Goal: Information Seeking & Learning: Get advice/opinions

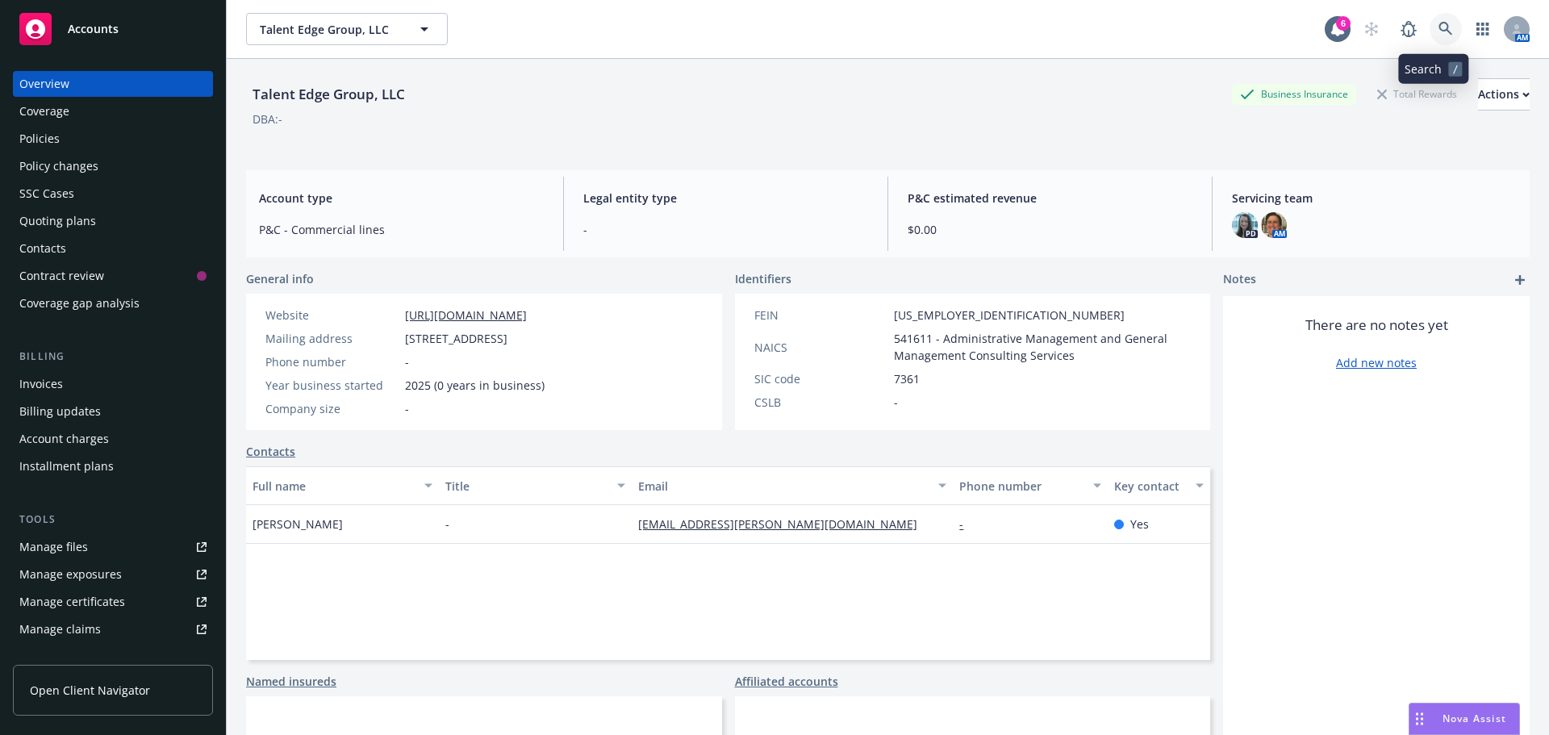
click at [1430, 26] on link at bounding box center [1446, 29] width 32 height 32
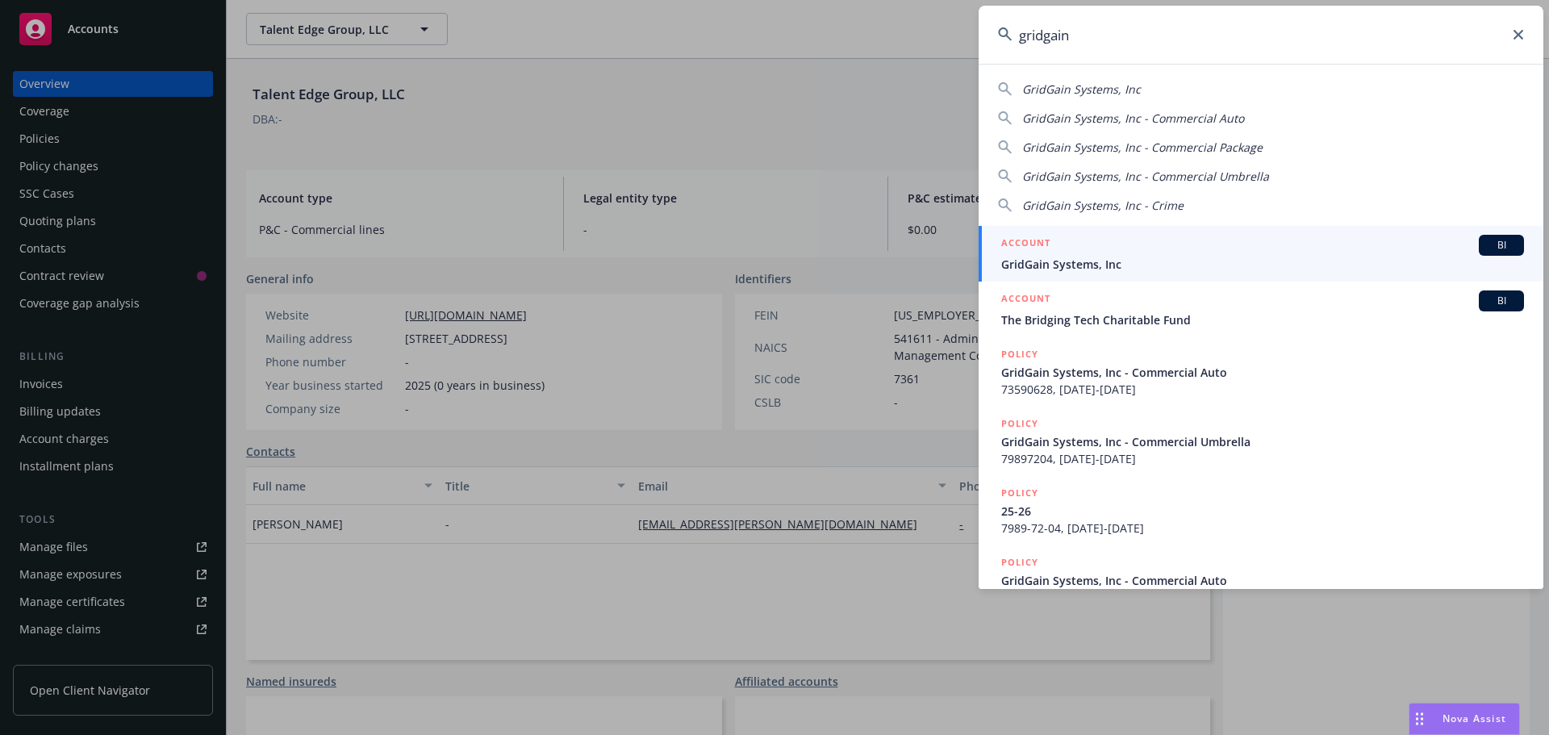
type input "gridgain"
click at [1101, 251] on div "ACCOUNT BI" at bounding box center [1262, 245] width 523 height 21
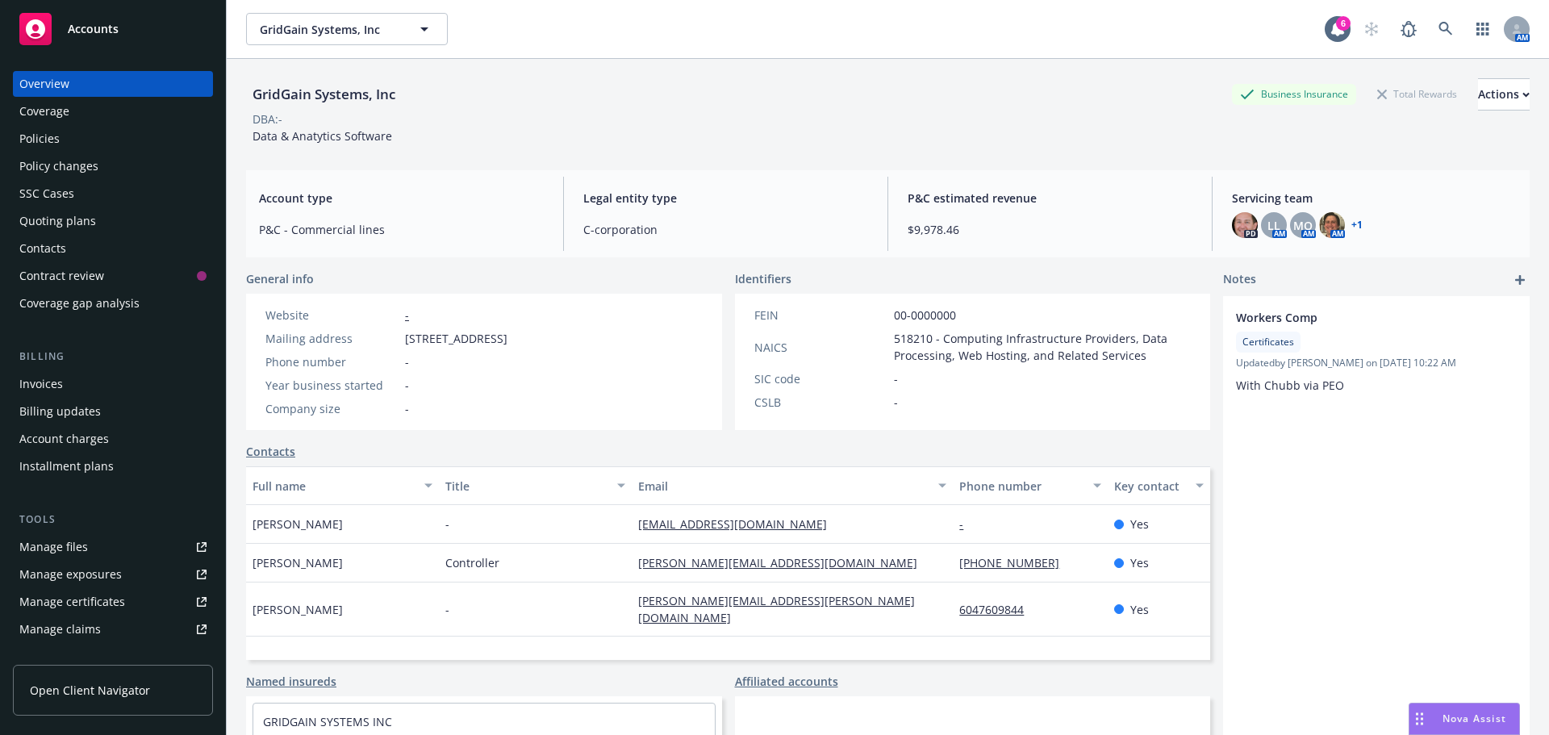
click at [82, 146] on div "Policies" at bounding box center [112, 139] width 187 height 26
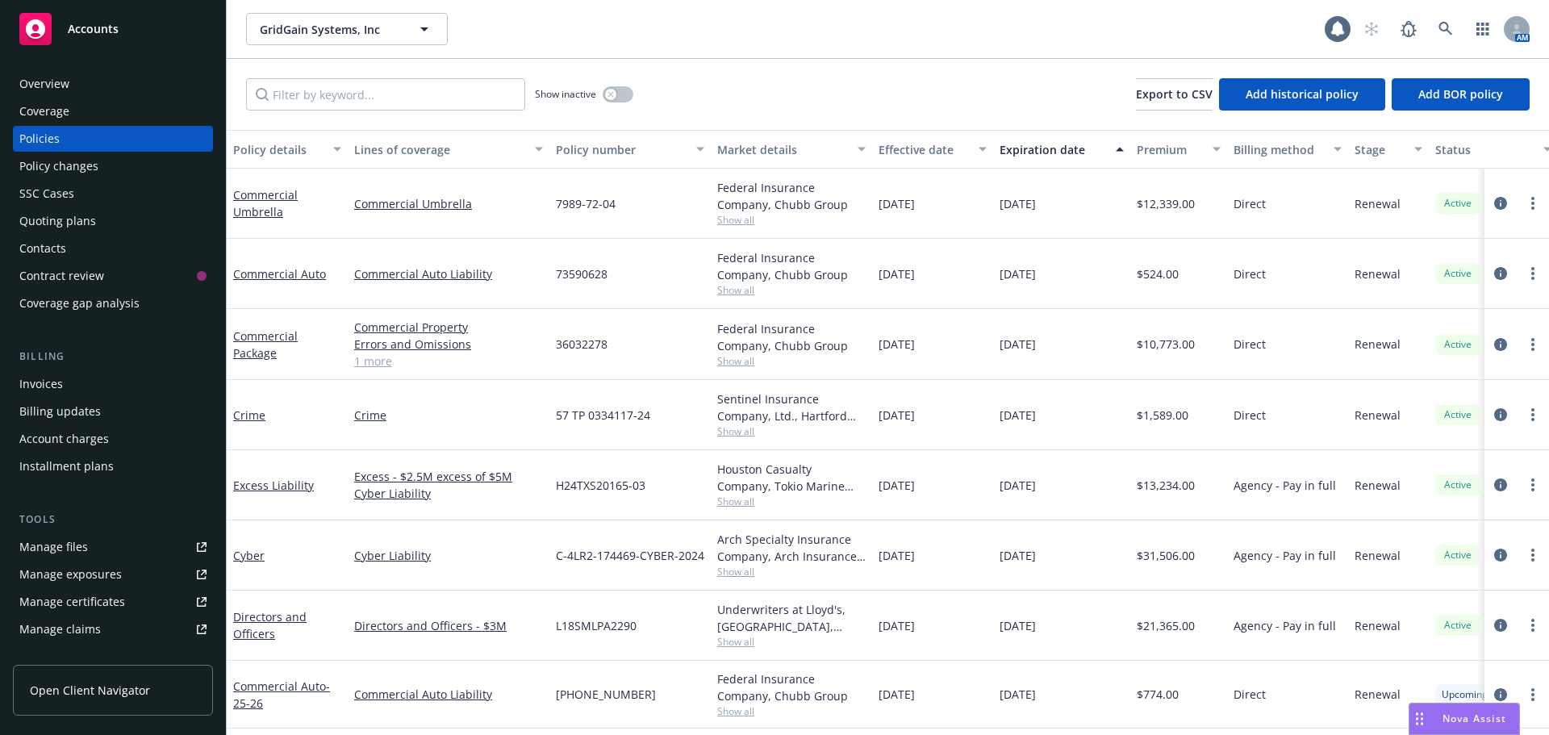
scroll to position [141, 0]
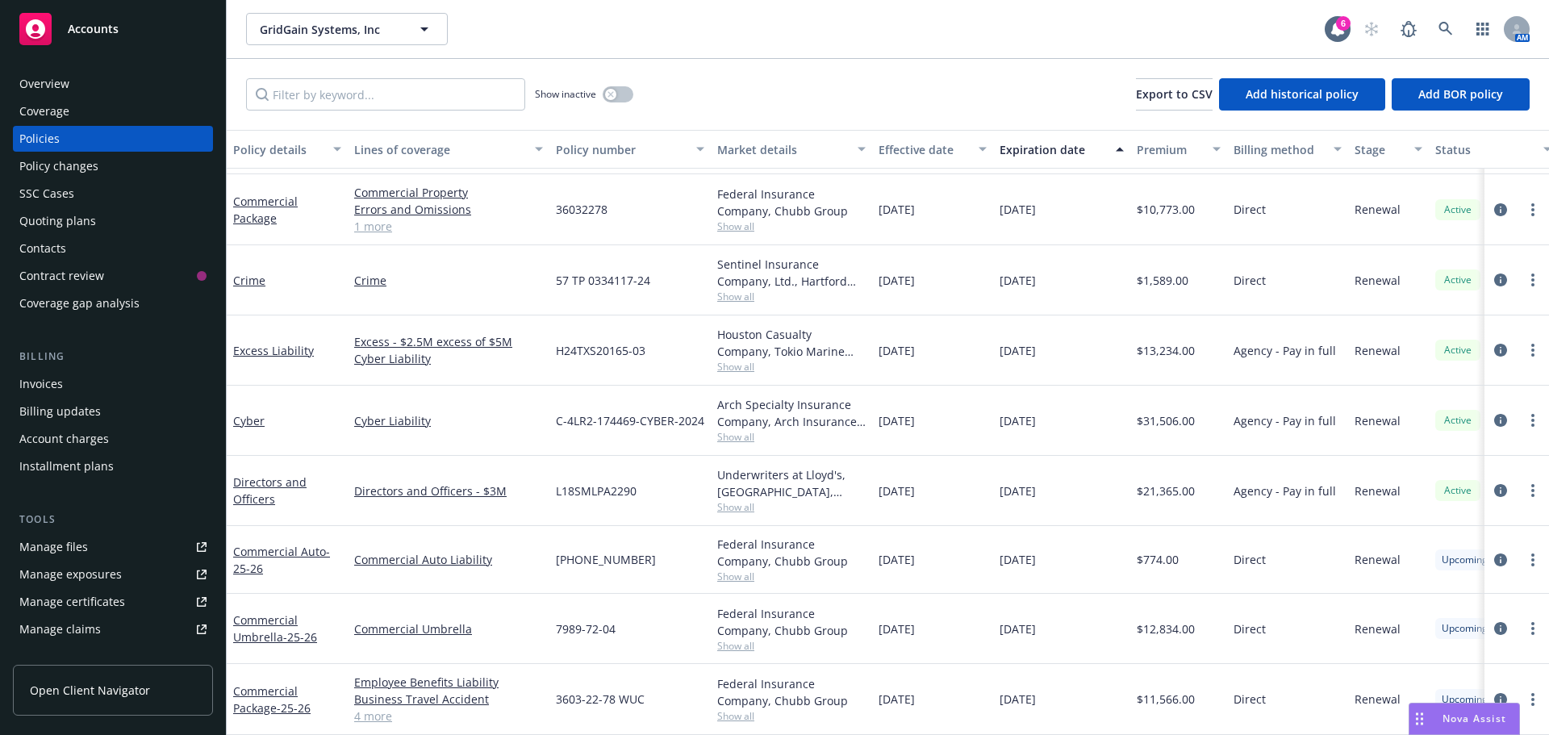
drag, startPoint x: 713, startPoint y: 543, endPoint x: 1093, endPoint y: 683, distance: 404.8
click at [1093, 683] on div "Commercial Auto Commercial Auto Liability 73590628 Federal Insurance Company, C…" at bounding box center [1005, 394] width 1557 height 581
click at [653, 622] on div "7989-72-04" at bounding box center [629, 629] width 161 height 70
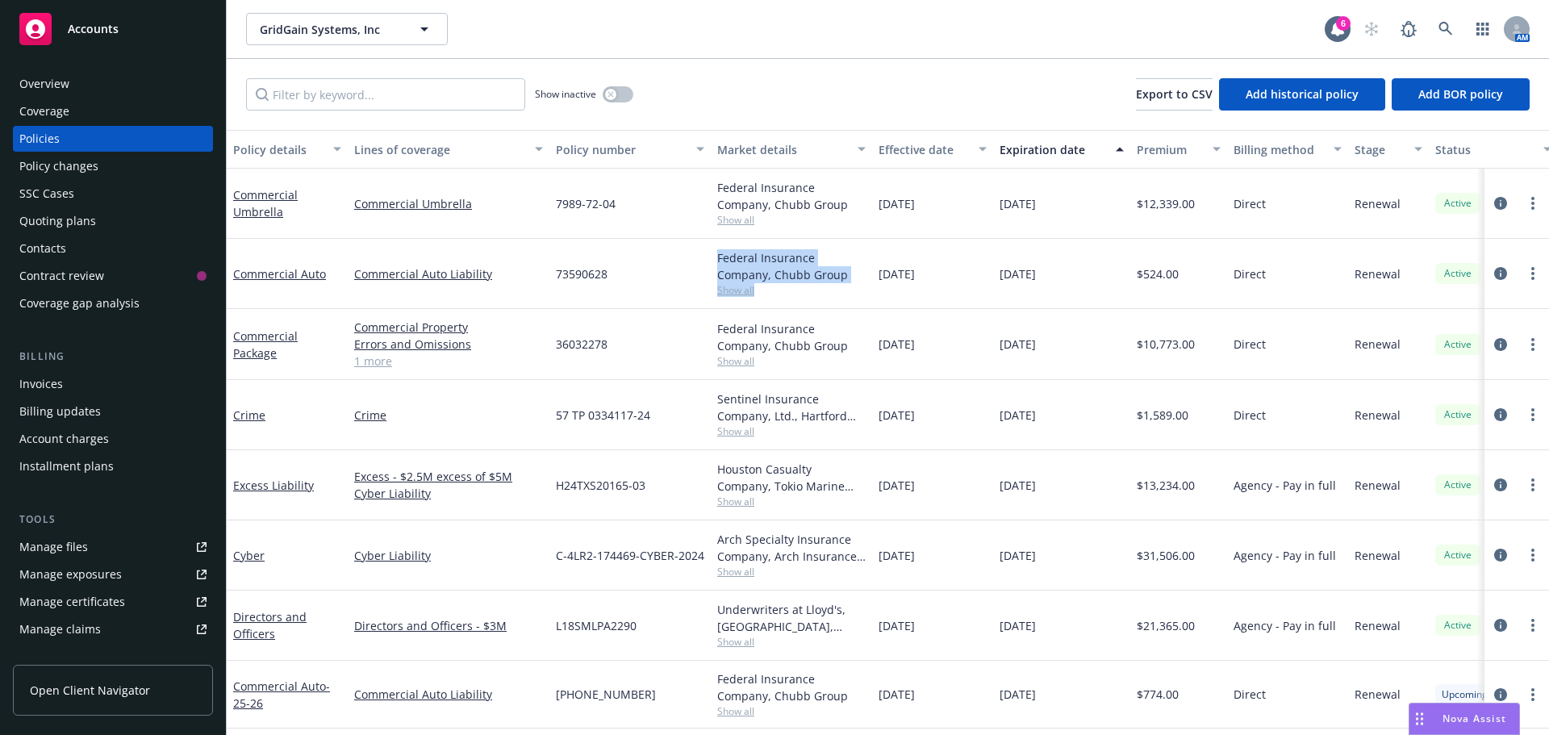
drag, startPoint x: 821, startPoint y: 300, endPoint x: 823, endPoint y: 290, distance: 10.6
click at [823, 290] on div "Federal Insurance Company, Chubb Group Show all" at bounding box center [791, 274] width 161 height 70
drag, startPoint x: 1165, startPoint y: 260, endPoint x: 1197, endPoint y: 269, distance: 33.5
click at [1195, 269] on div "$524.00" at bounding box center [1178, 274] width 97 height 70
click at [1202, 282] on div "$524.00" at bounding box center [1178, 274] width 97 height 70
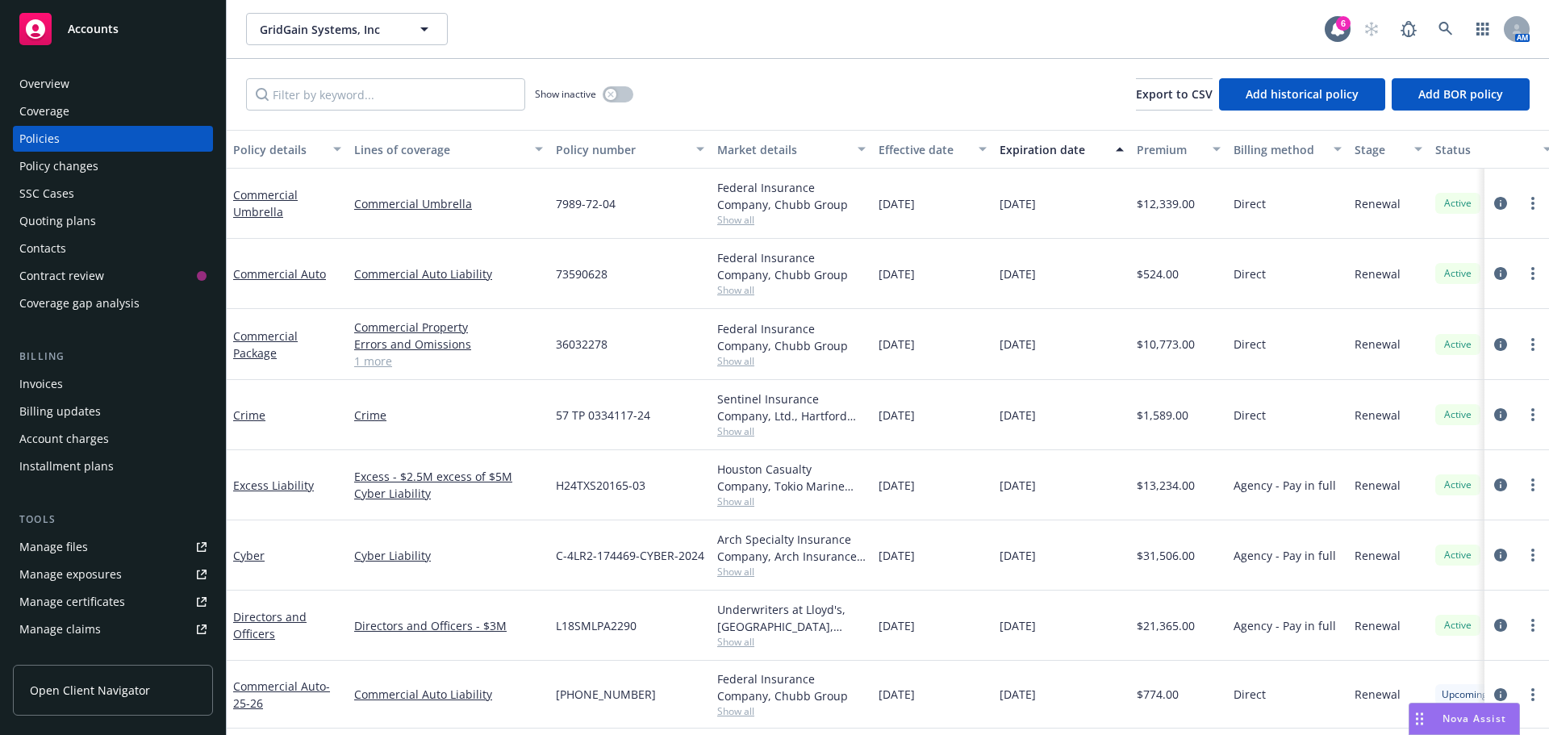
scroll to position [141, 0]
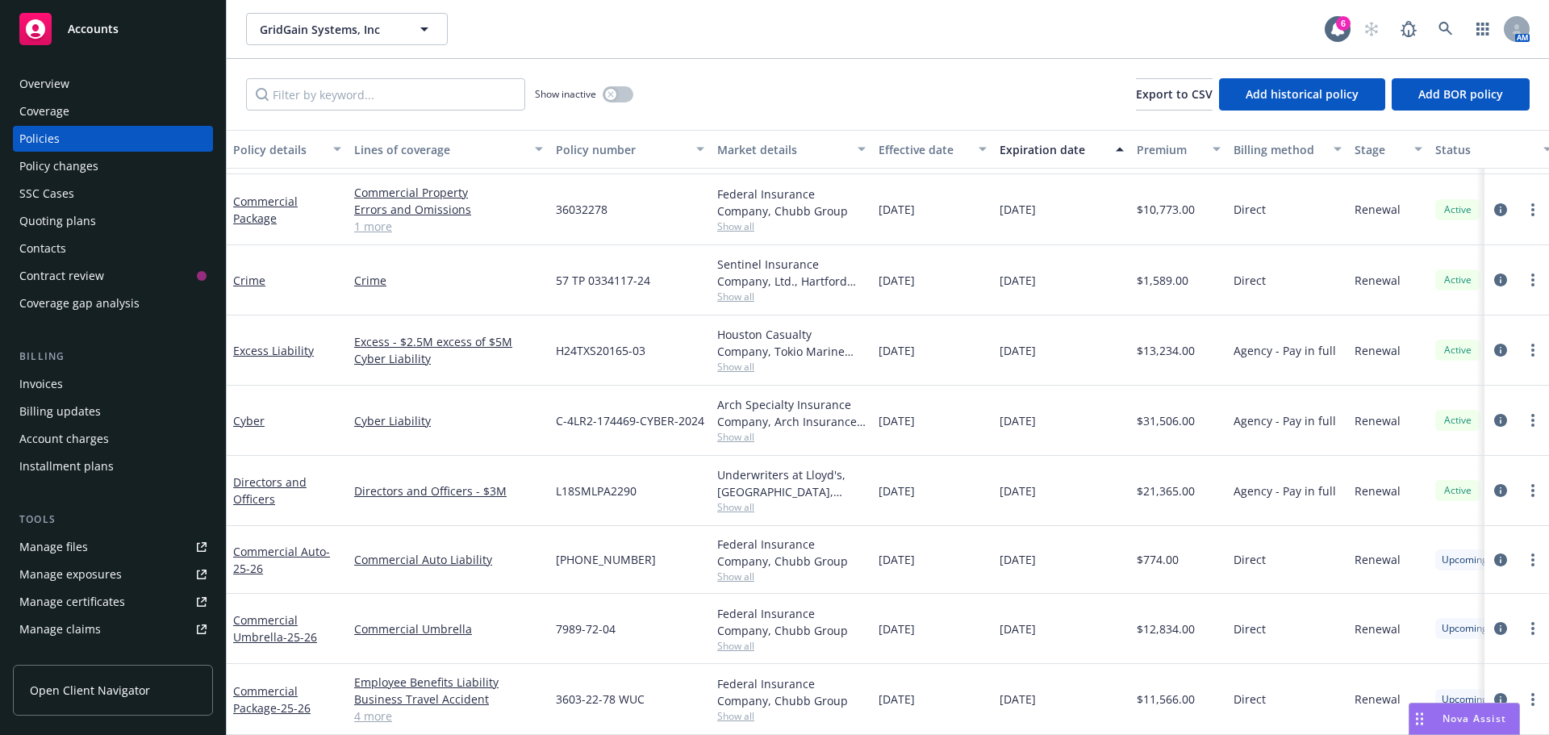
drag, startPoint x: 991, startPoint y: 259, endPoint x: 1080, endPoint y: 264, distance: 89.7
click at [1080, 264] on div "Crime Crime 57 TP 0334117-24 Sentinel Insurance Company, Ltd., Hartford Insuran…" at bounding box center [1005, 280] width 1557 height 70
drag, startPoint x: 985, startPoint y: 367, endPoint x: 257, endPoint y: 336, distance: 728.4
click at [257, 336] on div "Commercial Auto Commercial Auto Liability 73590628 Federal Insurance Company, C…" at bounding box center [1005, 394] width 1557 height 581
click at [548, 386] on div "Cyber Liability" at bounding box center [449, 421] width 202 height 70
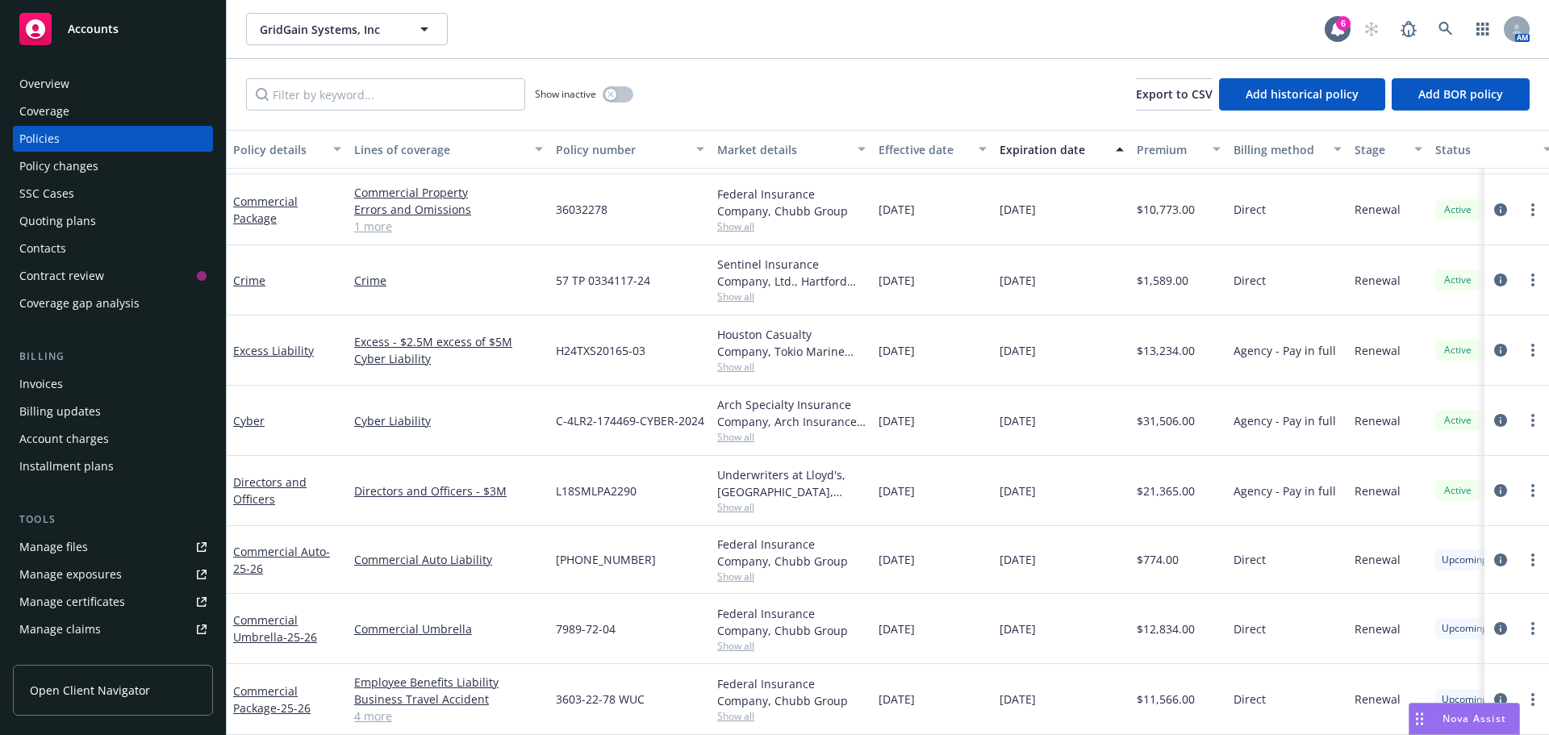
drag, startPoint x: 740, startPoint y: 361, endPoint x: 589, endPoint y: 336, distance: 152.9
click at [589, 336] on div "Commercial Auto Commercial Auto Liability 73590628 Federal Insurance Company, C…" at bounding box center [1005, 394] width 1557 height 581
click at [1095, 391] on div "11/14/2025" at bounding box center [1061, 421] width 137 height 70
drag, startPoint x: 1083, startPoint y: 410, endPoint x: 820, endPoint y: 330, distance: 274.1
click at [820, 330] on div "Commercial Auto Commercial Auto Liability 73590628 Federal Insurance Company, C…" at bounding box center [1005, 394] width 1557 height 581
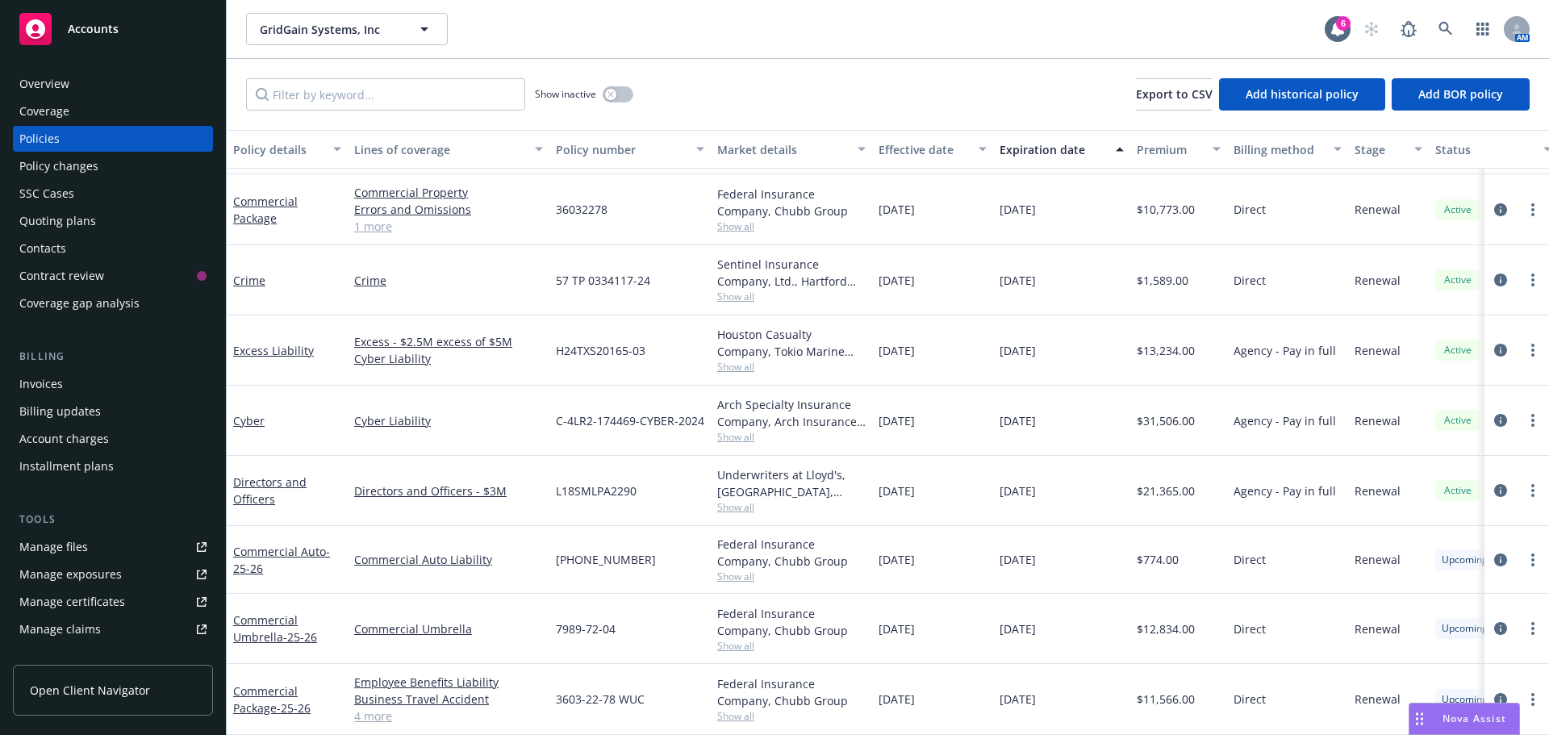
click at [1096, 420] on div "11/14/2025" at bounding box center [1061, 421] width 137 height 70
click at [79, 253] on div "Contacts" at bounding box center [112, 249] width 187 height 26
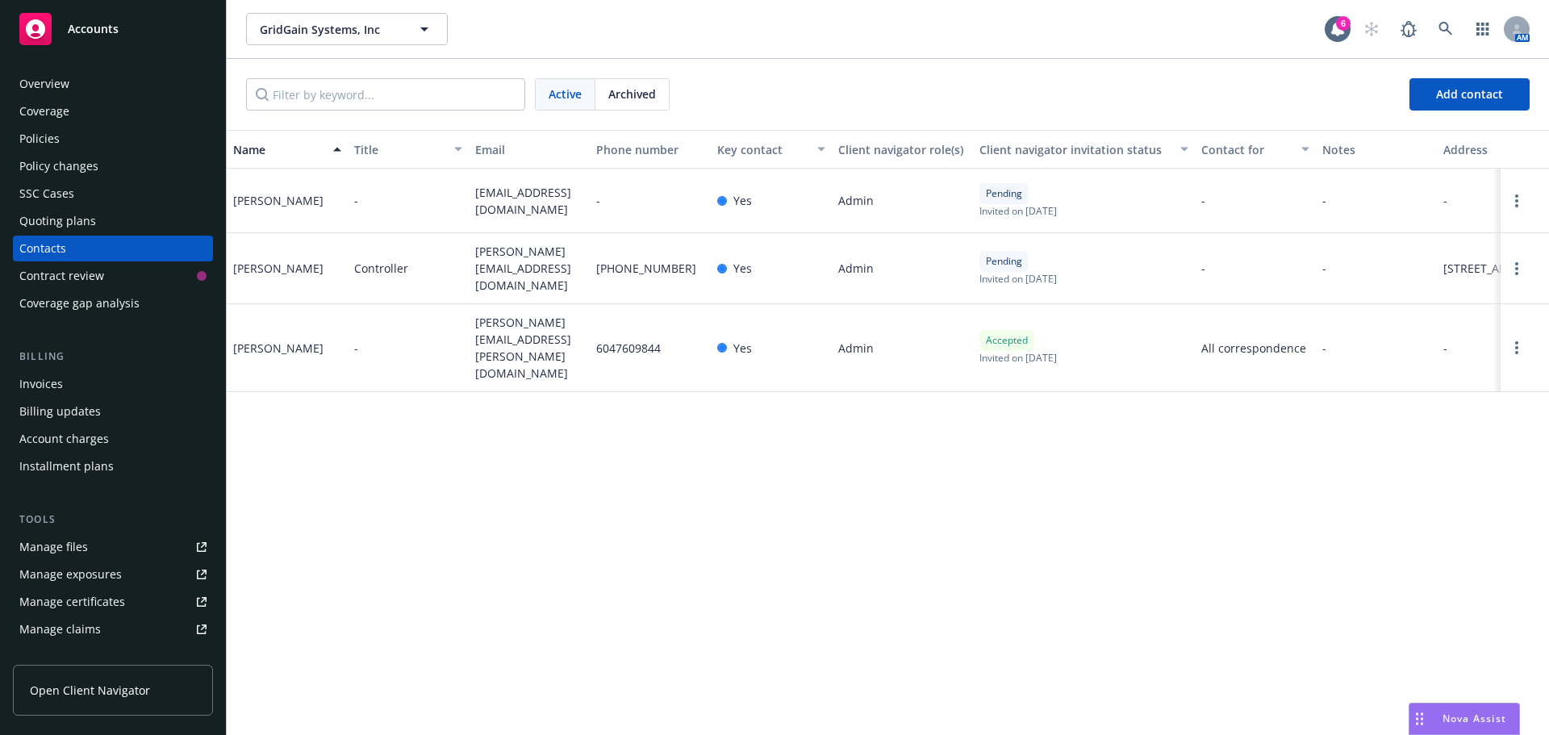
click at [79, 284] on div "Contract review" at bounding box center [61, 276] width 85 height 26
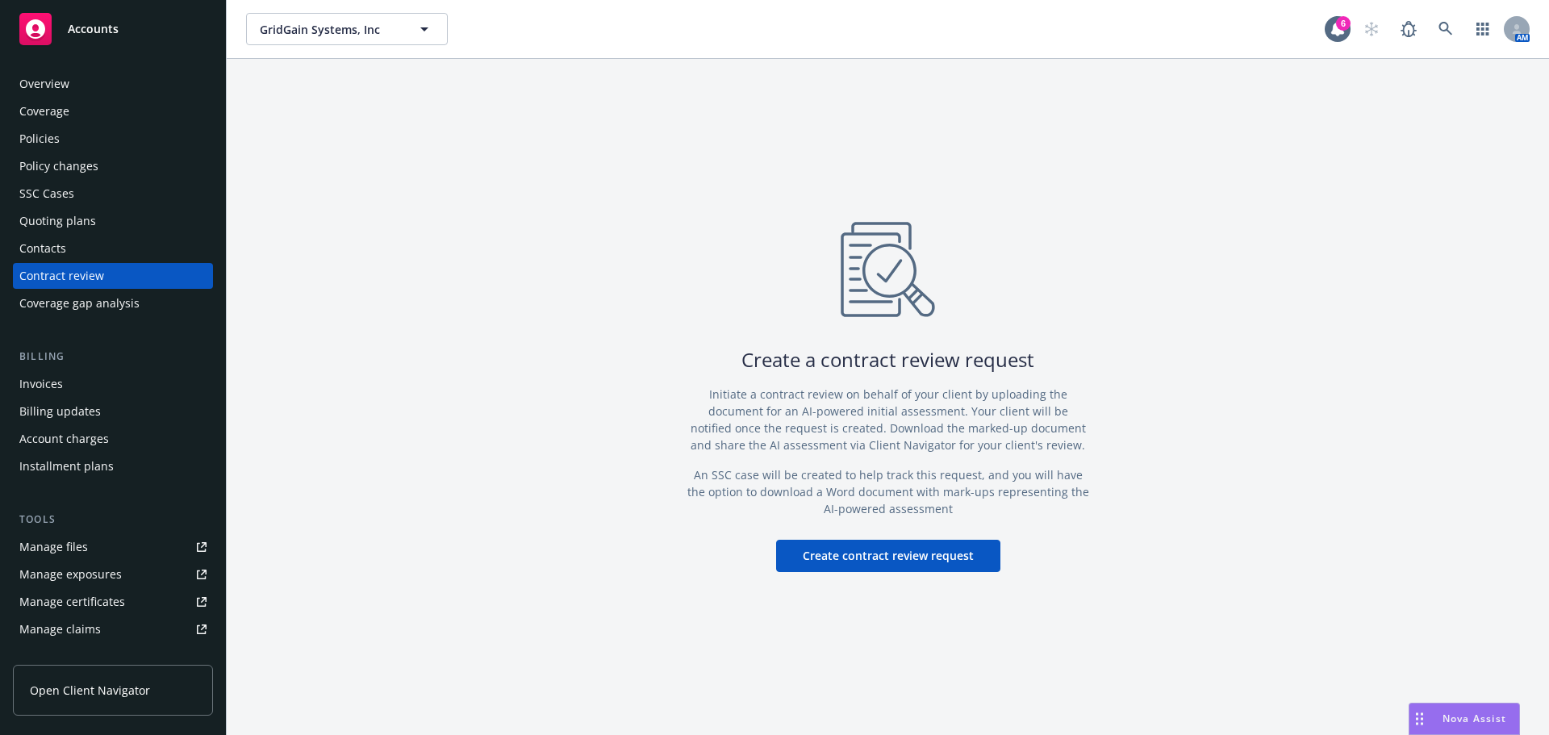
click at [70, 125] on div "Overview Coverage Policies Policy changes SSC Cases Quoting plans Contacts Cont…" at bounding box center [113, 193] width 200 height 245
click at [55, 146] on div "Policies" at bounding box center [39, 139] width 40 height 26
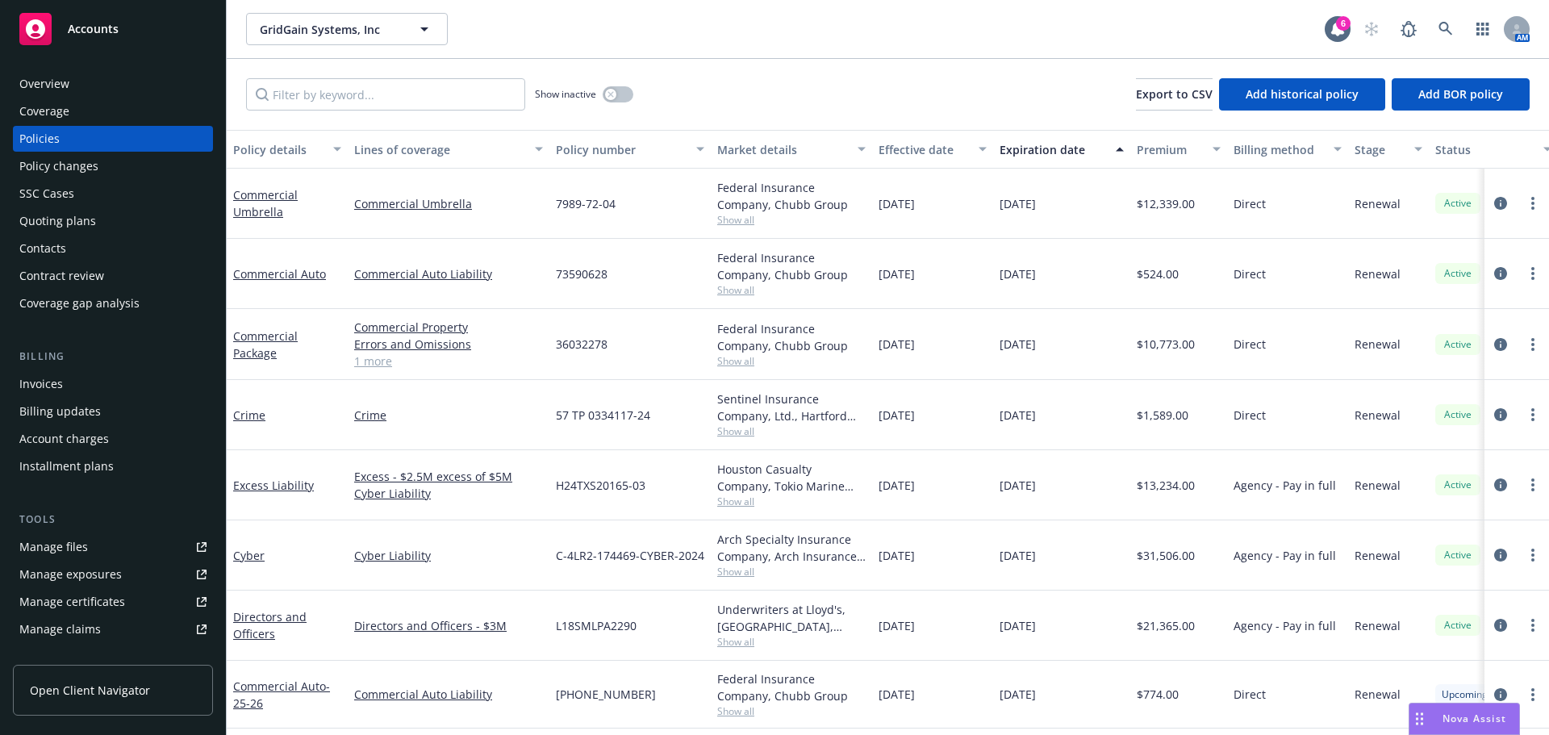
click at [729, 92] on div "Show inactive Export to CSV Add historical policy Add BOR policy" at bounding box center [888, 94] width 1322 height 71
click at [1438, 12] on div "GridGain Systems, Inc GridGain Systems, Inc 6 AM" at bounding box center [888, 29] width 1322 height 58
click at [1440, 25] on icon at bounding box center [1445, 29] width 15 height 15
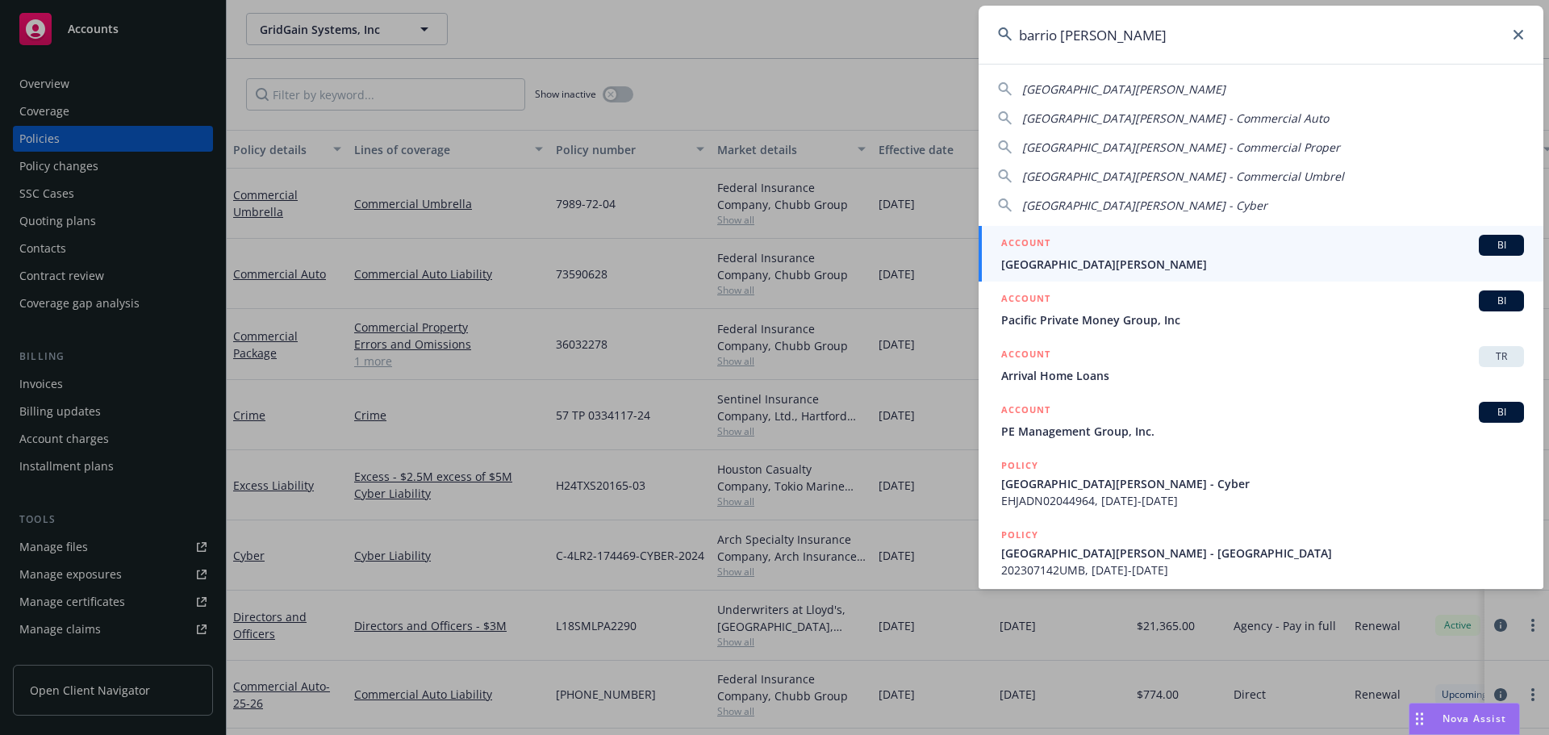
type input "barrio logan"
click at [1071, 255] on div "ACCOUNT BI" at bounding box center [1262, 245] width 523 height 21
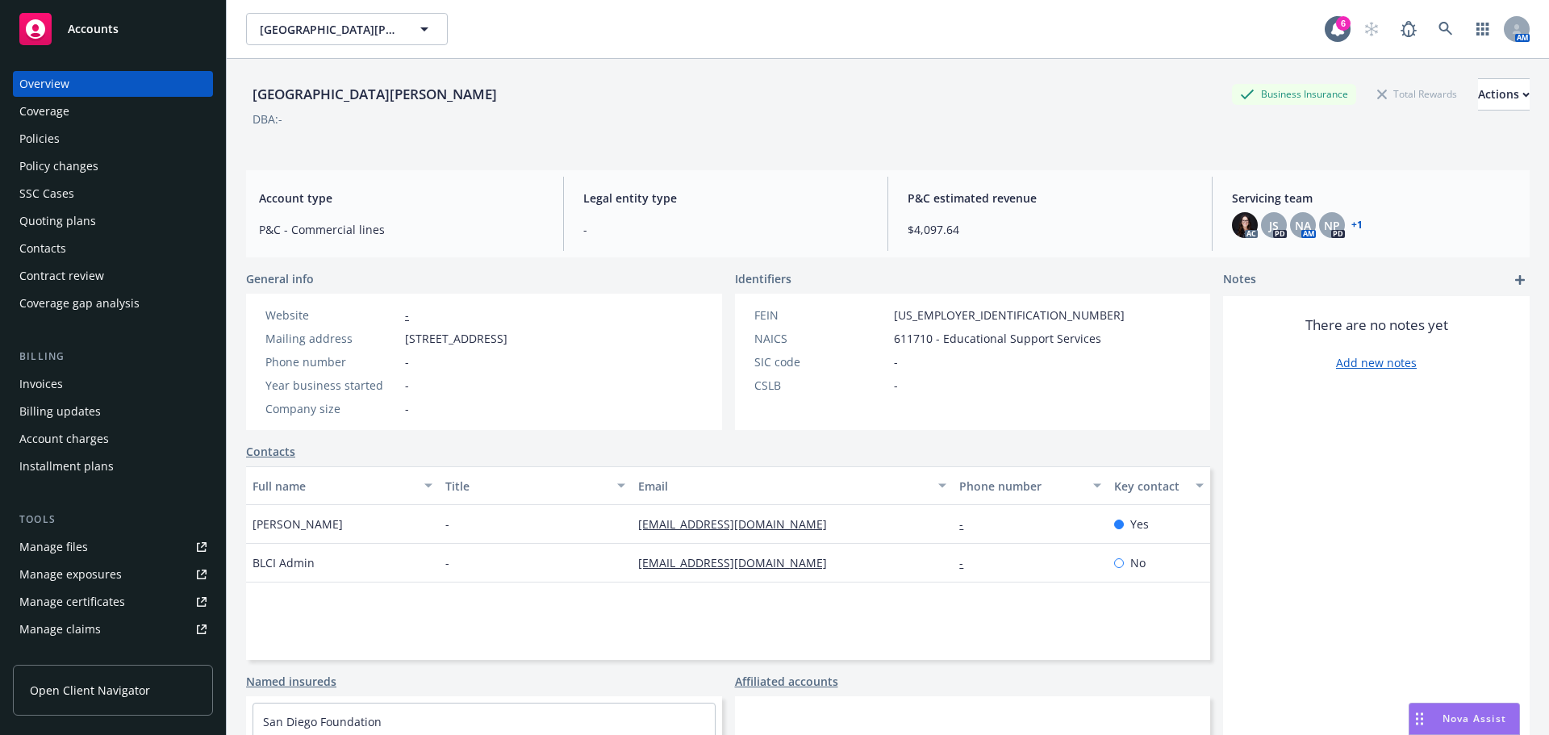
click at [50, 127] on div "Policies" at bounding box center [39, 139] width 40 height 26
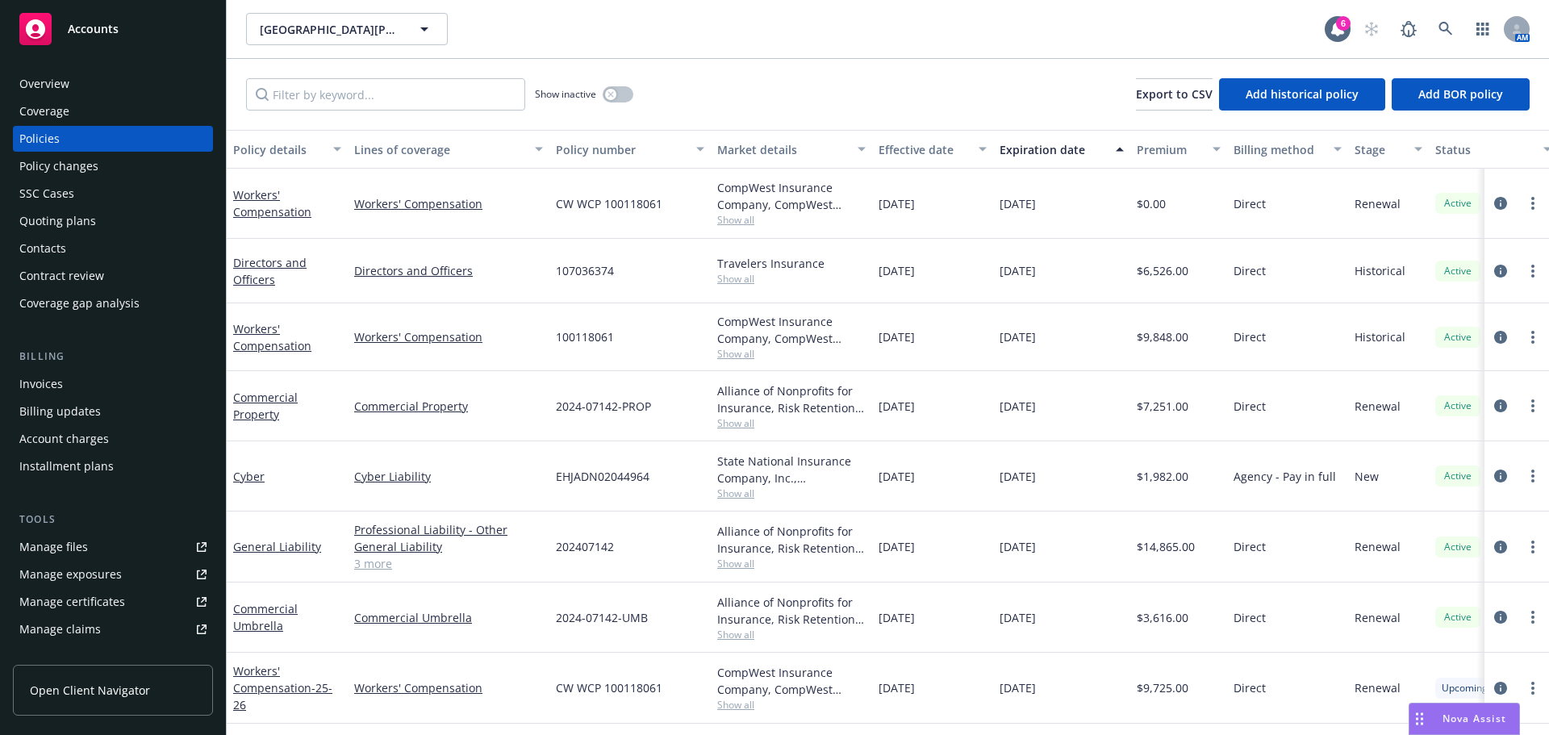
drag, startPoint x: 1212, startPoint y: 274, endPoint x: 1276, endPoint y: 273, distance: 64.6
click at [1276, 273] on div "Directors and Officers Directors and Officers 107036374 Travelers Insurance Sho…" at bounding box center [1005, 271] width 1557 height 65
click at [1448, 31] on icon at bounding box center [1445, 29] width 14 height 14
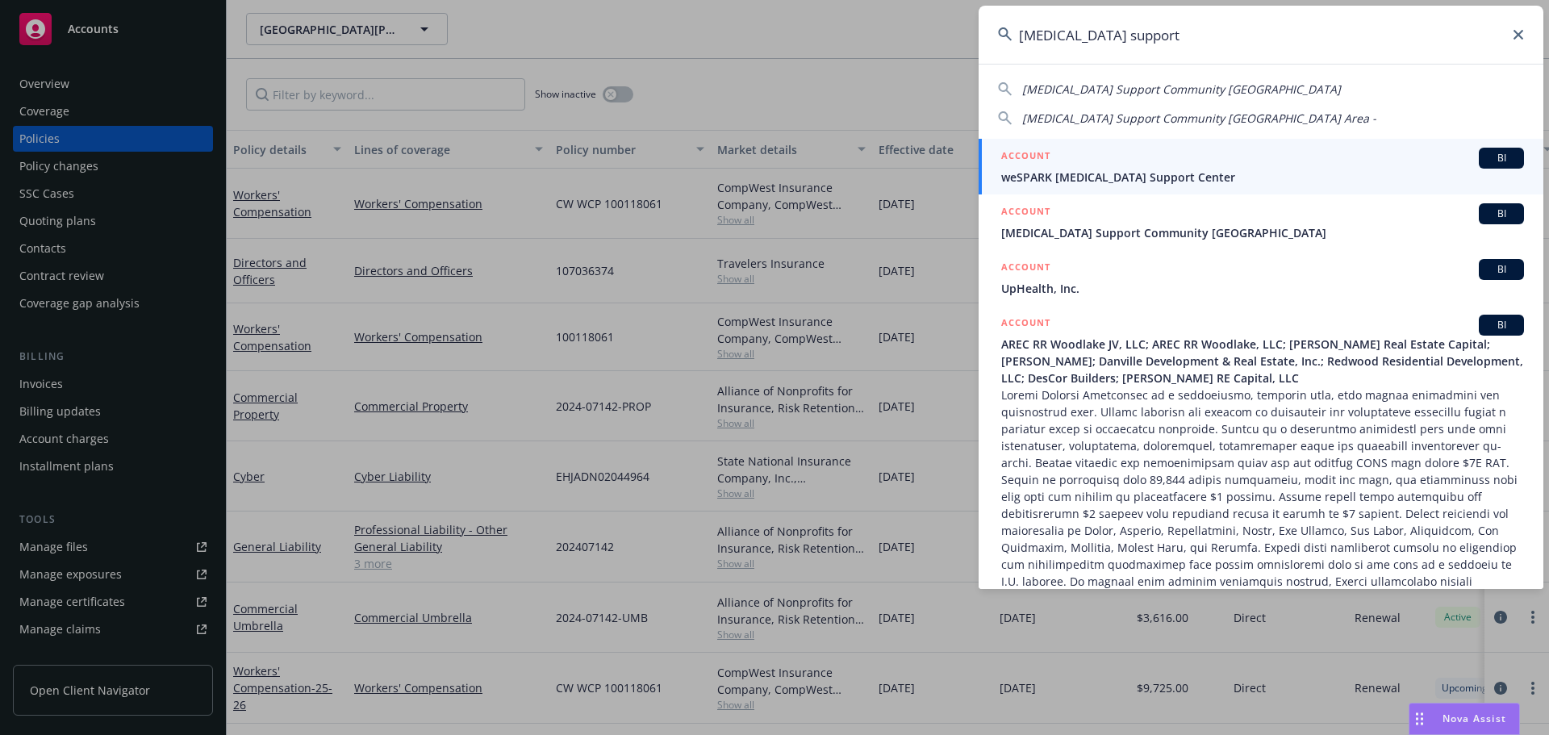
type input "cancer support"
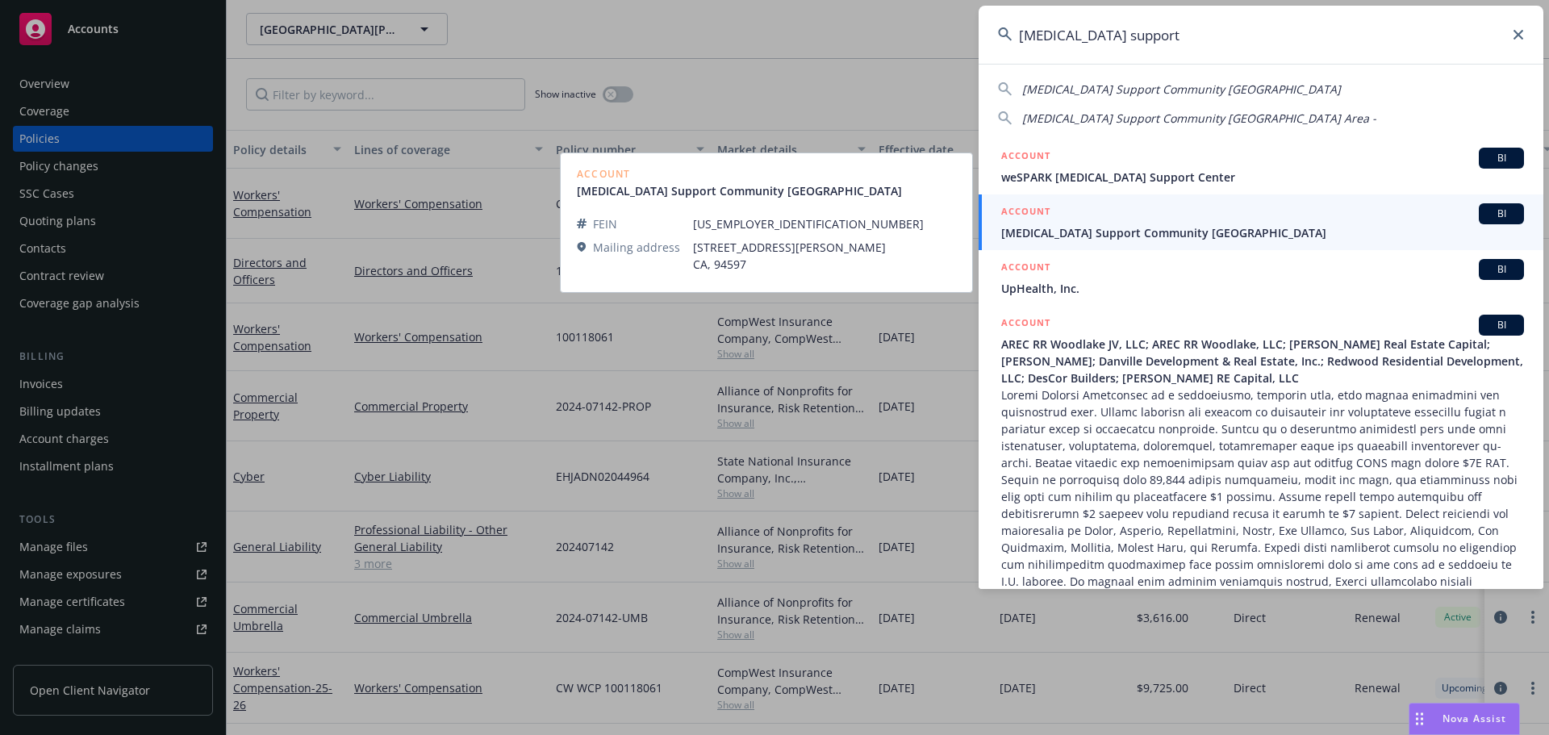
click at [1124, 236] on span "Cancer Support Community San Francisco Bay Area" at bounding box center [1262, 232] width 523 height 17
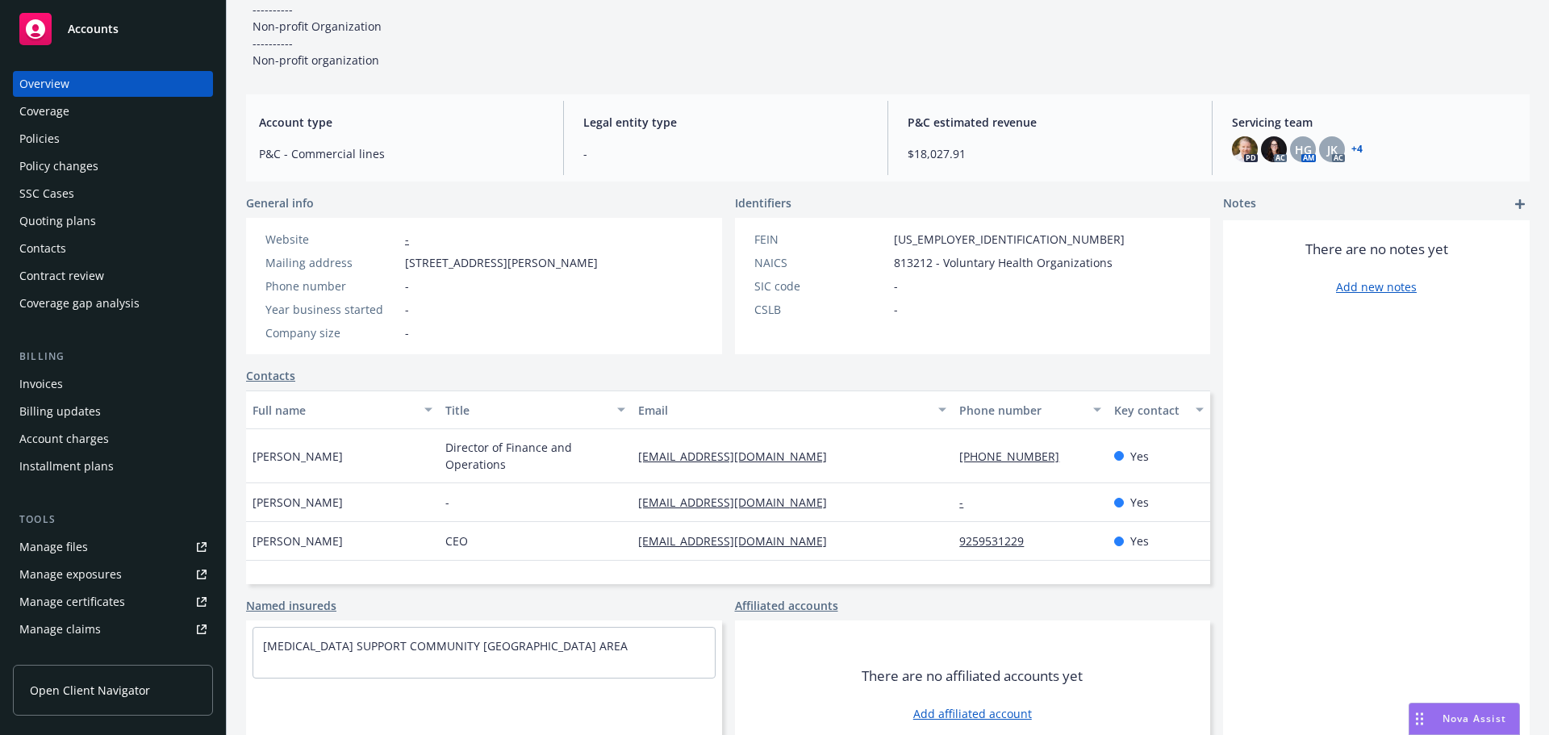
scroll to position [161, 0]
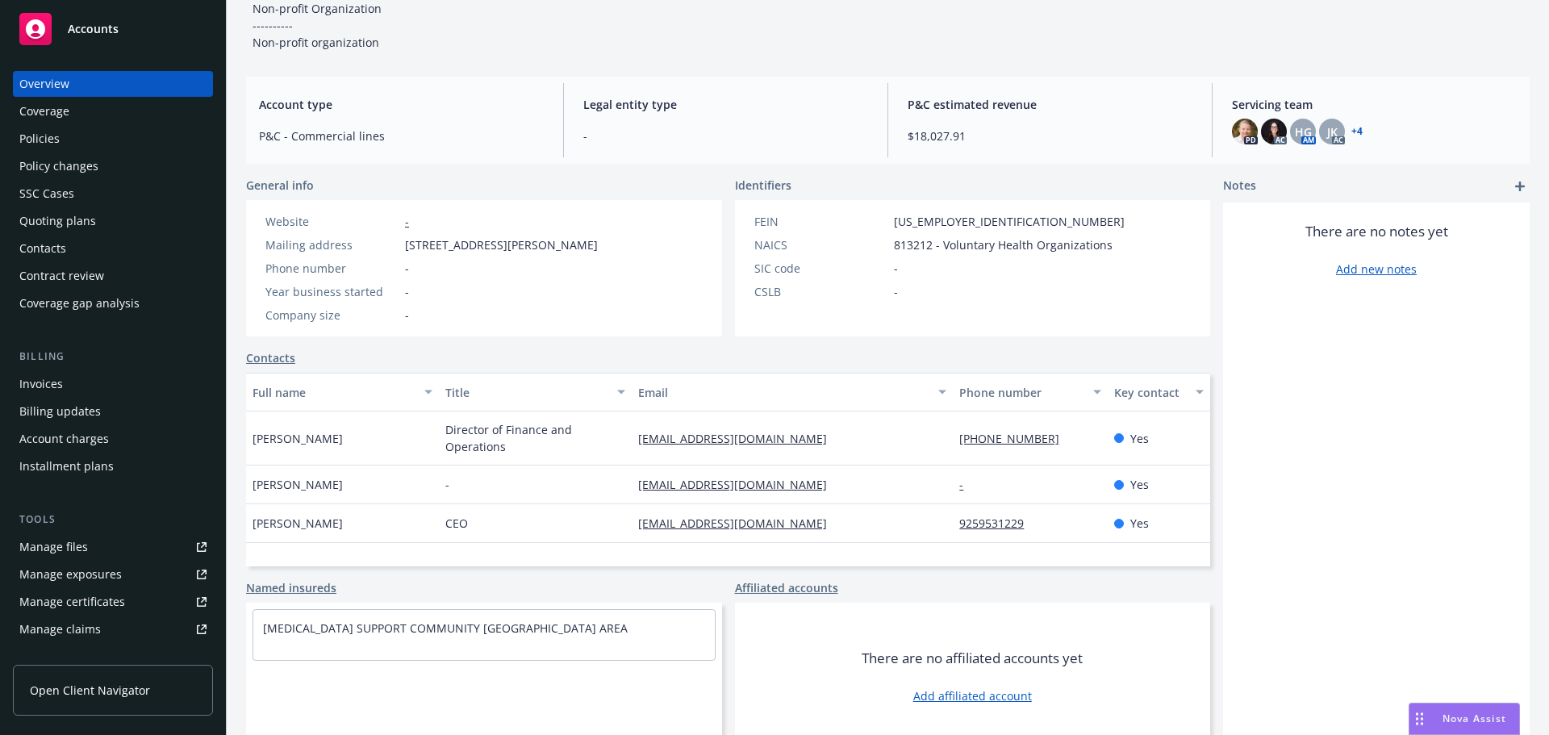
click at [70, 141] on div "Policies" at bounding box center [112, 139] width 187 height 26
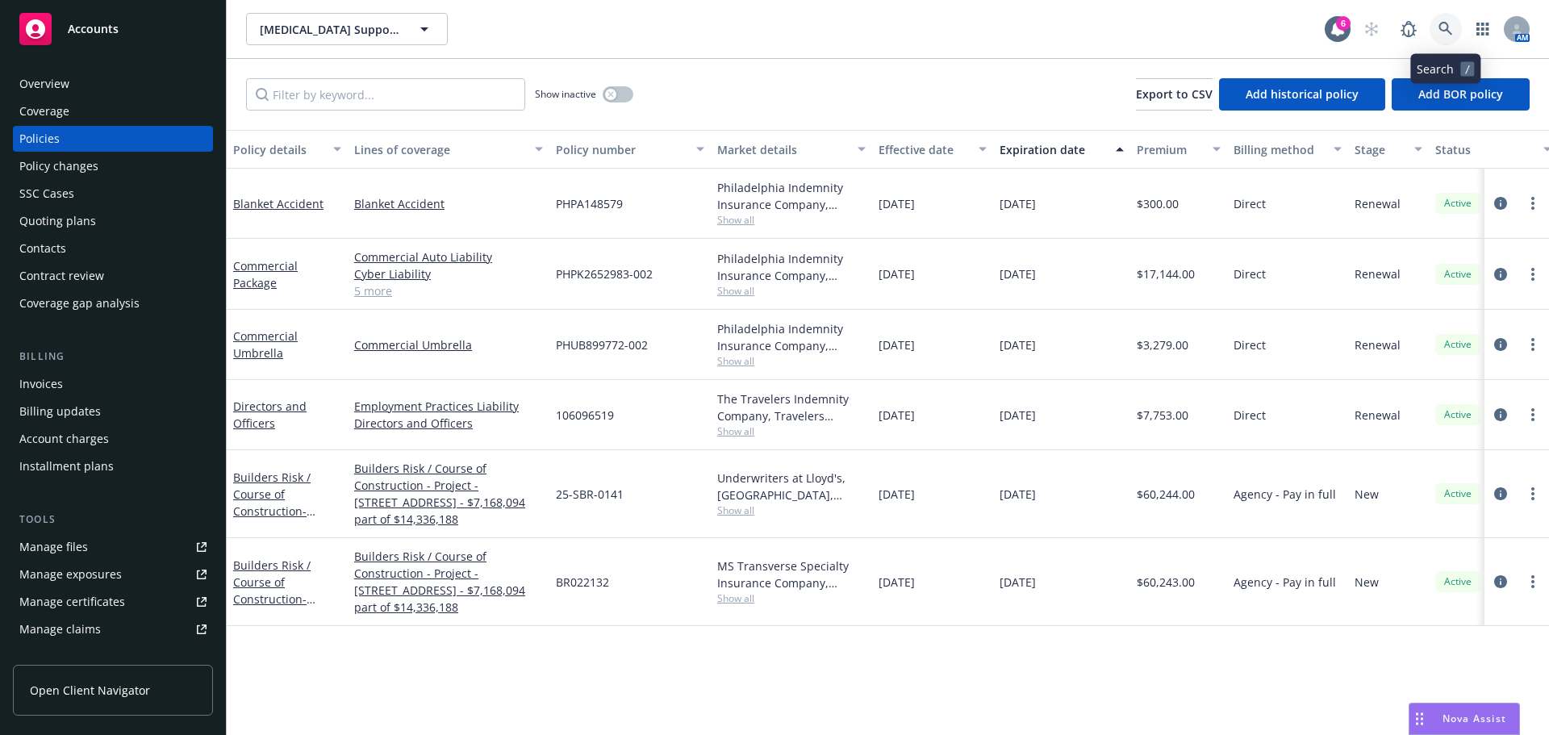
click at [1442, 29] on icon at bounding box center [1445, 29] width 15 height 15
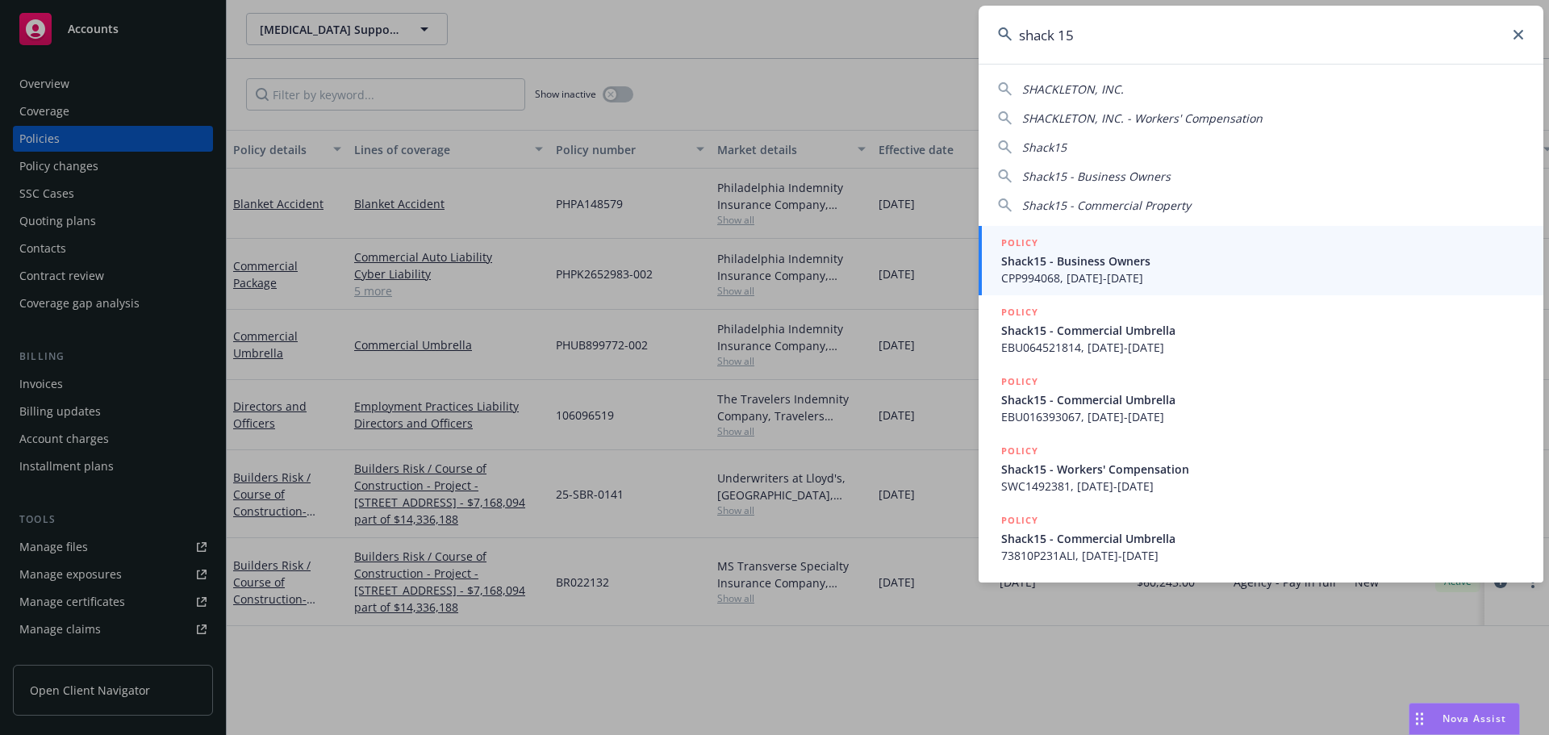
type input "shack 15"
click at [1058, 253] on span "Shack15 - Business Owners" at bounding box center [1262, 261] width 523 height 17
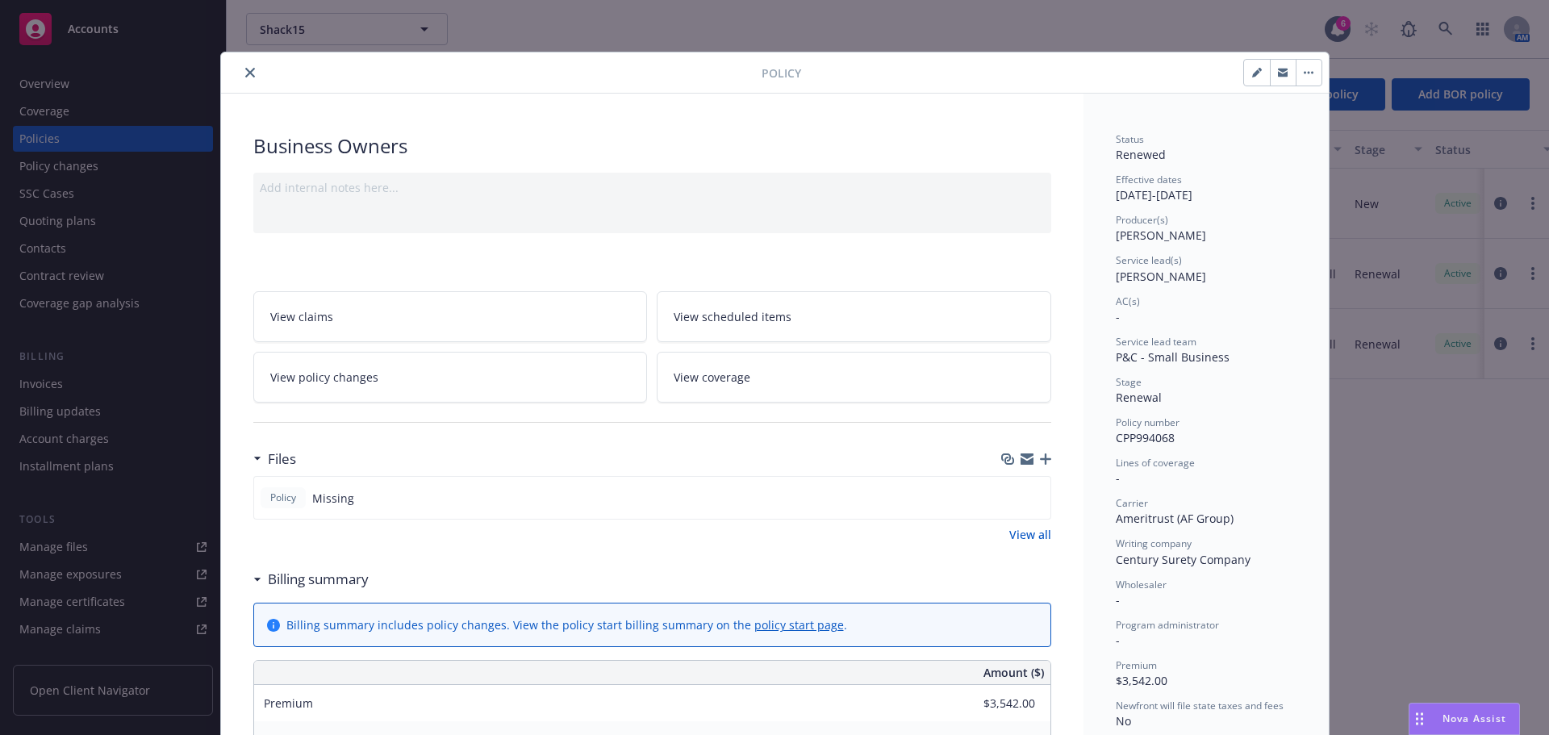
click at [236, 69] on div at bounding box center [495, 72] width 534 height 19
click at [240, 69] on button "close" at bounding box center [249, 72] width 19 height 19
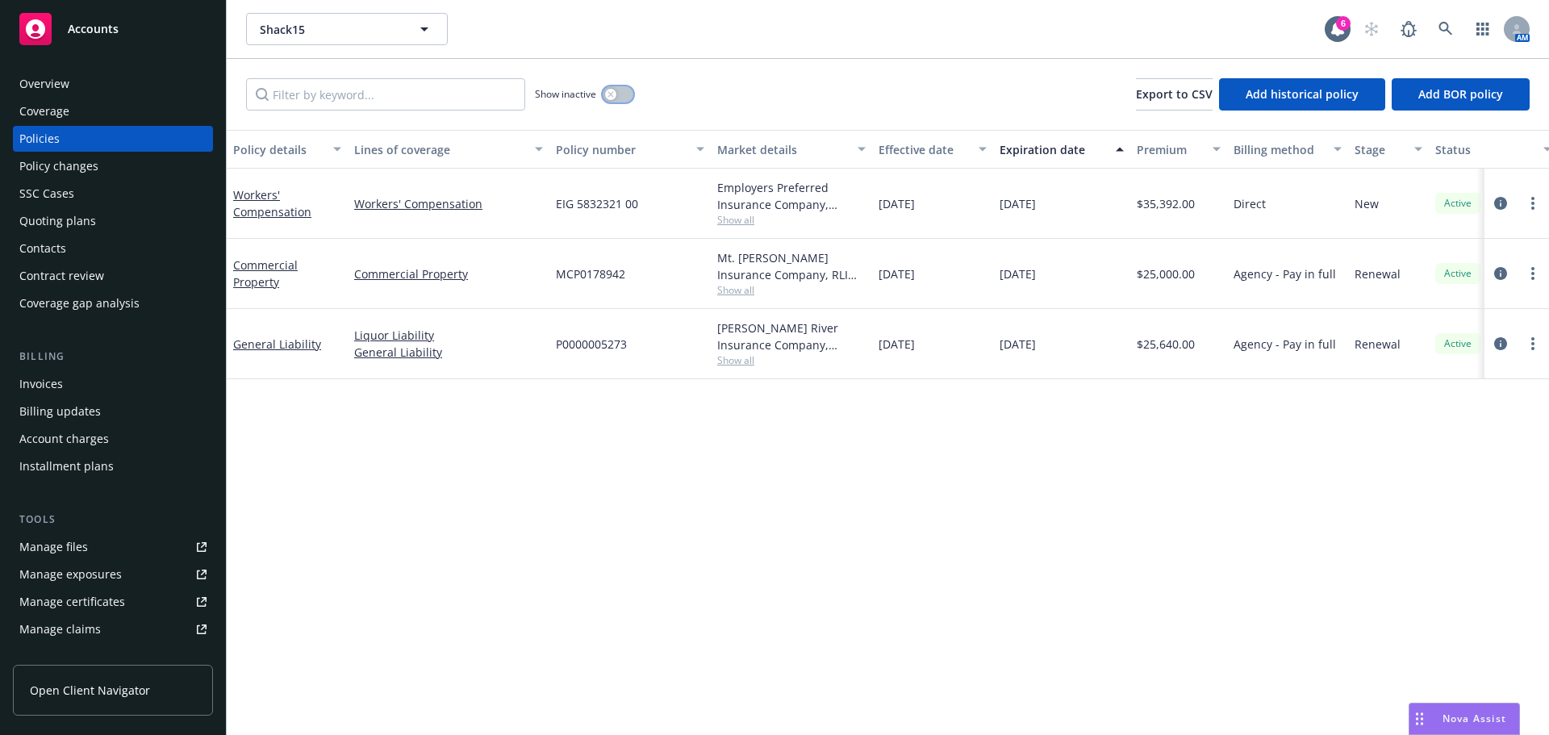
click at [612, 95] on icon "button" at bounding box center [611, 94] width 6 height 6
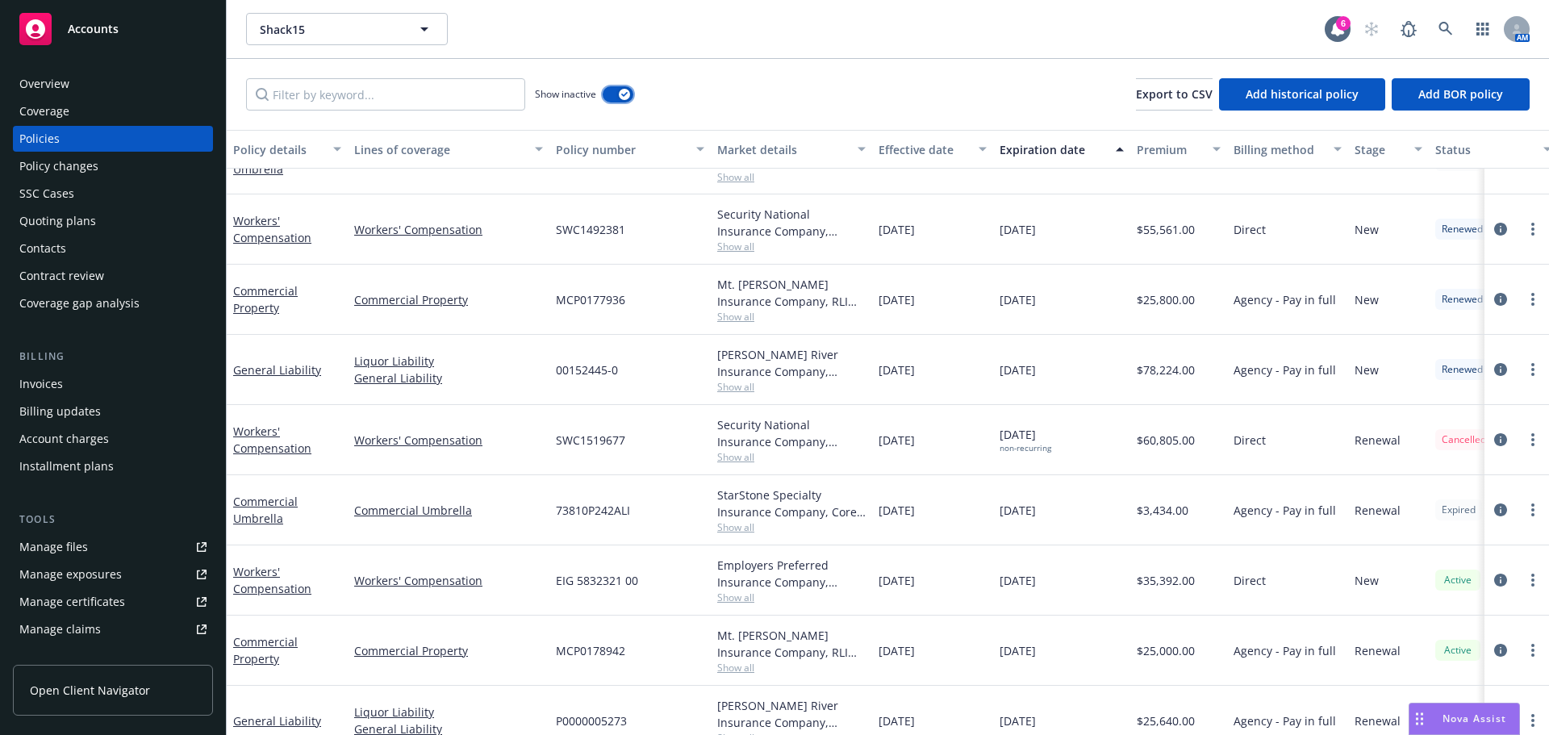
scroll to position [914, 0]
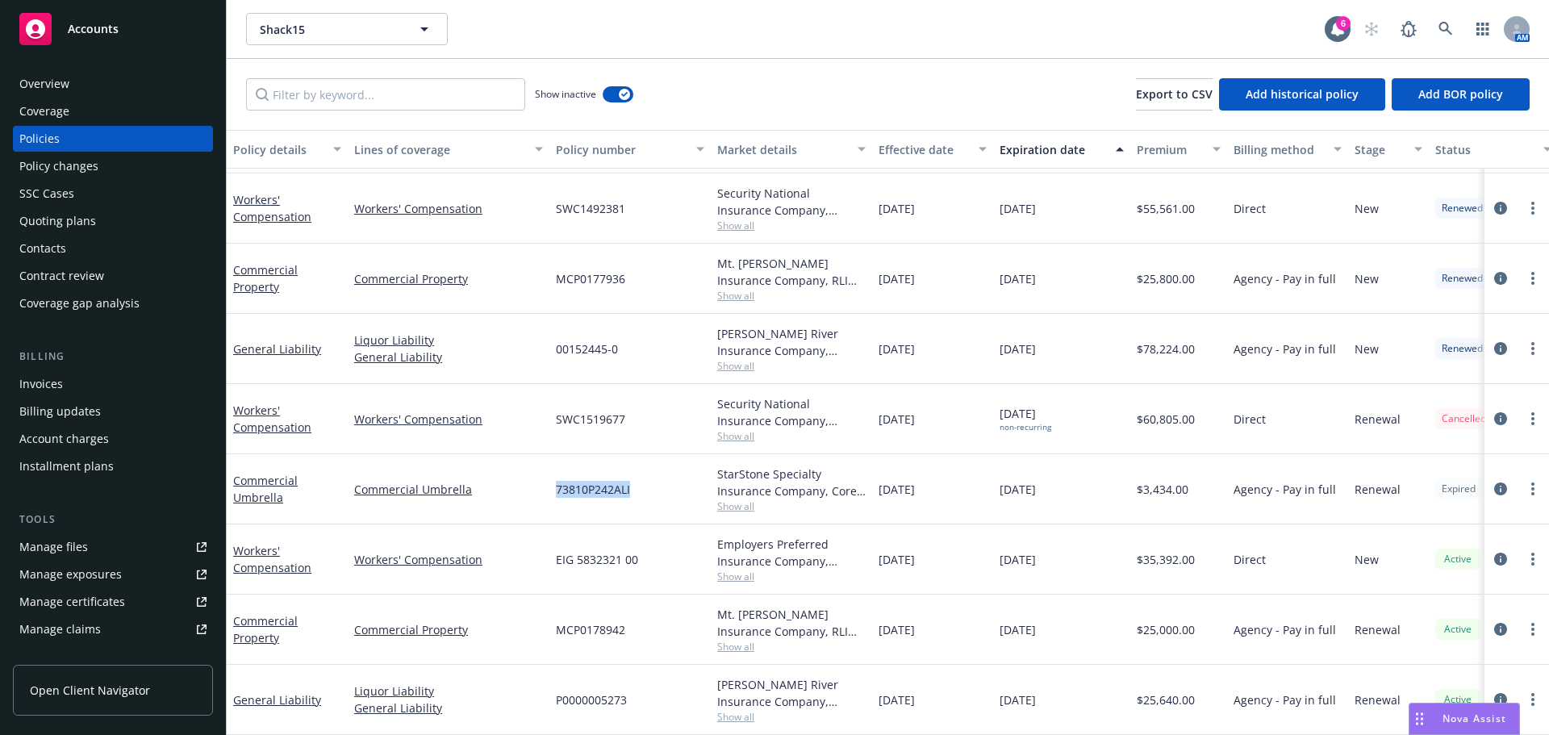
drag, startPoint x: 525, startPoint y: 473, endPoint x: 662, endPoint y: 474, distance: 137.2
click at [662, 474] on div "Commercial Umbrella Commercial Umbrella 73810P242ALI StarStone Specialty Insura…" at bounding box center [1005, 489] width 1557 height 70
click at [1494, 482] on icon "circleInformation" at bounding box center [1500, 488] width 13 height 13
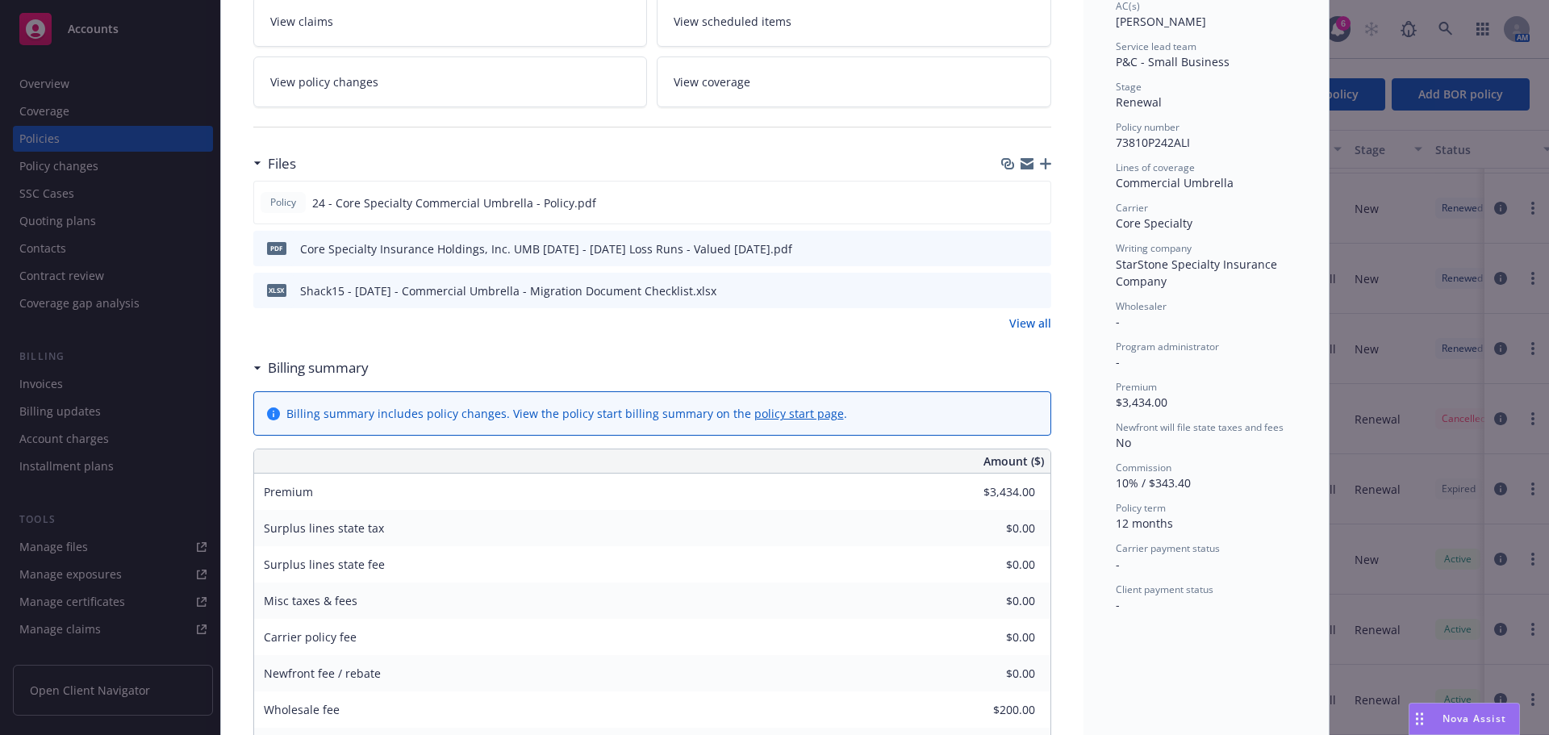
scroll to position [242, 0]
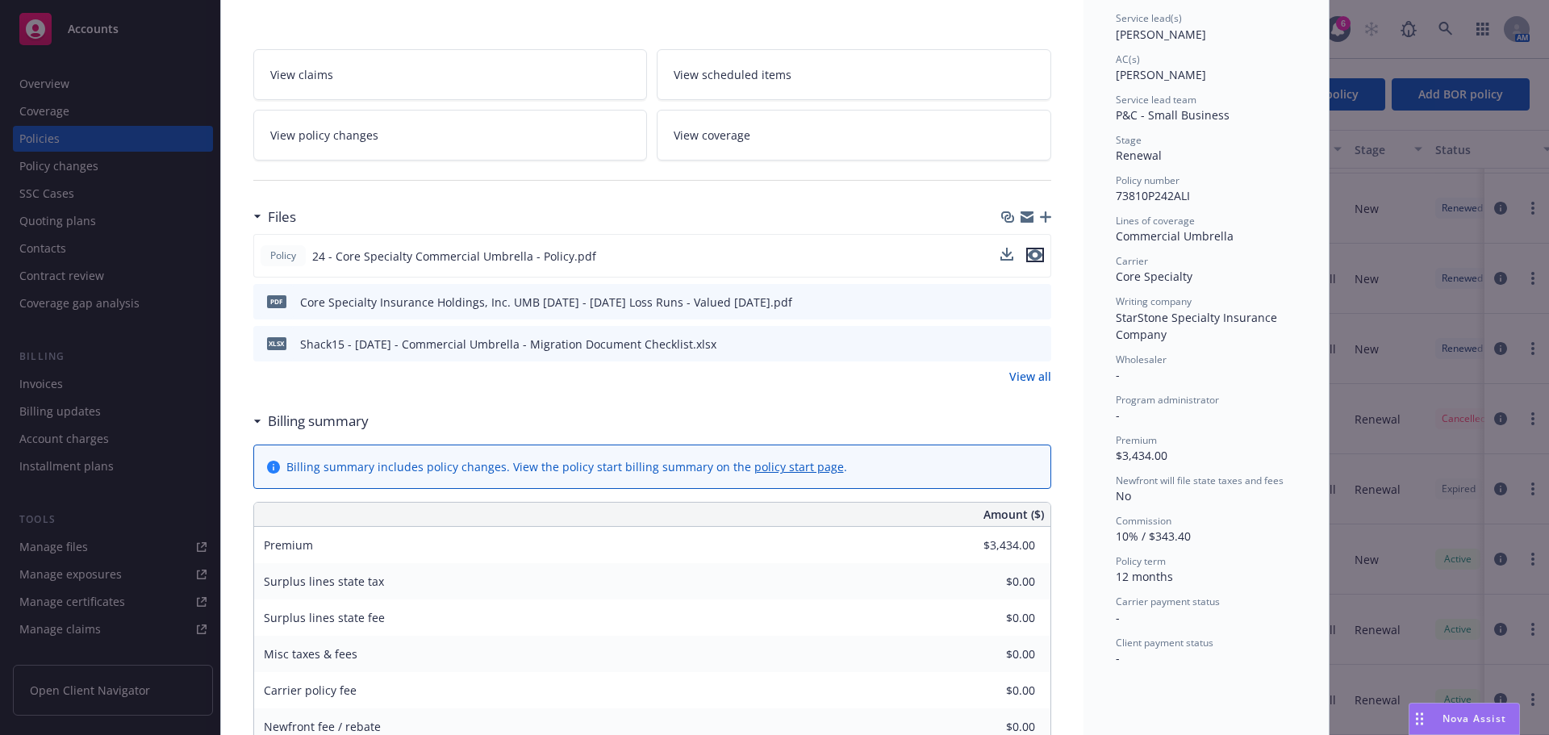
click at [1033, 251] on icon "preview file" at bounding box center [1035, 254] width 15 height 11
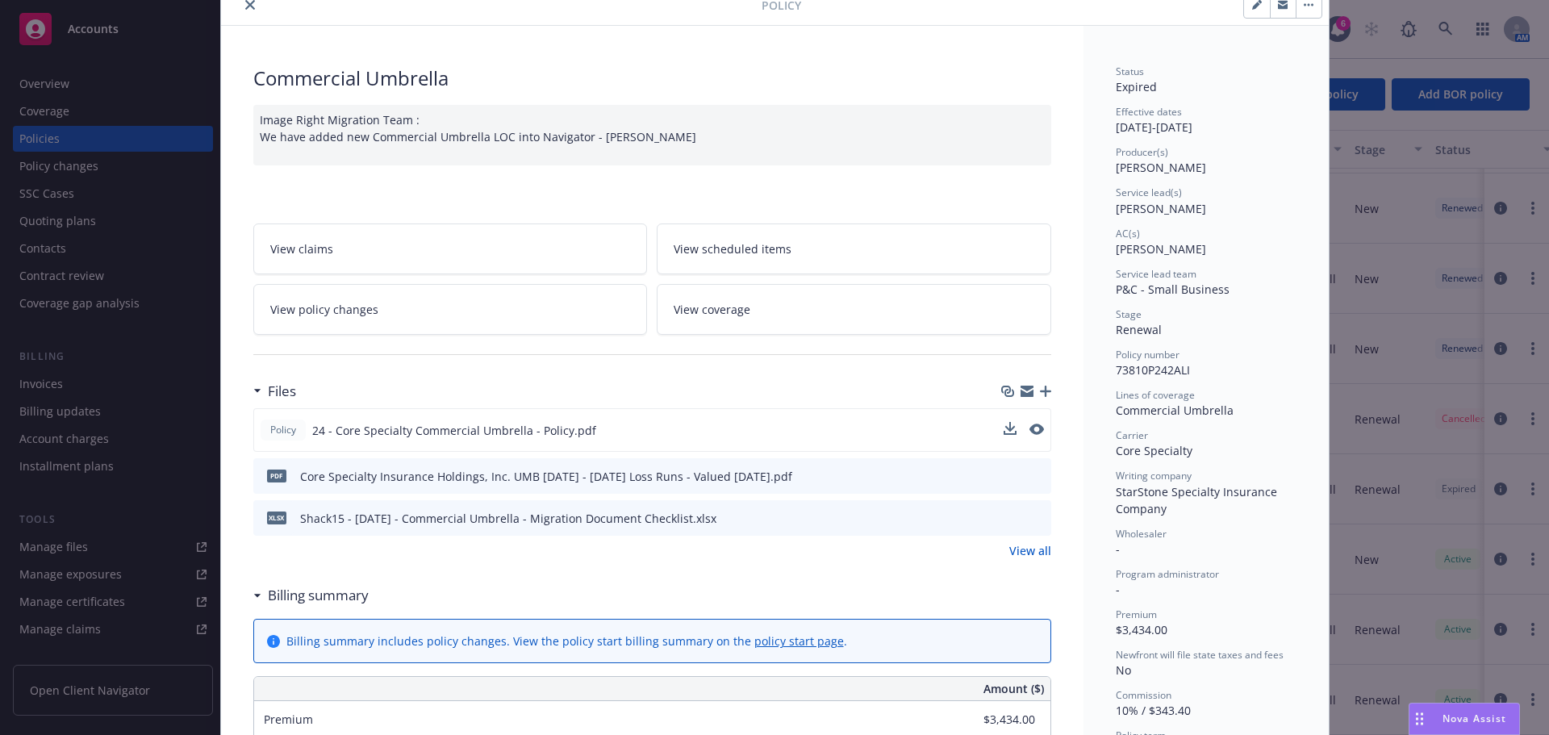
scroll to position [0, 0]
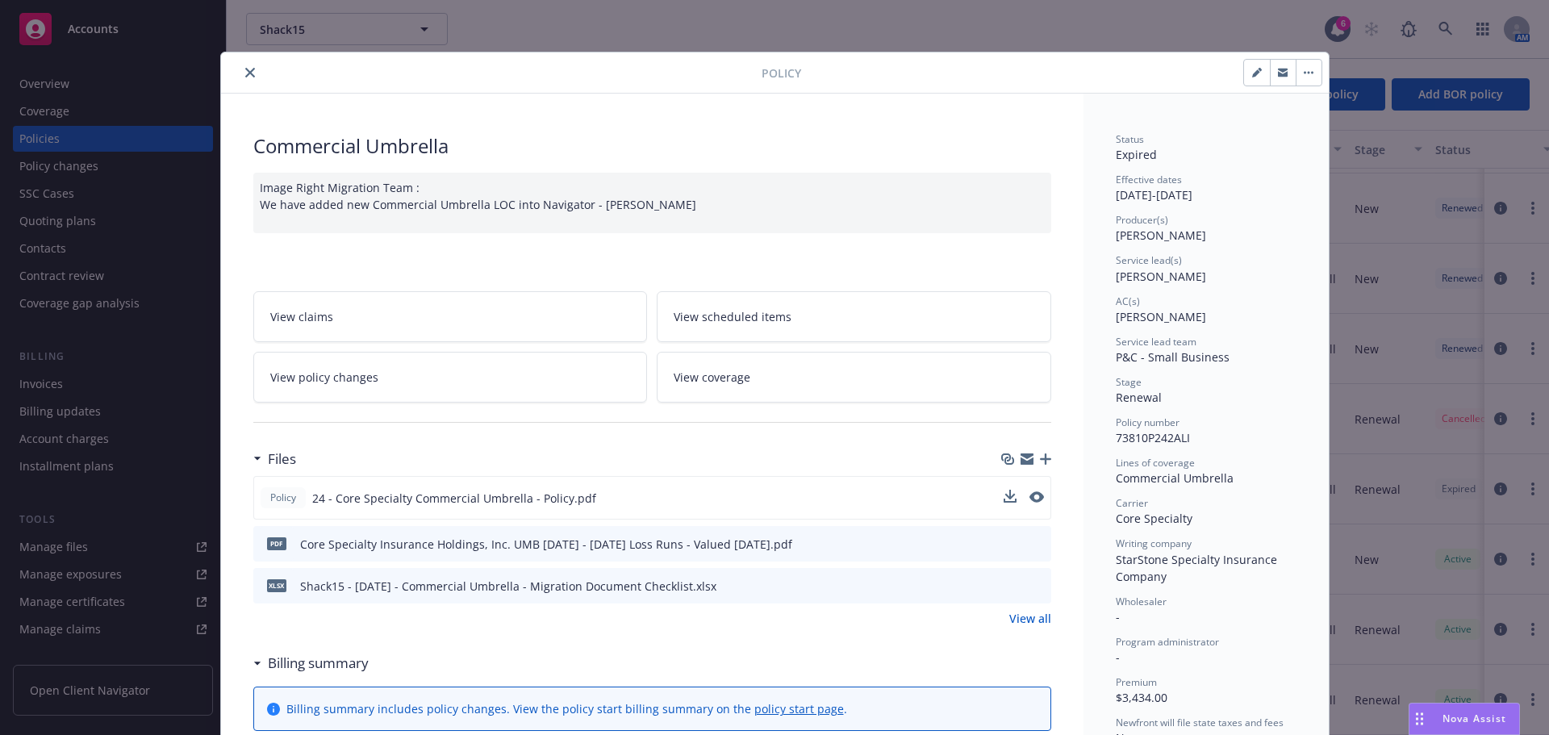
click at [252, 68] on button "close" at bounding box center [249, 72] width 19 height 19
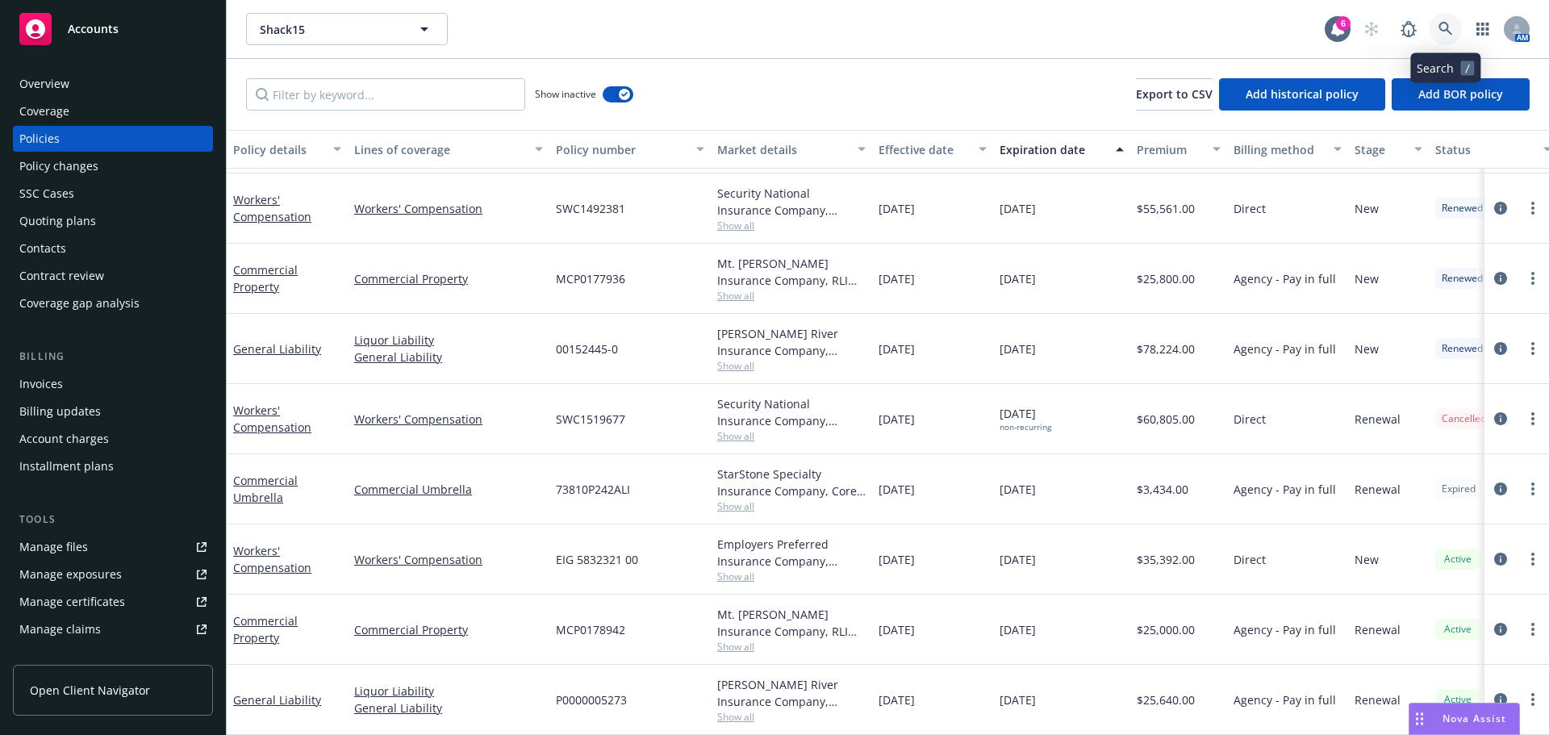
click at [1455, 34] on link at bounding box center [1446, 29] width 32 height 32
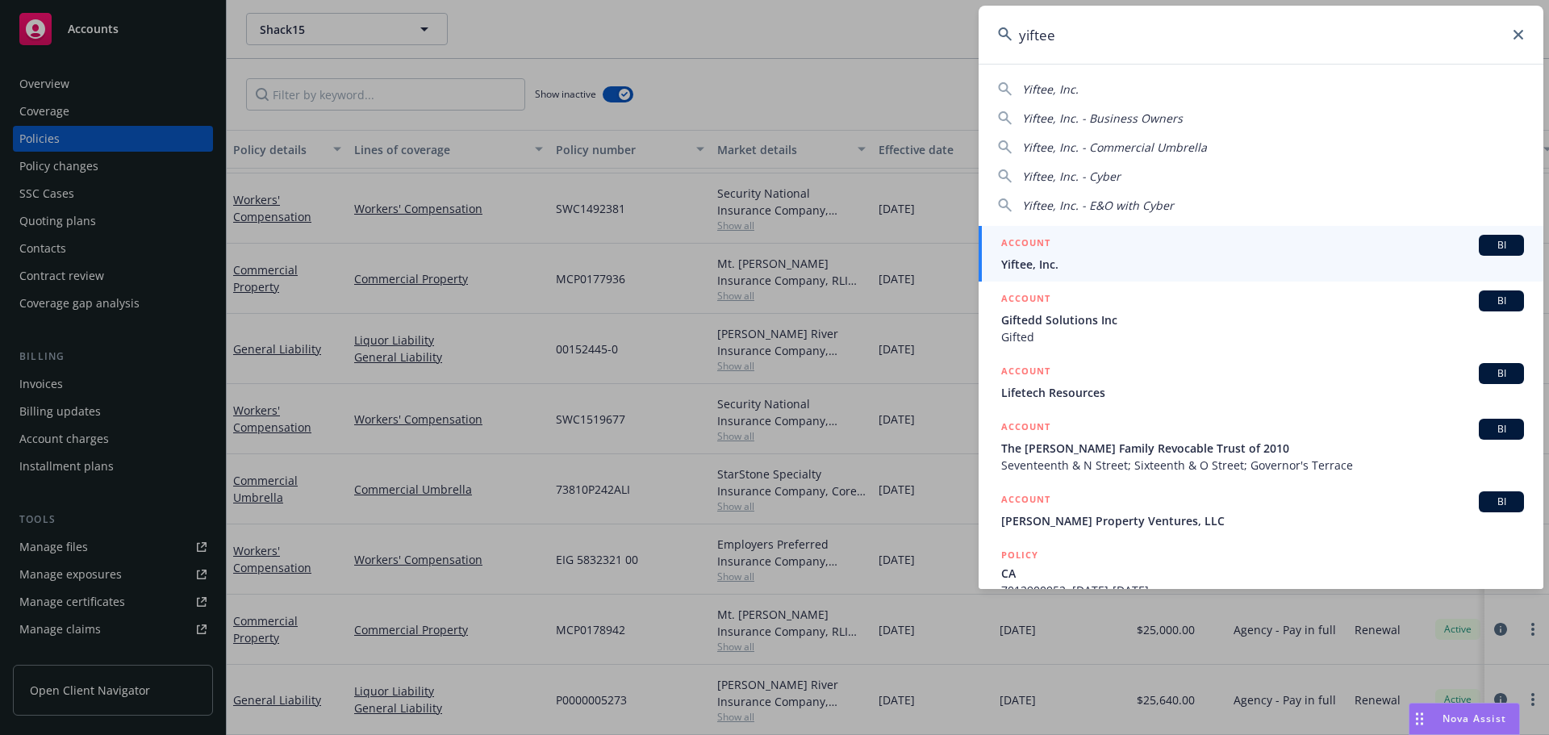
type input "yiftee"
click at [1161, 257] on span "Yiftee, Inc." at bounding box center [1262, 264] width 523 height 17
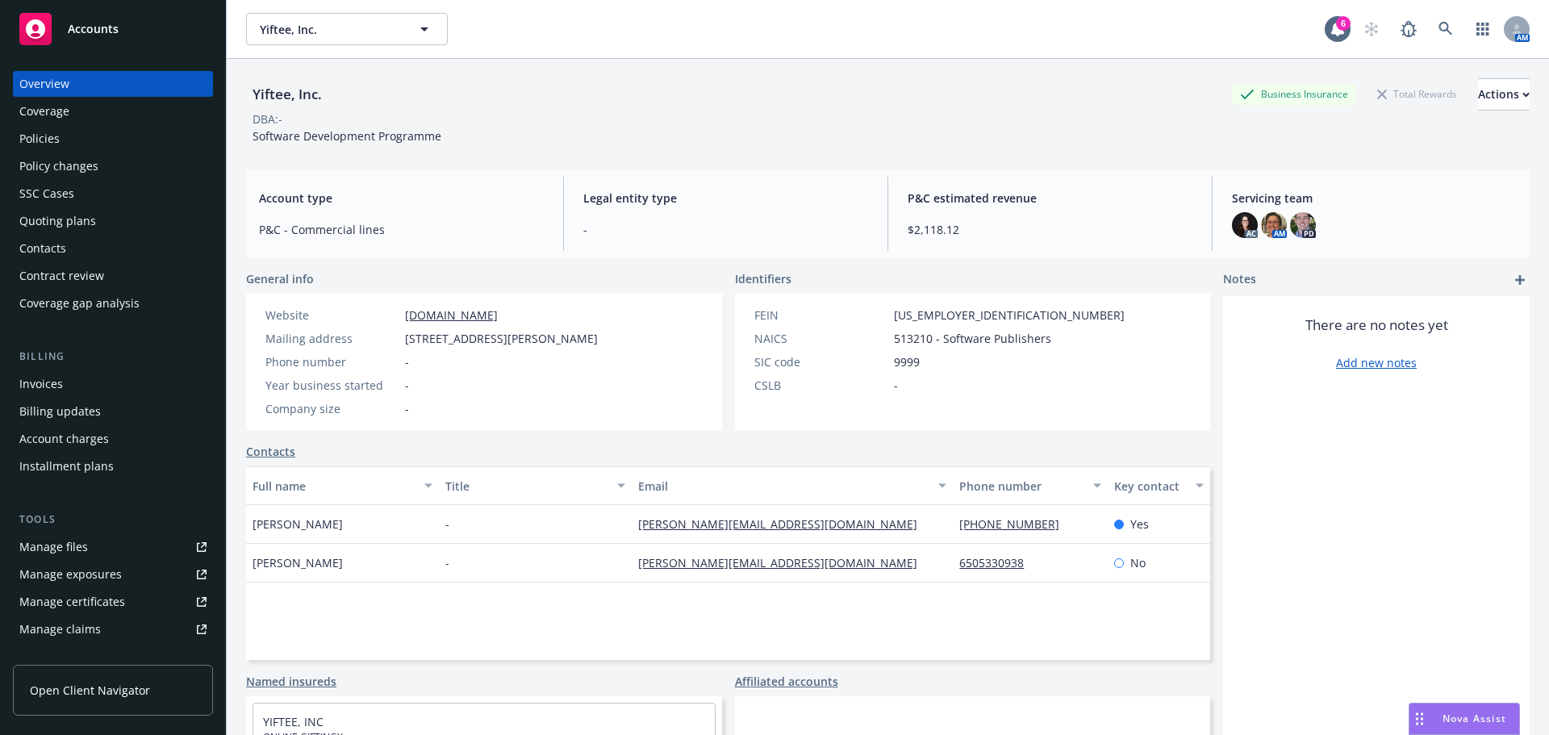
drag, startPoint x: 514, startPoint y: 311, endPoint x: 374, endPoint y: 316, distance: 139.7
click at [374, 316] on div "Website www.yiftee.com" at bounding box center [431, 315] width 345 height 17
copy div "www.yiftee.com"
click at [1469, 731] on div "Nova Assist" at bounding box center [1464, 719] width 110 height 31
click at [1468, 723] on div "How can I help you today? I'm Nova Assist, your AI assistant at Newfront. Ask m…" at bounding box center [1208, 504] width 624 height 463
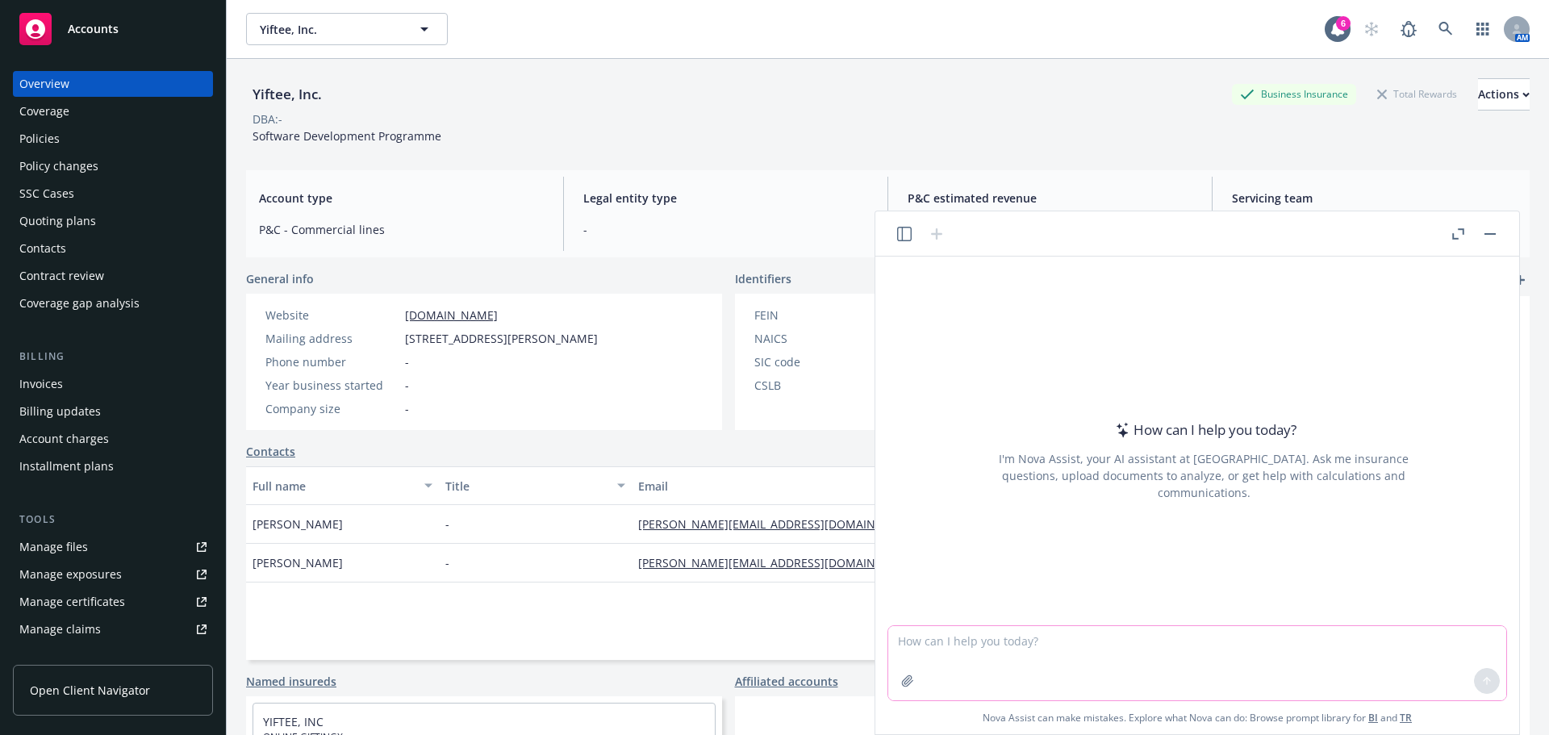
click at [1242, 642] on textarea at bounding box center [1197, 663] width 618 height 74
paste textarea "www.yiftee.com"
type textarea "provide a deep research on www.yiftee.com"
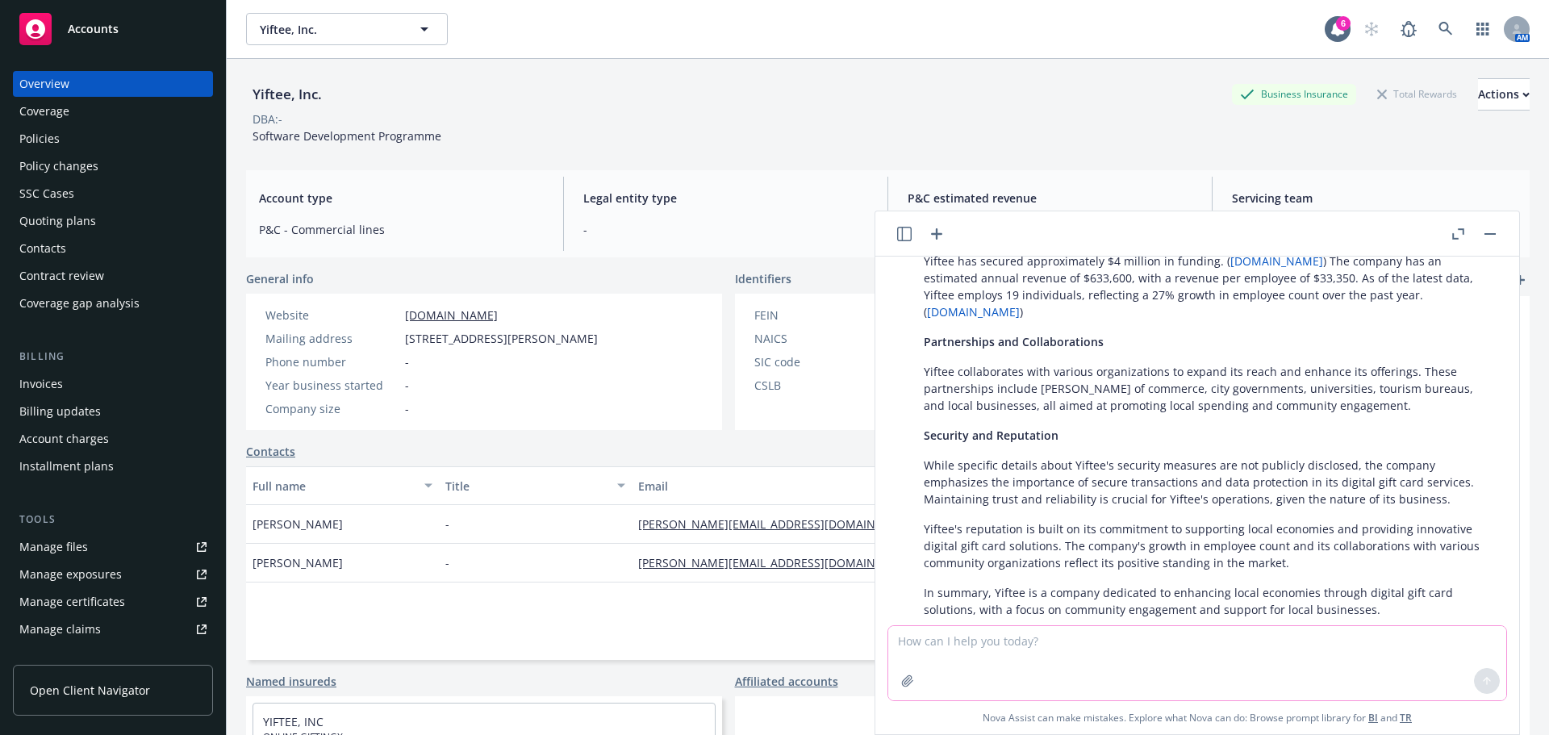
scroll to position [532, 0]
click at [74, 132] on div "Policies" at bounding box center [112, 139] width 187 height 26
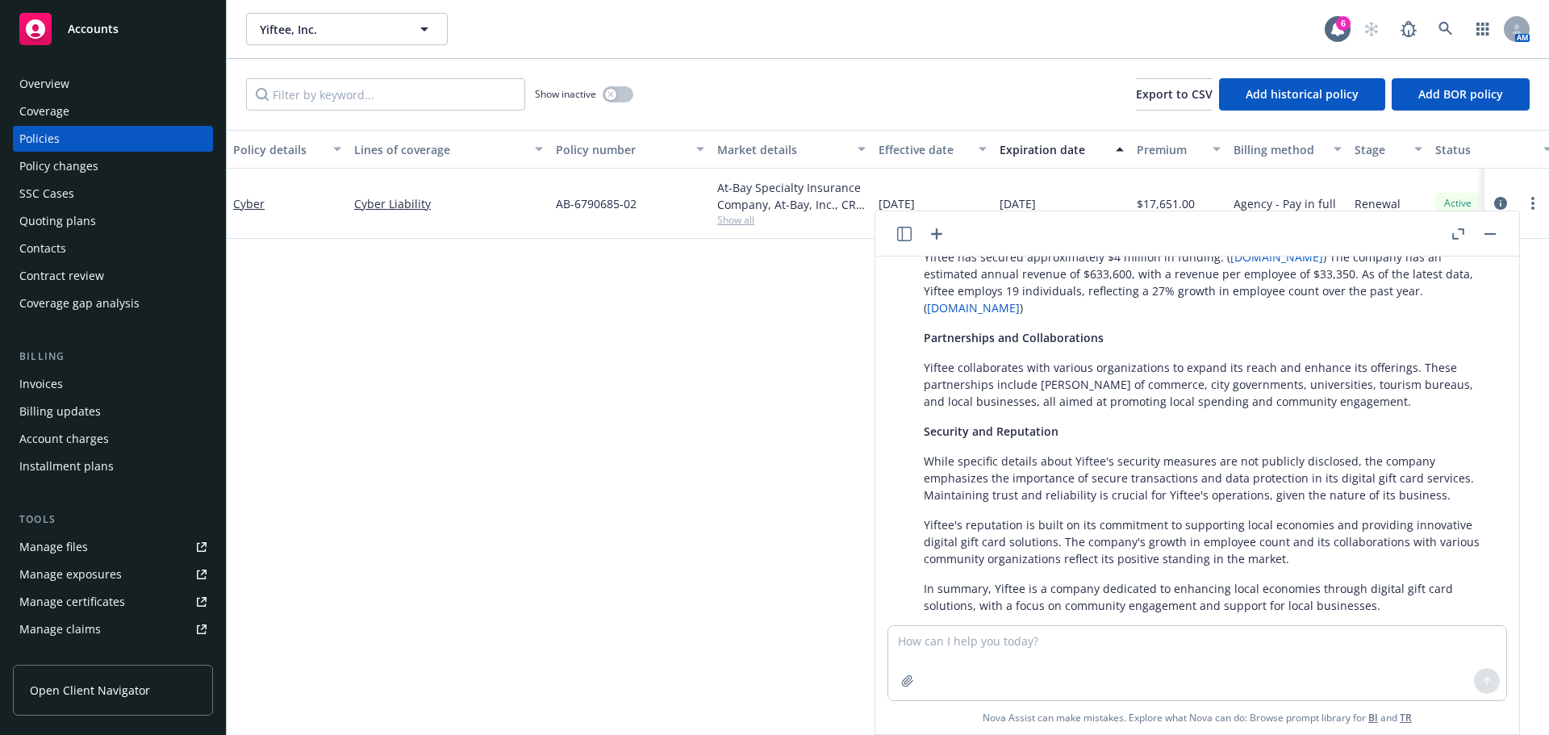
click at [1490, 234] on rect "button" at bounding box center [1489, 234] width 11 height 2
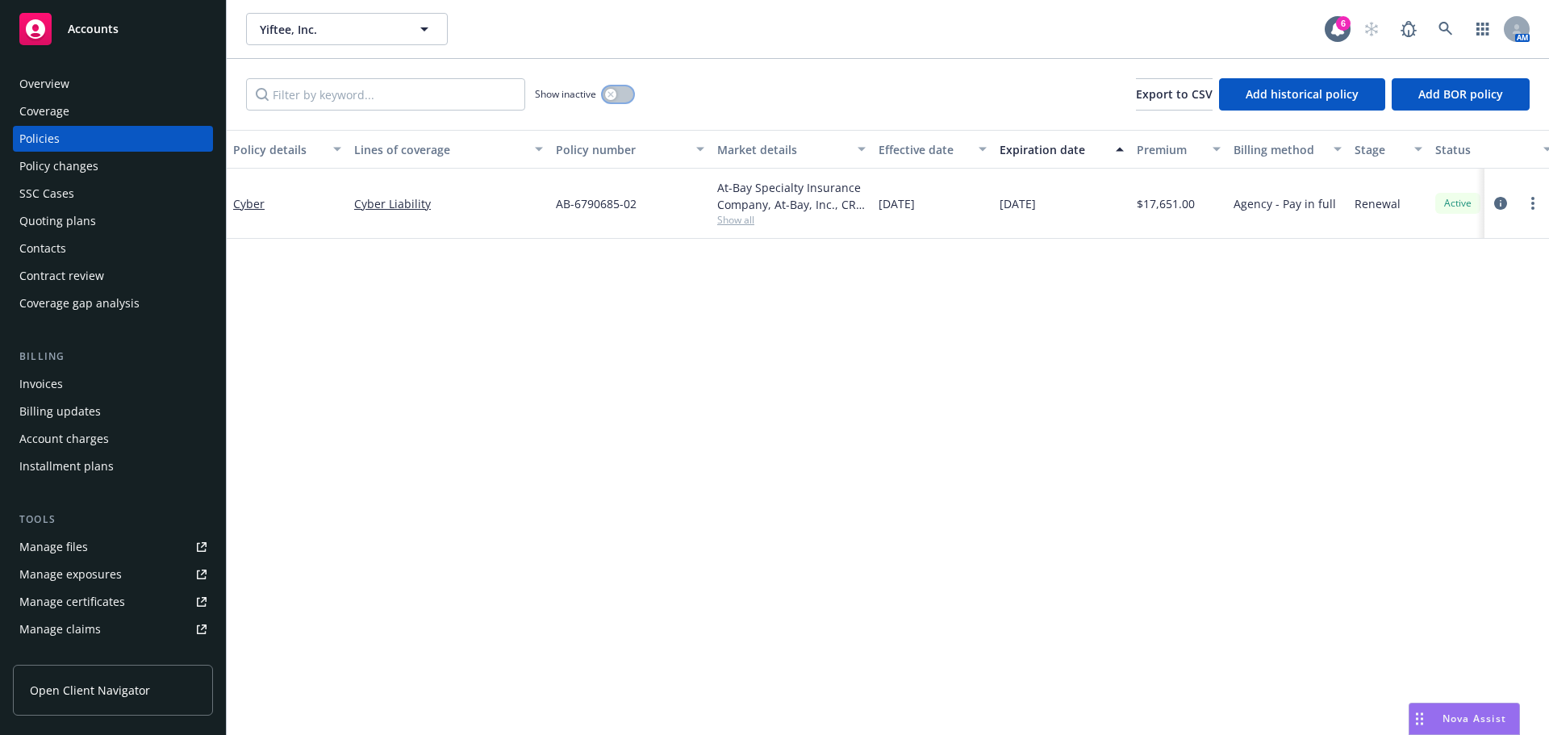
click at [622, 97] on button "button" at bounding box center [618, 94] width 31 height 16
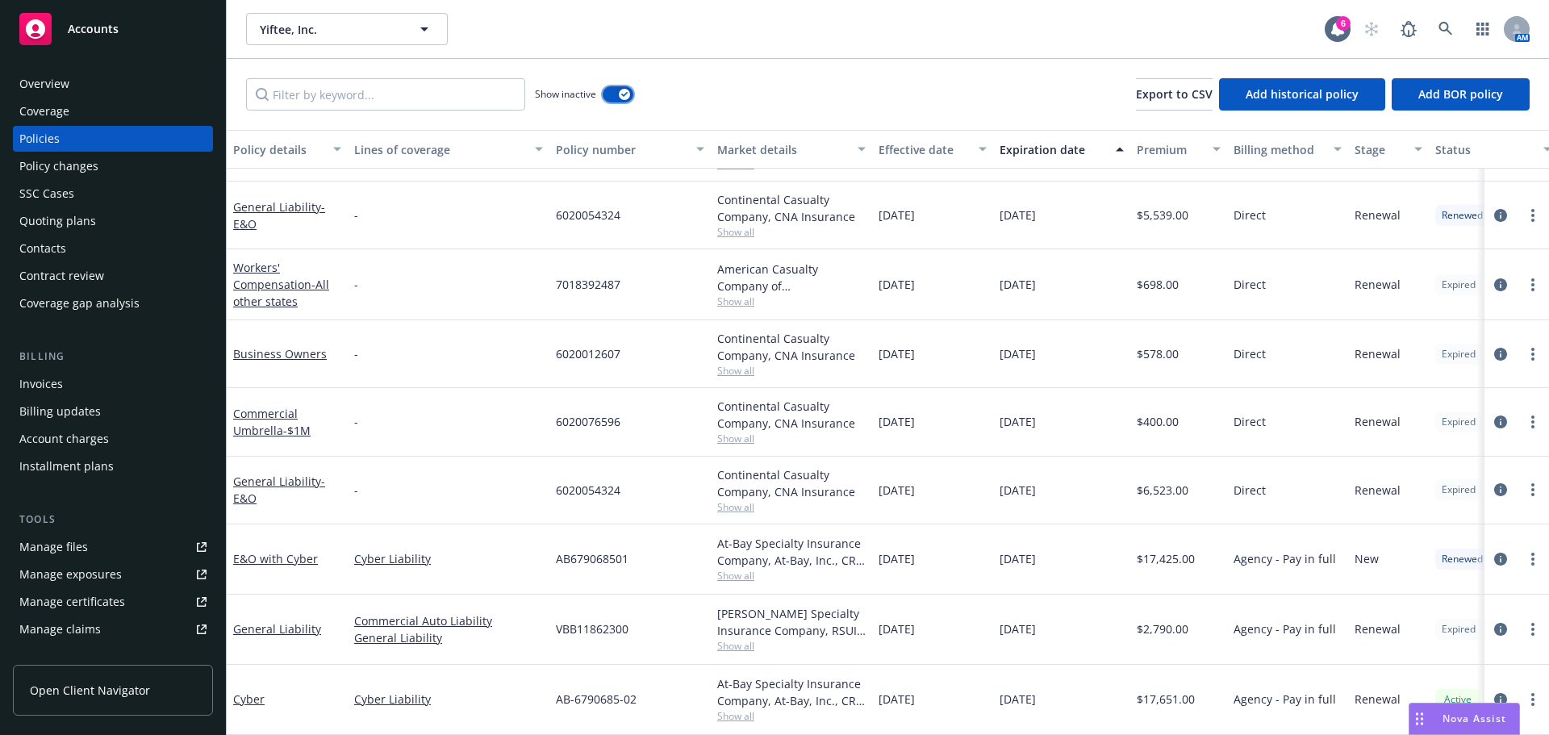
scroll to position [971, 0]
click at [738, 500] on span "Show all" at bounding box center [791, 507] width 148 height 14
click at [658, 472] on div "6020054324" at bounding box center [629, 491] width 161 height 68
click at [1494, 623] on icon "circleInformation" at bounding box center [1500, 629] width 13 height 13
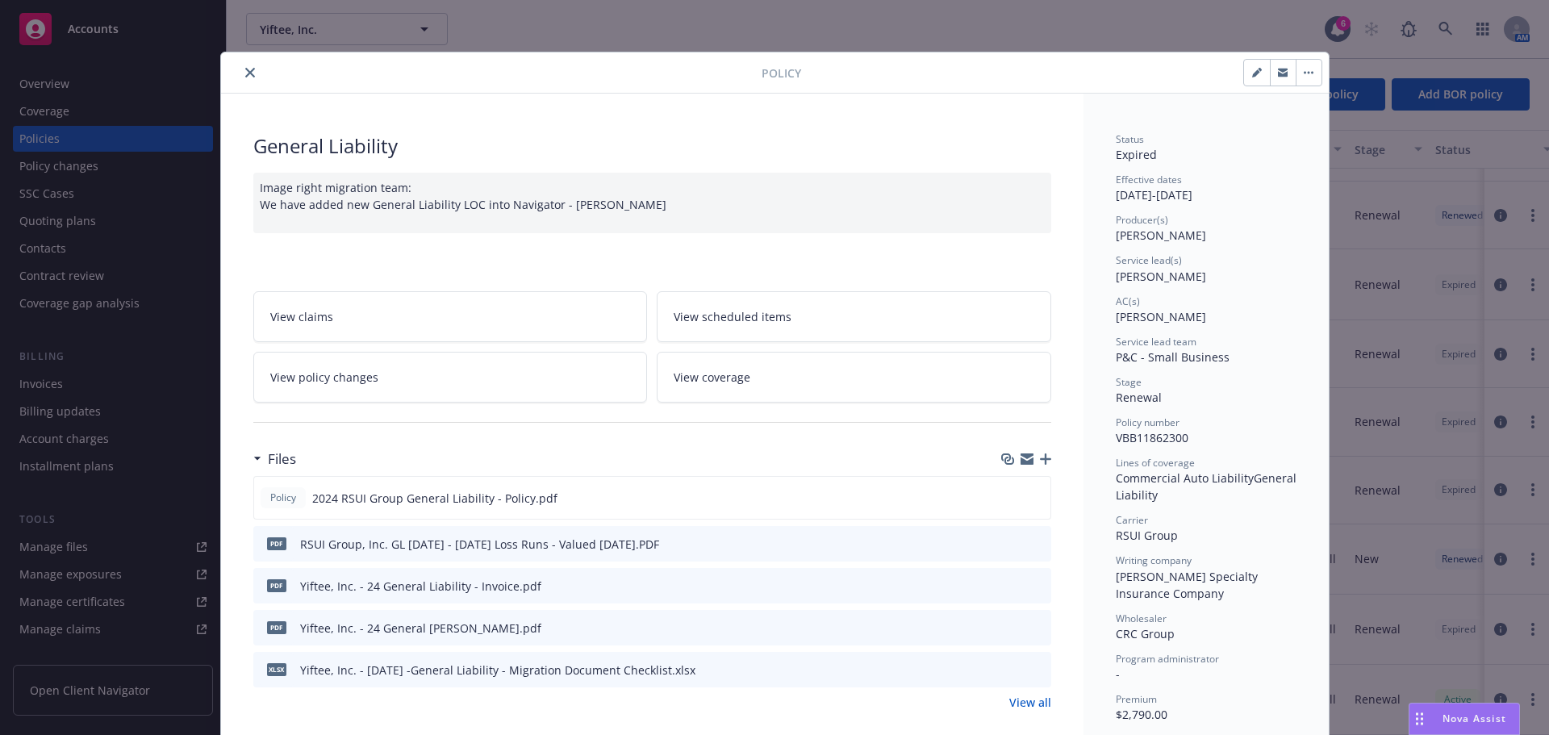
click at [245, 69] on icon "close" at bounding box center [250, 73] width 10 height 10
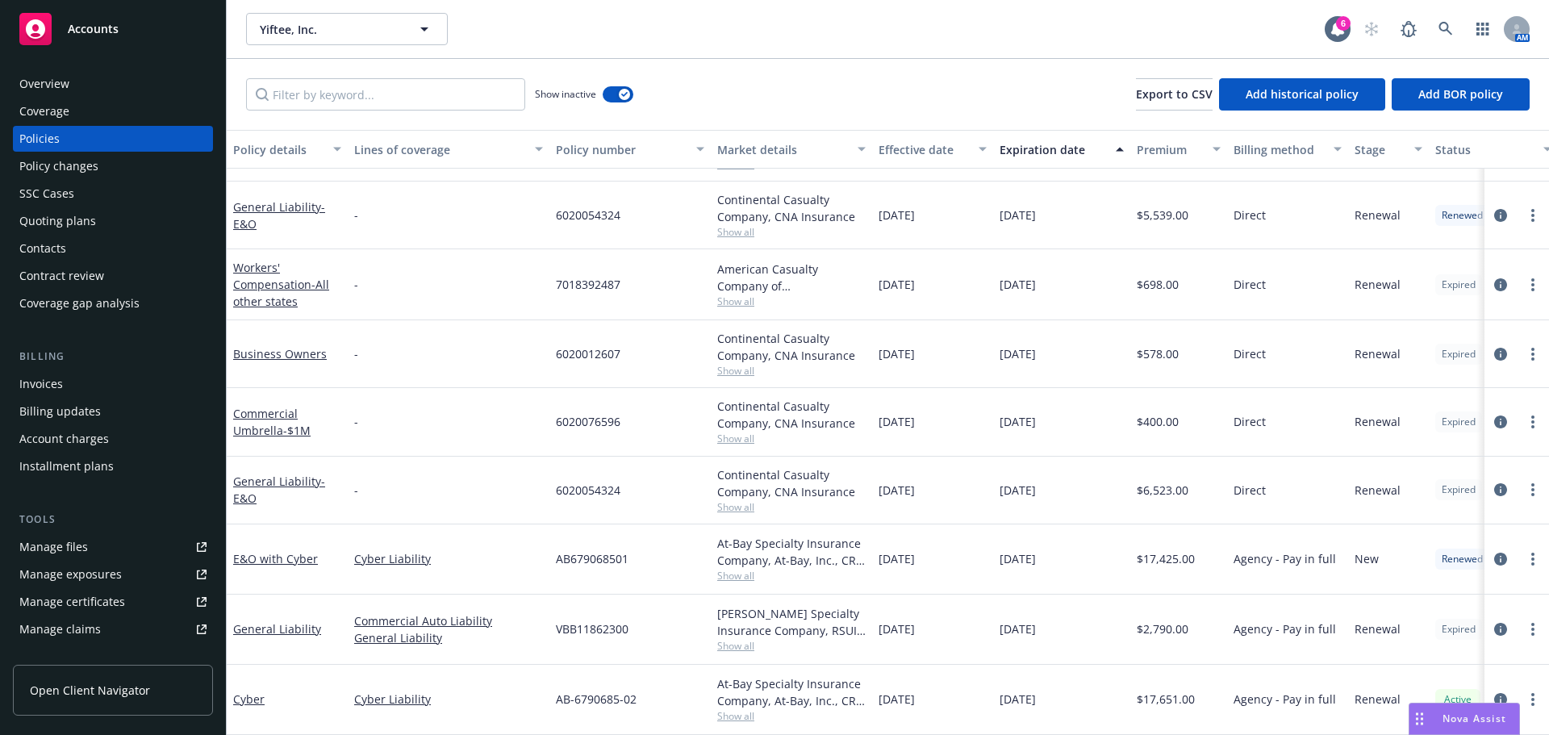
drag, startPoint x: 1011, startPoint y: 479, endPoint x: 1121, endPoint y: 482, distance: 110.6
click at [1121, 482] on div "06/12/2024" at bounding box center [1061, 491] width 137 height 68
drag, startPoint x: 1022, startPoint y: 625, endPoint x: 1100, endPoint y: 625, distance: 78.3
click at [1100, 625] on div "General Liability Commercial Auto Liability General Liability VBB11862300 Covin…" at bounding box center [1005, 630] width 1557 height 70
click at [1104, 625] on div "08/07/2025" at bounding box center [1061, 630] width 137 height 70
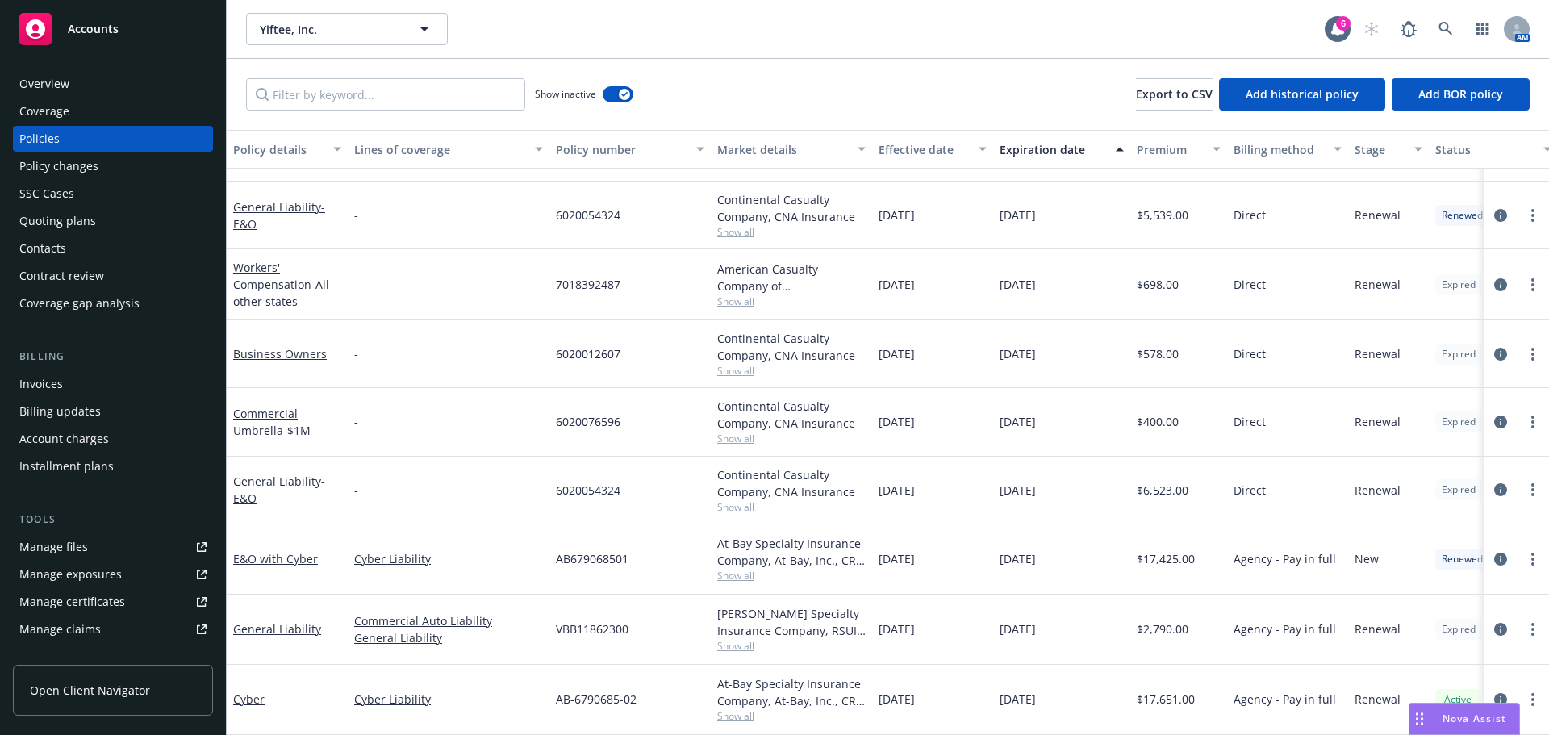
click at [735, 621] on div "Covington Specialty Insurance Company, RSUI Group, CRC Group" at bounding box center [791, 622] width 148 height 34
click at [736, 639] on span "Show all" at bounding box center [791, 646] width 148 height 14
click at [1087, 565] on div "06/01/2025" at bounding box center [1061, 559] width 137 height 70
drag, startPoint x: 660, startPoint y: 613, endPoint x: 691, endPoint y: 614, distance: 31.5
click at [691, 614] on div "General Liability Commercial Auto Liability General Liability VBB11862300 Covin…" at bounding box center [1005, 630] width 1557 height 70
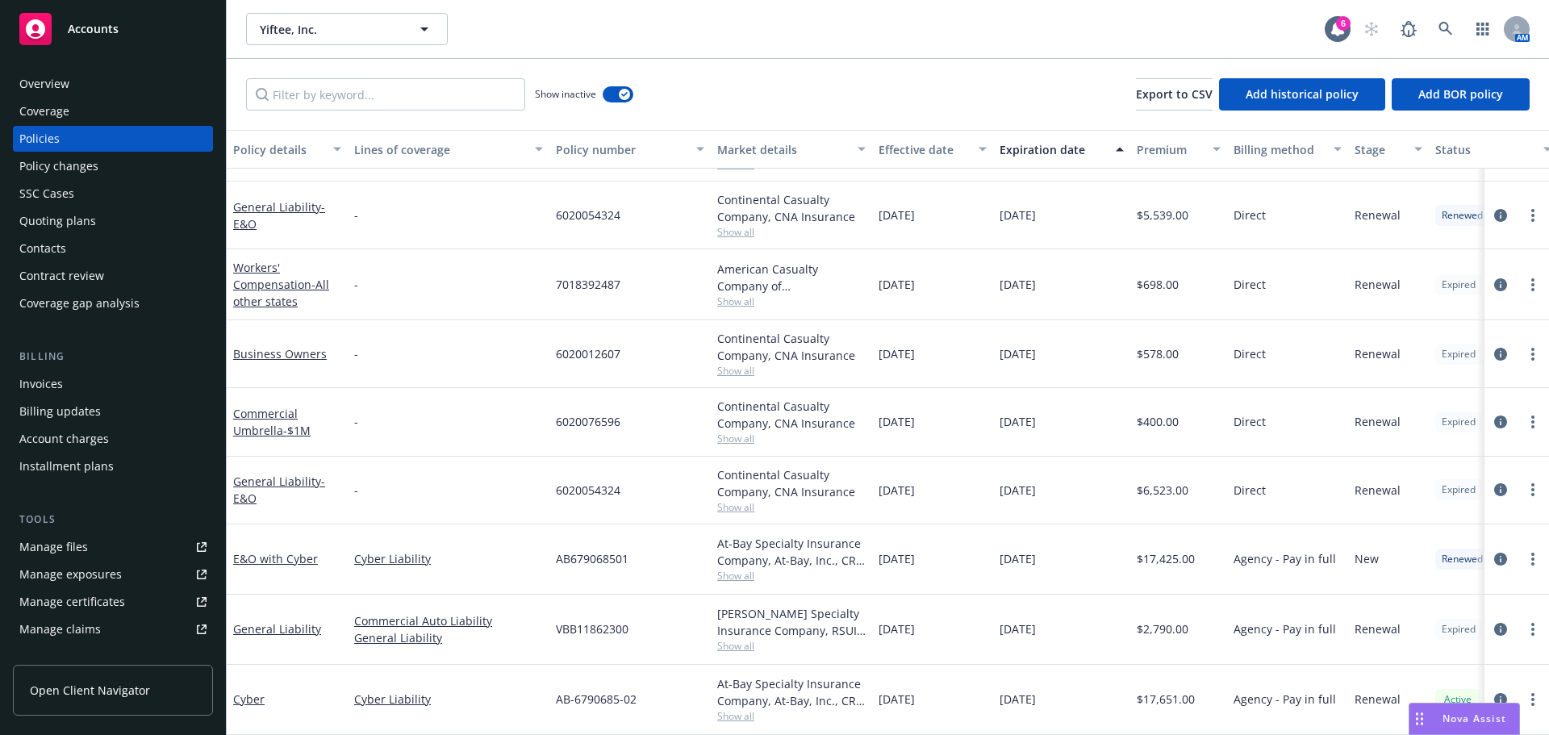
click at [1095, 626] on div "08/07/2025" at bounding box center [1061, 630] width 137 height 70
drag, startPoint x: 1095, startPoint y: 621, endPoint x: 988, endPoint y: 624, distance: 107.4
click at [988, 624] on div "General Liability Commercial Auto Liability General Liability VBB11862300 Covin…" at bounding box center [1005, 630] width 1557 height 70
click at [968, 637] on div "08/07/2024" at bounding box center [932, 630] width 121 height 70
click at [1494, 623] on icon "circleInformation" at bounding box center [1500, 629] width 13 height 13
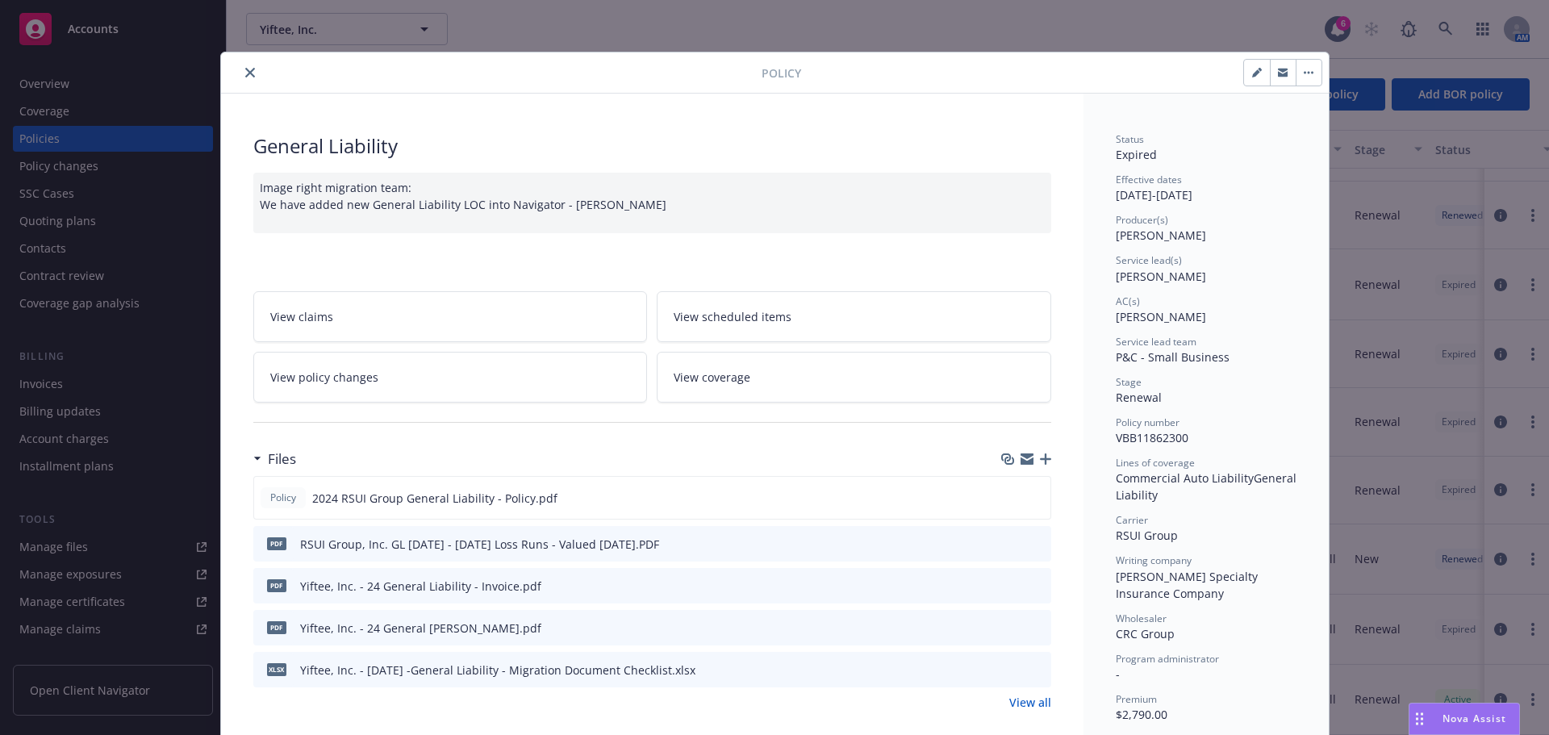
click at [245, 72] on icon "close" at bounding box center [250, 73] width 10 height 10
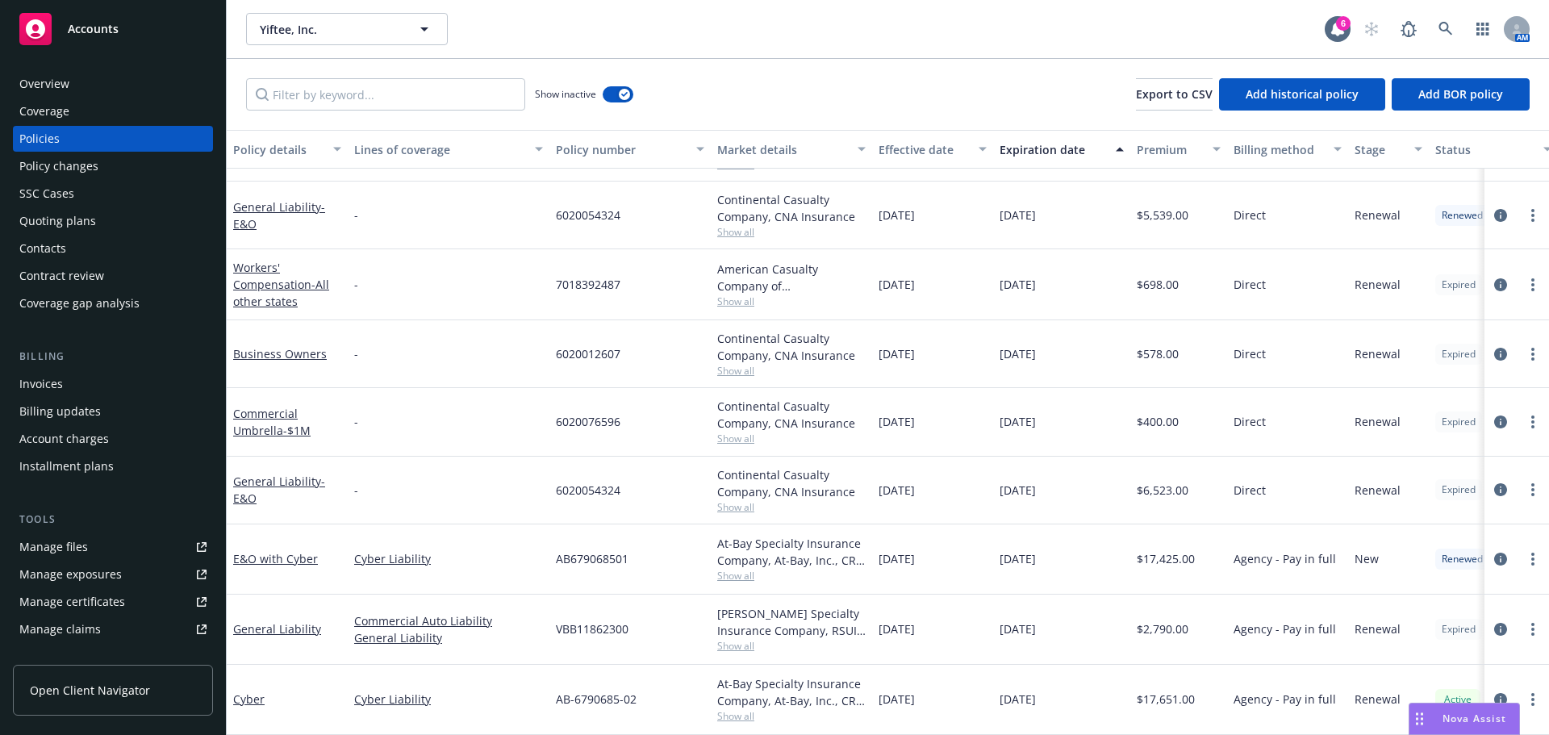
drag, startPoint x: 1097, startPoint y: 631, endPoint x: 861, endPoint y: 637, distance: 236.5
click at [861, 637] on div "General Liability Commercial Auto Liability General Liability VBB11862300 Covin…" at bounding box center [1005, 630] width 1557 height 70
drag, startPoint x: 1087, startPoint y: 674, endPoint x: 1086, endPoint y: 695, distance: 21.0
click at [1087, 676] on div "06/01/2026" at bounding box center [1061, 700] width 137 height 70
drag, startPoint x: 1086, startPoint y: 695, endPoint x: 901, endPoint y: 615, distance: 201.3
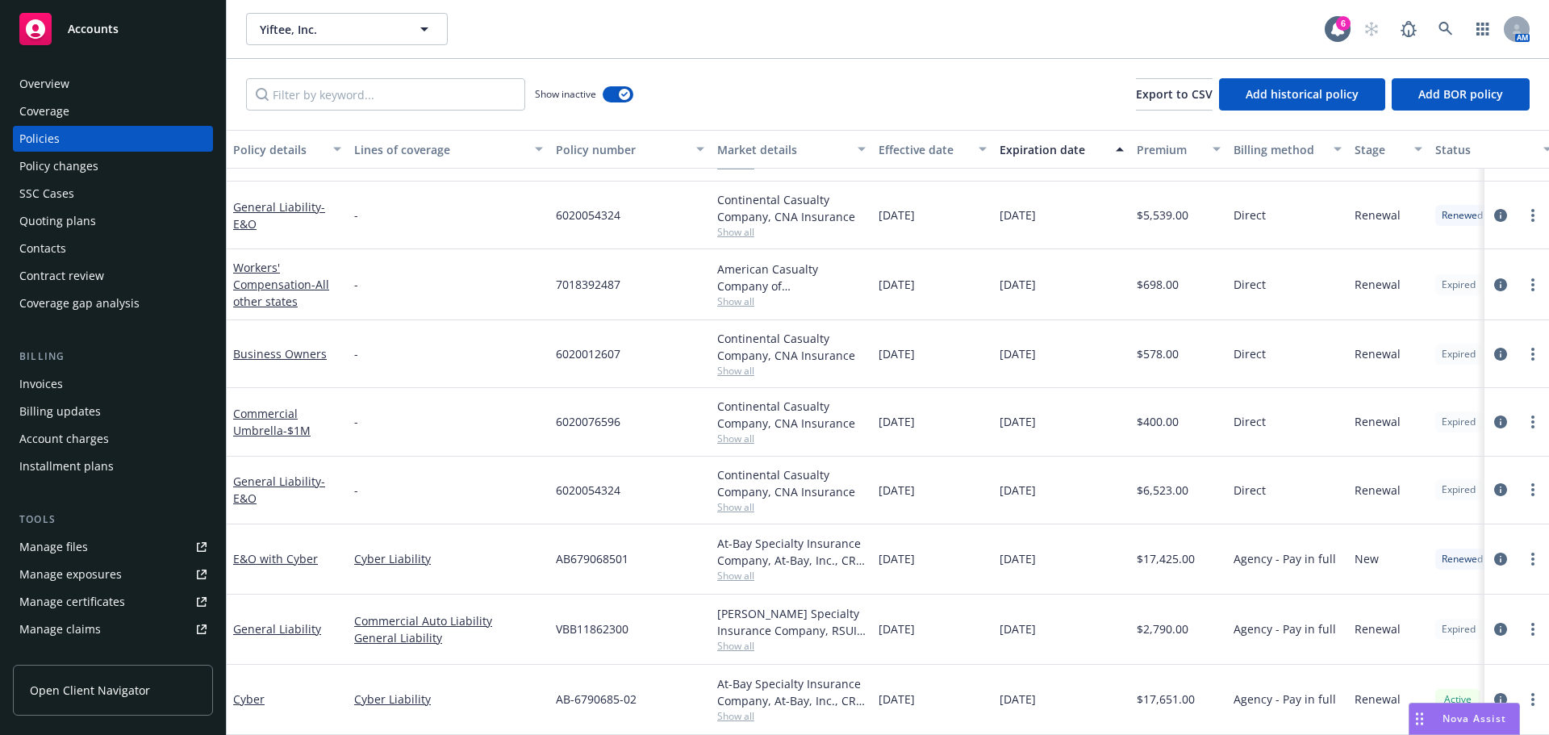
click at [901, 615] on div "Business Owners - 6020012607 Continental Casualty Company, CNA Insurance Show a…" at bounding box center [1005, 404] width 1557 height 581
click at [1044, 650] on div "08/07/2025" at bounding box center [1061, 630] width 137 height 70
drag, startPoint x: 1020, startPoint y: 622, endPoint x: 1370, endPoint y: 656, distance: 351.8
click at [863, 610] on div "General Liability Commercial Auto Liability General Liability VBB11862300 Covin…" at bounding box center [1005, 630] width 1557 height 70
click at [1494, 623] on icon "circleInformation" at bounding box center [1500, 629] width 13 height 13
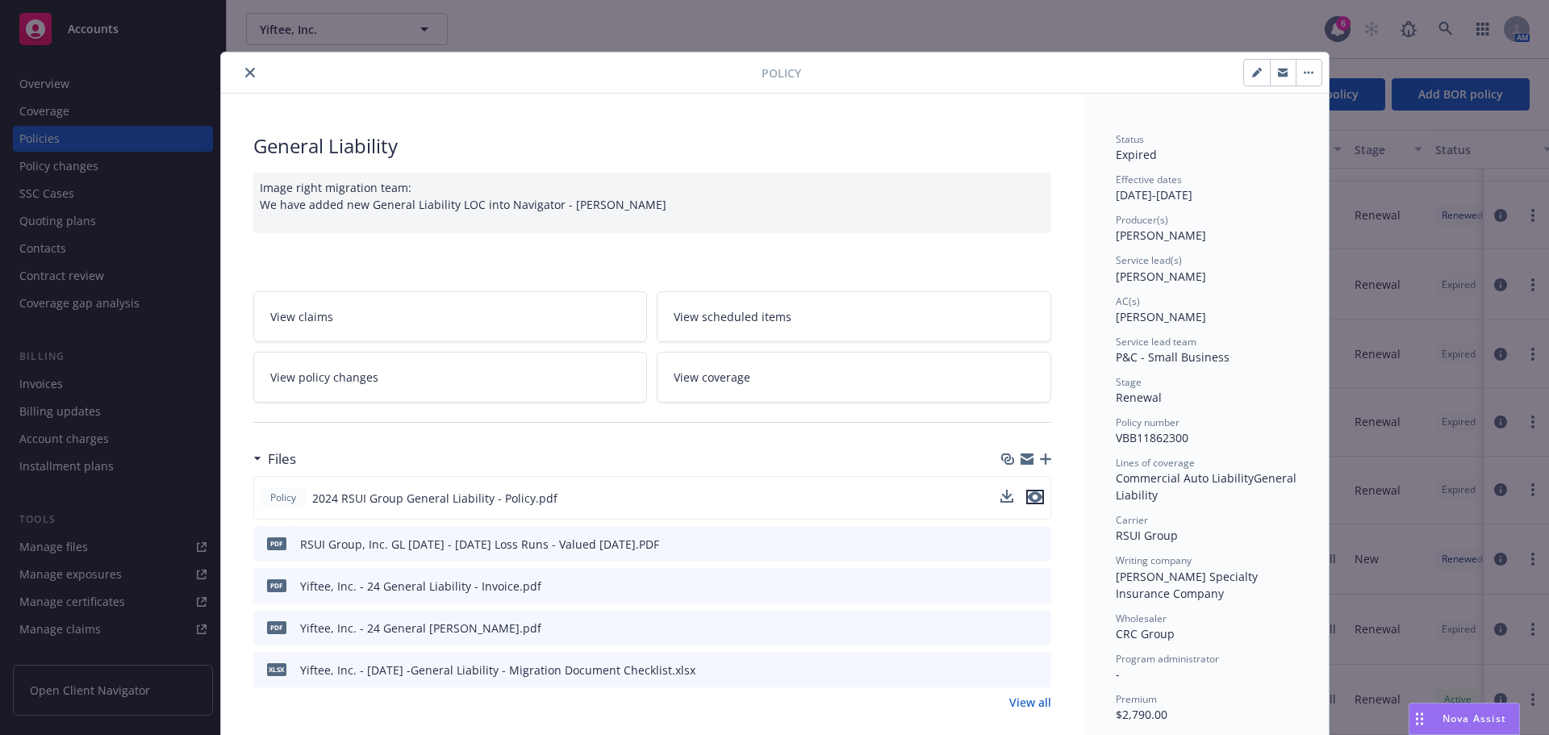
click at [1031, 497] on icon "preview file" at bounding box center [1035, 496] width 15 height 11
click at [245, 69] on icon "close" at bounding box center [250, 73] width 10 height 10
click at [245, 71] on icon "close" at bounding box center [250, 73] width 10 height 10
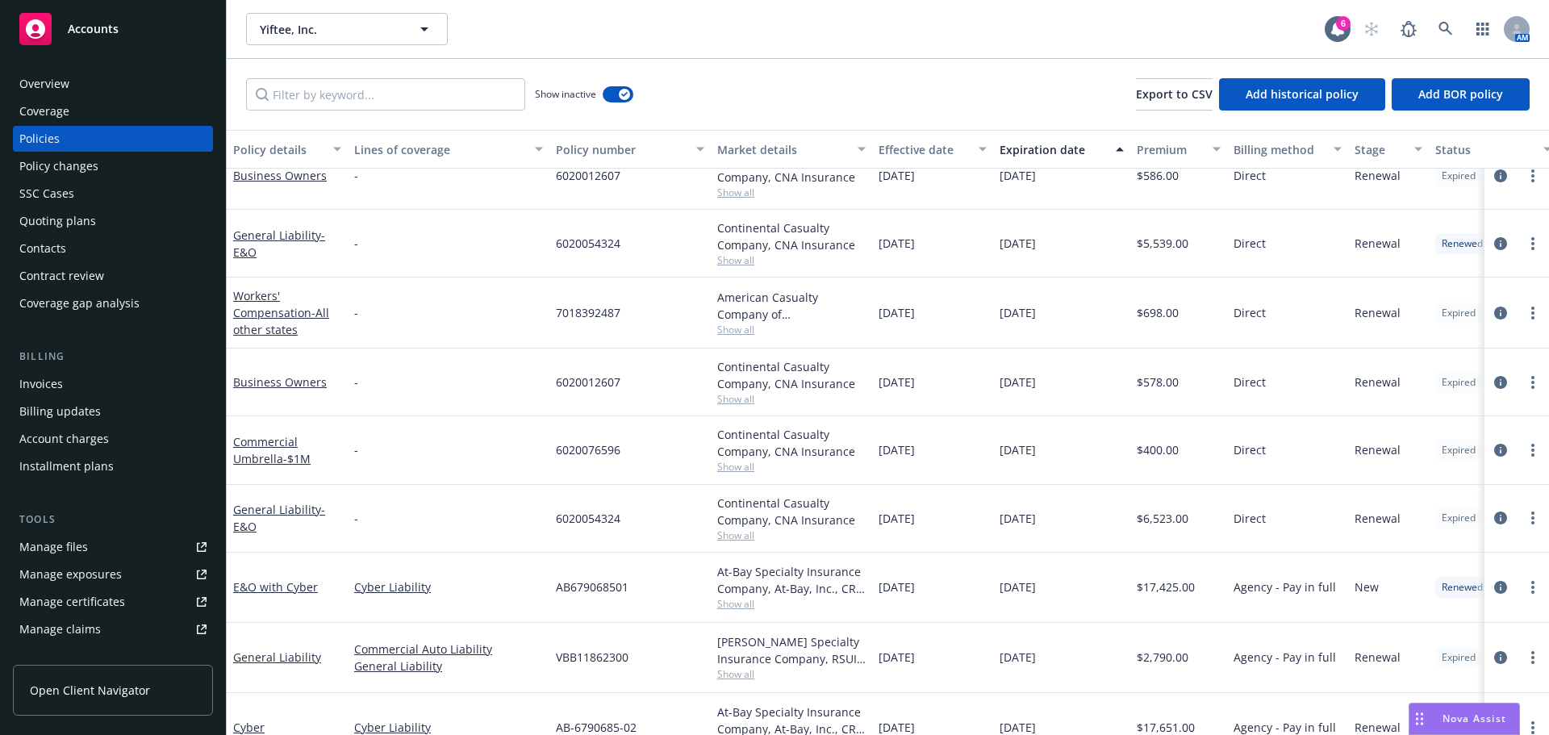
scroll to position [971, 0]
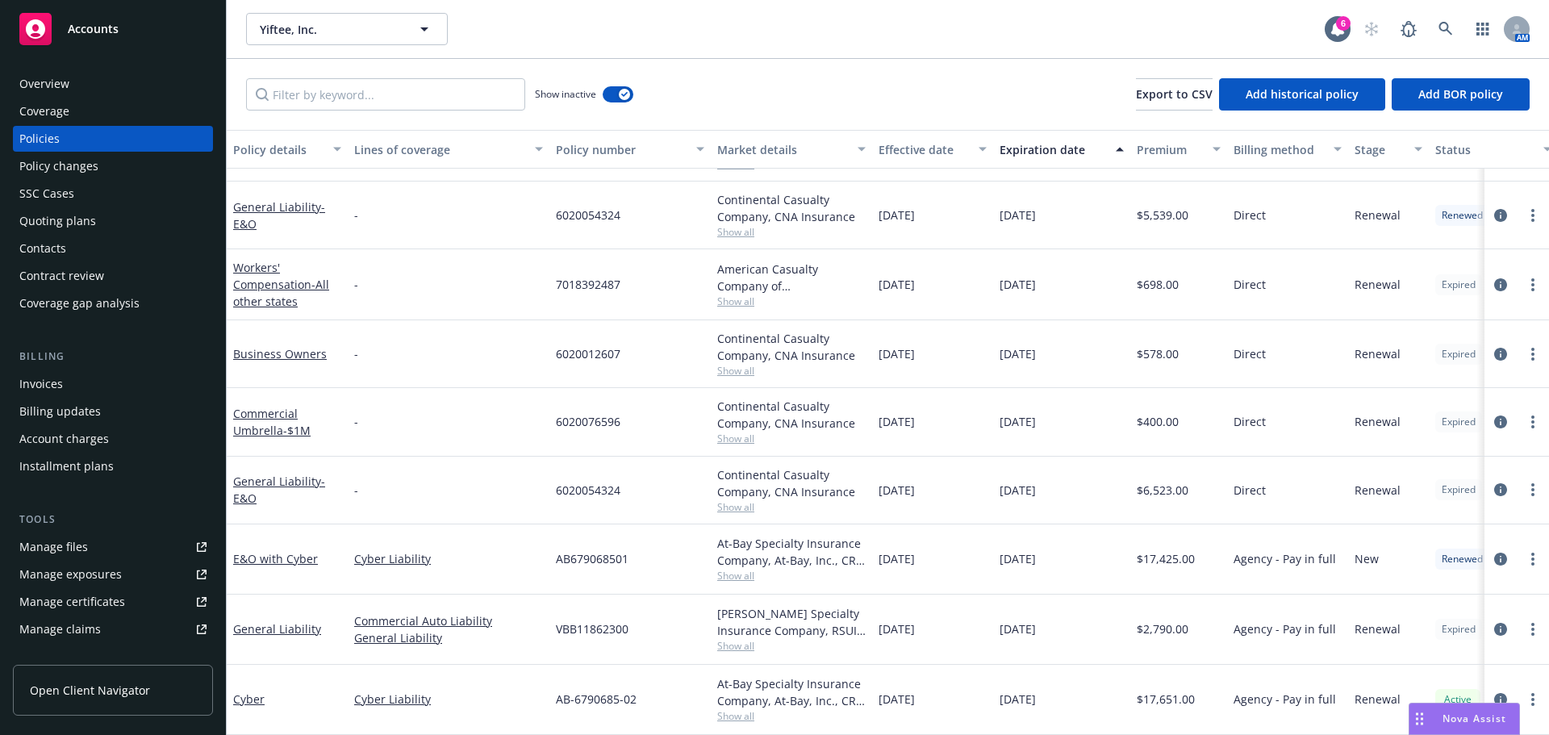
click at [739, 639] on span "Show all" at bounding box center [791, 646] width 148 height 14
click at [737, 709] on span "Show all" at bounding box center [791, 716] width 148 height 14
click at [776, 81] on div "Show inactive Export to CSV Add historical policy Add BOR policy" at bounding box center [888, 94] width 1322 height 71
click at [1450, 36] on link at bounding box center [1446, 29] width 32 height 32
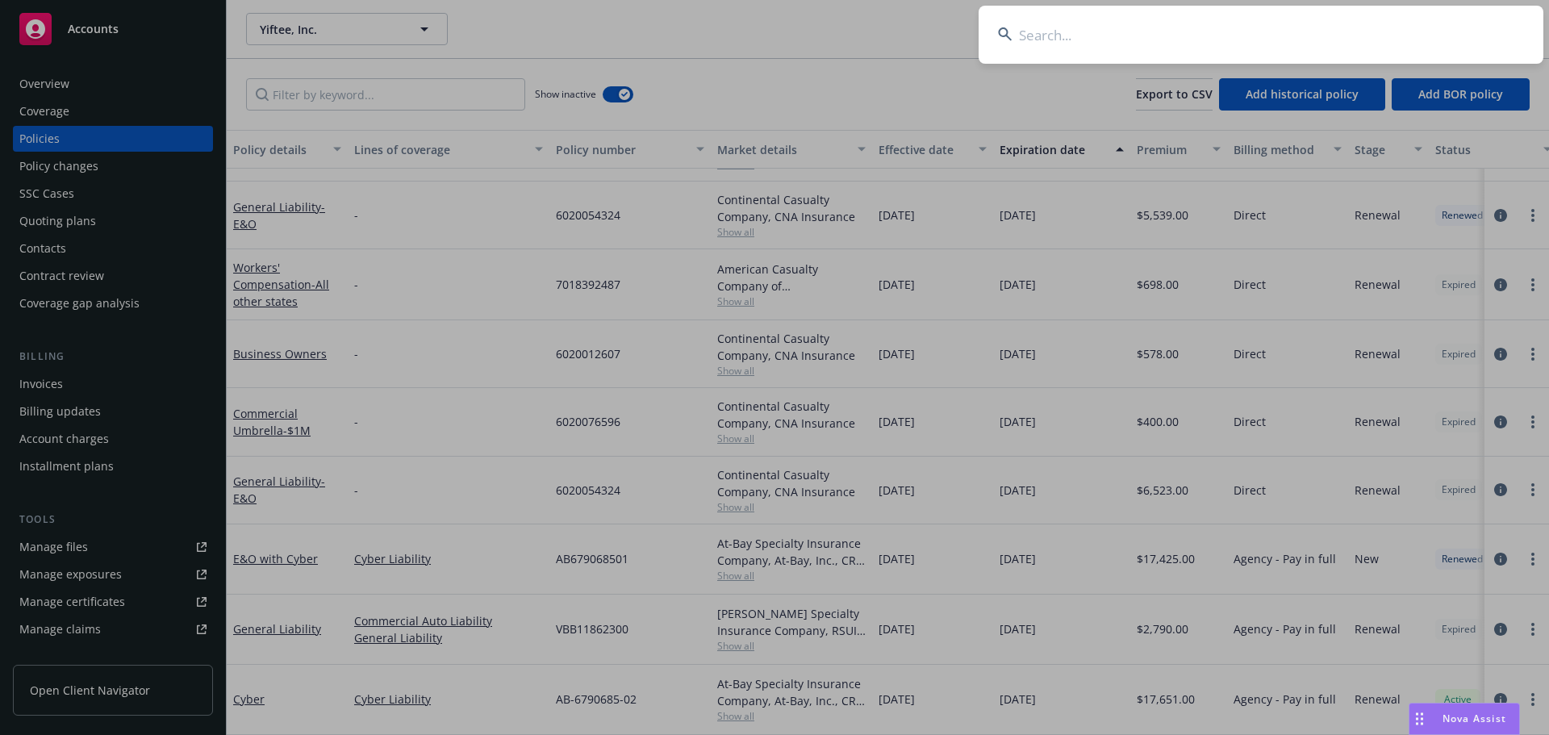
click at [1084, 44] on input at bounding box center [1261, 35] width 565 height 58
type input "cancer support com"
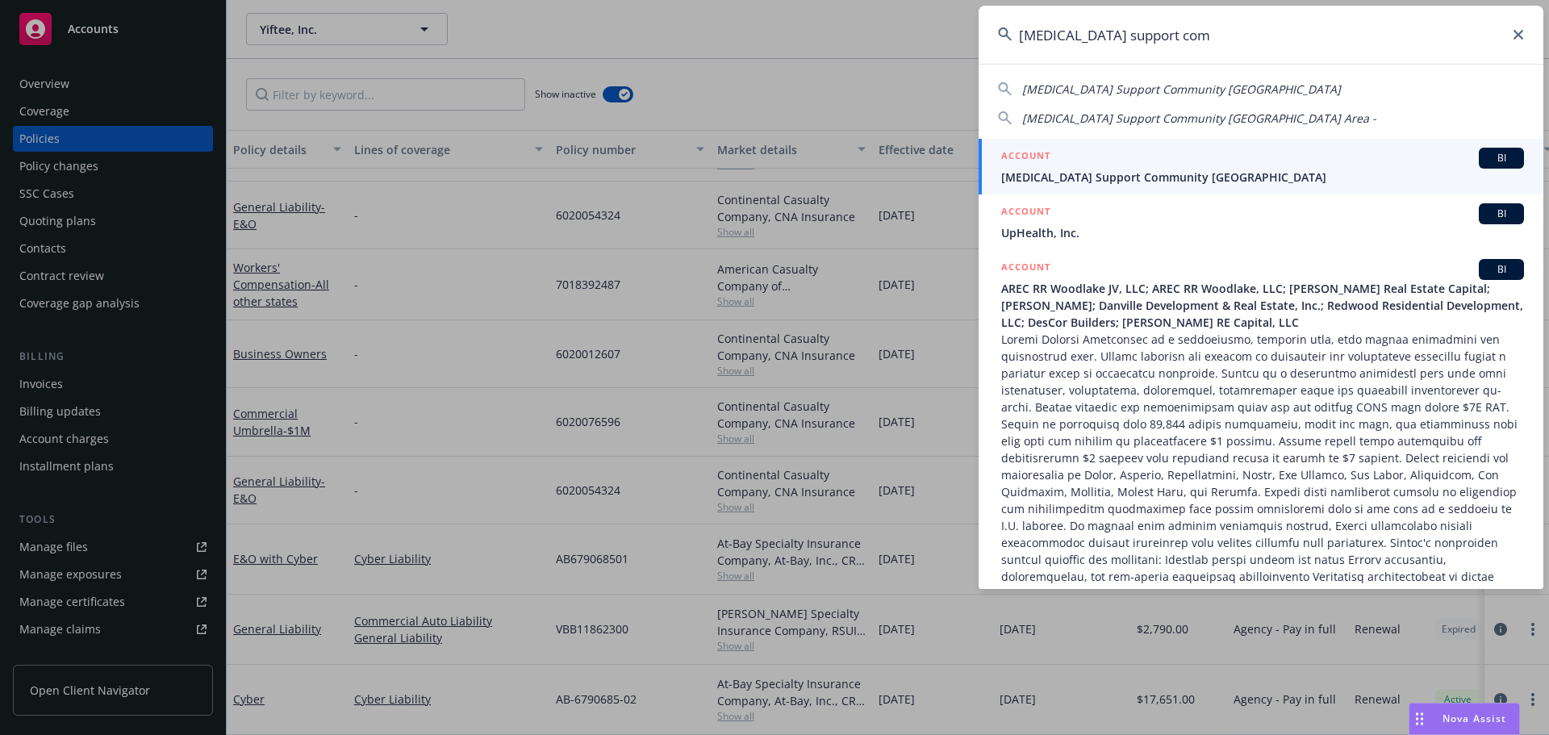
click at [1124, 163] on div "ACCOUNT BI" at bounding box center [1262, 158] width 523 height 21
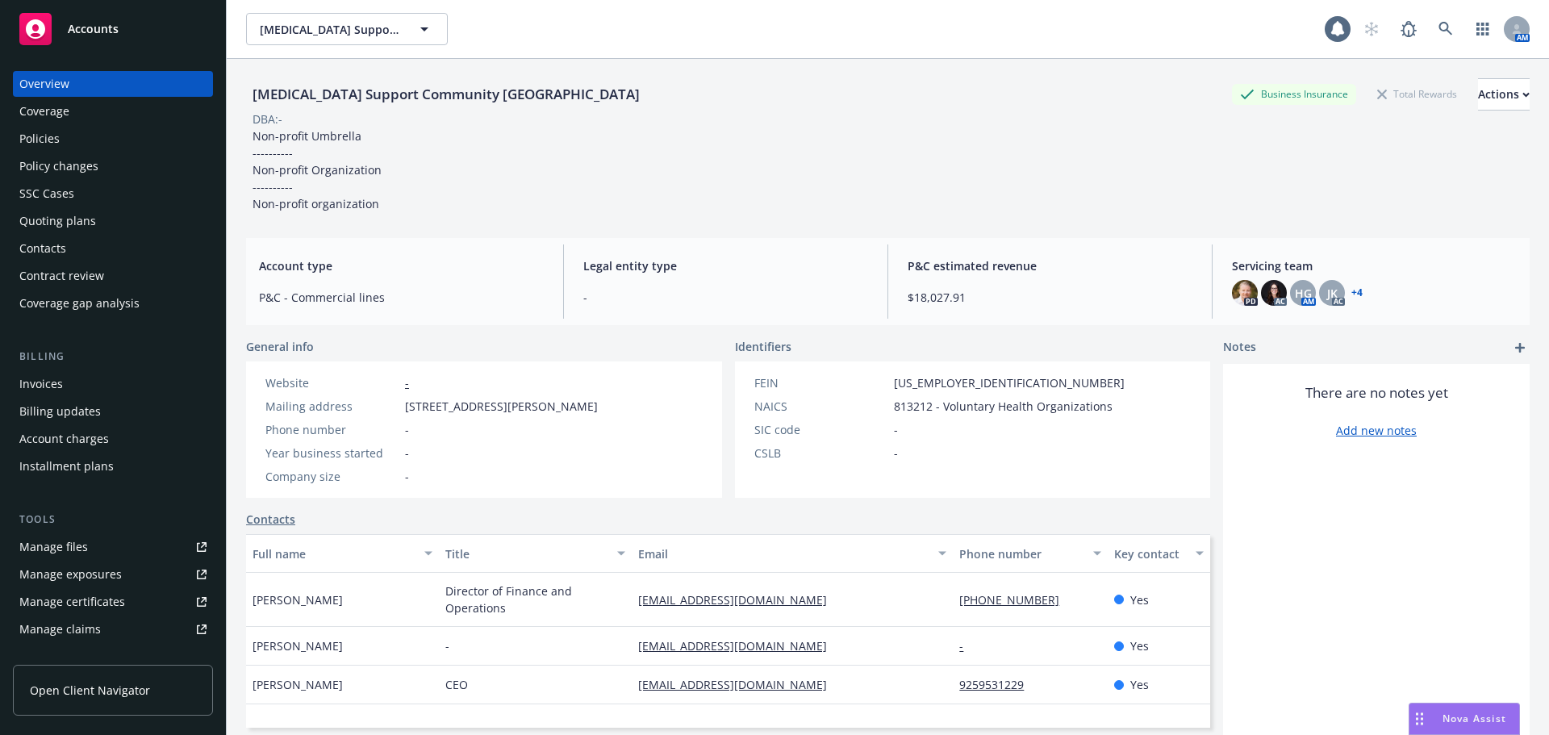
click at [83, 154] on div "Policy changes" at bounding box center [58, 166] width 79 height 26
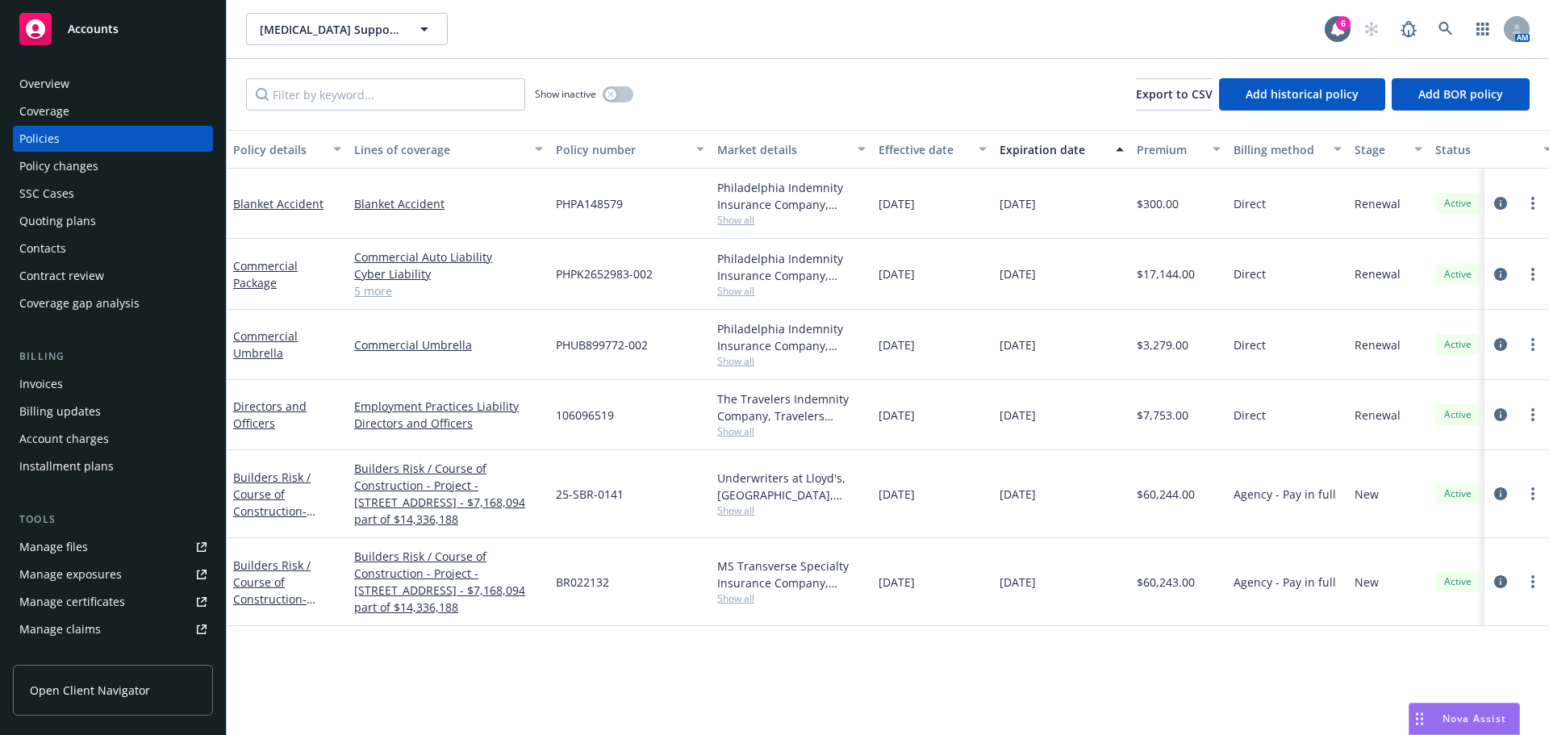
click at [95, 383] on div "Invoices" at bounding box center [112, 384] width 187 height 26
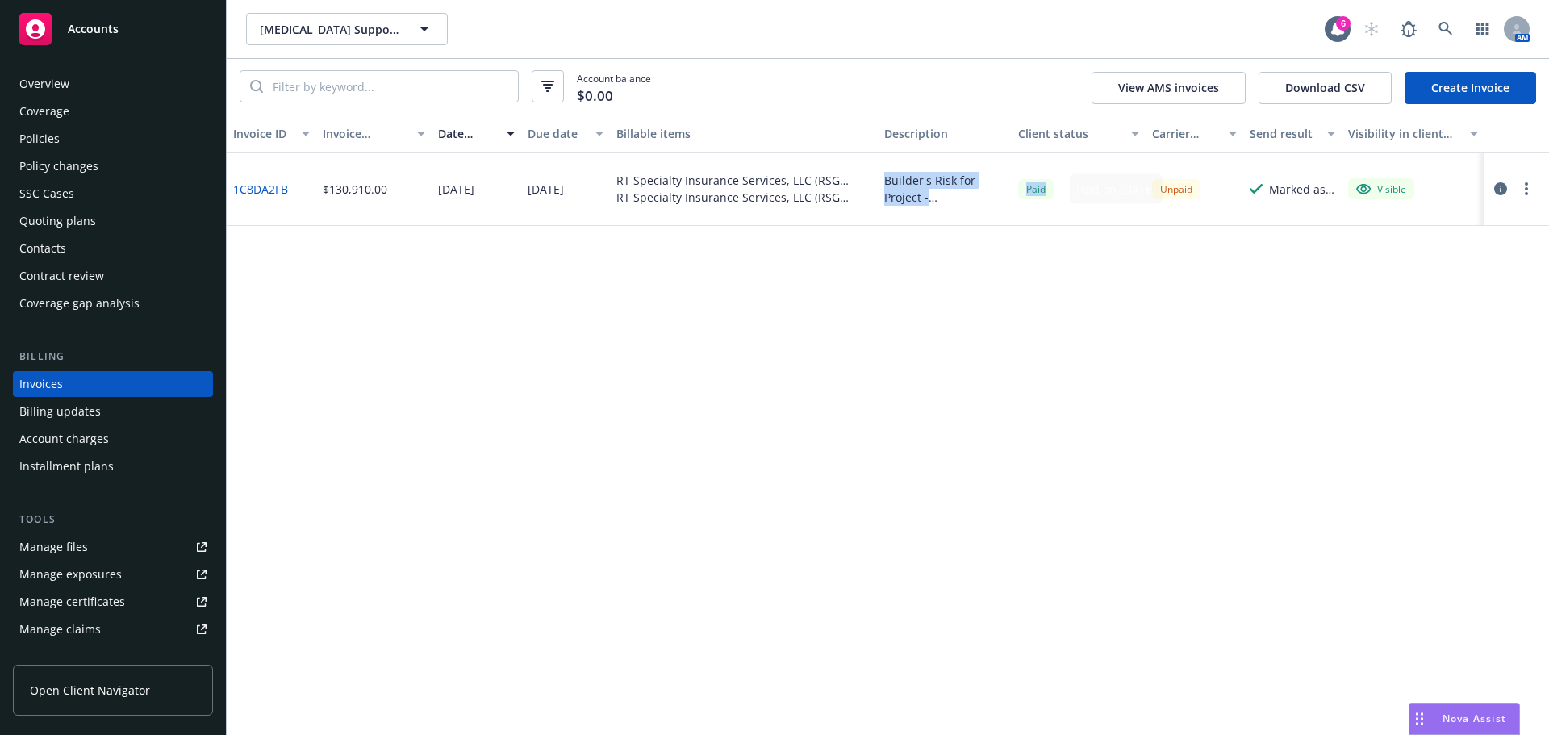
drag, startPoint x: 1084, startPoint y: 193, endPoint x: 901, endPoint y: 279, distance: 202.5
click at [811, 200] on div "1C8DA2FB $130,910.00 07/22/2025 07/22/2025 RT Specialty Insurance Services, LLC…" at bounding box center [888, 189] width 1322 height 73
click at [968, 294] on div "Invoice ID Invoice amount Date issued Due date Billable items Description Clien…" at bounding box center [888, 425] width 1322 height 620
drag, startPoint x: 432, startPoint y: 189, endPoint x: 626, endPoint y: 231, distance: 198.1
click at [600, 177] on div "1C8DA2FB $130,910.00 07/22/2025 07/22/2025 RT Specialty Insurance Services, LLC…" at bounding box center [888, 189] width 1322 height 73
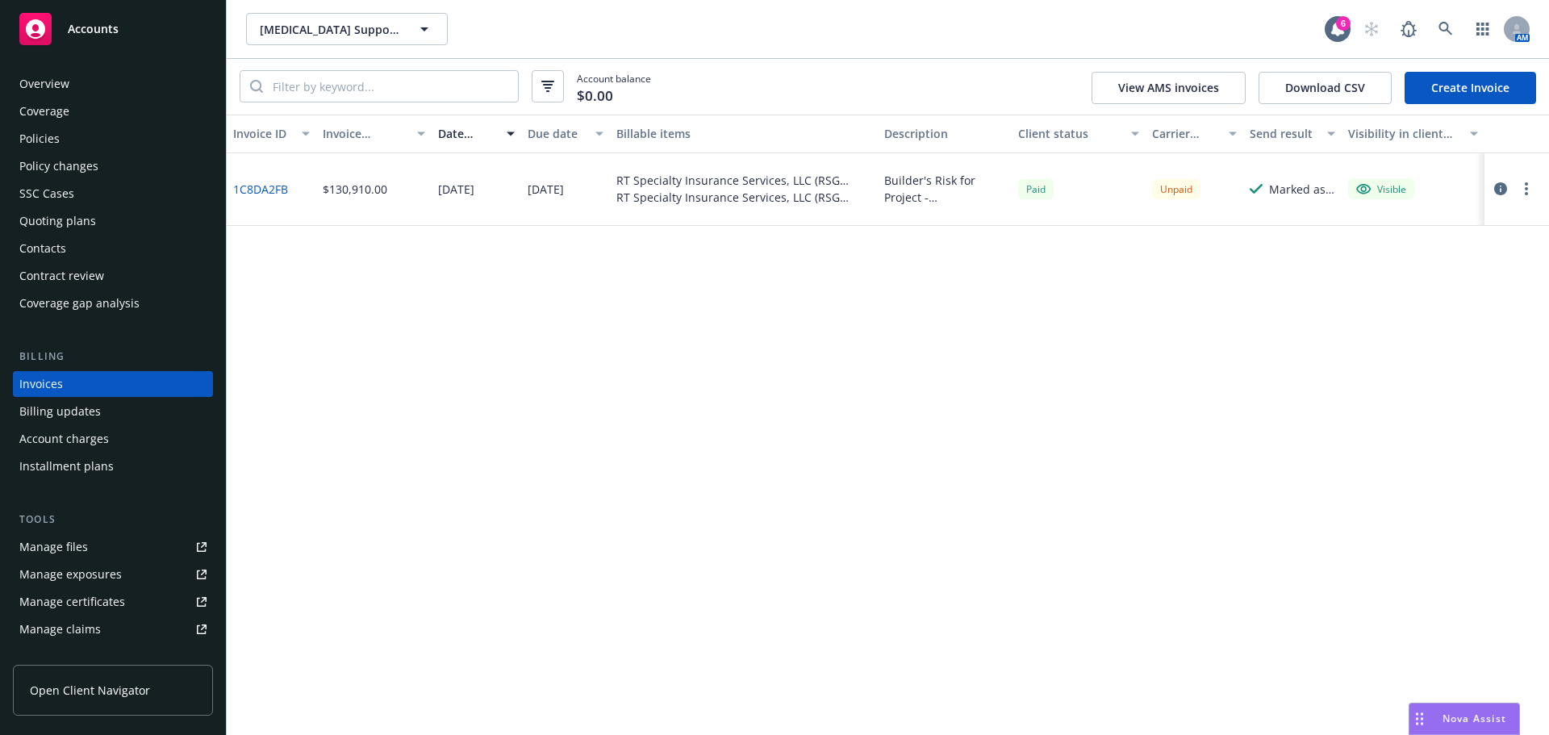
click at [644, 248] on div "Invoice ID Invoice amount Date issued Due date Billable items Description Clien…" at bounding box center [888, 425] width 1322 height 620
click at [69, 261] on div "Overview Coverage Policies Policy changes SSC Cases Quoting plans Contacts Cont…" at bounding box center [113, 193] width 200 height 245
click at [68, 241] on div "Contacts" at bounding box center [112, 249] width 187 height 26
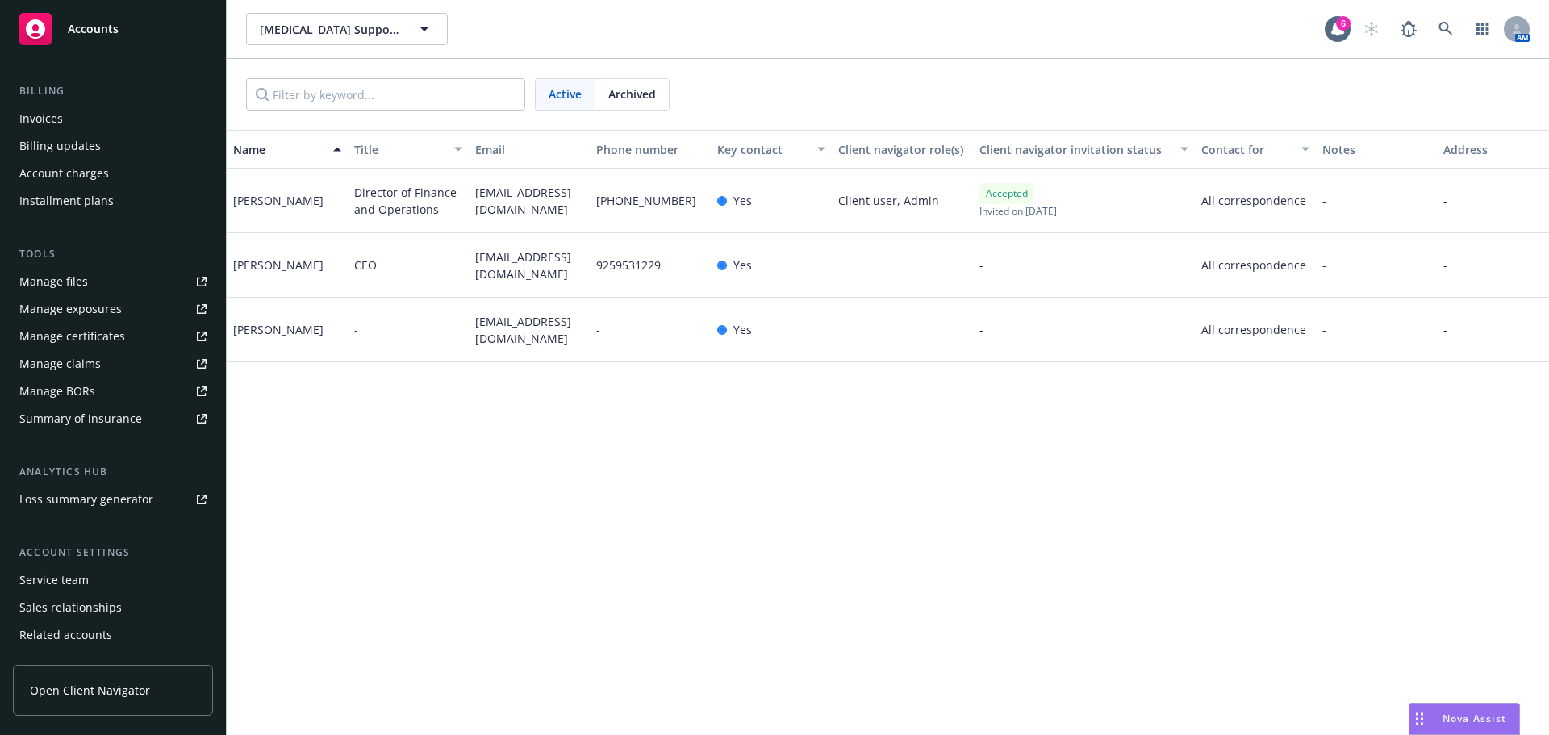
scroll to position [316, 0]
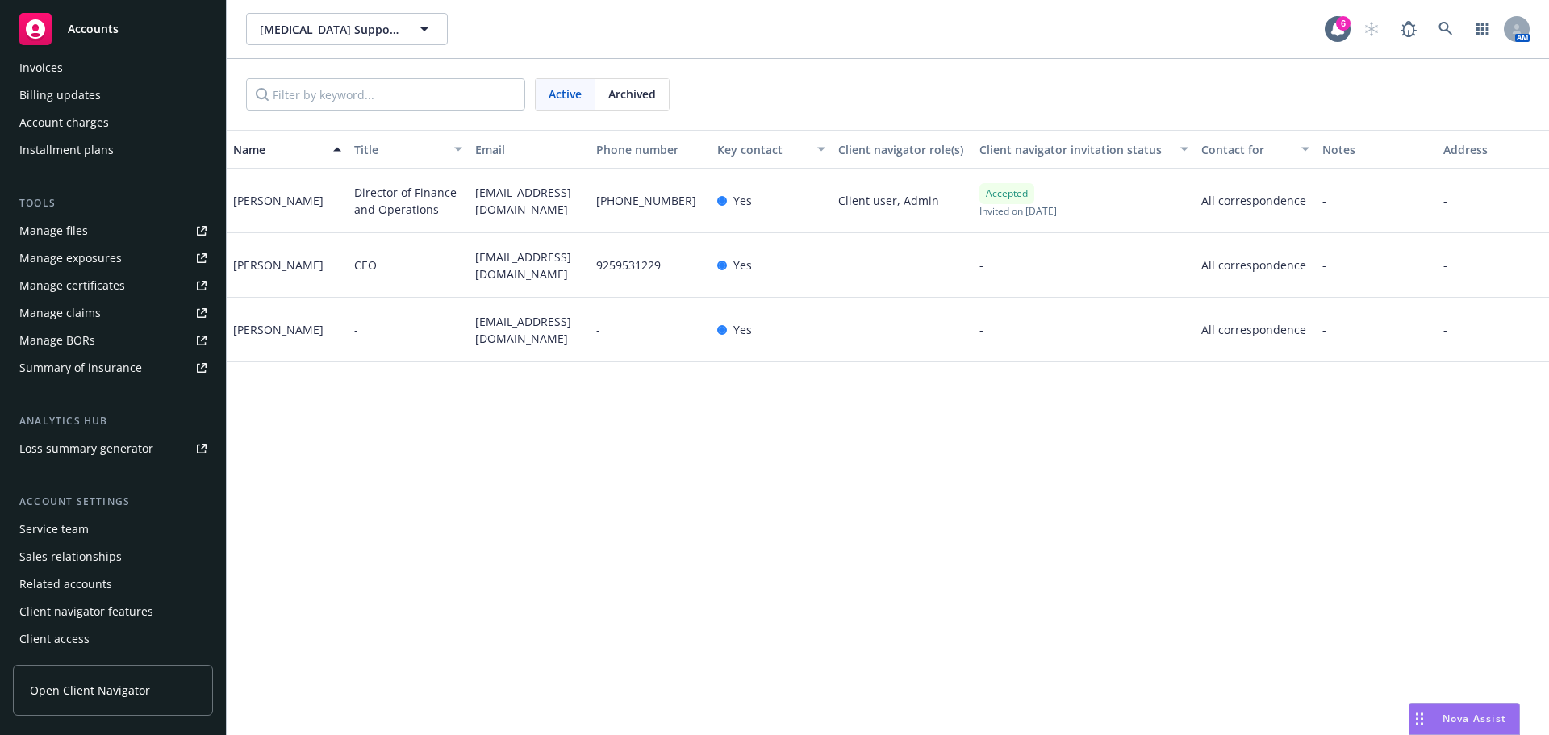
click at [89, 540] on div "Service team Sales relationships Related accounts Client navigator features Cli…" at bounding box center [113, 584] width 200 height 136
click at [89, 537] on div "Service team" at bounding box center [112, 529] width 187 height 26
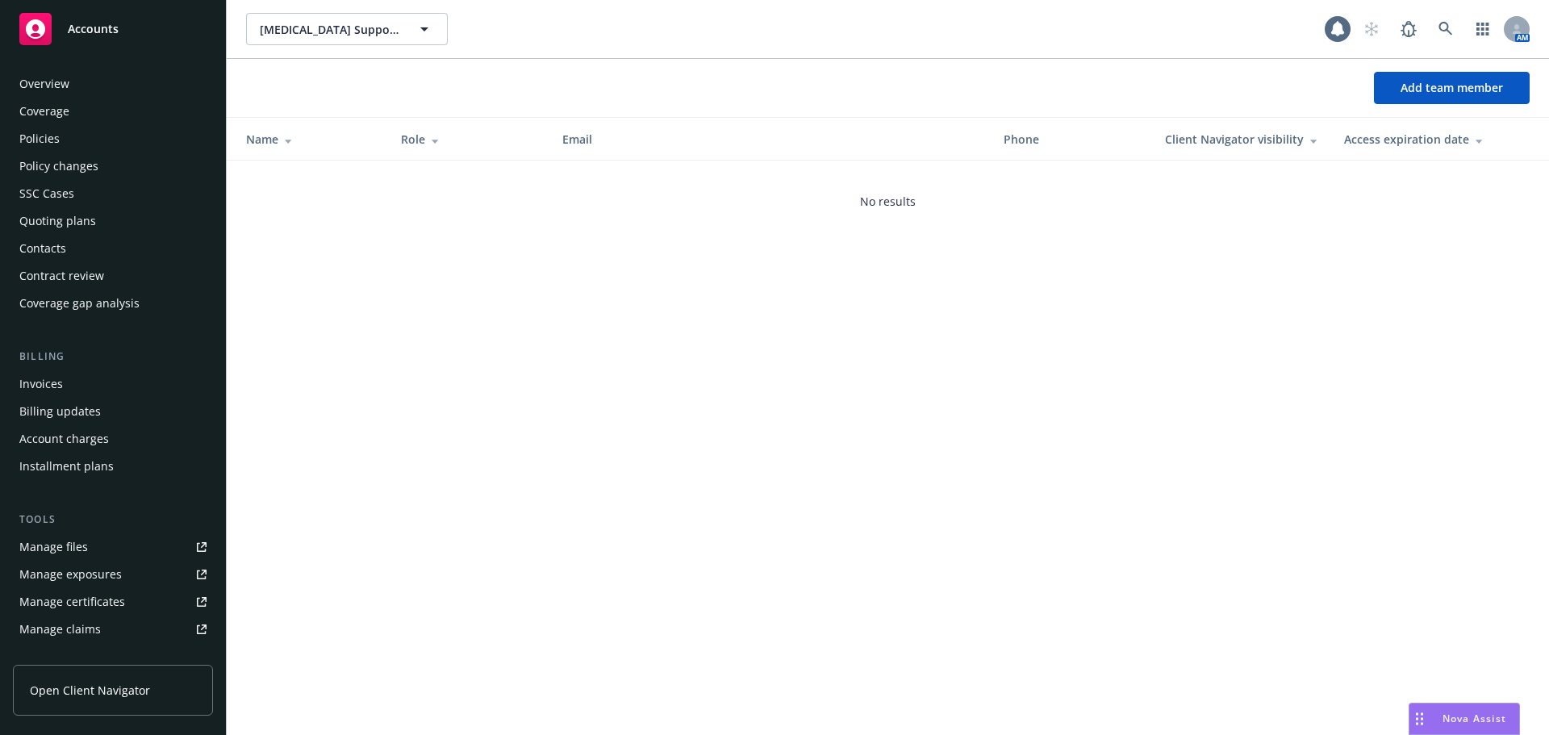
scroll to position [316, 0]
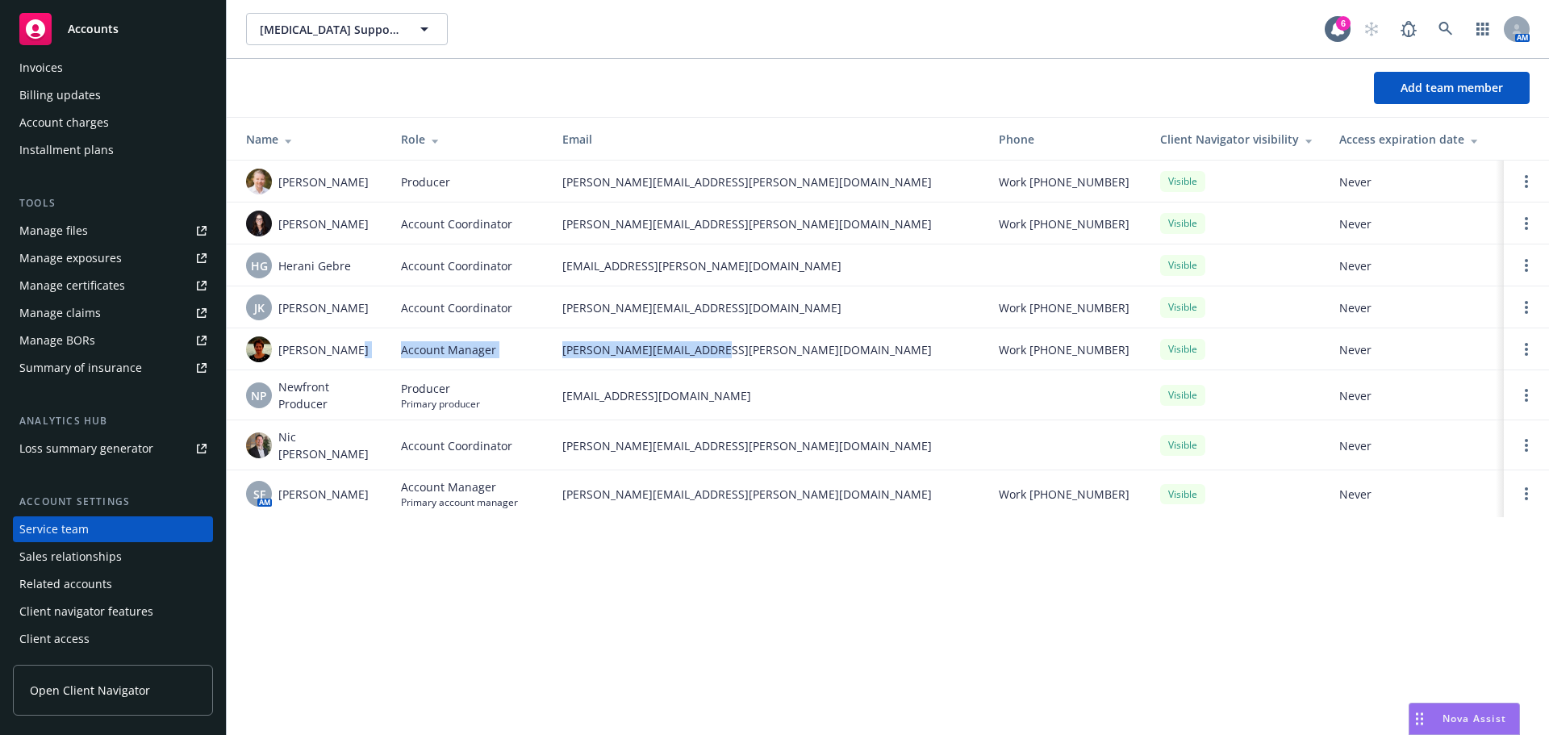
drag, startPoint x: 385, startPoint y: 344, endPoint x: 755, endPoint y: 341, distance: 370.3
click at [755, 341] on tr "Julie Vierra Account Manager julie.vierra@newfront.com Work (818) 338-0160 Visi…" at bounding box center [888, 349] width 1322 height 42
click at [755, 341] on span "julie.vierra@newfront.com" at bounding box center [767, 349] width 411 height 17
drag, startPoint x: 357, startPoint y: 357, endPoint x: 278, endPoint y: 361, distance: 80.0
click at [278, 361] on div "Julie Vierra" at bounding box center [310, 349] width 129 height 26
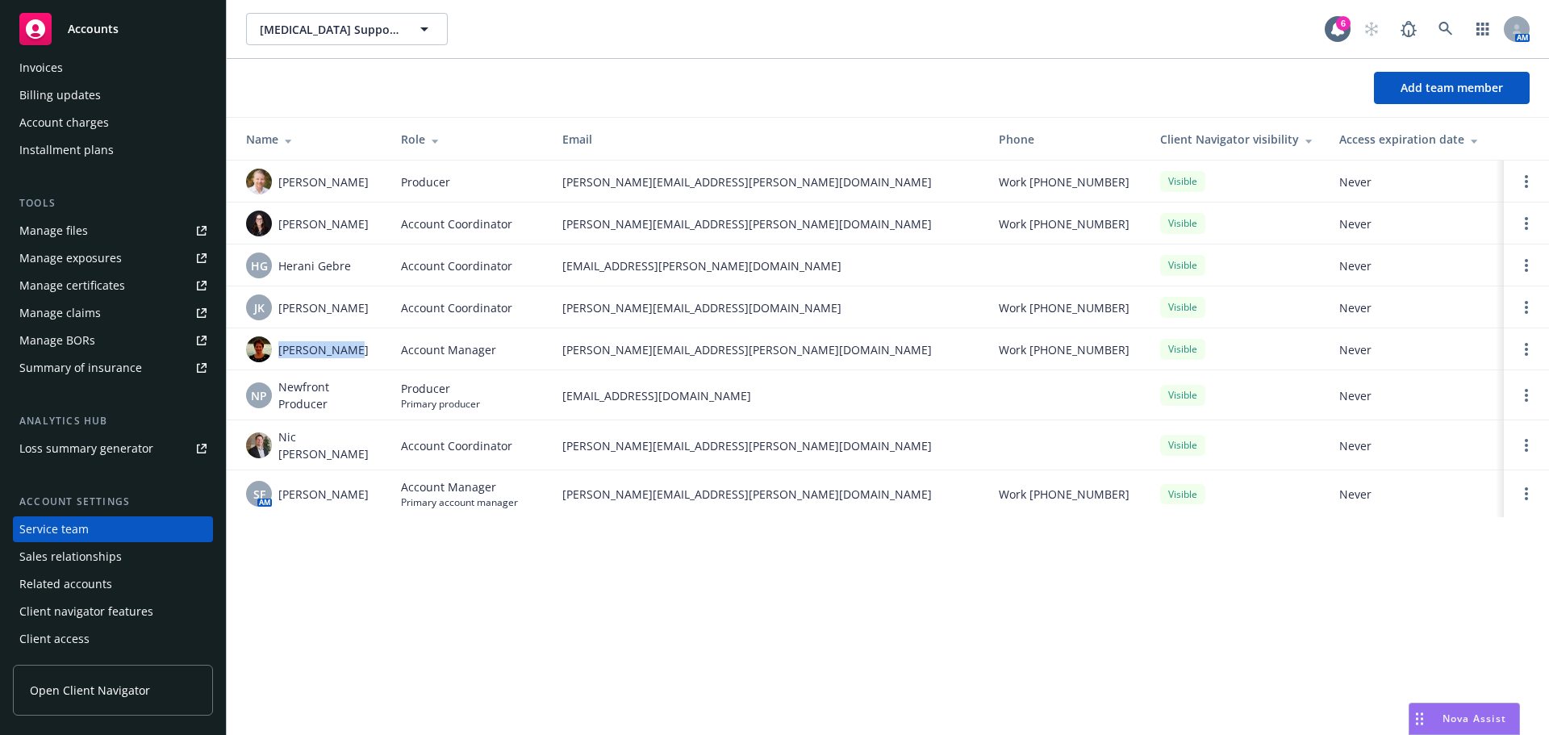
copy span "Julie Vierra"
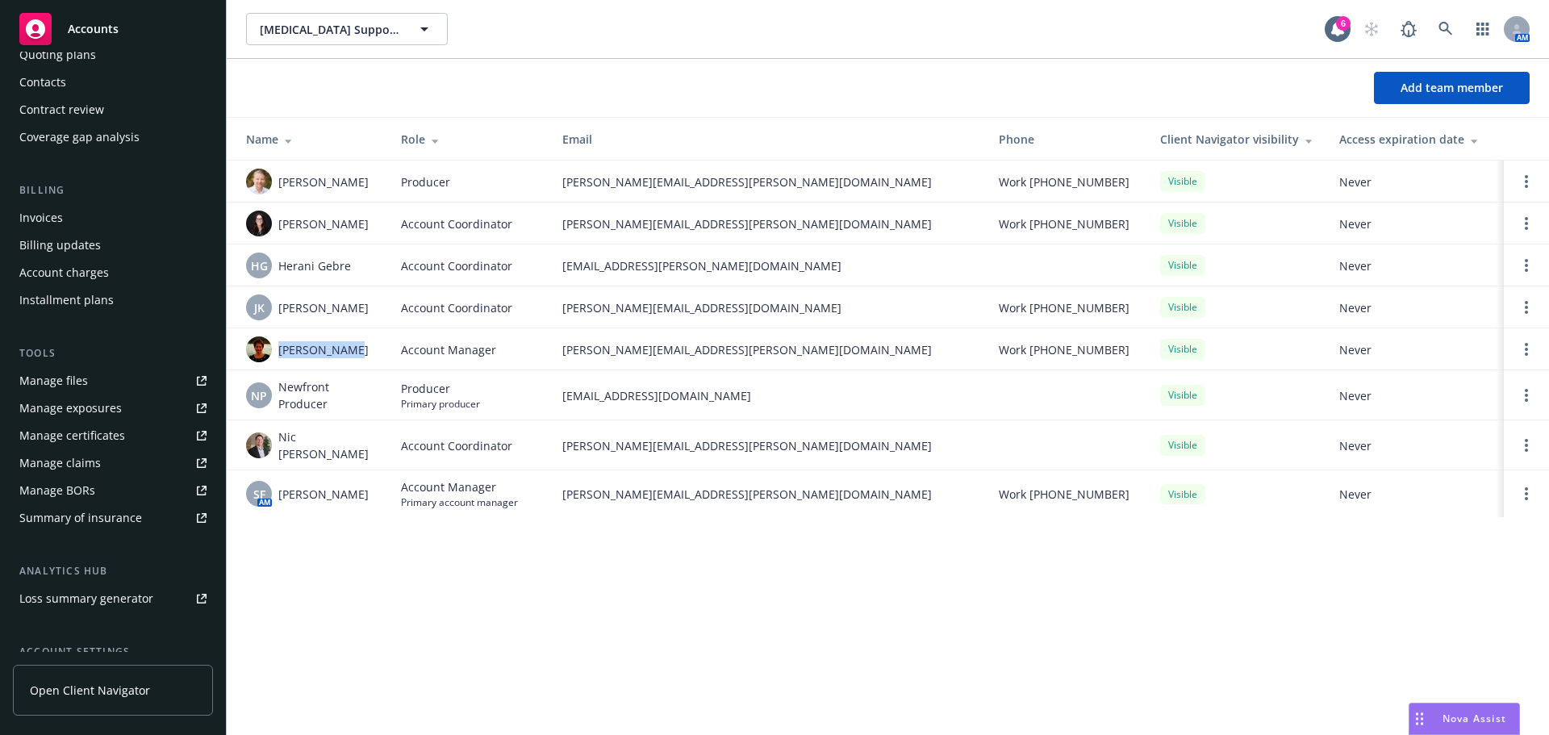
scroll to position [0, 0]
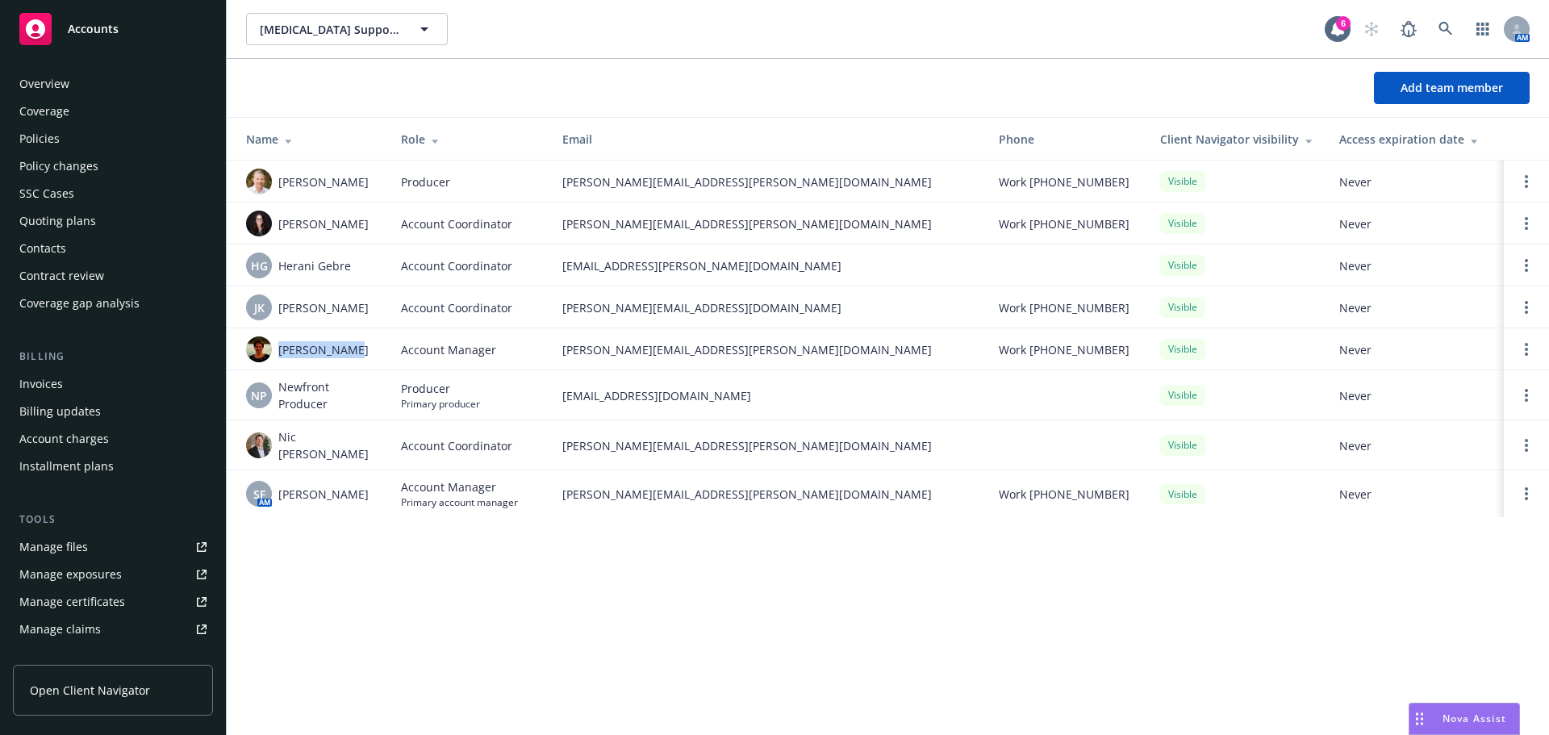
click at [52, 86] on div "Overview" at bounding box center [44, 84] width 50 height 26
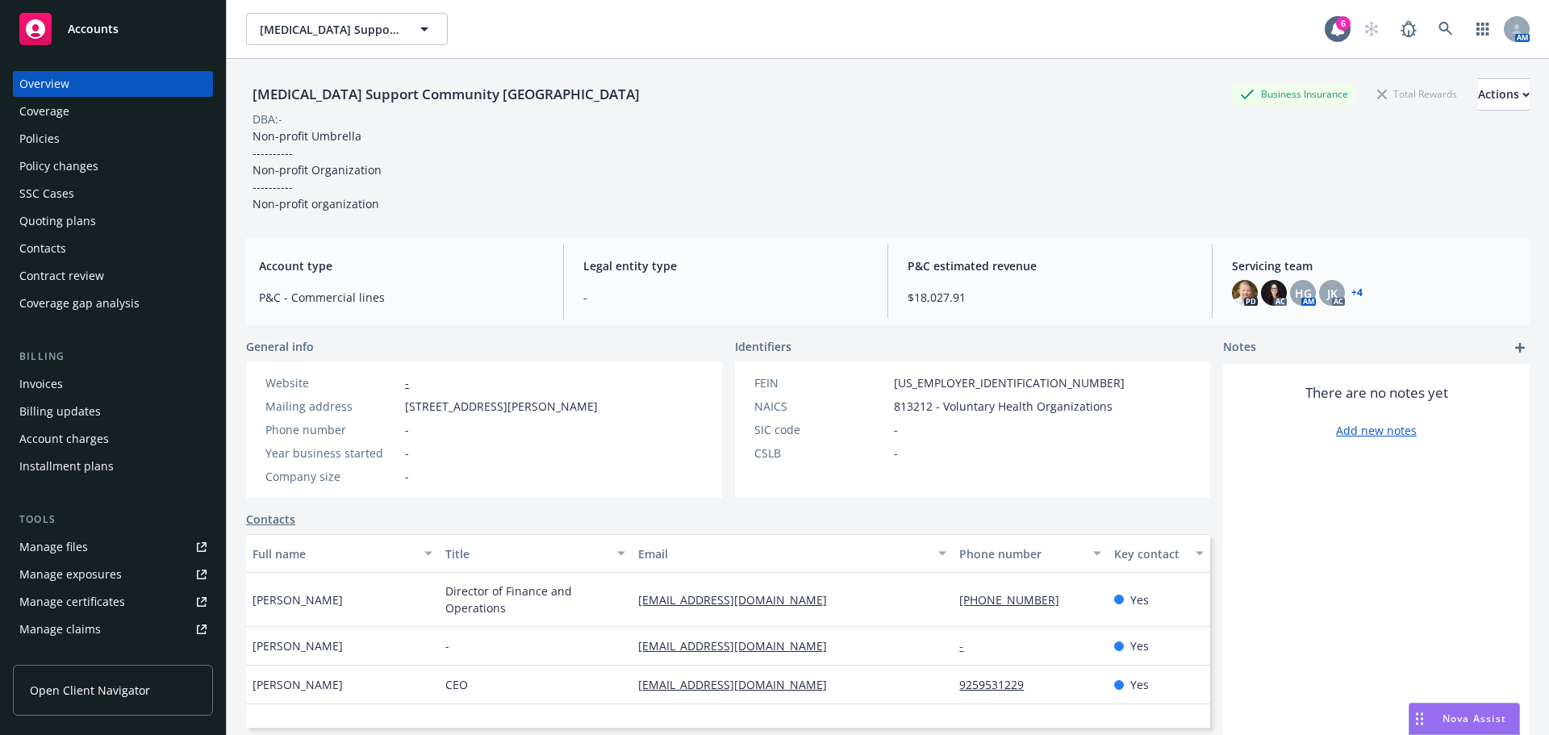
click at [77, 144] on div "Policies" at bounding box center [112, 139] width 187 height 26
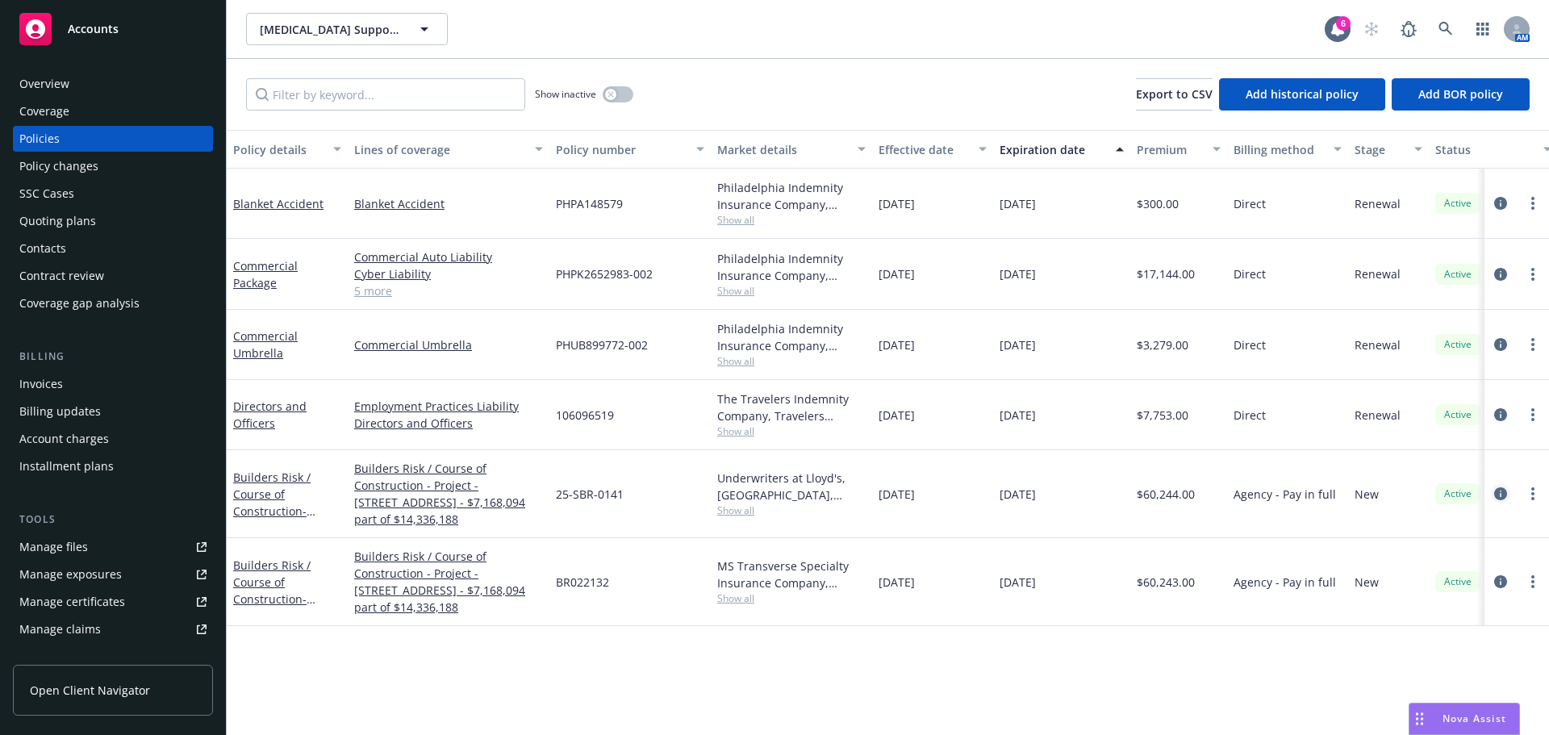
click at [1496, 495] on icon "circleInformation" at bounding box center [1500, 493] width 13 height 13
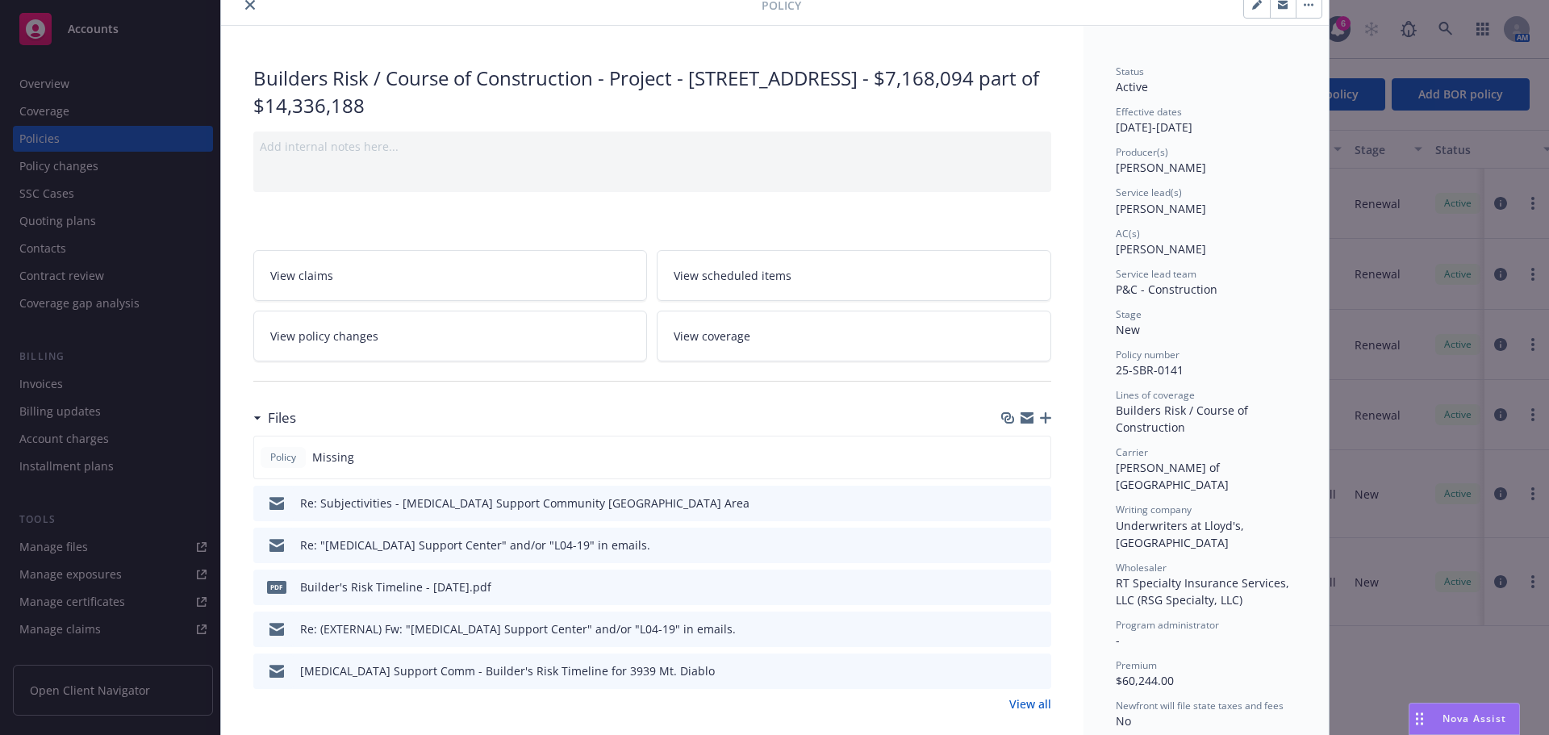
scroll to position [161, 0]
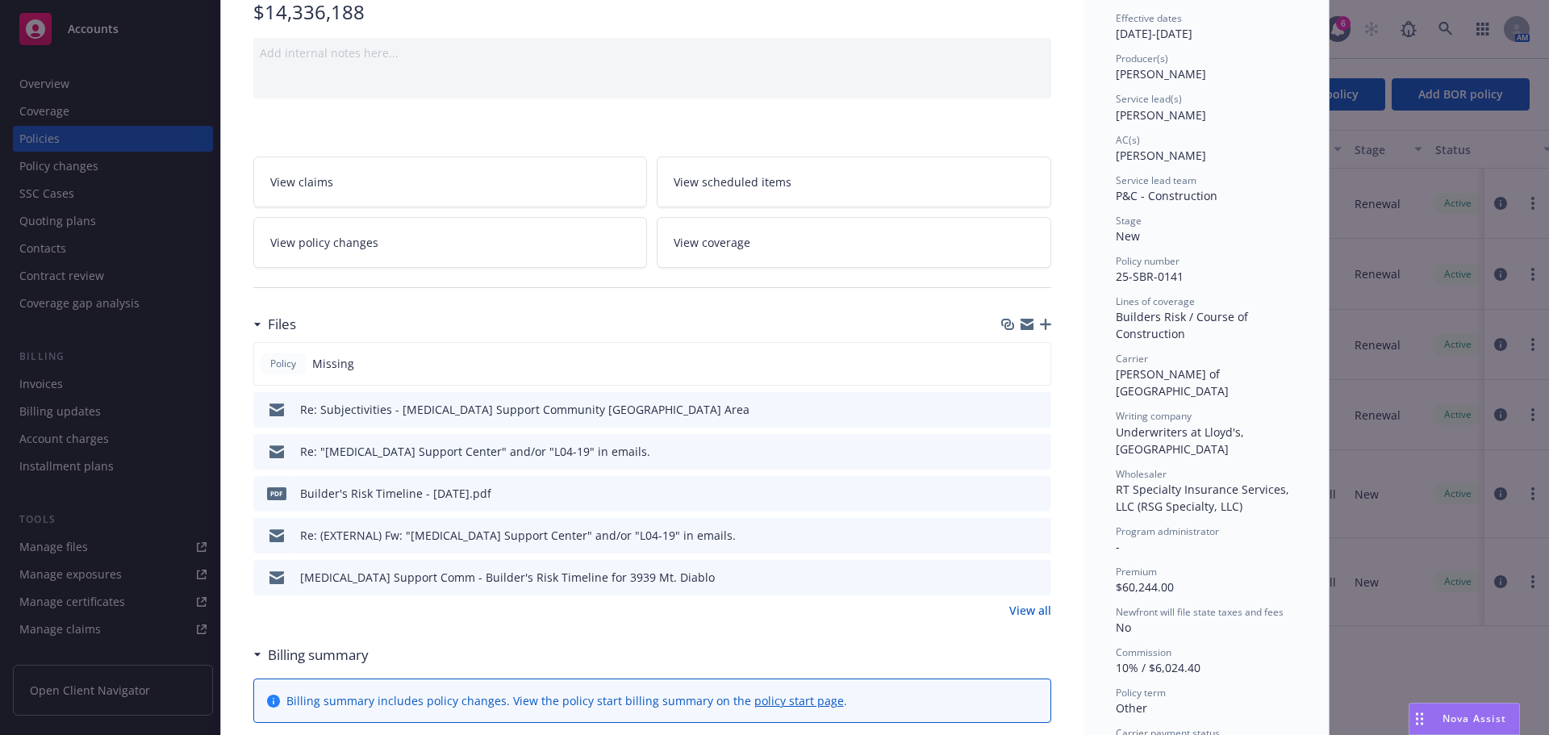
click at [1034, 613] on link "View all" at bounding box center [1030, 610] width 42 height 17
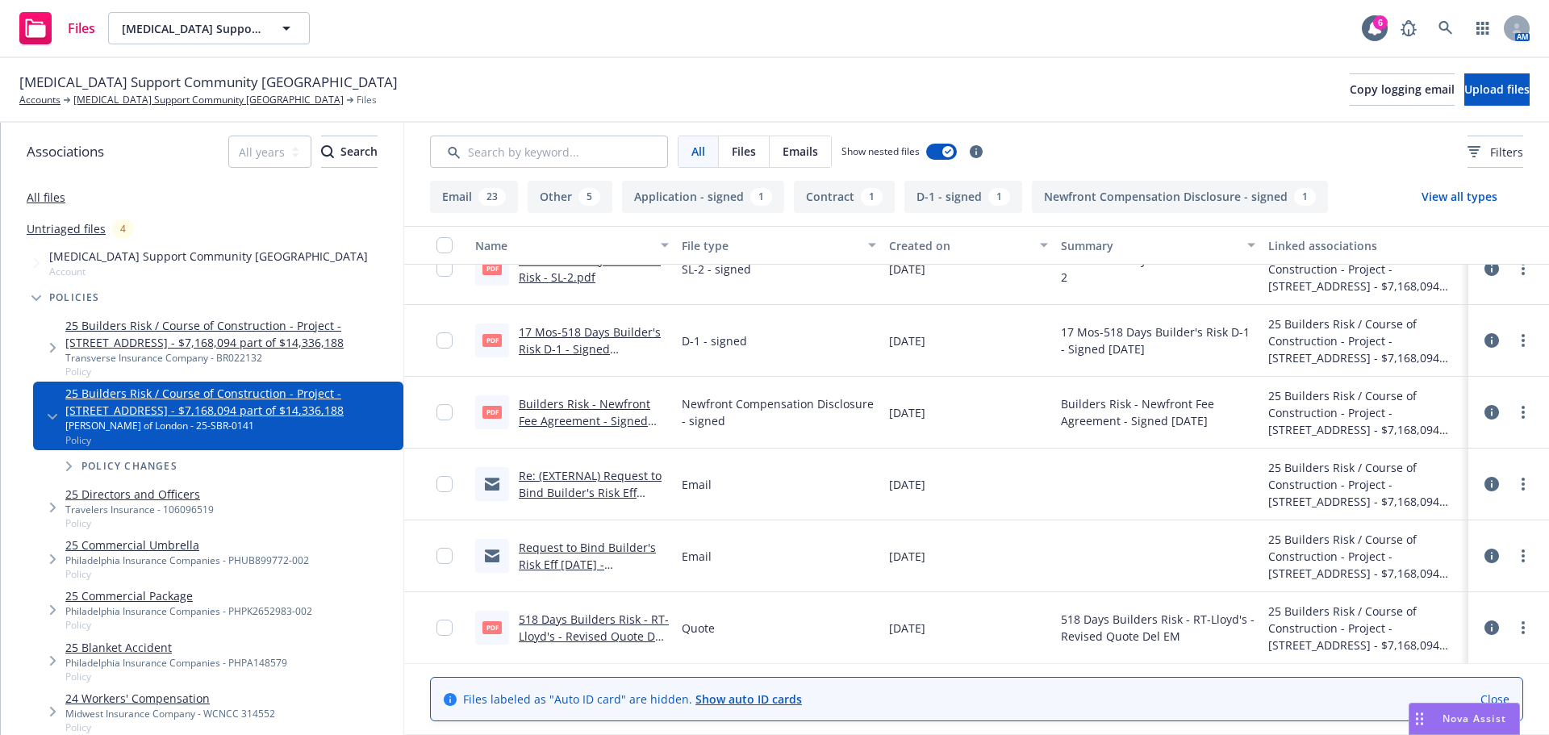
scroll to position [1851, 0]
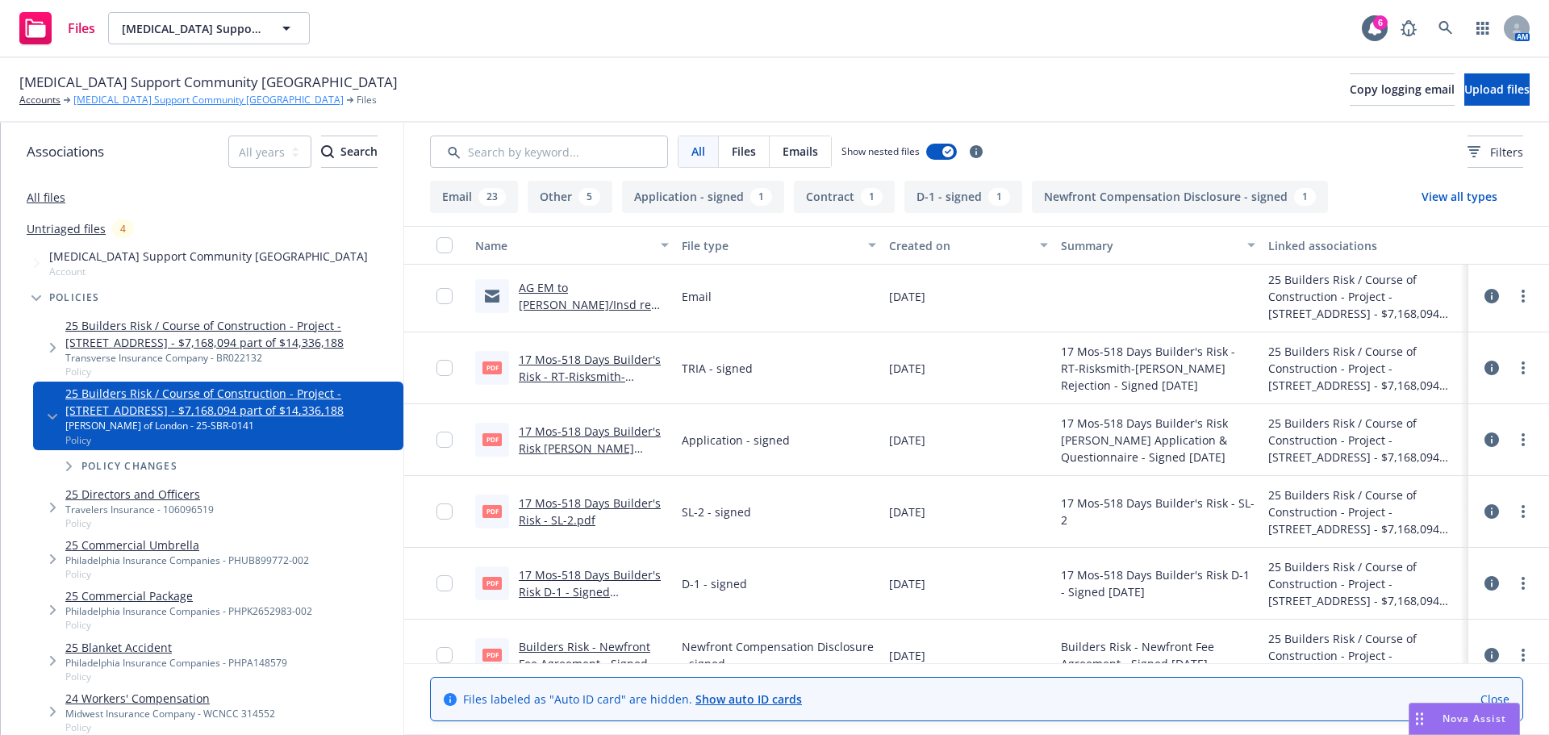
click at [114, 95] on link "[MEDICAL_DATA] Support Community [GEOGRAPHIC_DATA]" at bounding box center [208, 100] width 270 height 15
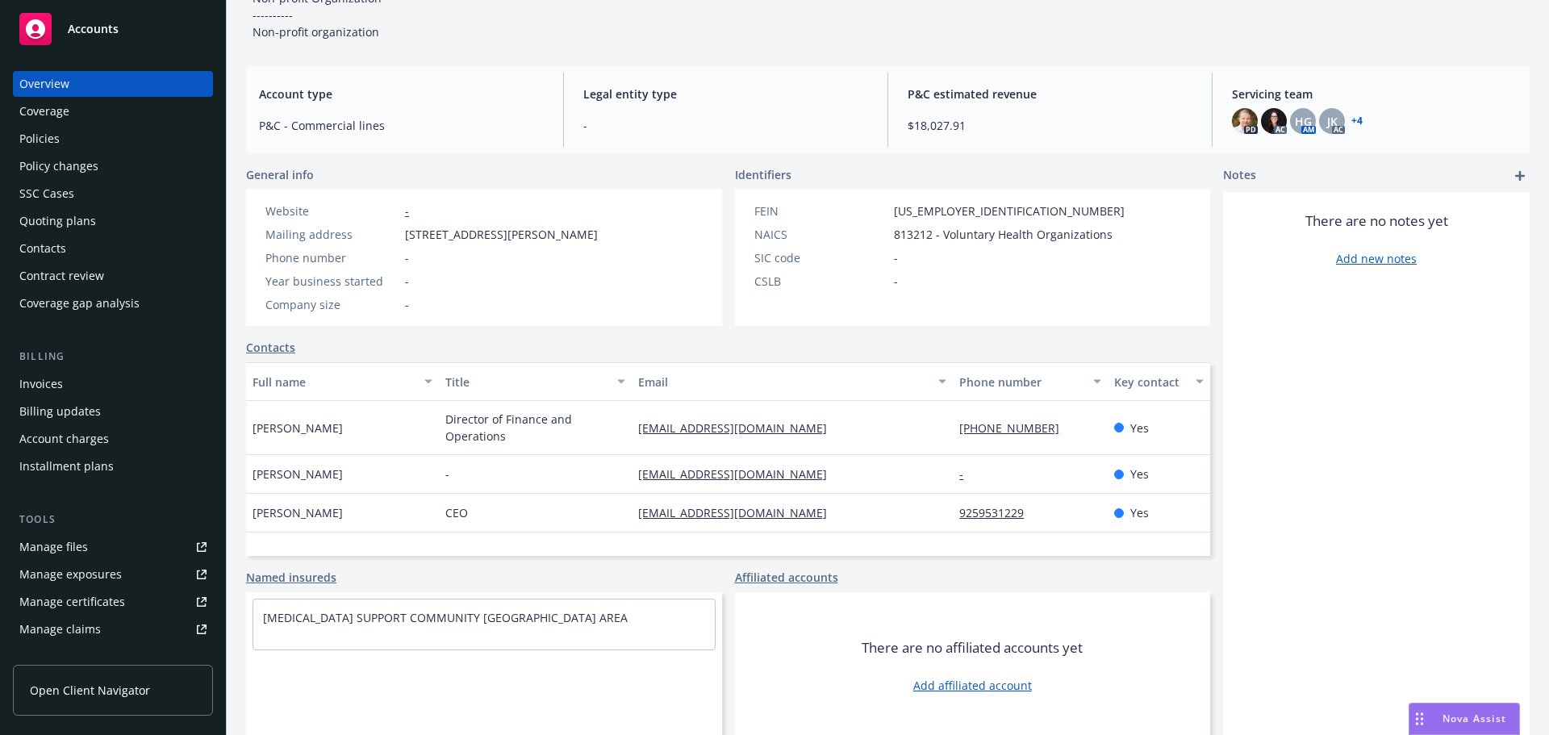
scroll to position [177, 0]
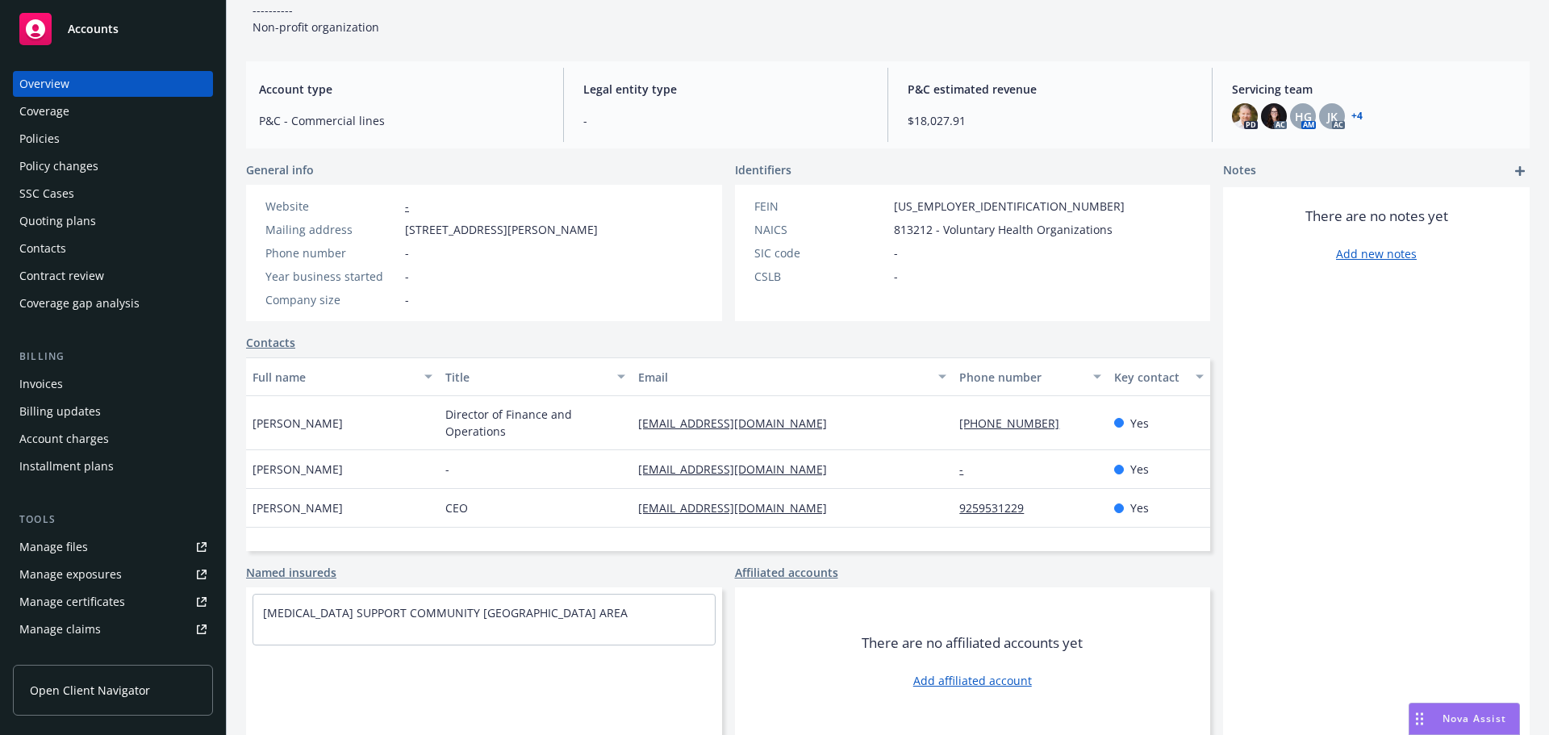
click at [57, 248] on div "Contacts" at bounding box center [42, 249] width 47 height 26
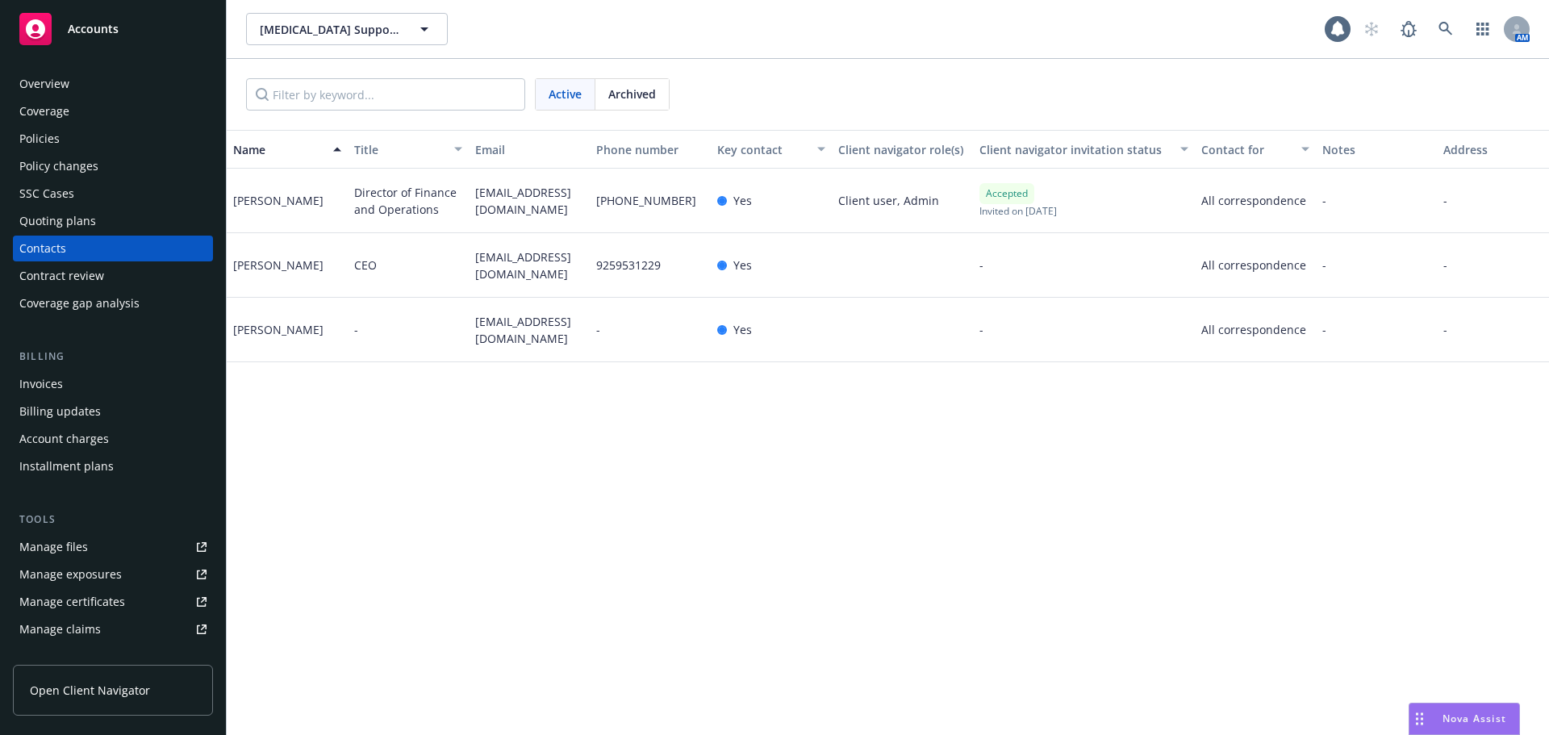
click at [69, 87] on div "Overview" at bounding box center [112, 84] width 187 height 26
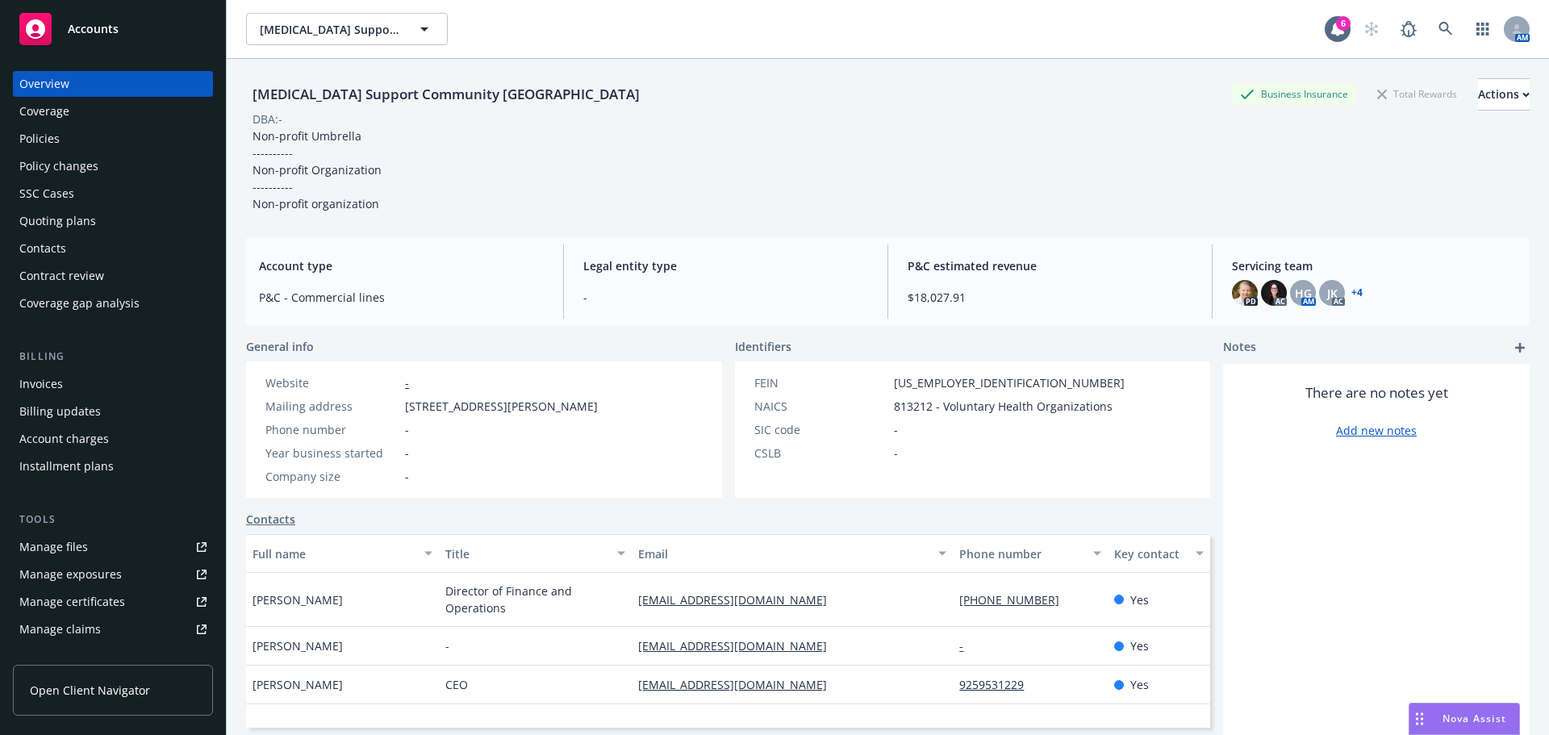
click at [40, 248] on div "Contacts" at bounding box center [42, 249] width 47 height 26
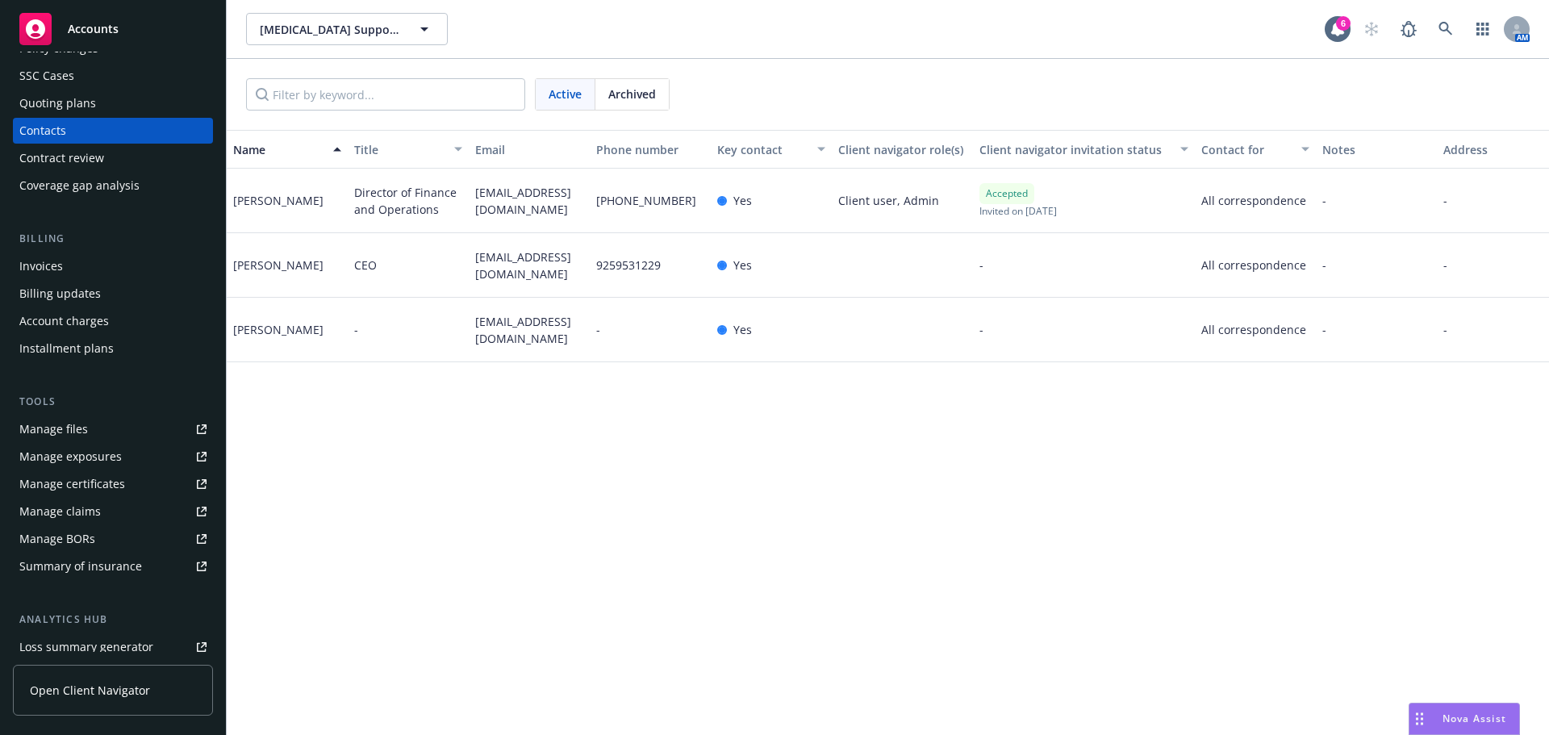
scroll to position [316, 0]
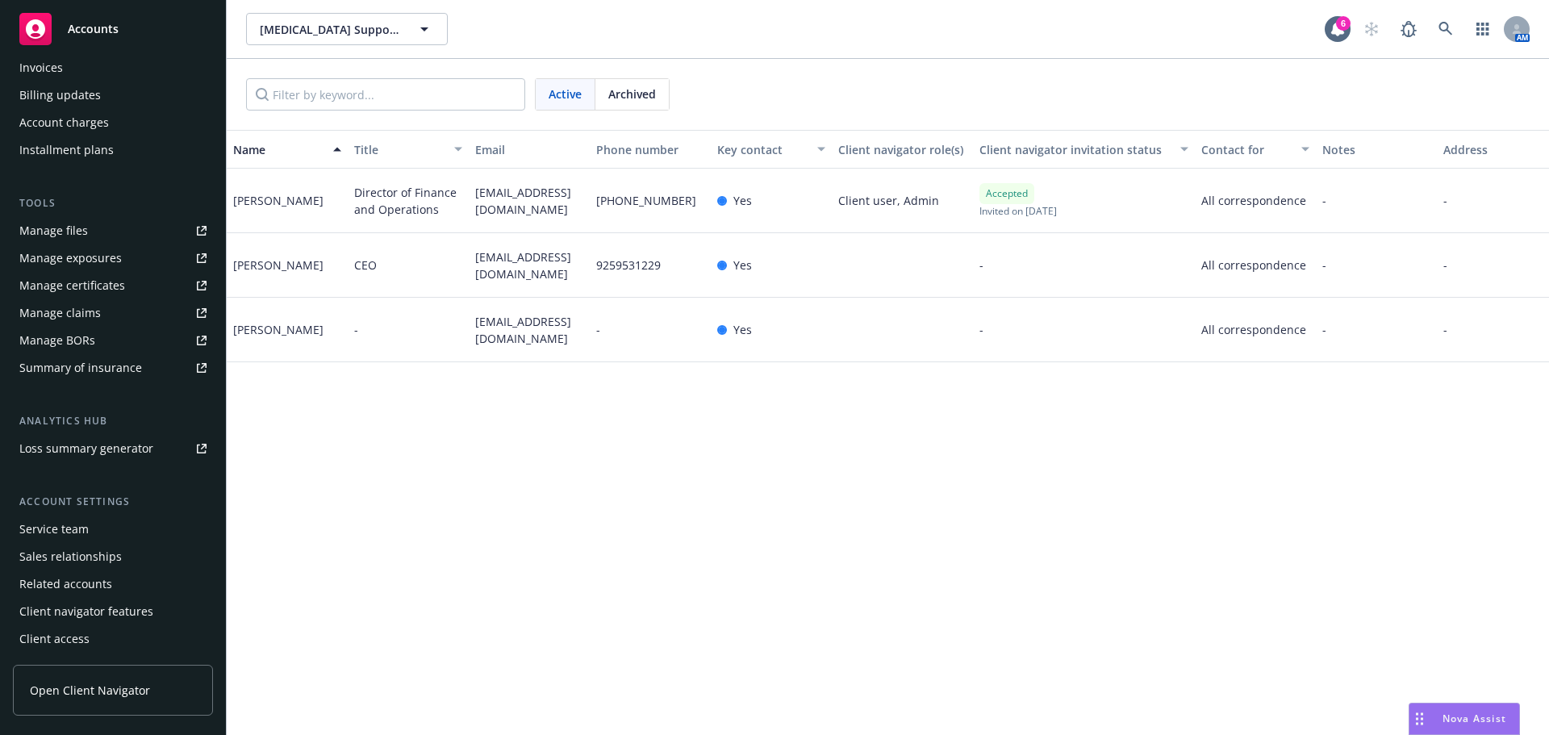
click at [73, 512] on div "Account settings Service team Sales relationships Related accounts Client navig…" at bounding box center [113, 573] width 200 height 158
click at [73, 524] on div "Service team" at bounding box center [53, 529] width 69 height 26
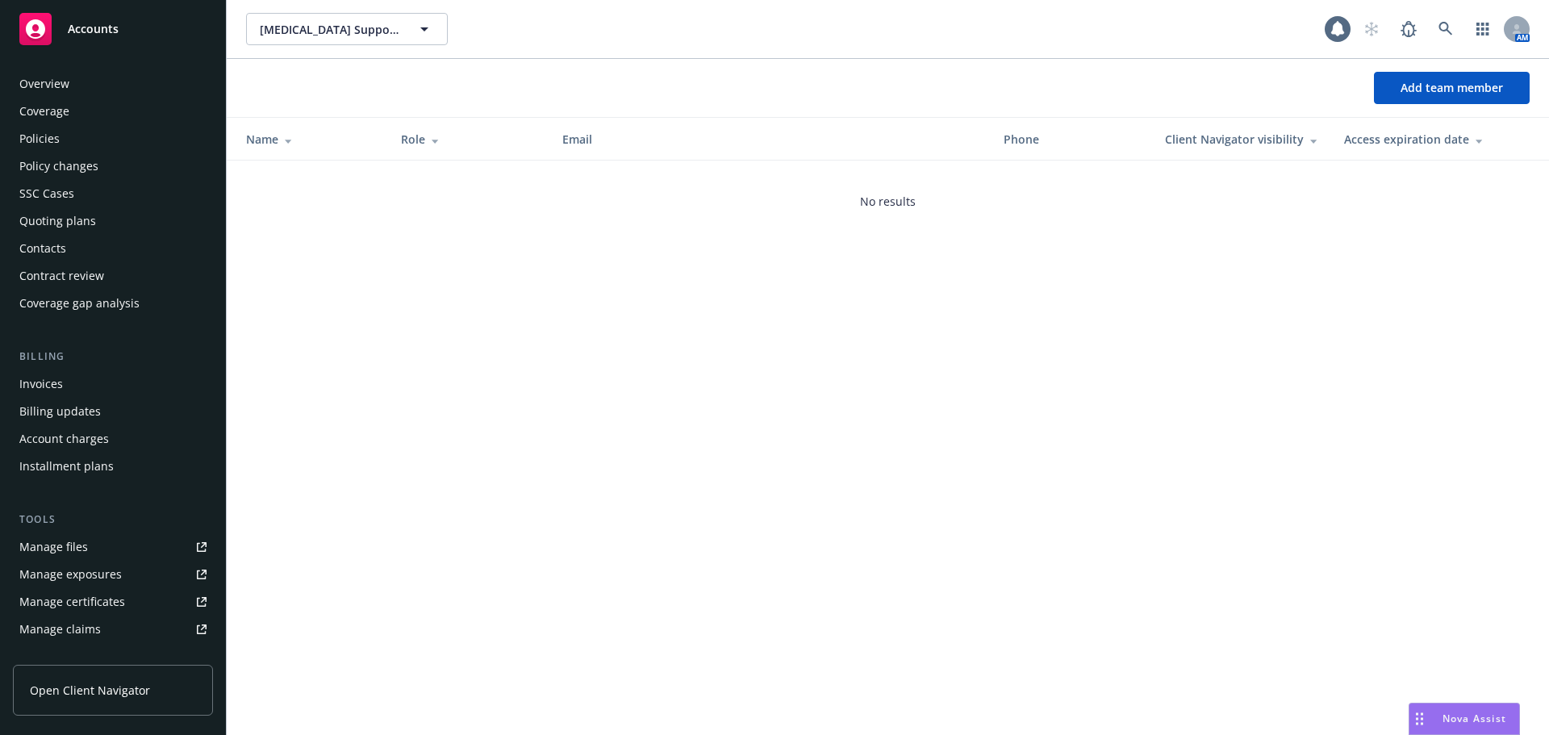
scroll to position [316, 0]
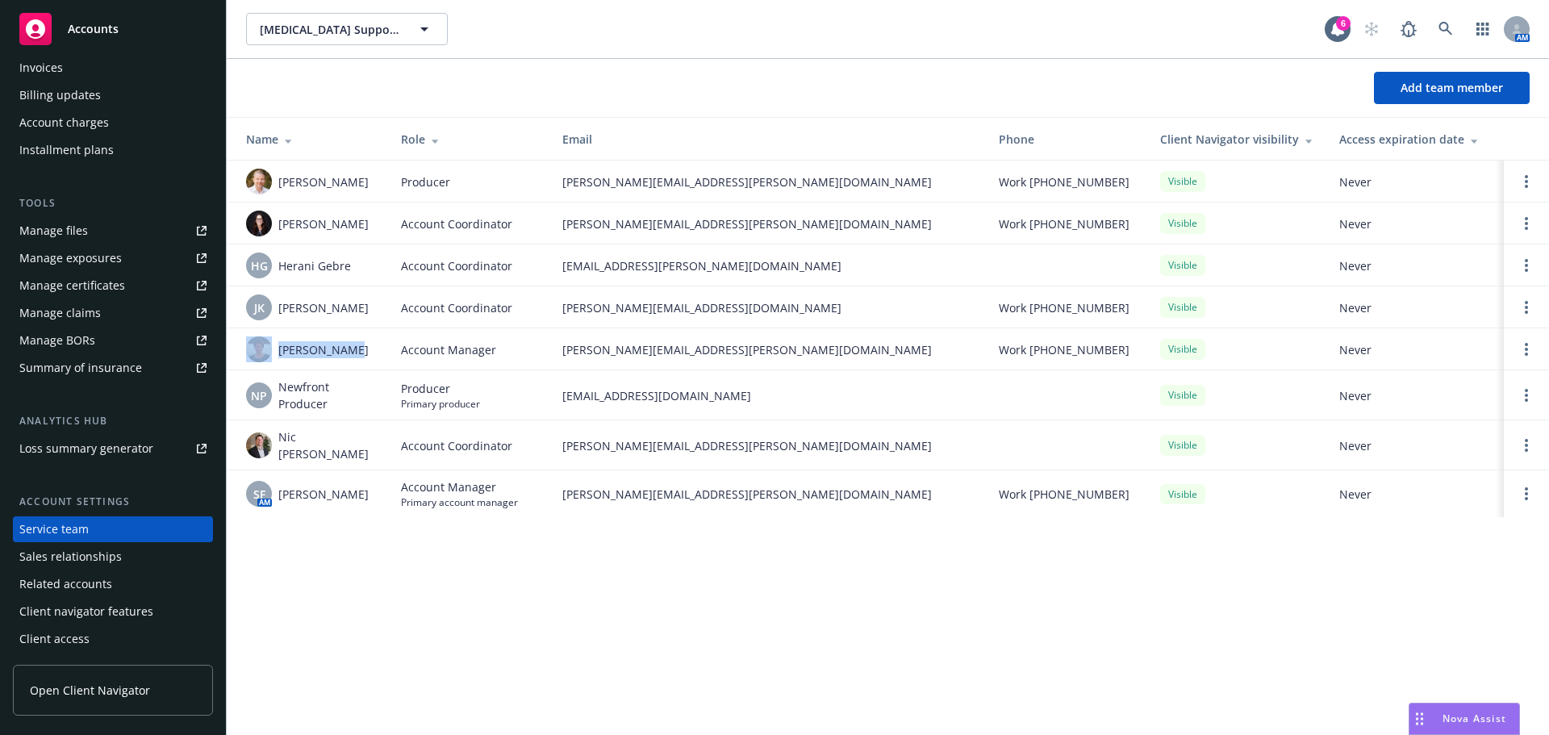
drag, startPoint x: 279, startPoint y: 352, endPoint x: 312, endPoint y: 351, distance: 33.1
click at [267, 351] on div "Julie Vierra" at bounding box center [310, 349] width 129 height 26
click at [329, 349] on span "Julie Vierra" at bounding box center [323, 349] width 90 height 17
drag, startPoint x: 341, startPoint y: 349, endPoint x: 283, endPoint y: 349, distance: 58.1
click at [283, 349] on div "Julie Vierra" at bounding box center [310, 349] width 129 height 26
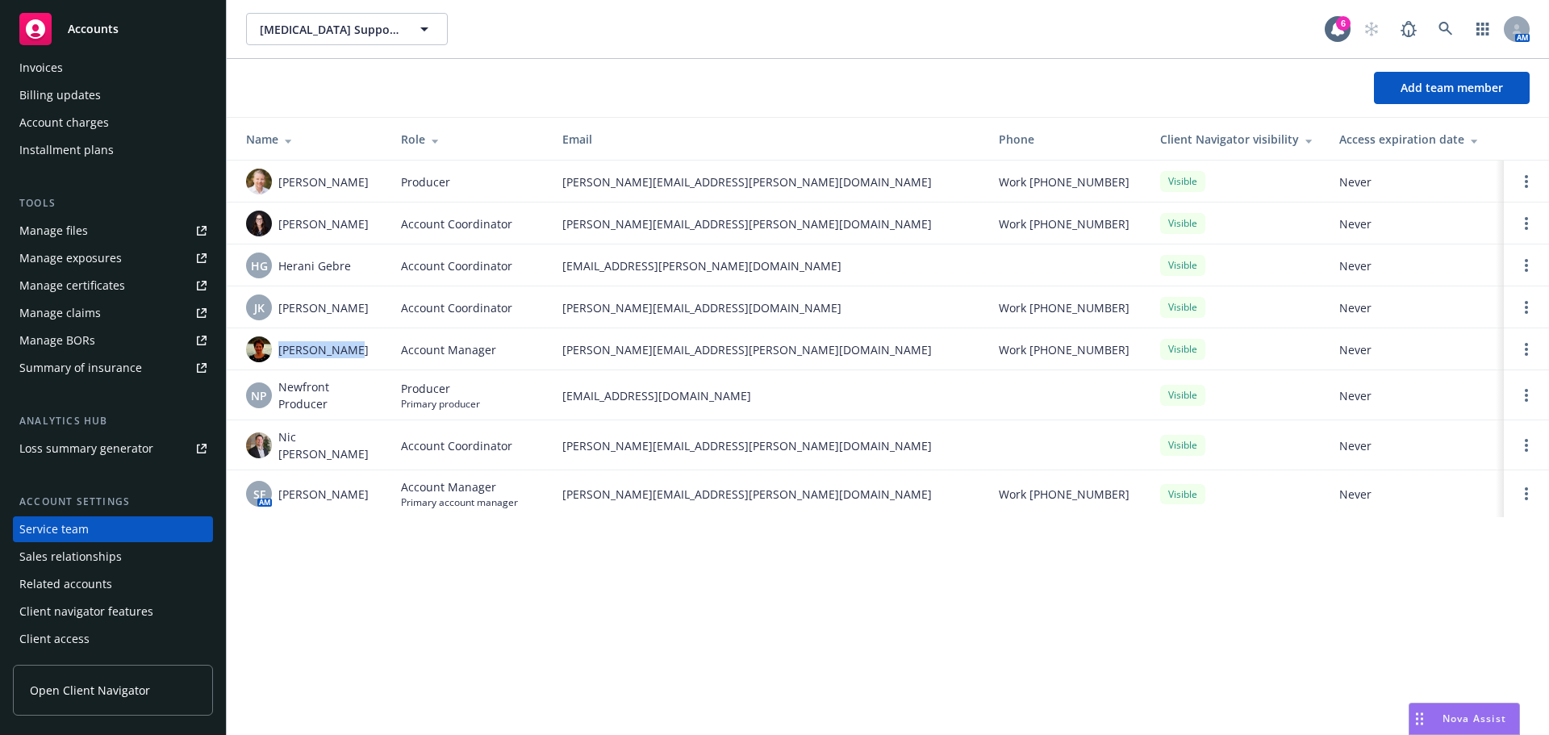
drag, startPoint x: 278, startPoint y: 347, endPoint x: 354, endPoint y: 347, distance: 75.8
click at [352, 348] on div "Julie Vierra" at bounding box center [310, 349] width 129 height 26
copy span "Julie Vierra"
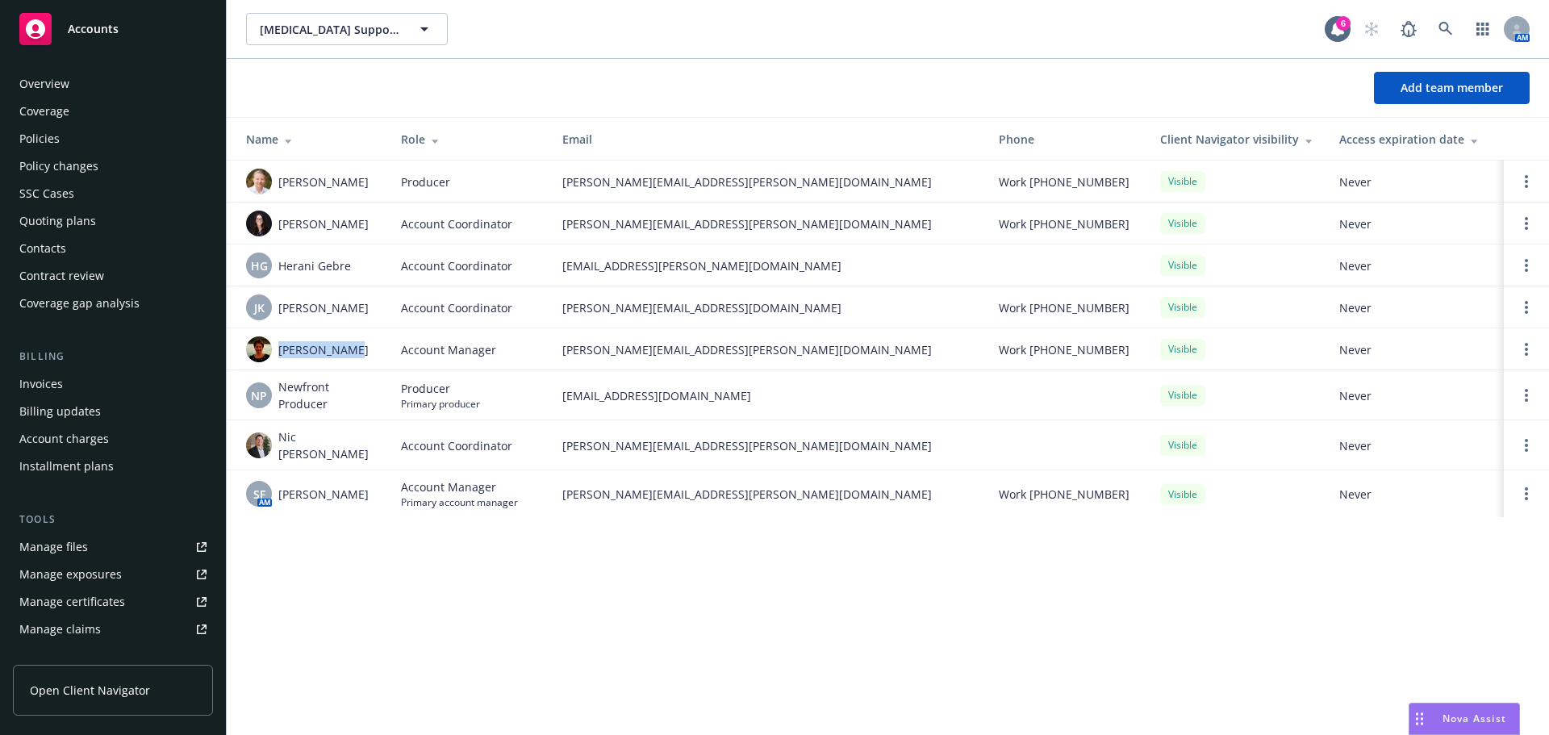
click at [40, 146] on div "Policies" at bounding box center [39, 139] width 40 height 26
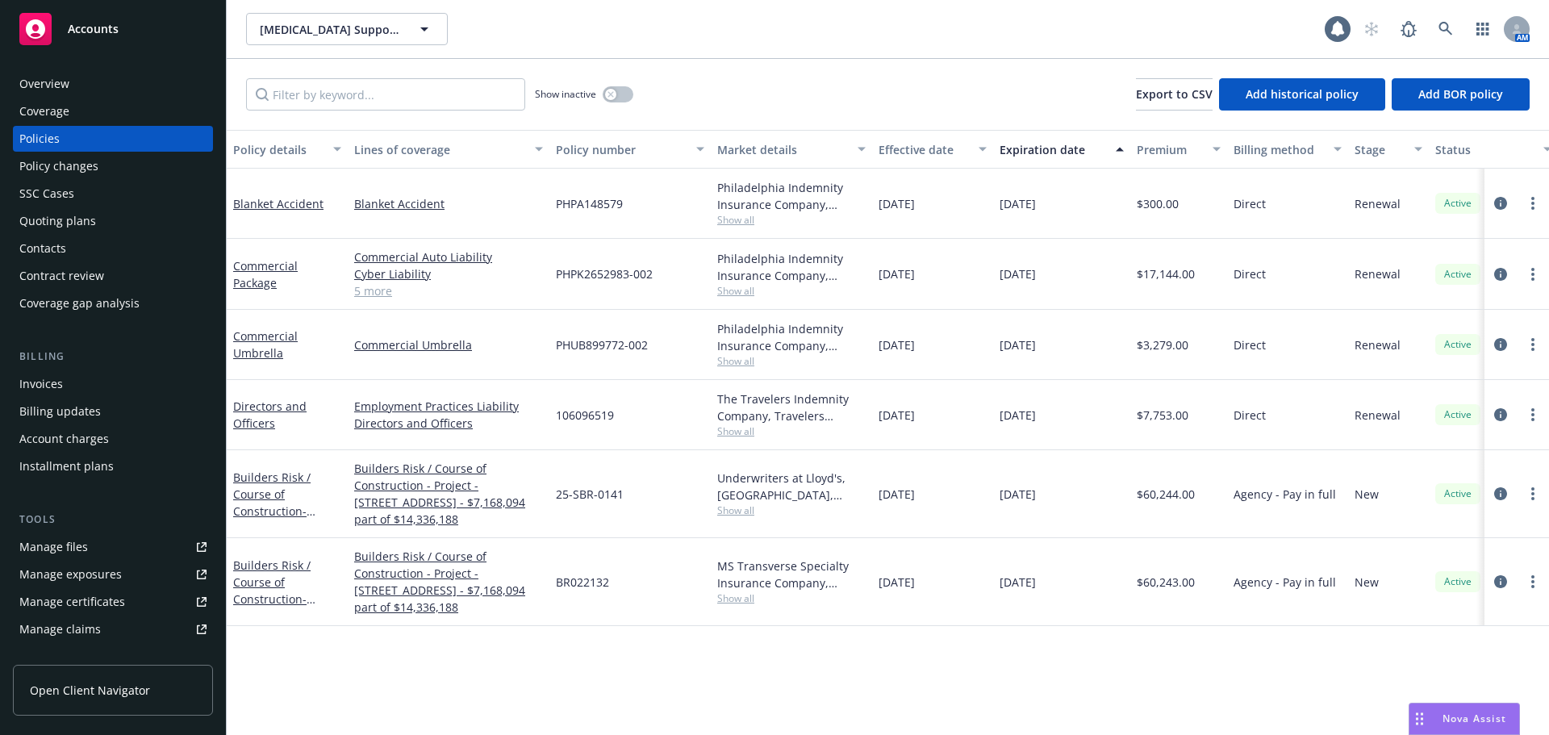
click at [68, 86] on div "Overview" at bounding box center [44, 84] width 50 height 26
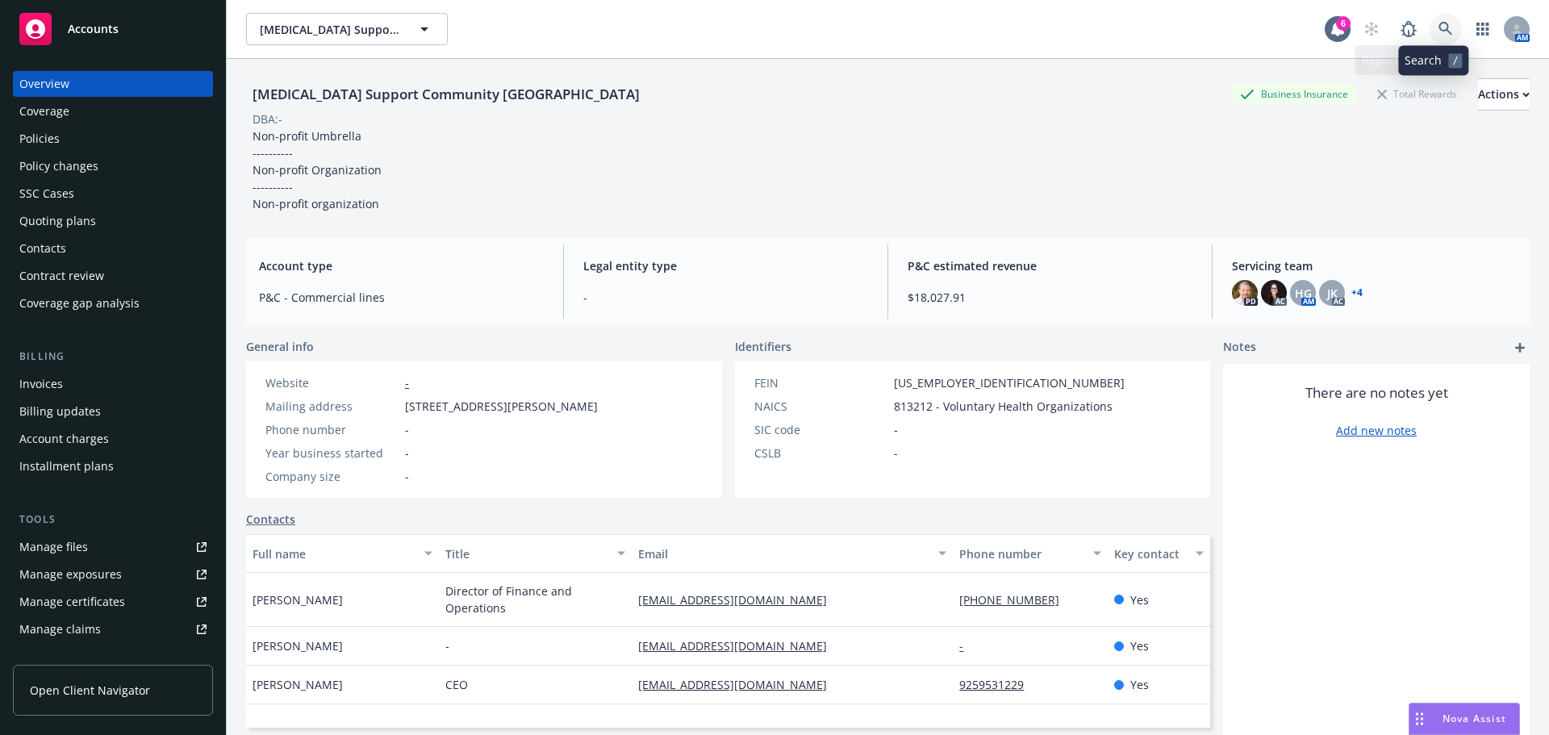
click at [1438, 35] on link at bounding box center [1446, 29] width 32 height 32
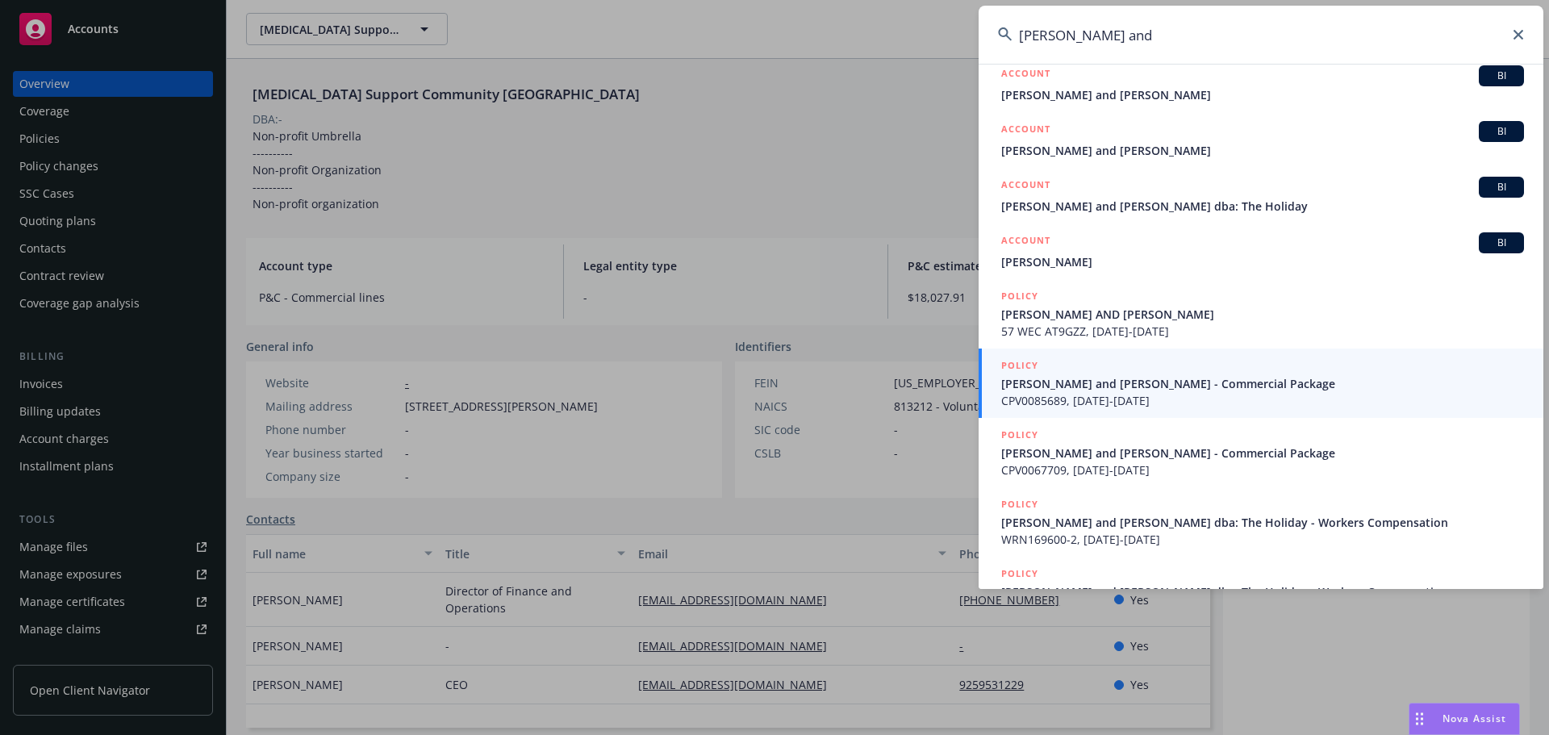
scroll to position [242, 0]
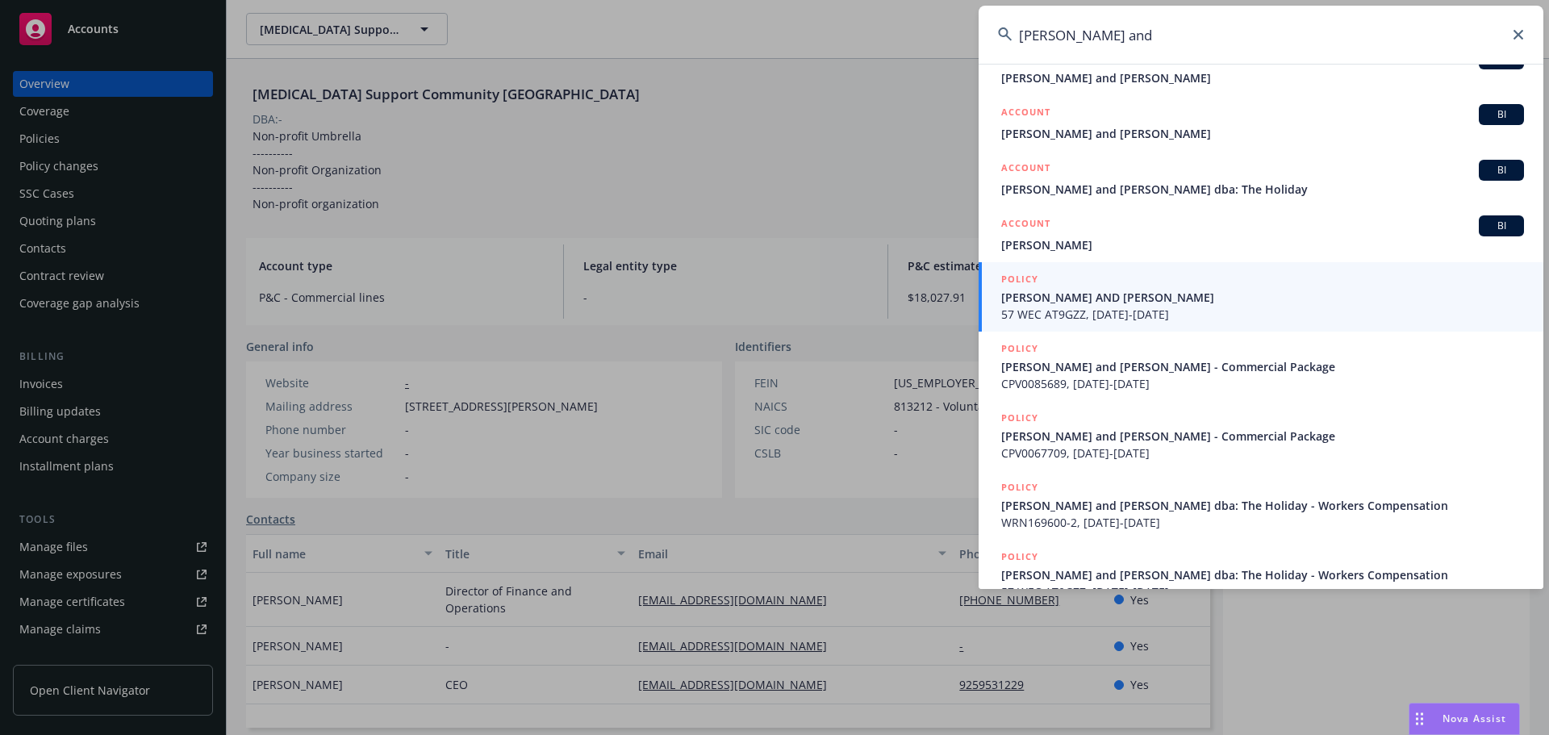
type input "barry and"
click at [1125, 304] on span "BARRY AND KAREN BRUCE" at bounding box center [1262, 297] width 523 height 17
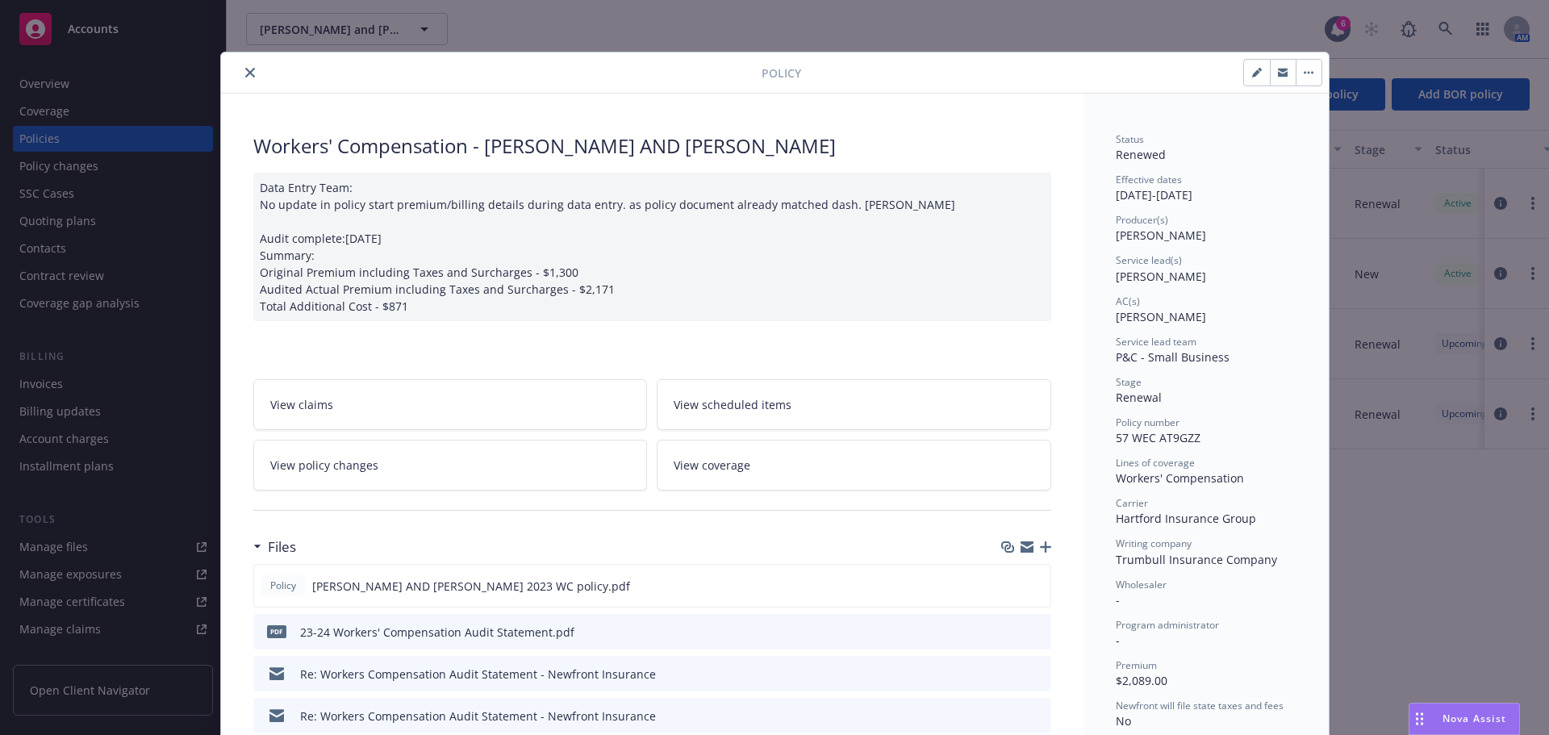
click at [246, 69] on icon "close" at bounding box center [250, 73] width 10 height 10
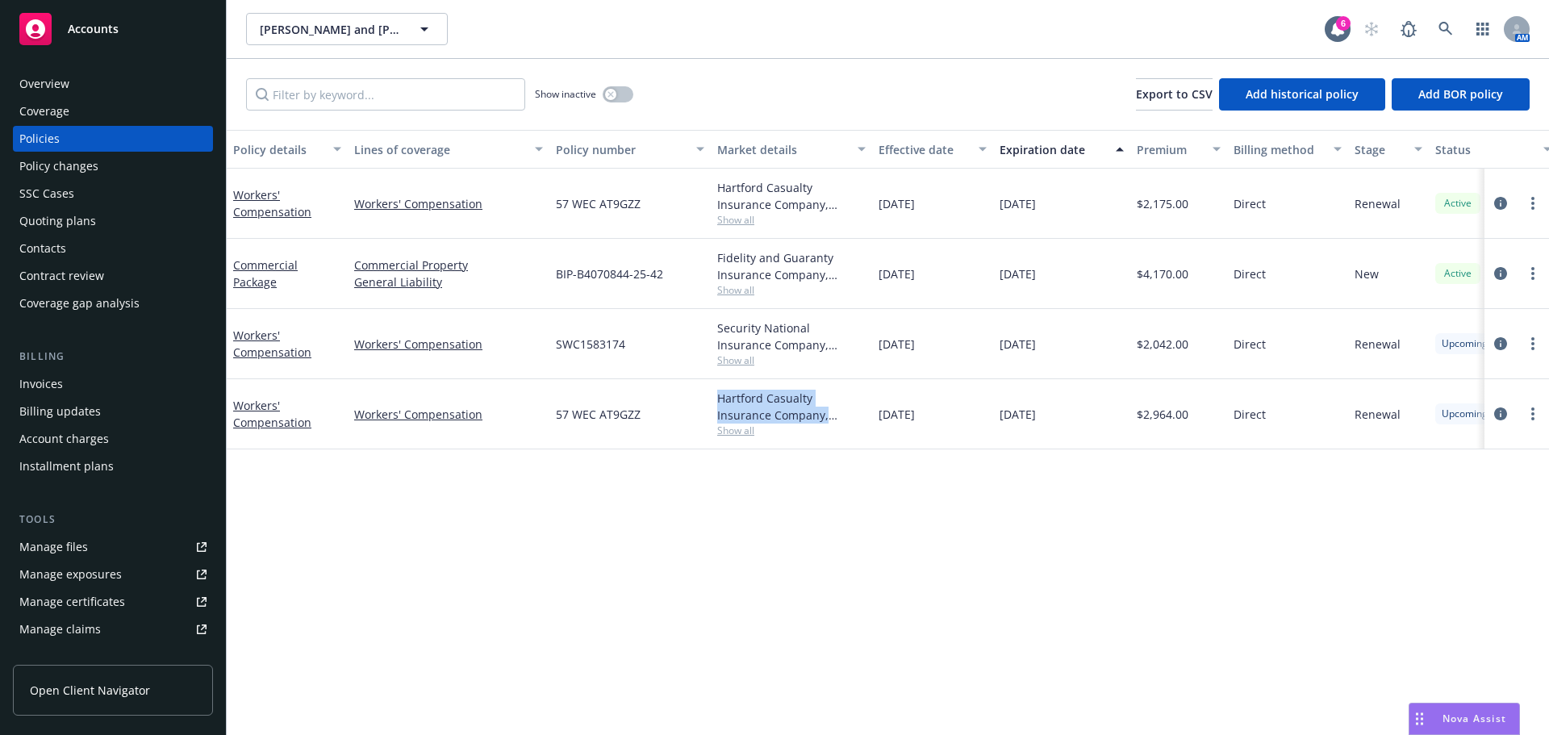
drag, startPoint x: 740, startPoint y: 420, endPoint x: 674, endPoint y: 404, distance: 67.9
click at [674, 404] on div "Workers' Compensation Workers' Compensation 57 WEC AT9GZZ Hartford Casualty Ins…" at bounding box center [1005, 414] width 1557 height 70
click at [1048, 534] on div "Policy details Lines of coverage Policy number Market details Effective date Ex…" at bounding box center [888, 432] width 1322 height 605
click at [1535, 413] on link "more" at bounding box center [1532, 413] width 19 height 19
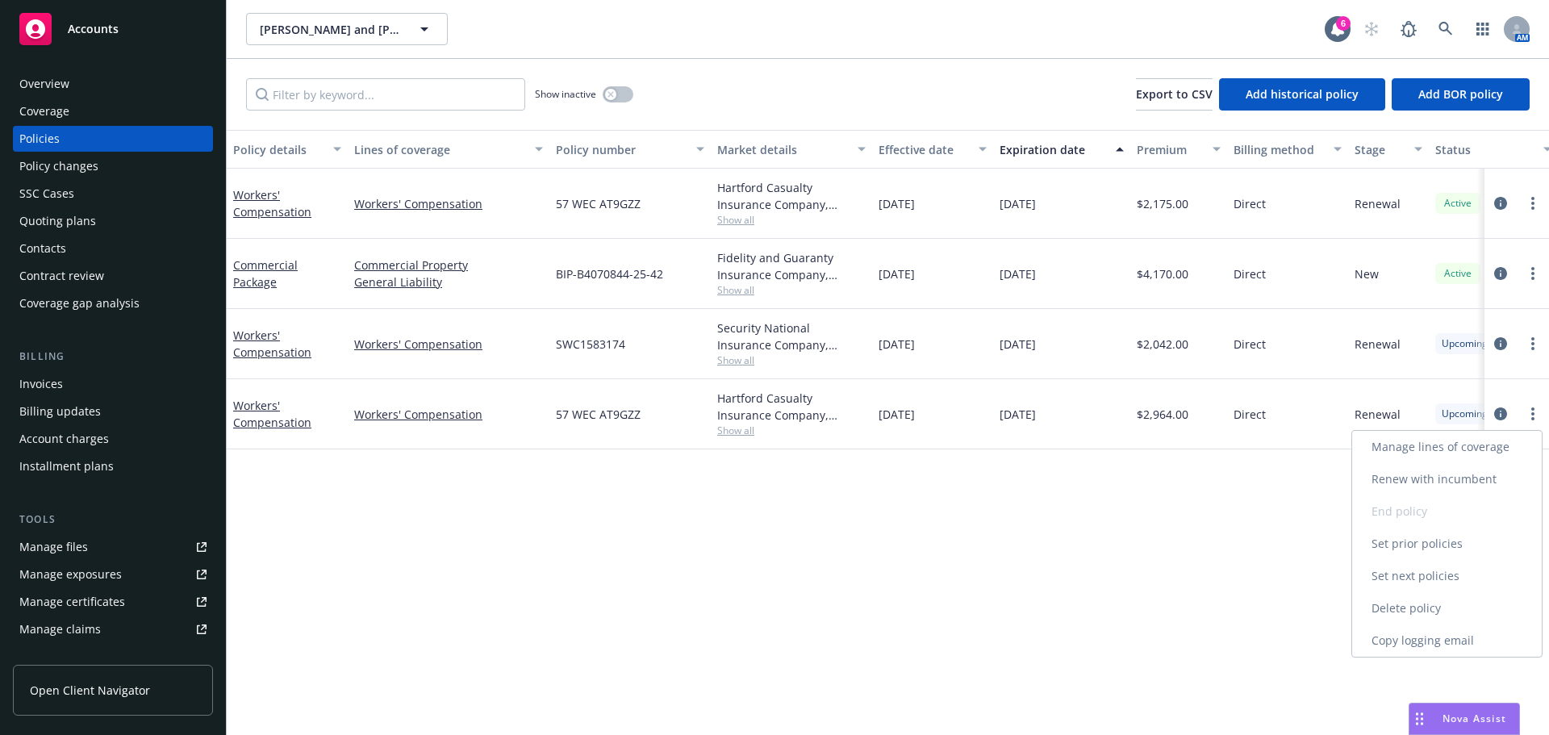
click at [1426, 609] on link "Delete policy" at bounding box center [1447, 608] width 190 height 32
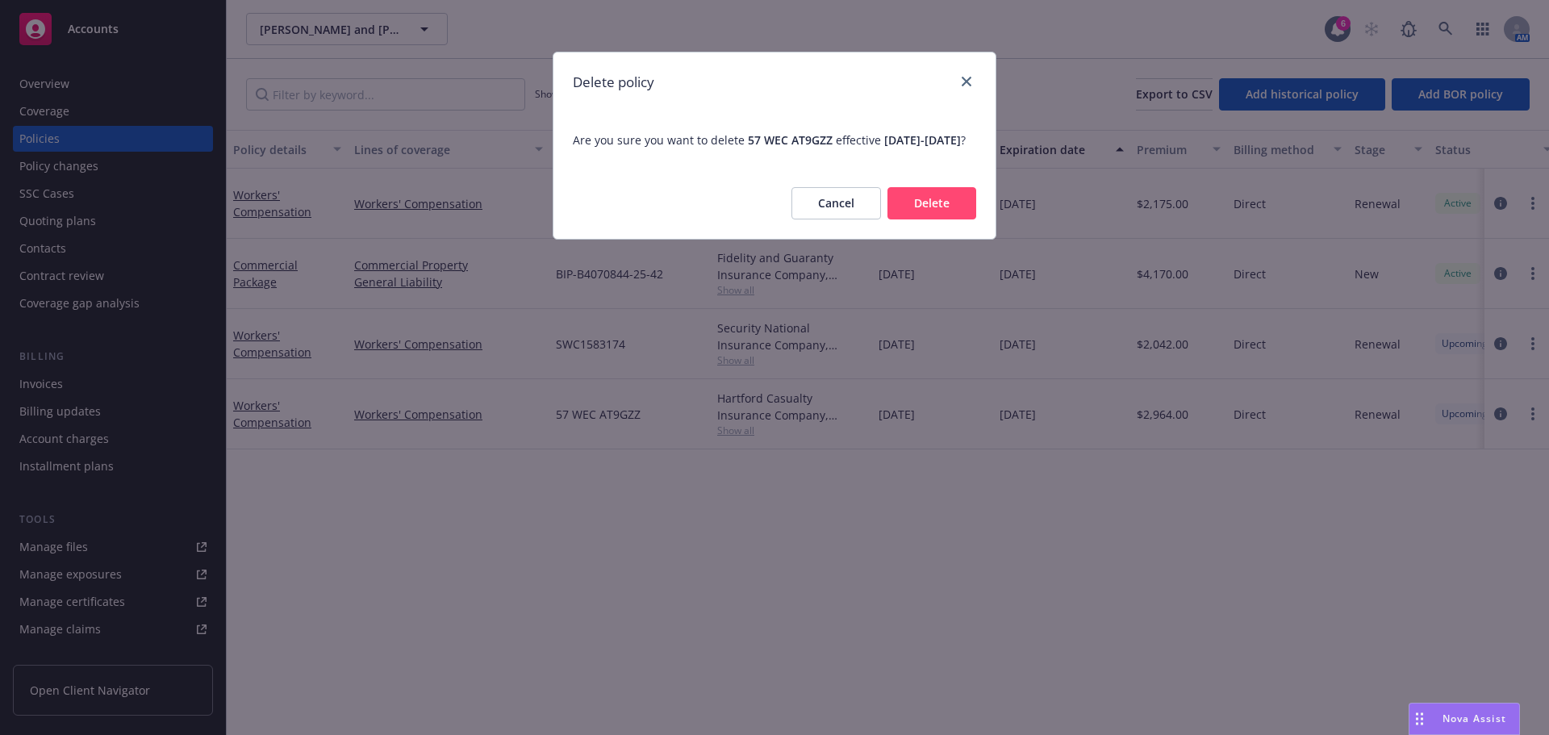
click at [940, 218] on button "Delete" at bounding box center [931, 203] width 89 height 32
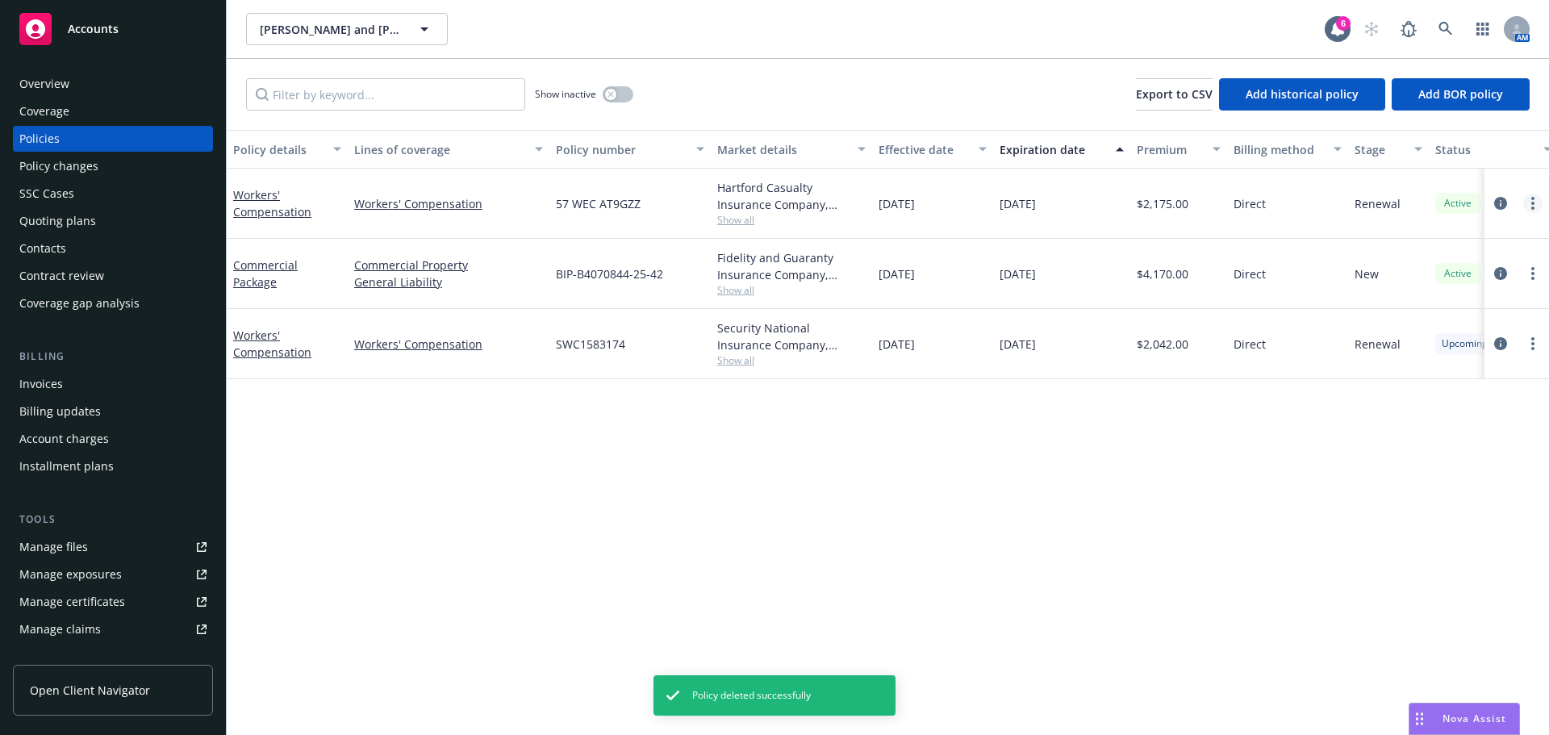
click at [1535, 203] on link "more" at bounding box center [1532, 203] width 19 height 19
click at [1451, 303] on link "End policy" at bounding box center [1447, 301] width 190 height 32
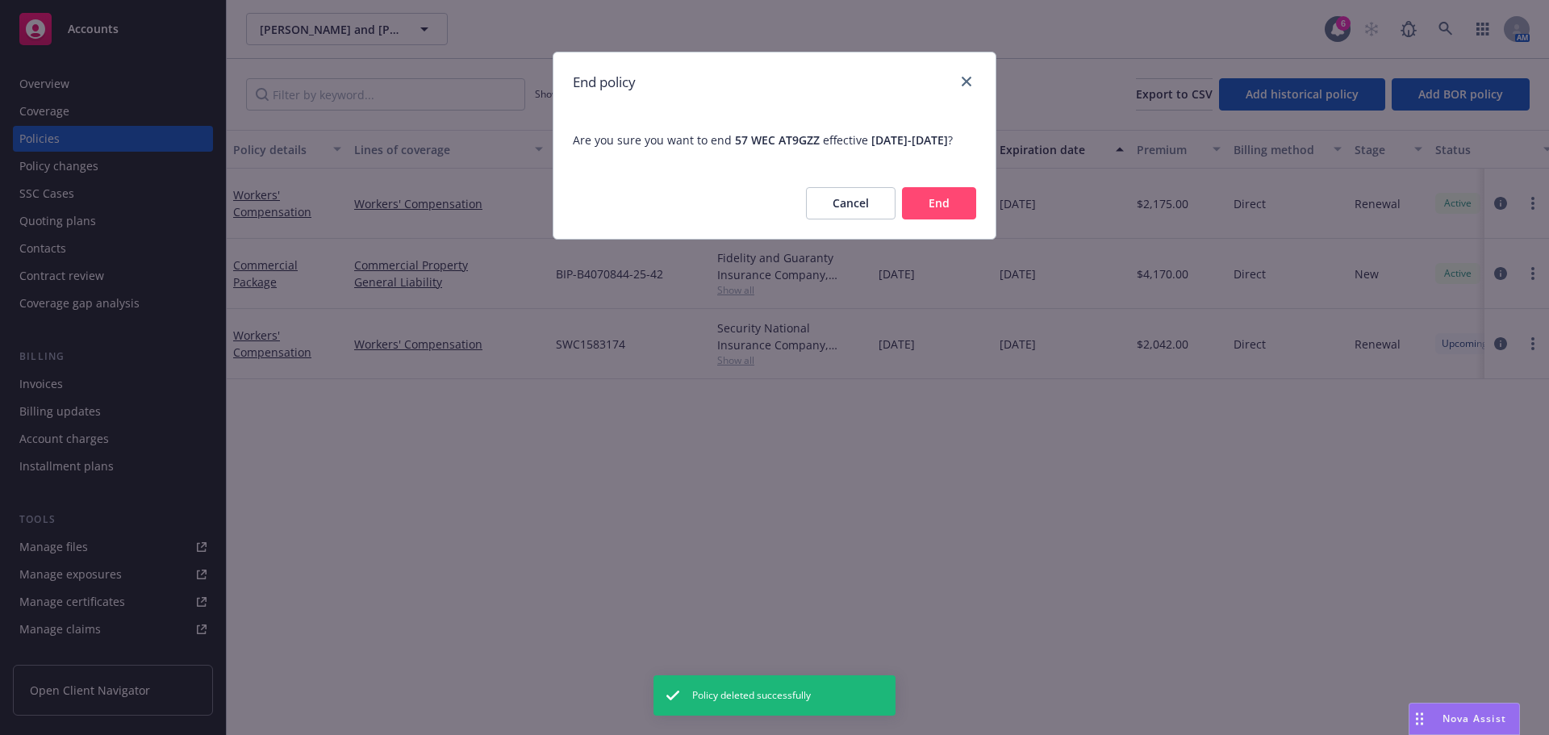
click at [960, 219] on button "End" at bounding box center [939, 203] width 74 height 32
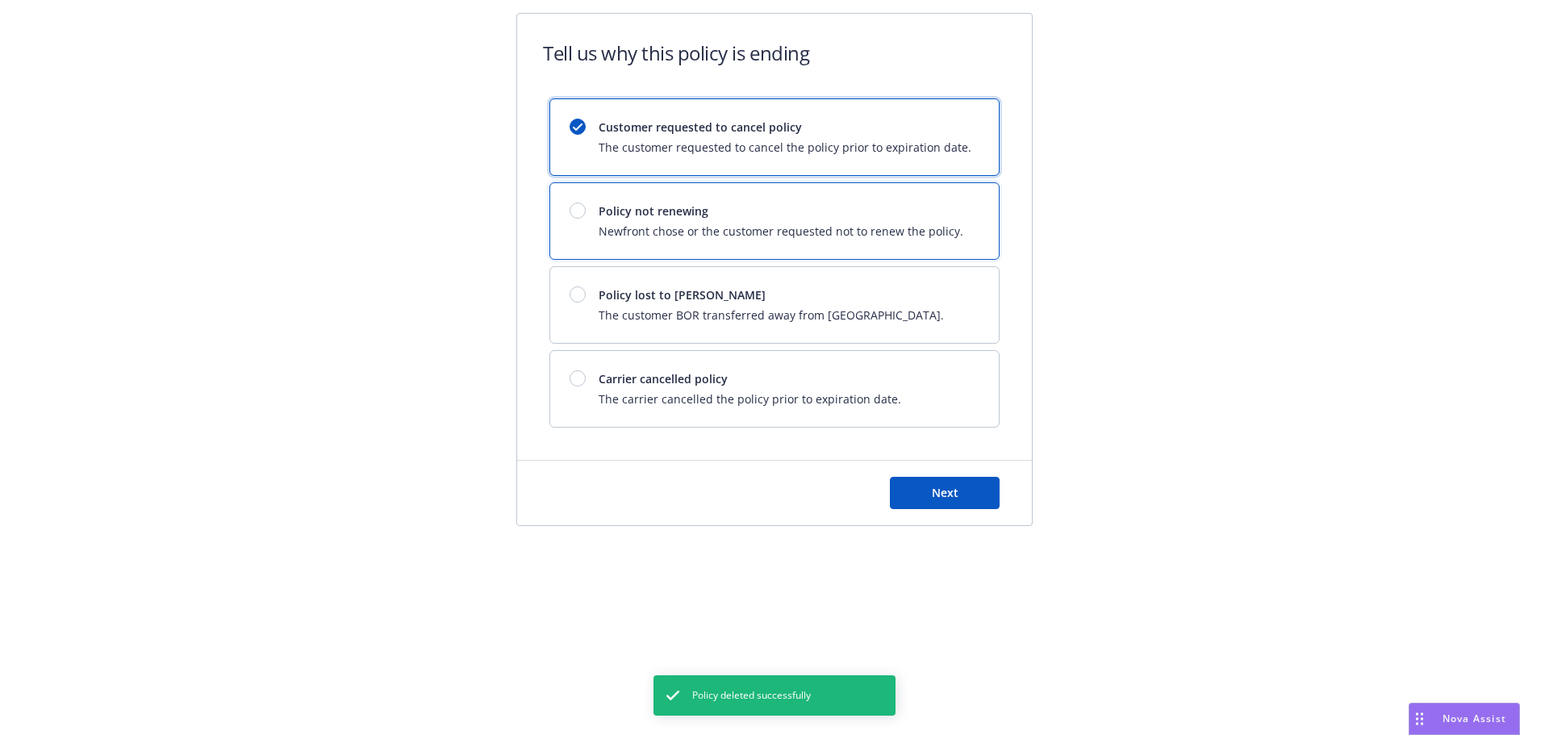
click at [633, 215] on span "Policy not renewing" at bounding box center [781, 211] width 365 height 17
click at [966, 509] on div "Next" at bounding box center [774, 493] width 515 height 65
click at [963, 496] on button "Next" at bounding box center [945, 493] width 110 height 32
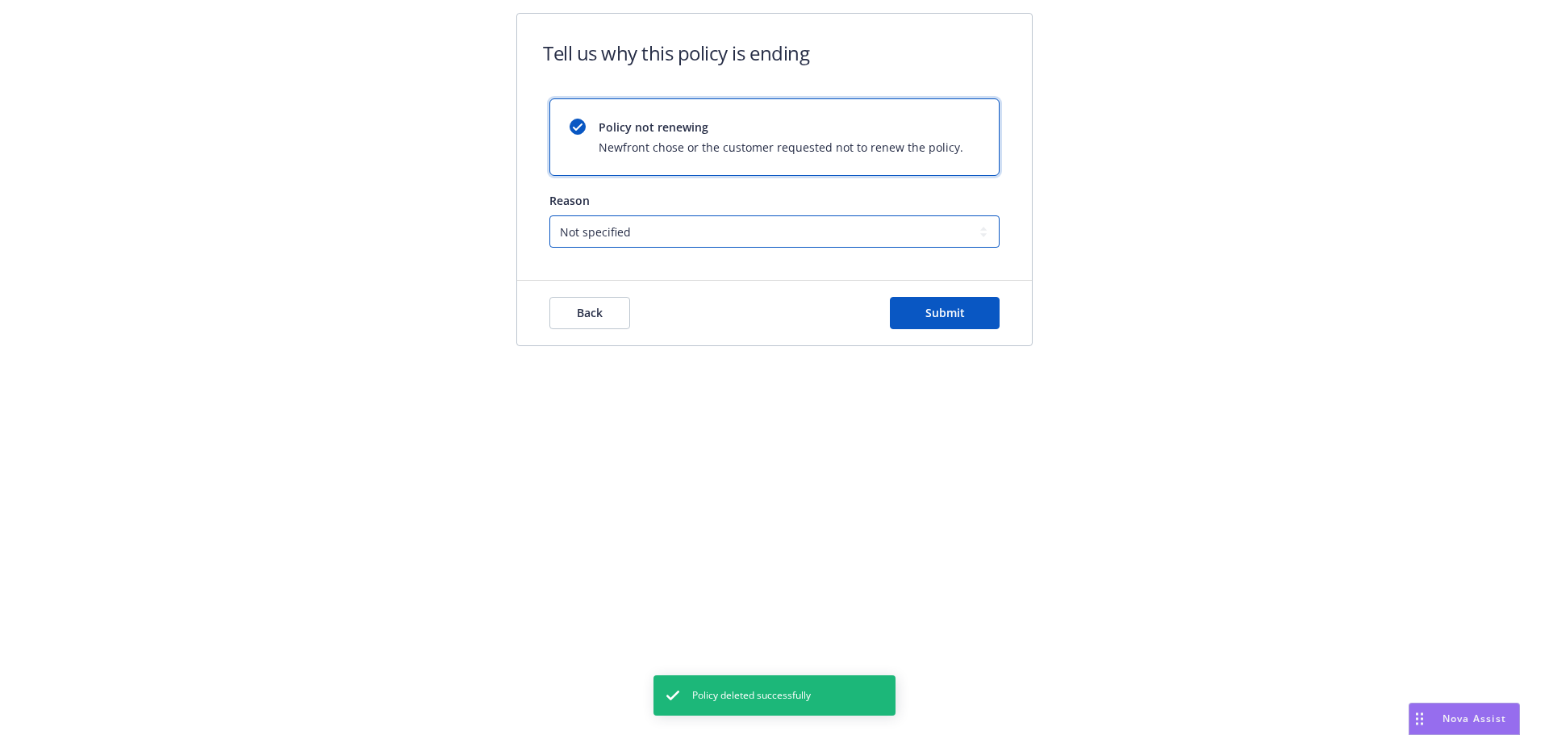
click at [644, 222] on select "Not specified Service Pricing Buyer change M&A, Bankruptcy, or Out of business …" at bounding box center [774, 231] width 450 height 32
select select "Program consolidation"
click at [549, 215] on select "Not specified Service Pricing Buyer change M&A, Bankruptcy, or Out of business …" at bounding box center [774, 231] width 450 height 32
click at [926, 317] on span "Submit" at bounding box center [945, 312] width 40 height 15
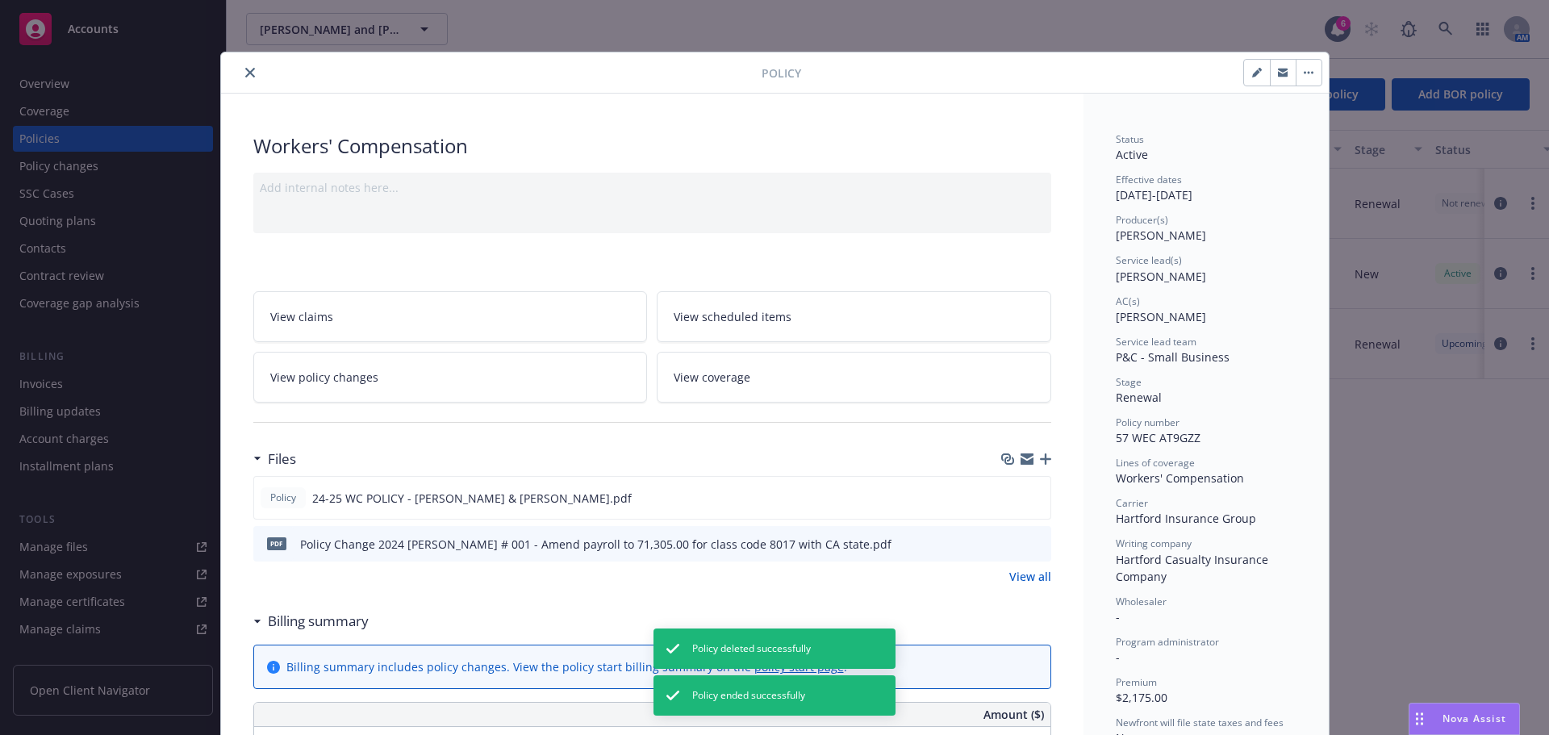
scroll to position [48, 0]
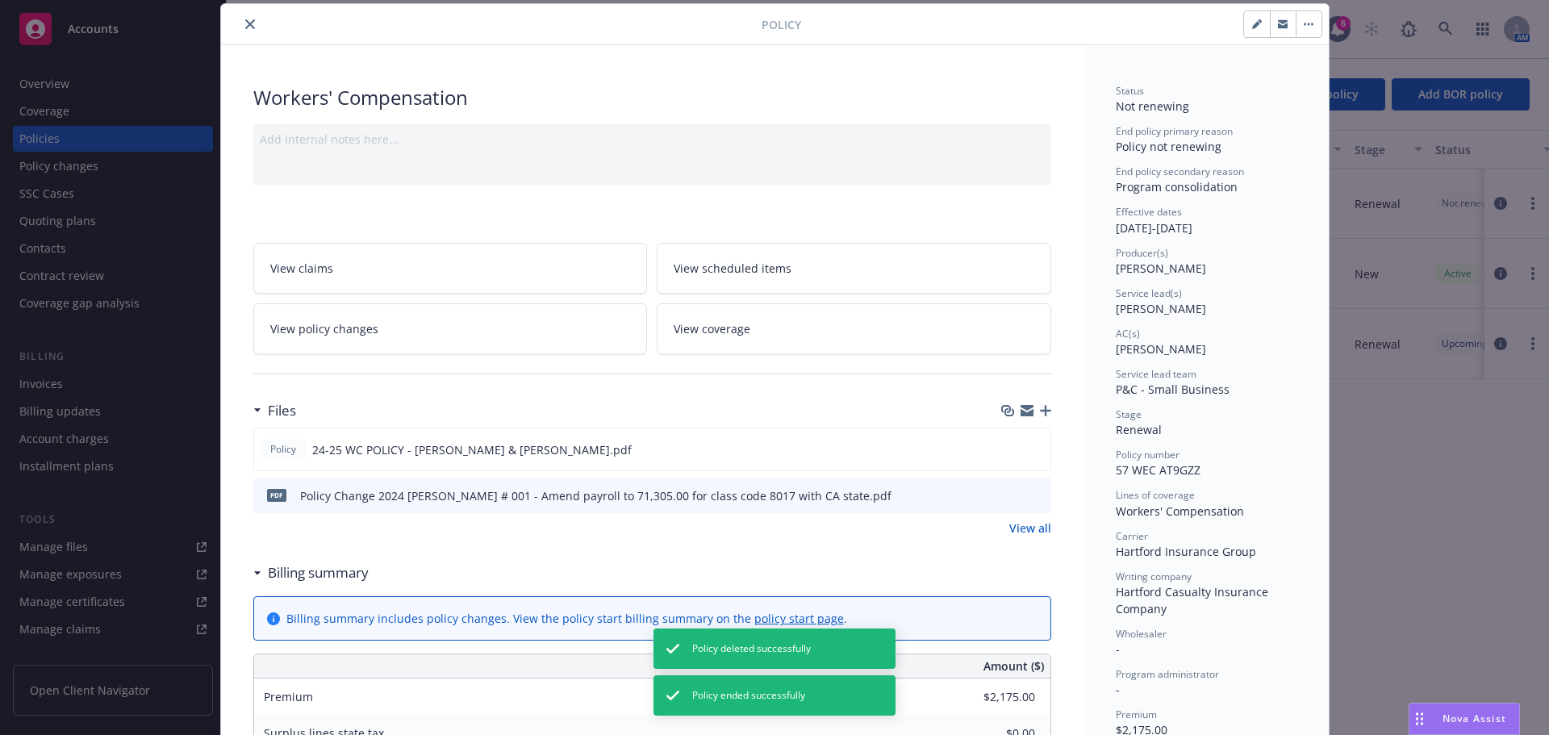
click at [245, 23] on icon "close" at bounding box center [250, 24] width 10 height 10
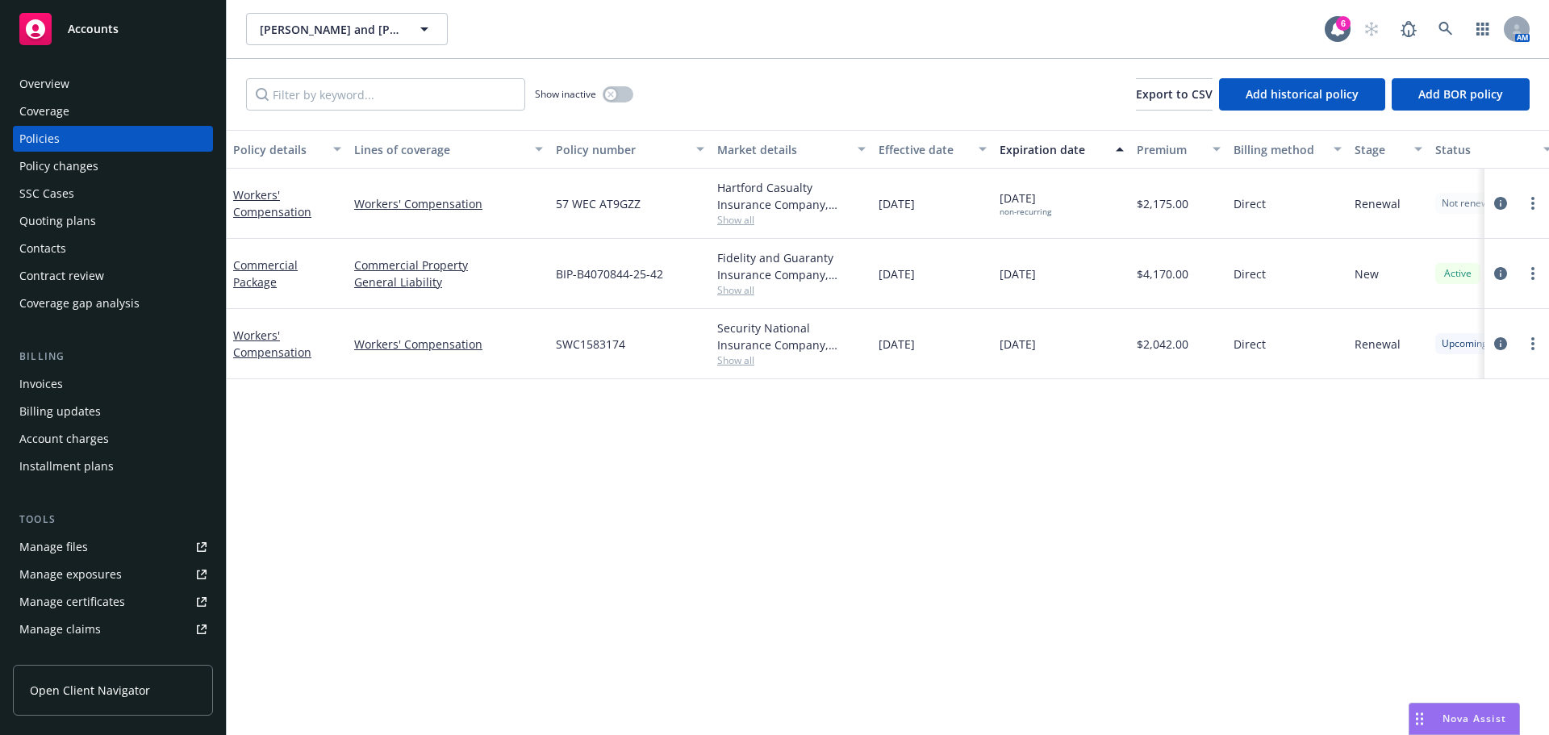
drag, startPoint x: 1100, startPoint y: 338, endPoint x: 693, endPoint y: 281, distance: 411.4
click at [693, 281] on div "Workers' Compensation Workers' Compensation 57 WEC AT9GZZ Hartford Casualty Ins…" at bounding box center [1005, 266] width 1557 height 194
click at [1535, 197] on link "more" at bounding box center [1532, 203] width 19 height 19
click at [1438, 420] on link "Copy logging email" at bounding box center [1447, 430] width 190 height 32
click at [1444, 30] on icon at bounding box center [1445, 29] width 14 height 14
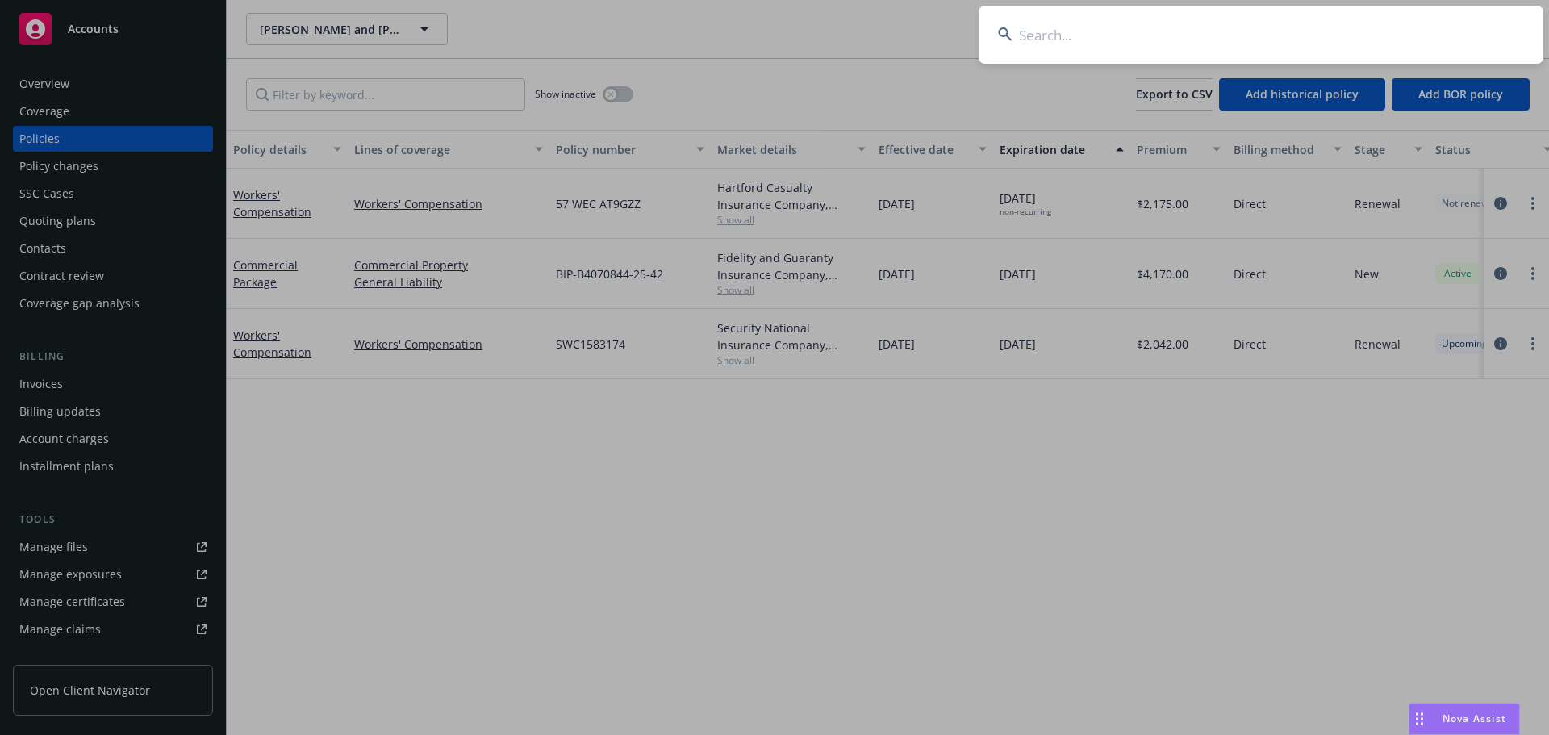
type input "s"
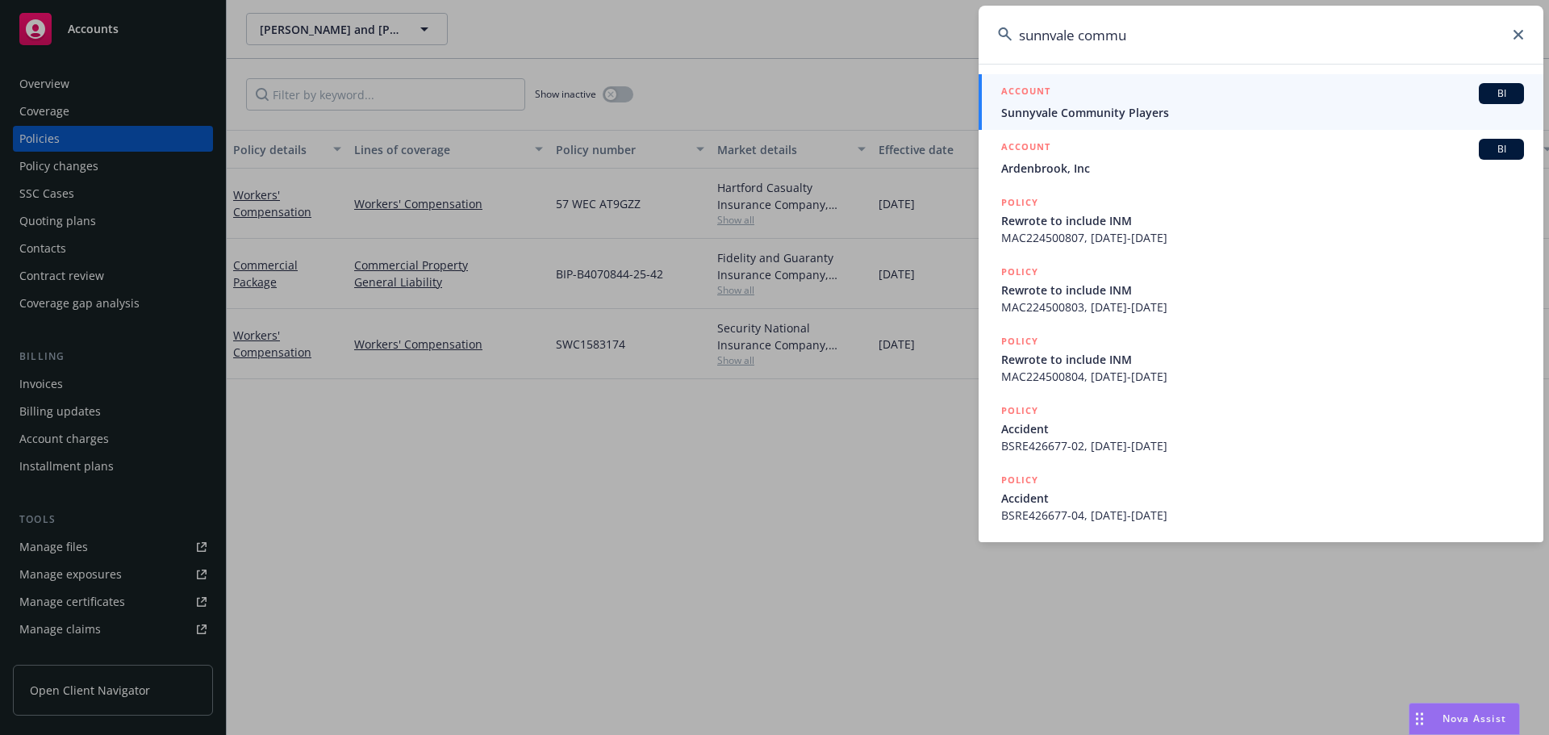
type input "sunnvale commu"
click at [1191, 83] on link "ACCOUNT BI Sunnyvale Community Players" at bounding box center [1261, 102] width 565 height 56
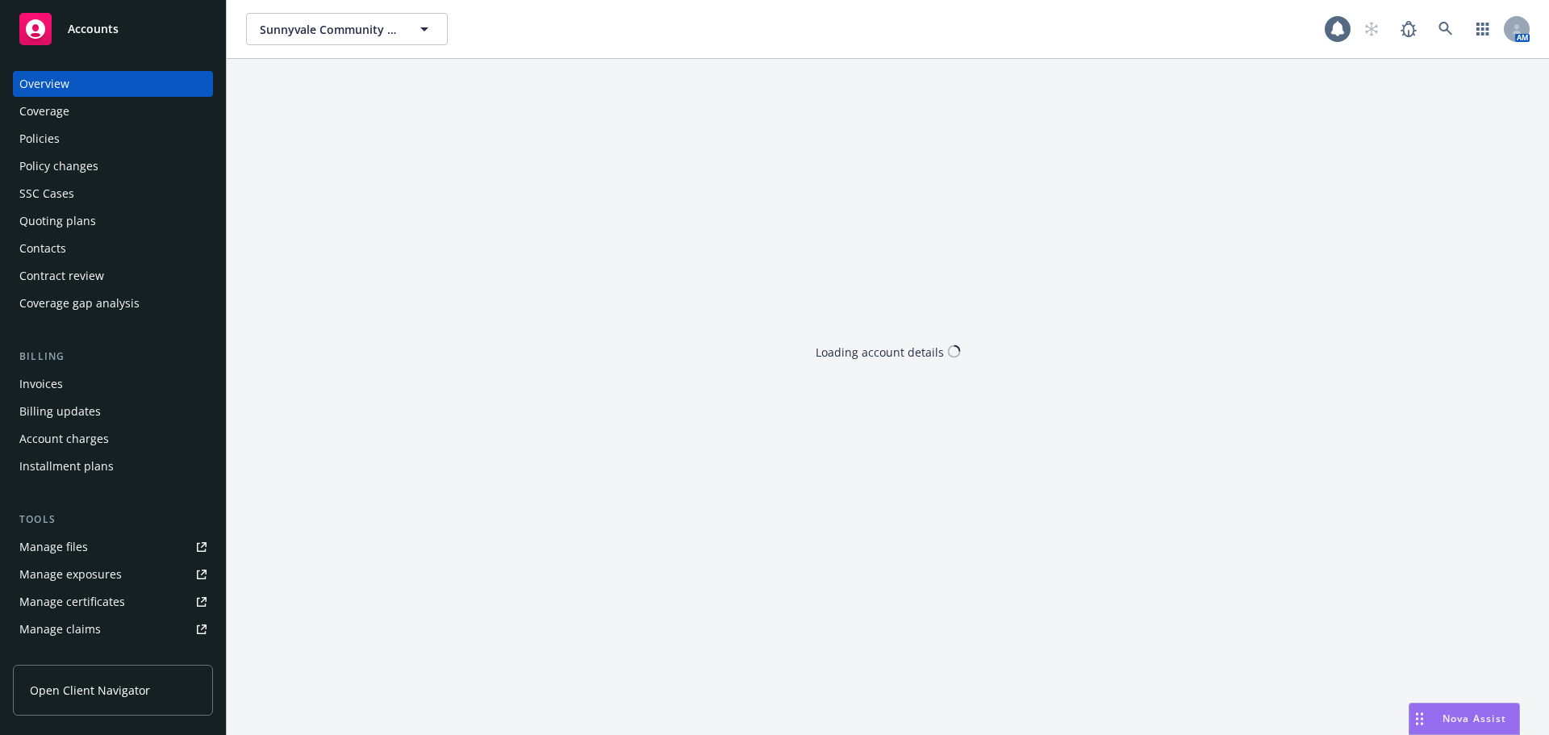
click at [73, 129] on div "Policies" at bounding box center [112, 139] width 187 height 26
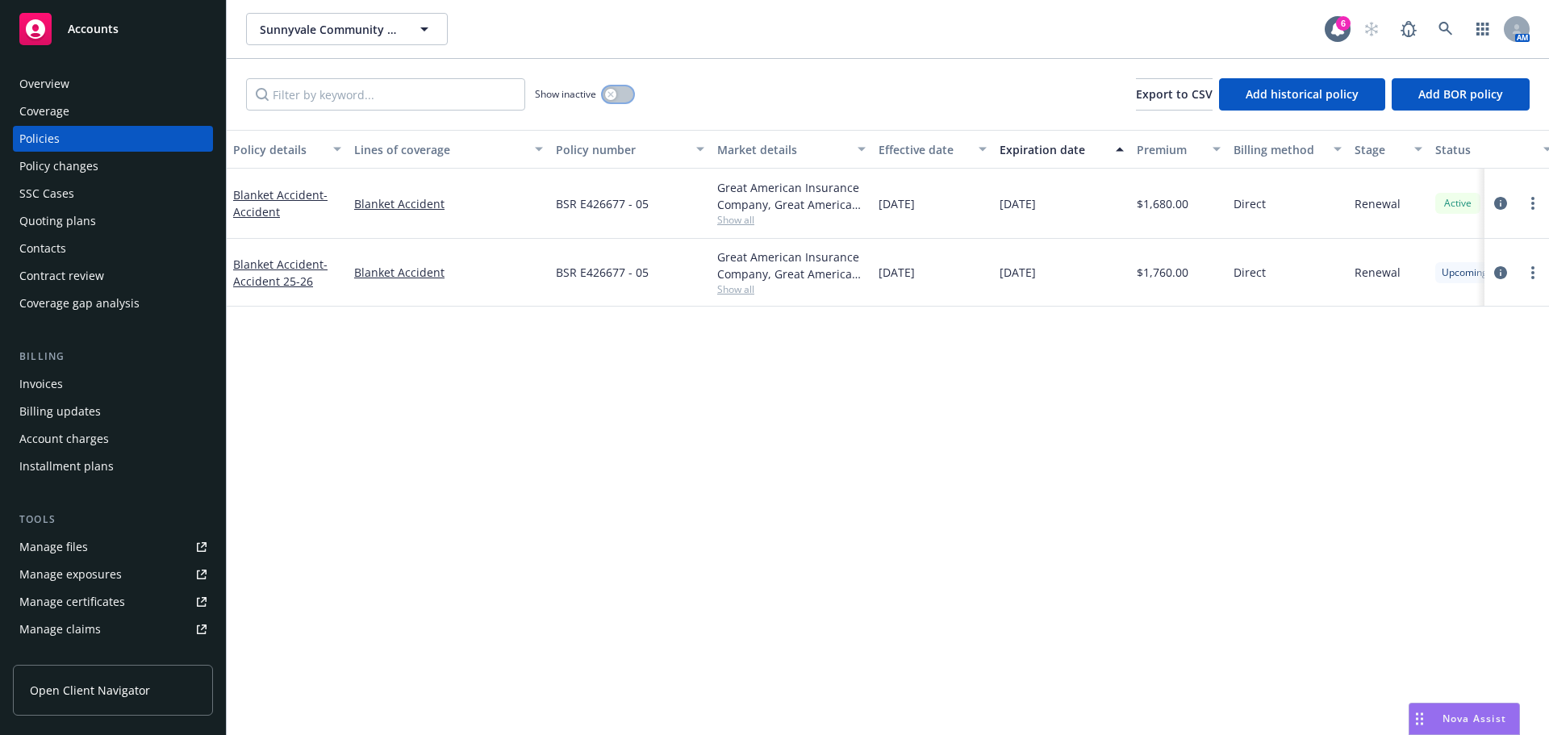
click at [612, 95] on icon "button" at bounding box center [611, 94] width 6 height 6
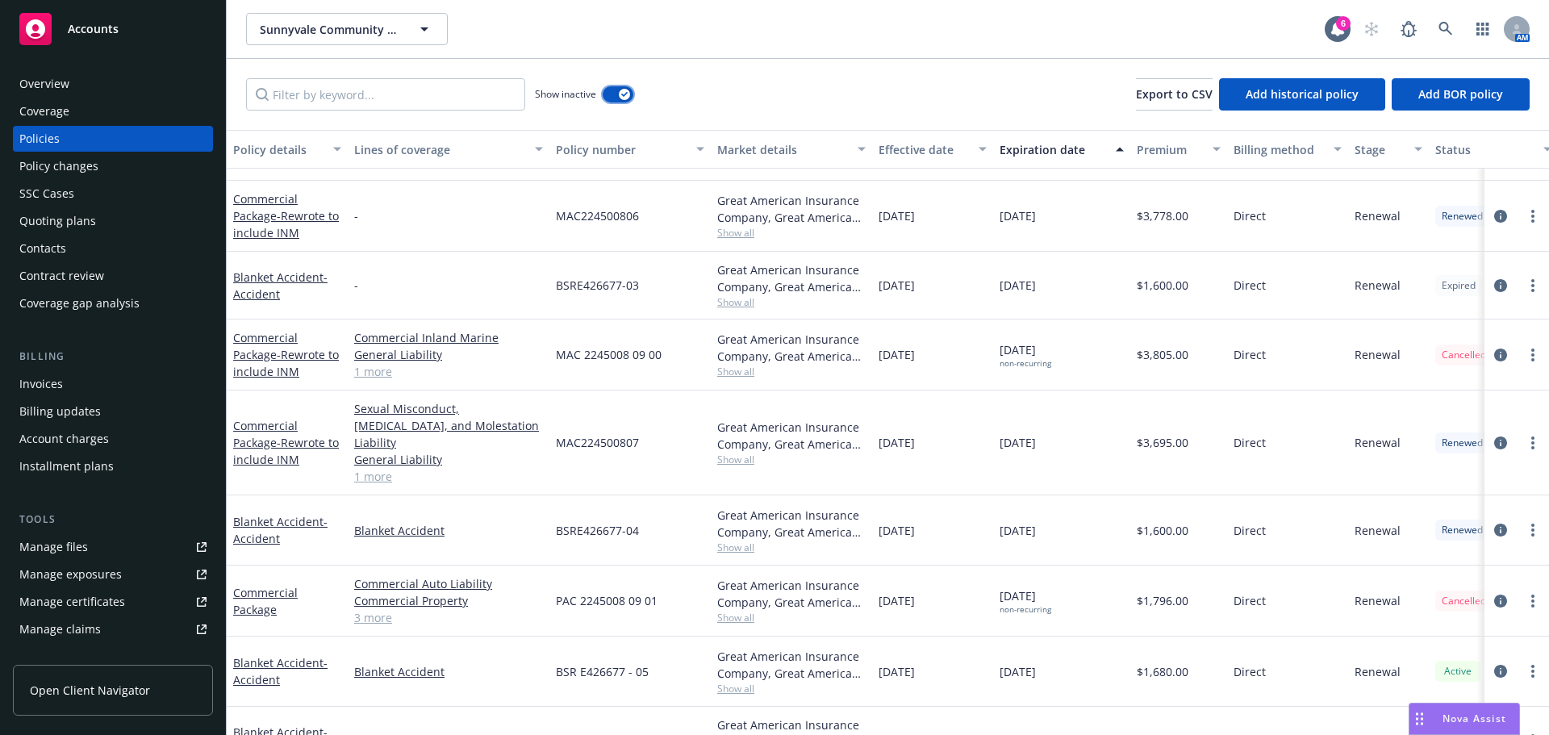
scroll to position [413, 0]
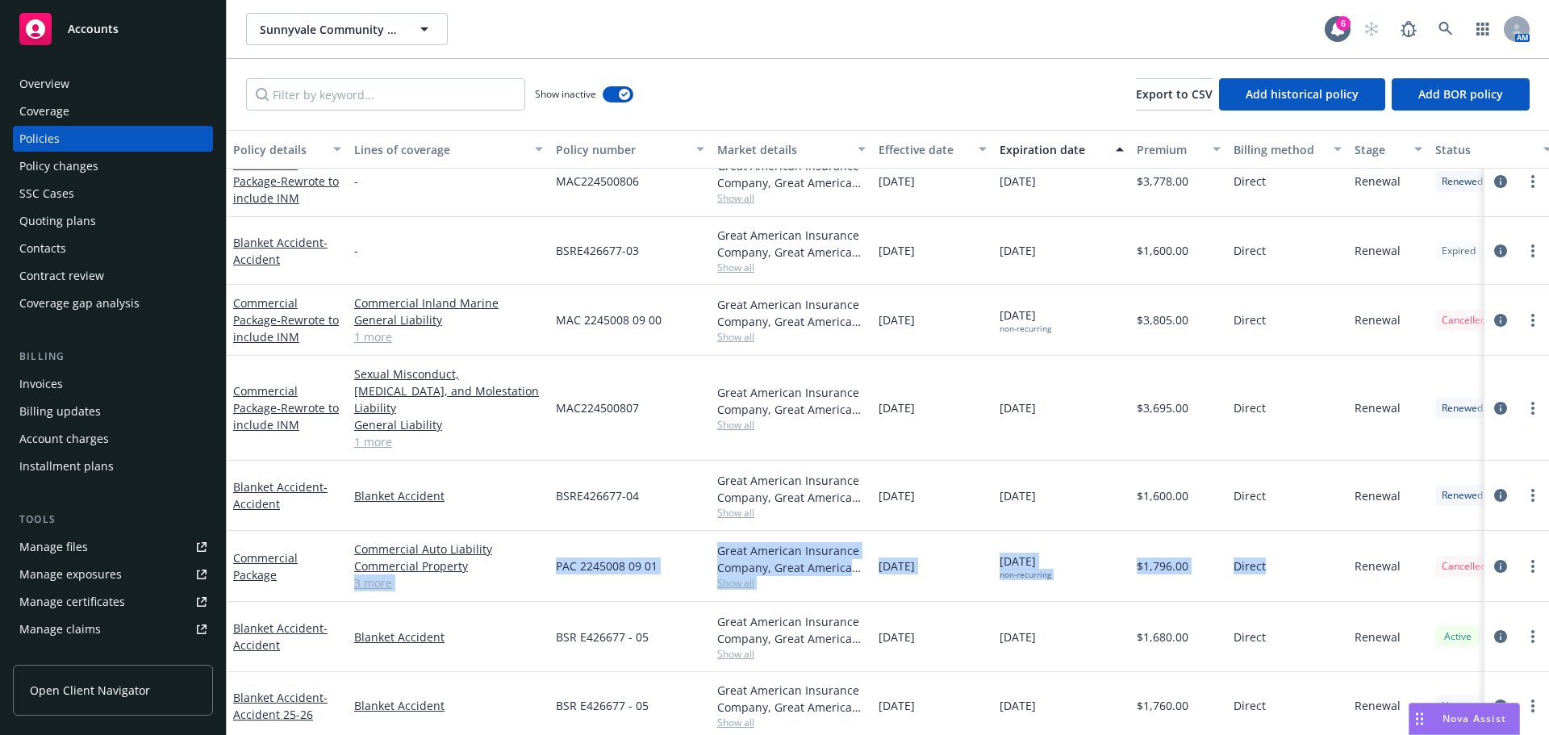
drag, startPoint x: 538, startPoint y: 557, endPoint x: 1240, endPoint y: 557, distance: 701.9
click at [1263, 557] on div "Commercial Package Commercial Auto Liability Commercial Property Commercial Inl…" at bounding box center [1005, 566] width 1557 height 71
click at [379, 574] on link "3 more" at bounding box center [448, 582] width 189 height 17
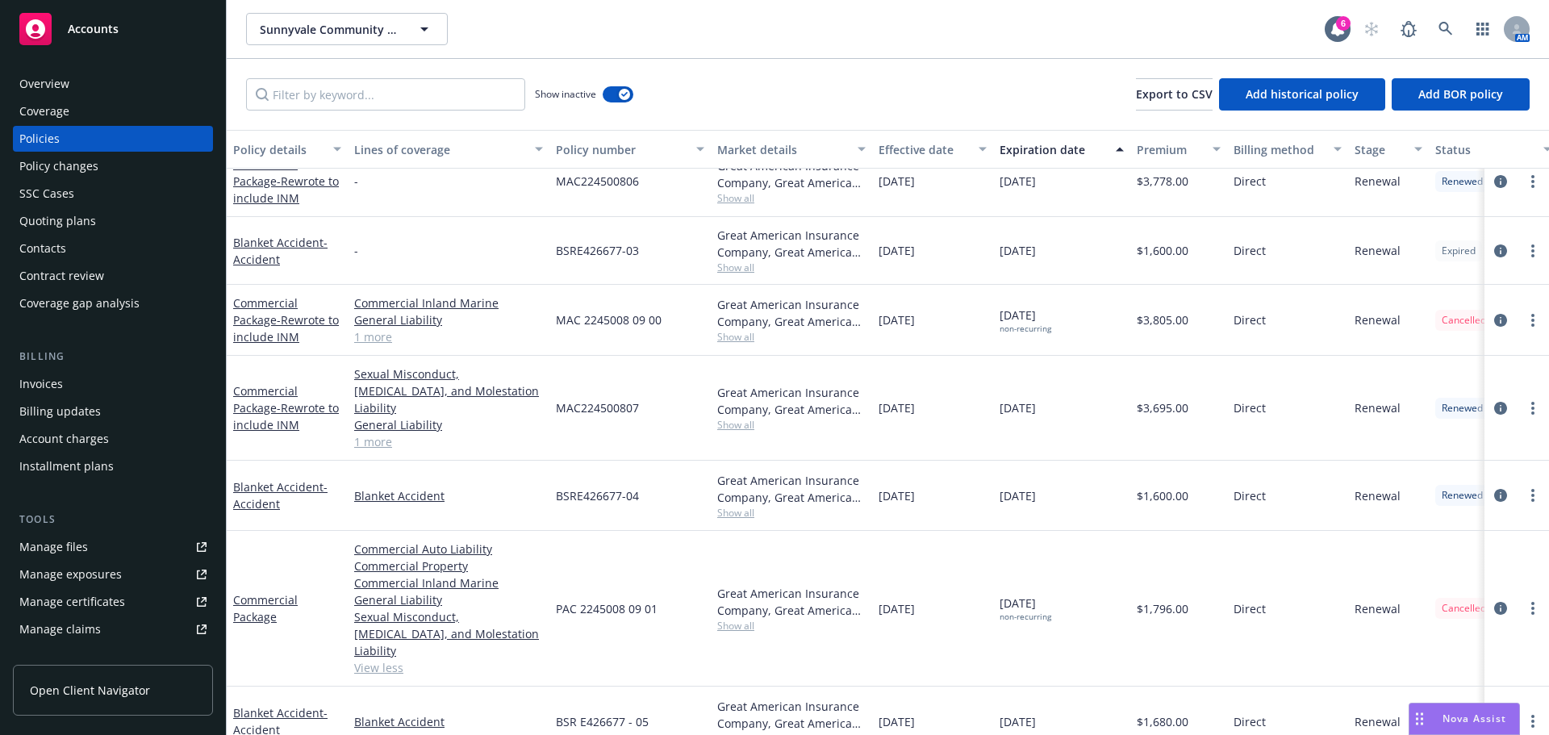
drag, startPoint x: 484, startPoint y: 666, endPoint x: 878, endPoint y: 633, distance: 395.1
click at [878, 633] on div "10/10/2024" at bounding box center [932, 609] width 121 height 156
click at [1452, 26] on icon at bounding box center [1445, 29] width 15 height 15
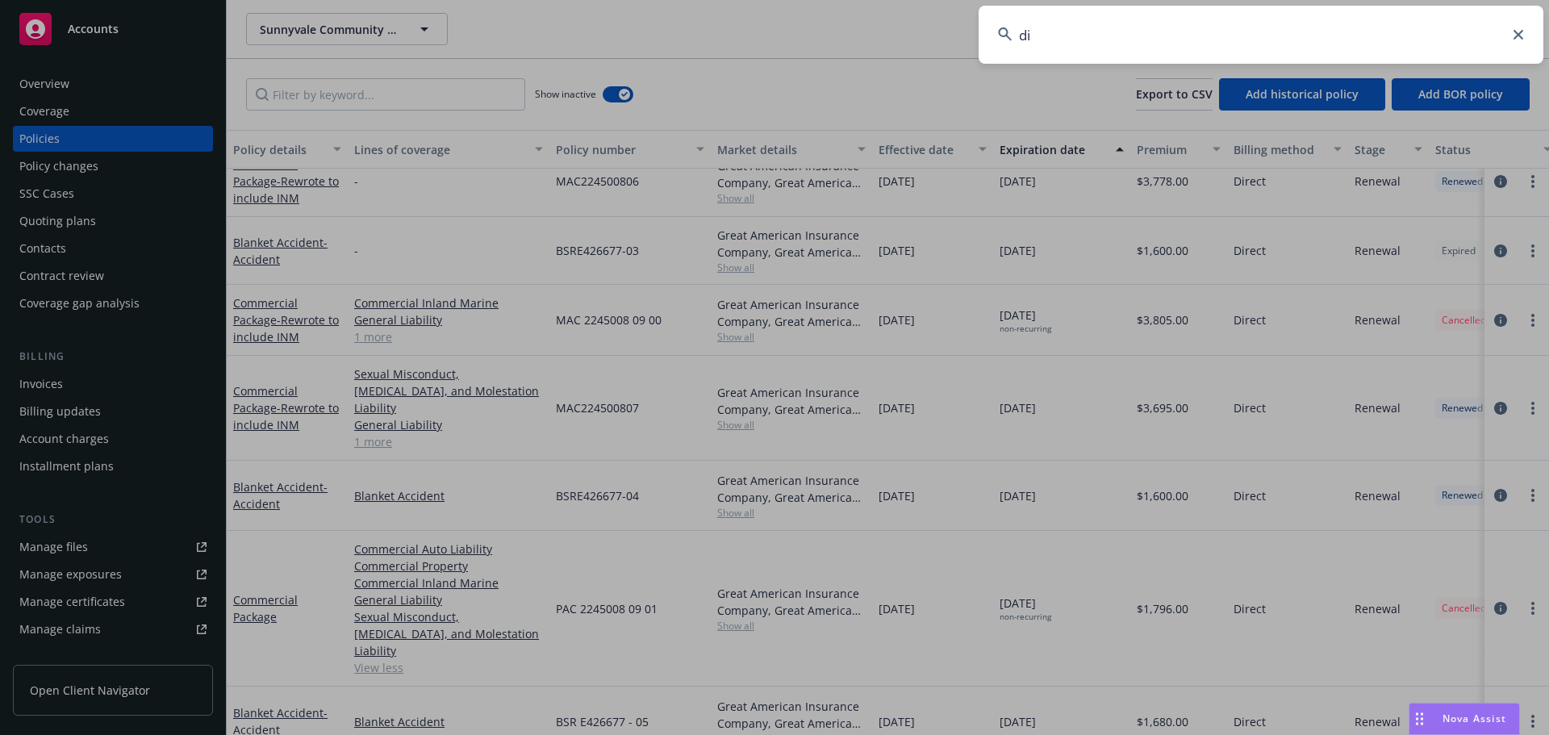
type input "d"
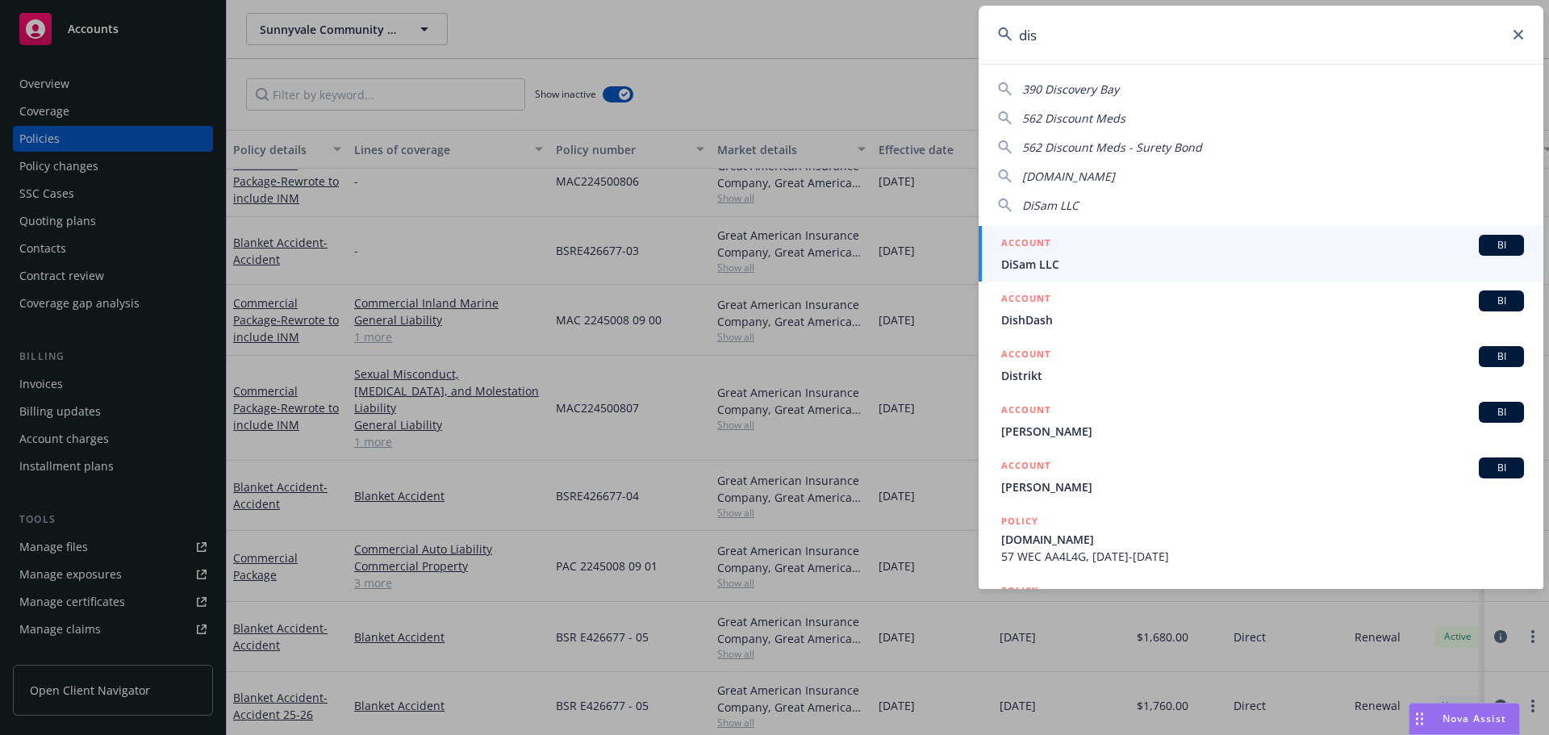
click at [1313, 60] on input "dis" at bounding box center [1261, 35] width 565 height 58
drag, startPoint x: 1275, startPoint y: 49, endPoint x: 757, endPoint y: 40, distance: 518.0
click at [757, 40] on div "dis 390 Discovery Bay 562 Discount Meds 562 Discount Meds - Surety Bond DISCLOS…" at bounding box center [774, 367] width 1549 height 735
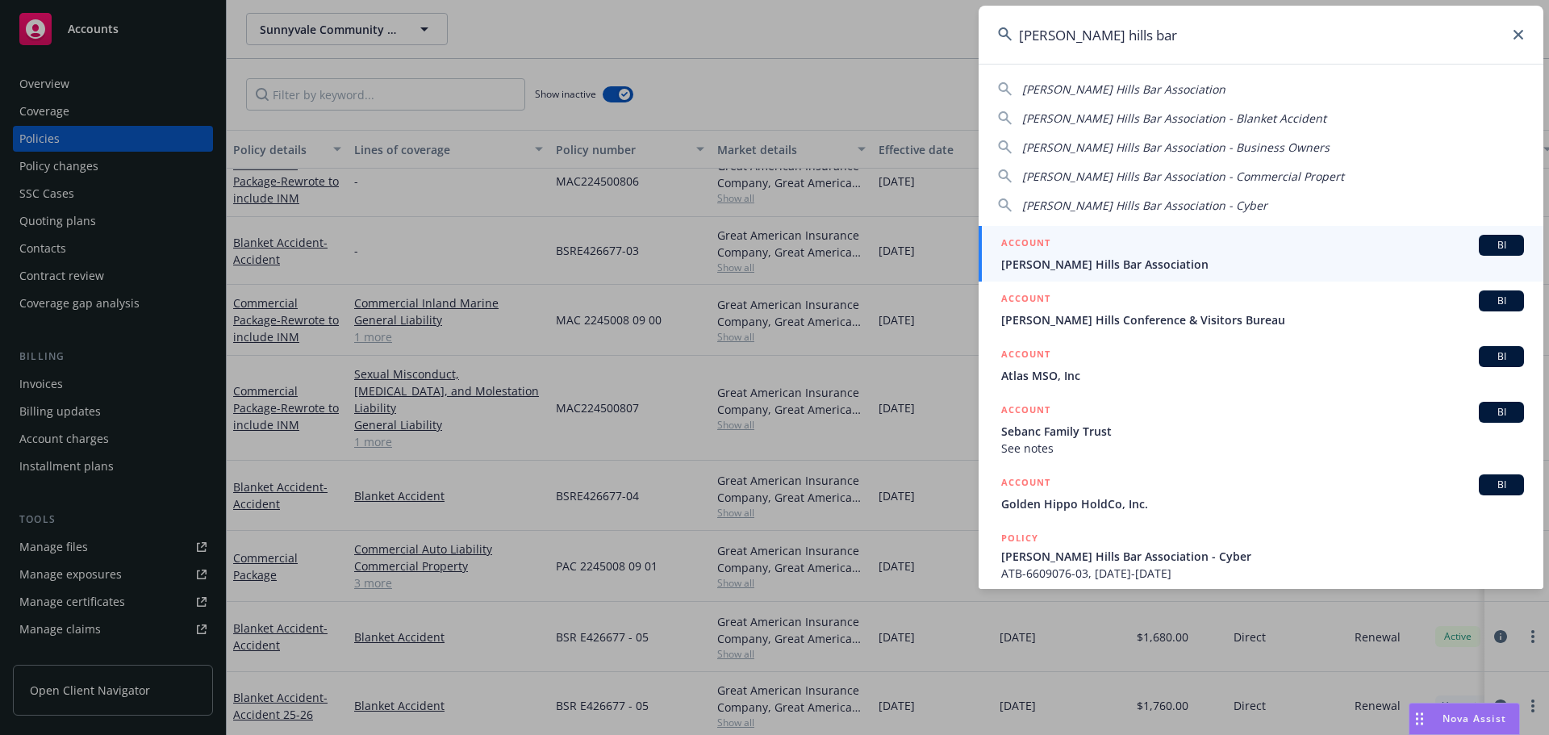
type input "beverly hills bar"
click at [1140, 241] on div "ACCOUNT BI" at bounding box center [1262, 245] width 523 height 21
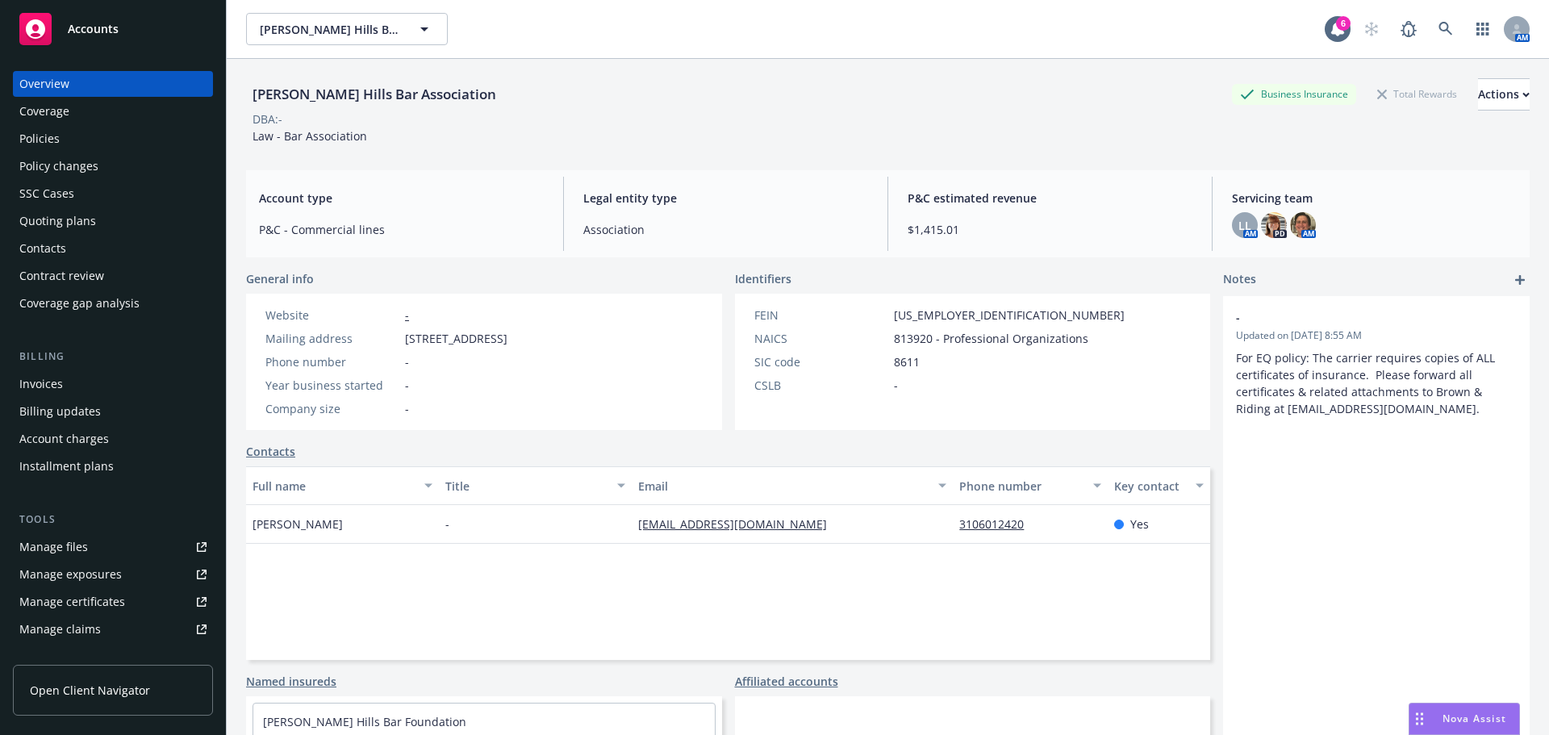
click at [58, 132] on div "Policies" at bounding box center [39, 139] width 40 height 26
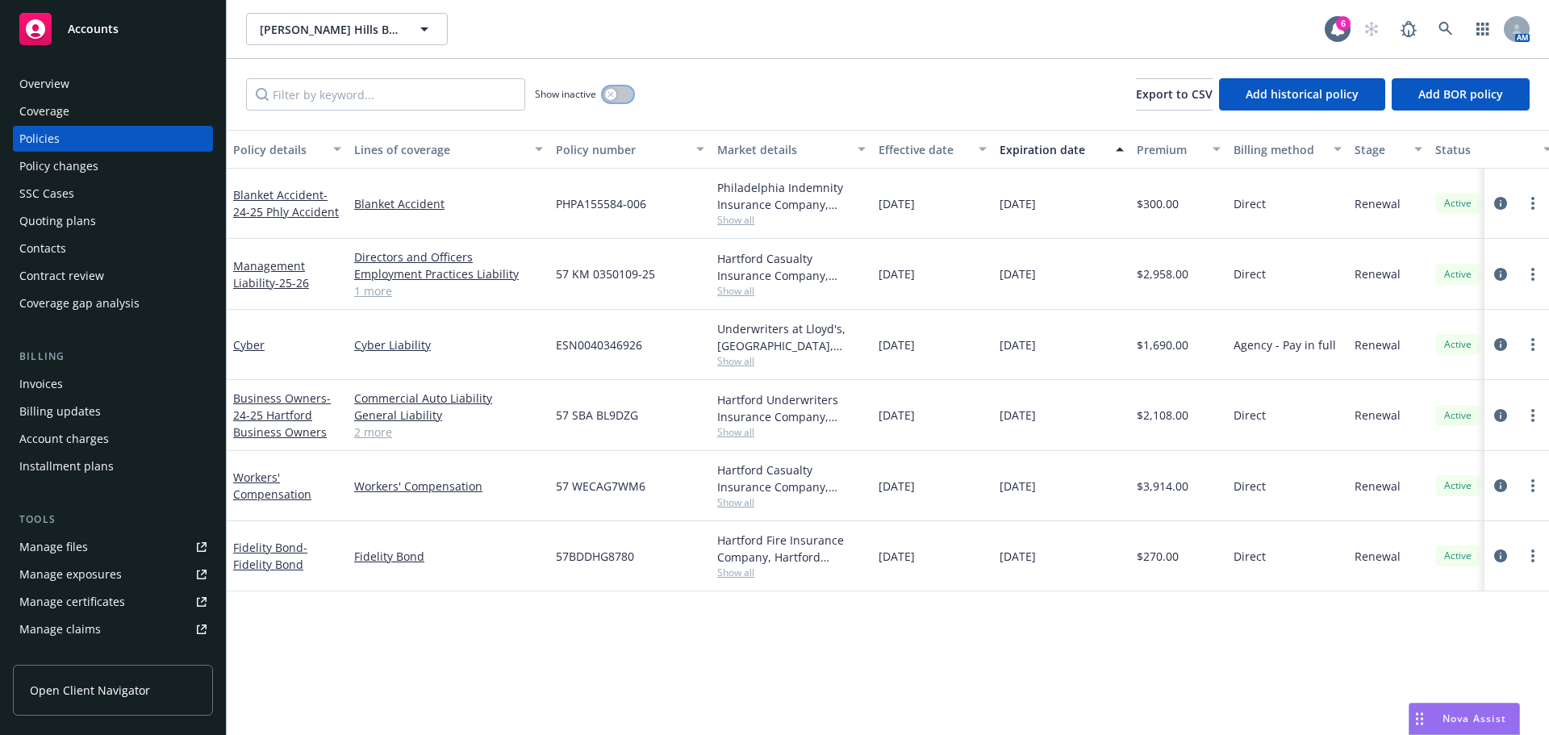
click at [618, 102] on button "button" at bounding box center [618, 94] width 31 height 16
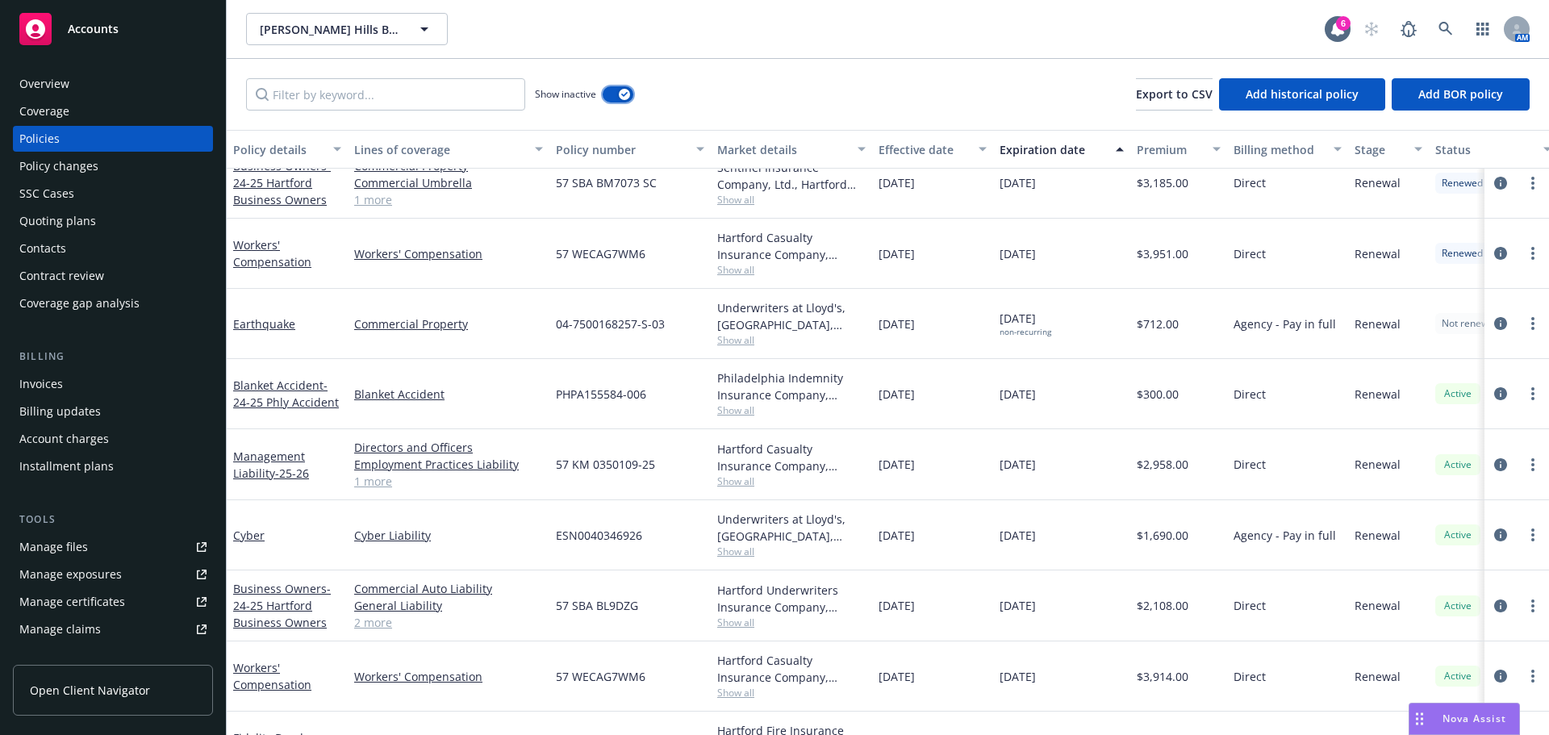
scroll to position [2145, 0]
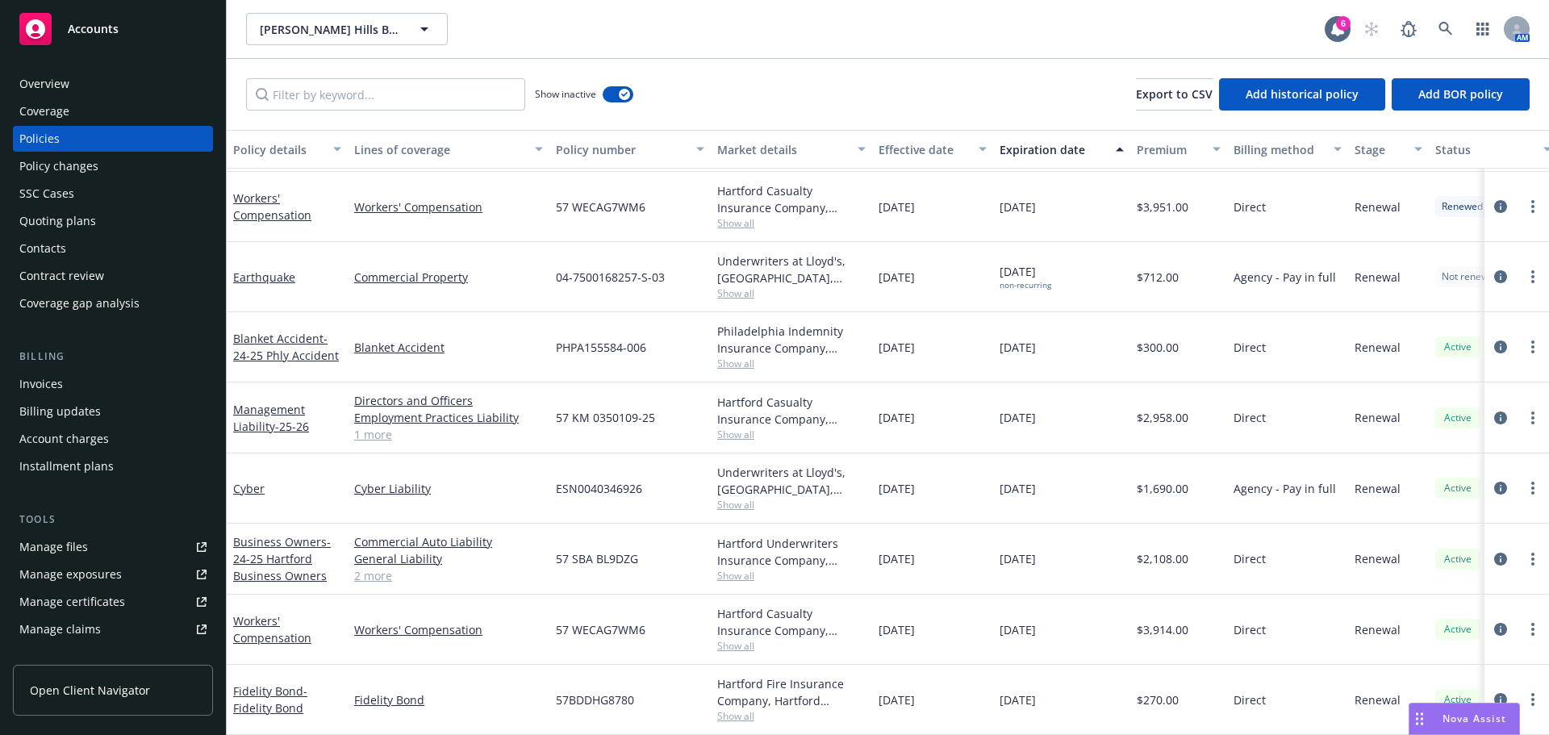
click at [724, 709] on span "Show all" at bounding box center [791, 716] width 148 height 14
click at [742, 286] on span "Show all" at bounding box center [791, 293] width 148 height 14
click at [996, 295] on div "08/17/2025 non-recurring" at bounding box center [1061, 277] width 137 height 70
click at [67, 545] on div "Manage files" at bounding box center [53, 547] width 69 height 26
click at [1438, 32] on link at bounding box center [1446, 29] width 32 height 32
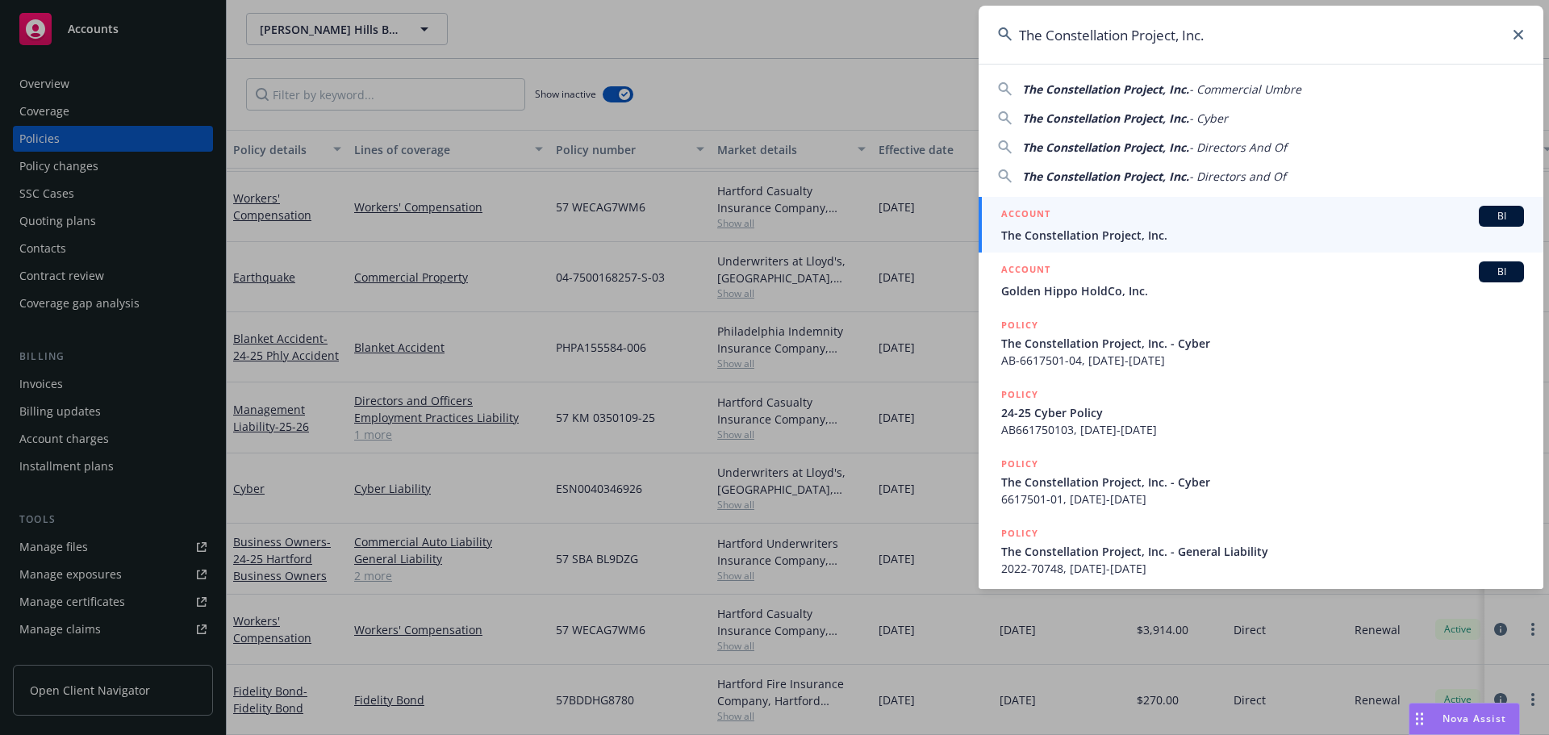
type input "The Constellation Project, Inc."
click at [1065, 218] on div "ACCOUNT BI" at bounding box center [1262, 216] width 523 height 21
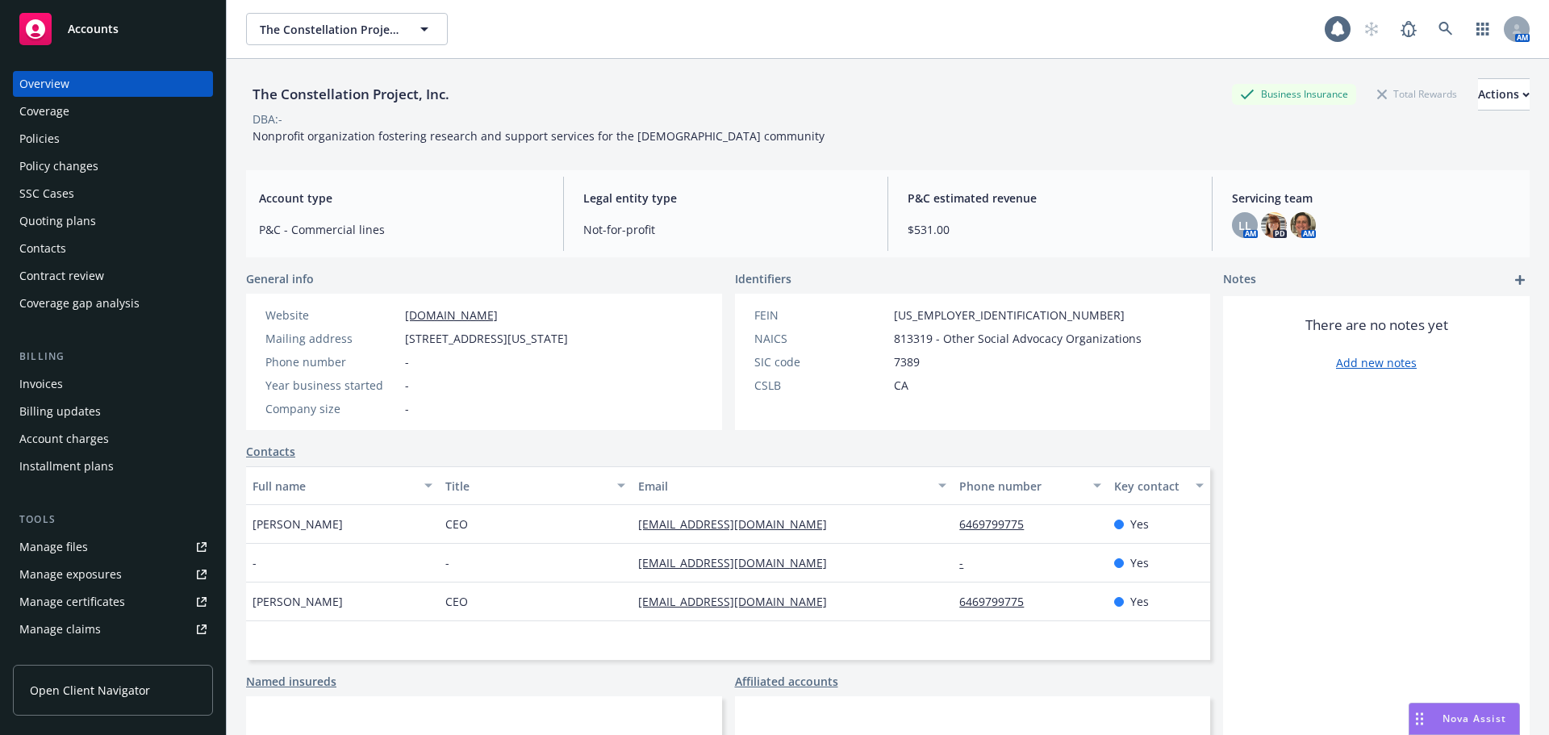
click at [28, 135] on div "Policies" at bounding box center [39, 139] width 40 height 26
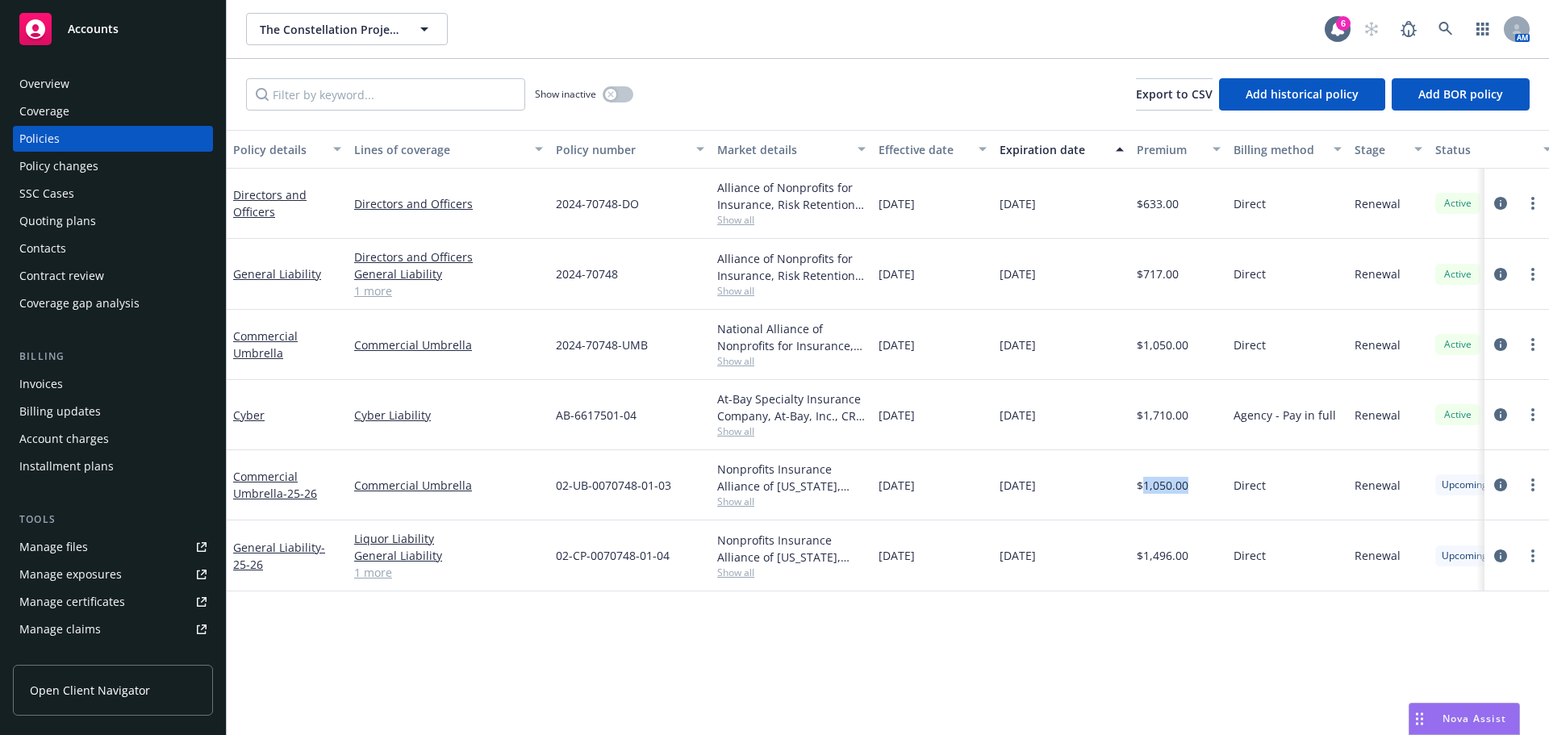
drag, startPoint x: 1142, startPoint y: 486, endPoint x: 1223, endPoint y: 492, distance: 80.9
click at [1223, 492] on div "$1,050.00" at bounding box center [1178, 485] width 97 height 70
drag, startPoint x: 1139, startPoint y: 559, endPoint x: 1237, endPoint y: 550, distance: 98.0
click at [1237, 550] on div "General Liability - 25-26 Liquor Liability General Liability Directors and Offi…" at bounding box center [1005, 555] width 1557 height 71
click at [67, 73] on div "Overview" at bounding box center [112, 84] width 187 height 26
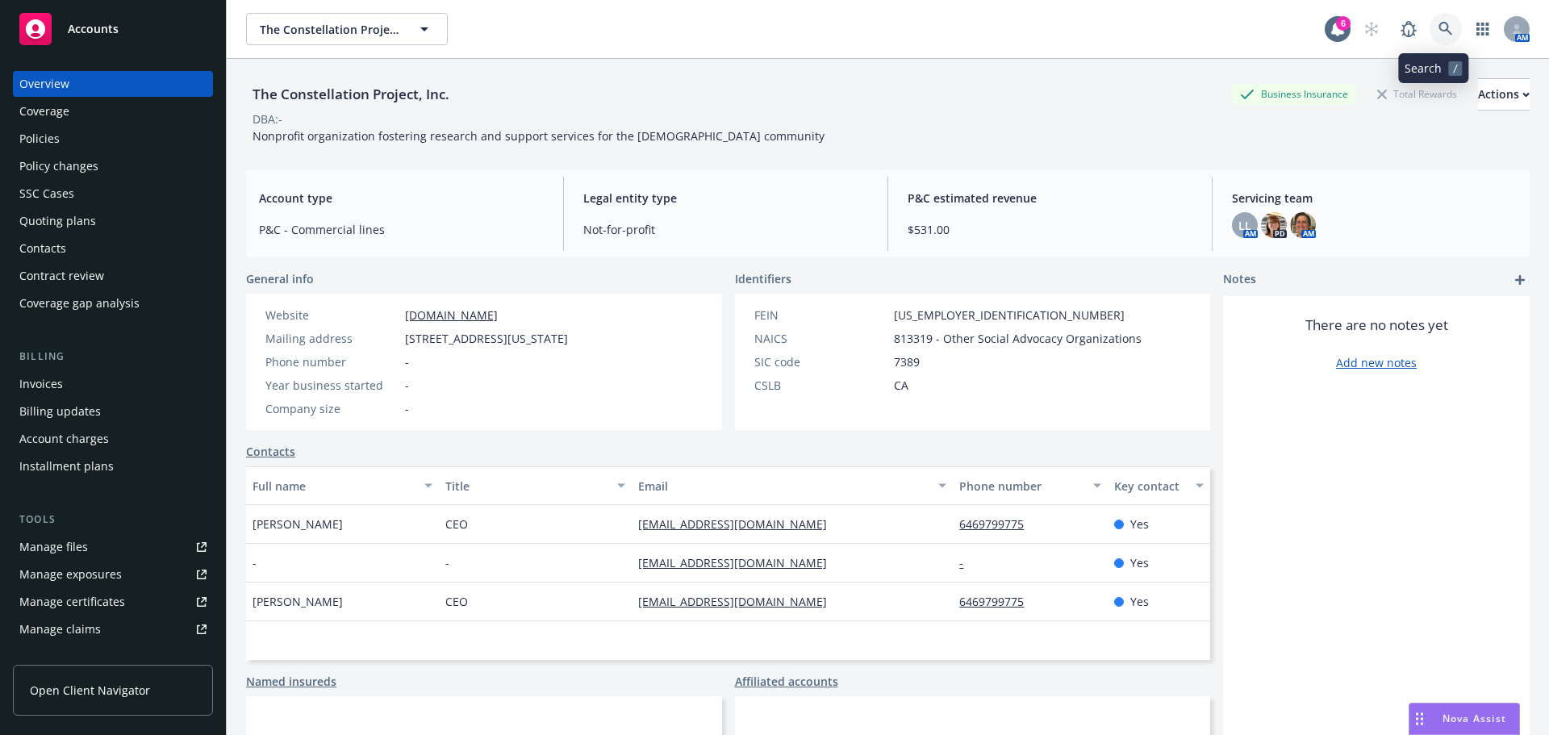
click at [1438, 33] on icon at bounding box center [1445, 29] width 14 height 14
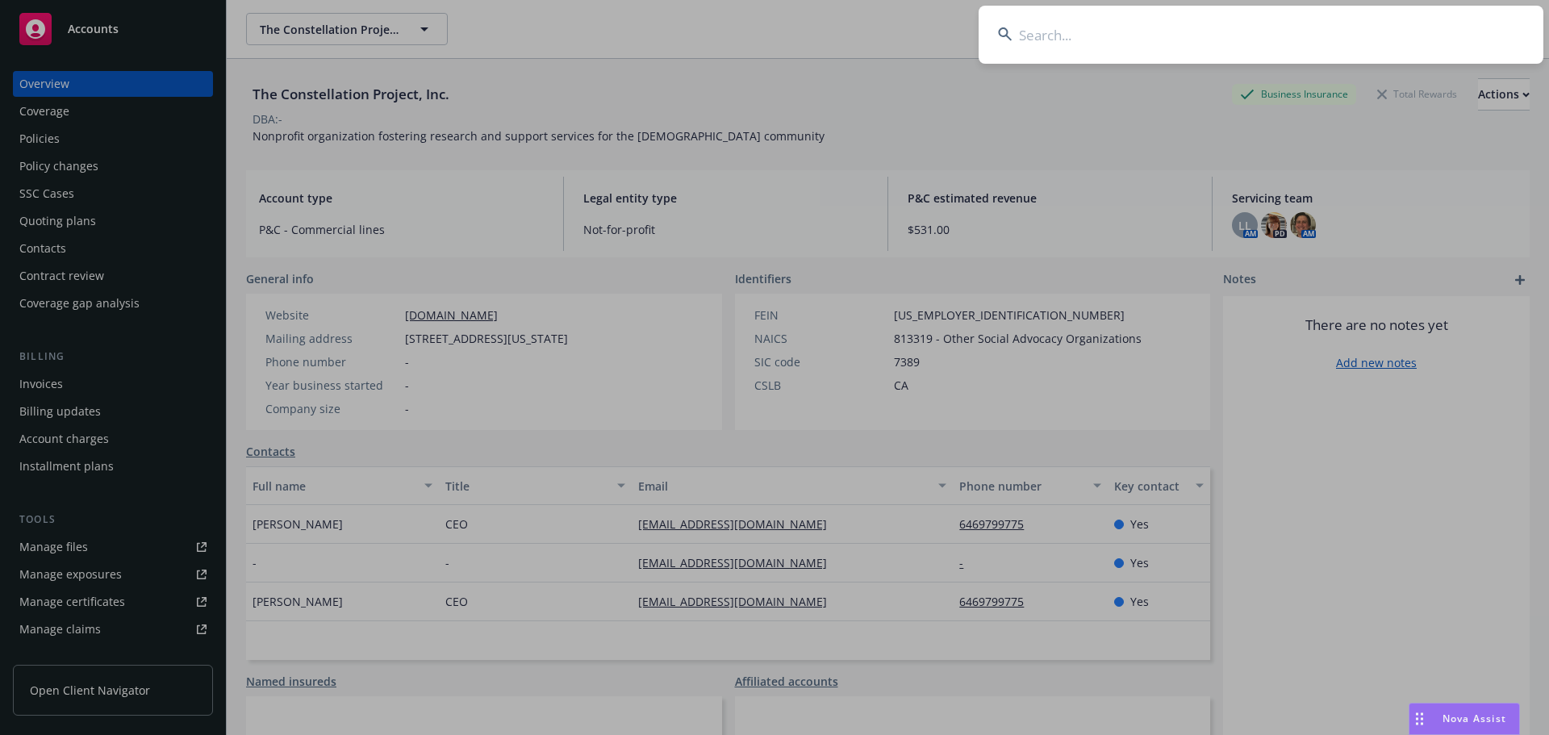
click at [1210, 28] on input at bounding box center [1261, 35] width 565 height 58
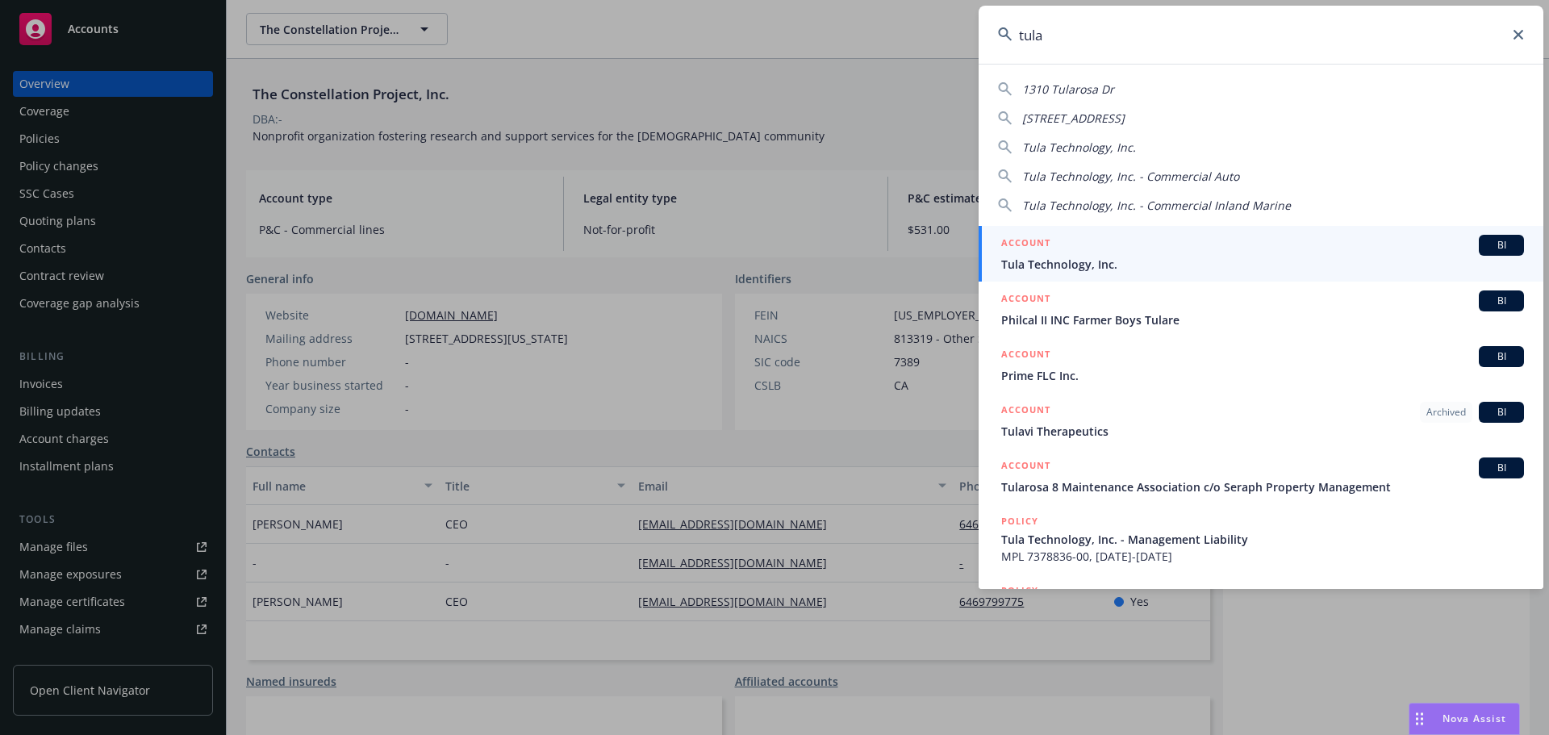
type input "tula"
click at [1075, 255] on div "ACCOUNT BI" at bounding box center [1262, 245] width 523 height 21
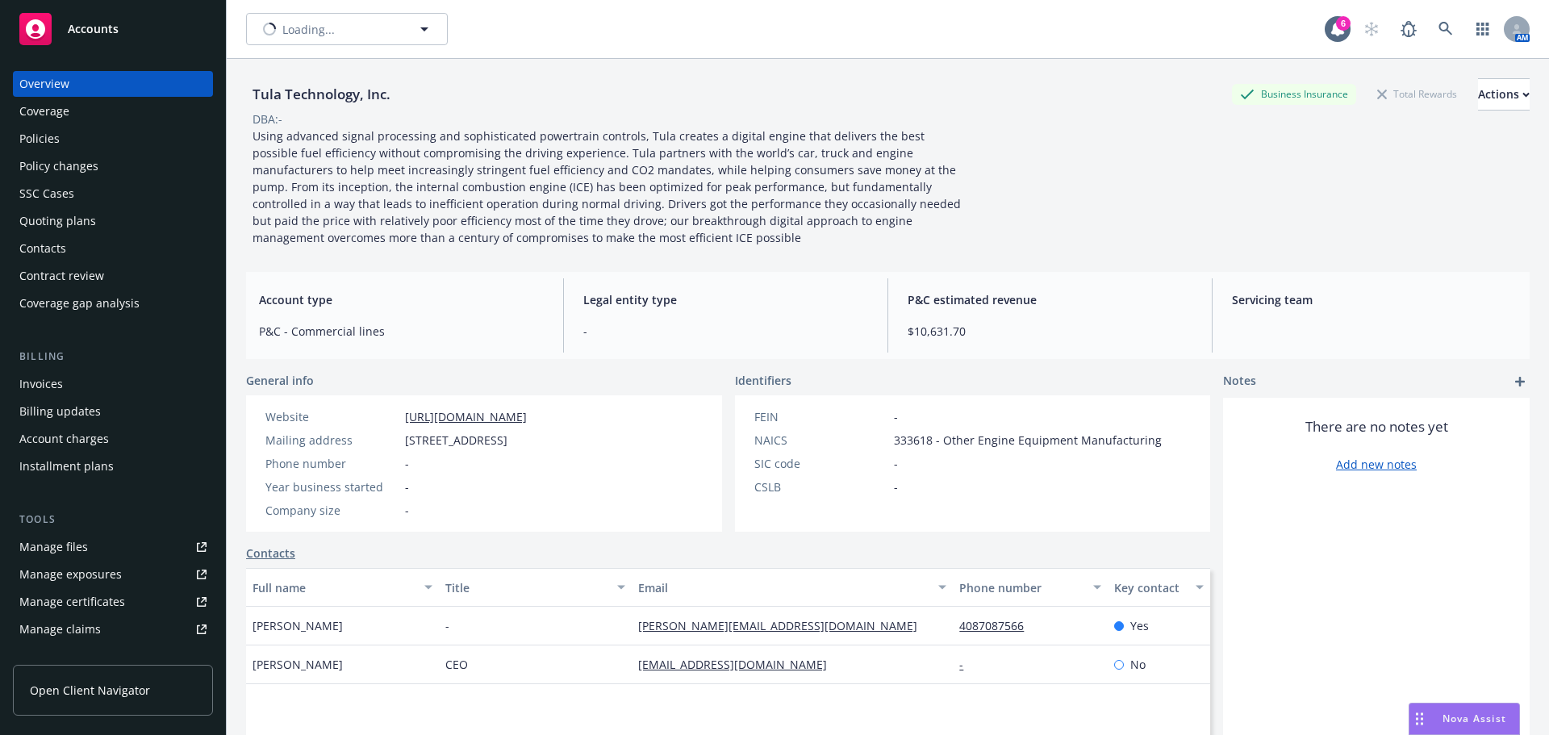
click at [1471, 717] on span "Nova Assist" at bounding box center [1475, 719] width 64 height 14
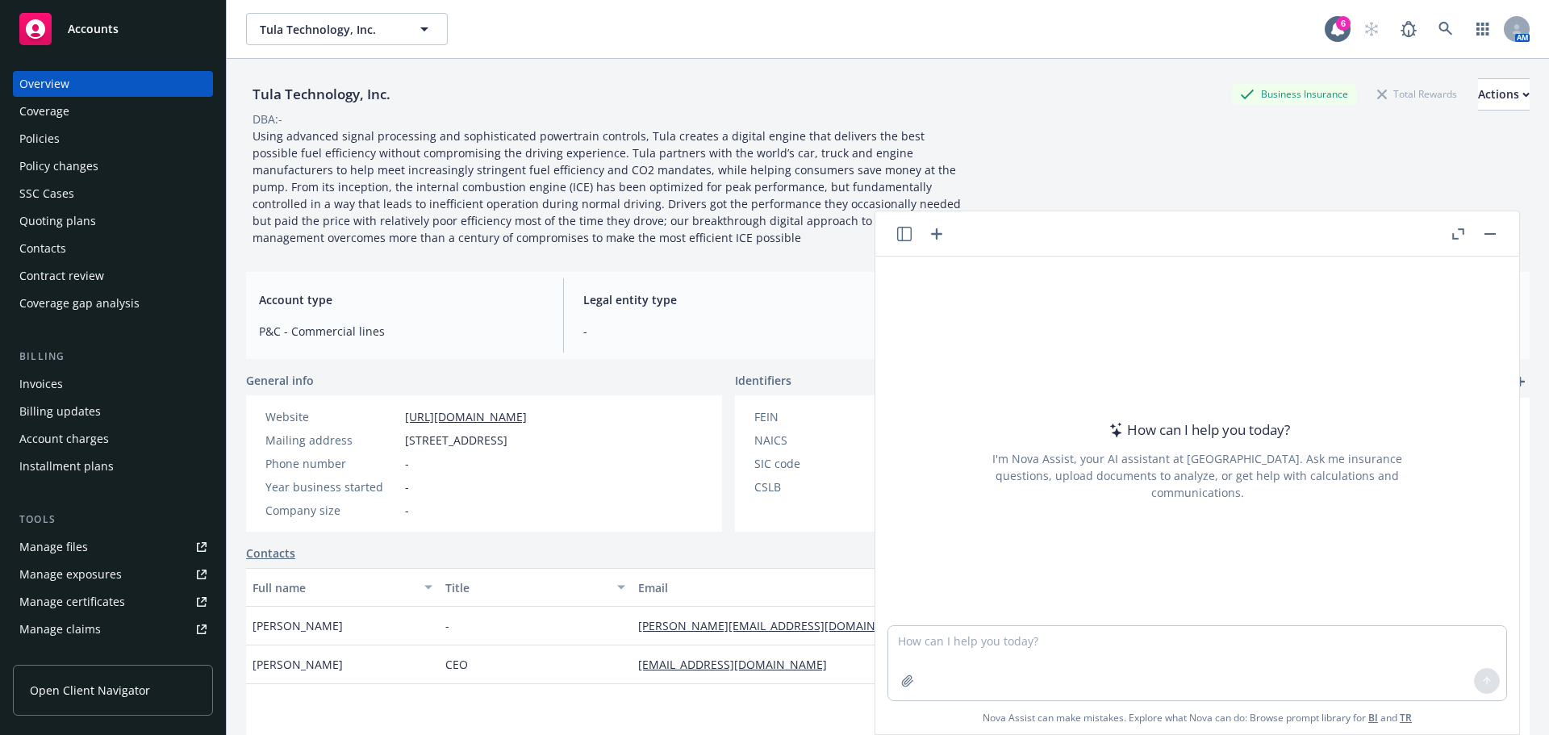
drag, startPoint x: 395, startPoint y: 413, endPoint x: 374, endPoint y: 411, distance: 21.0
click at [374, 411] on div "Website http://tula-tech.com/" at bounding box center [396, 416] width 274 height 17
copy div "http://tula-tech.com/"
click at [1056, 645] on textarea at bounding box center [1197, 663] width 618 height 74
paste textarea "http://tula-tech.com/"
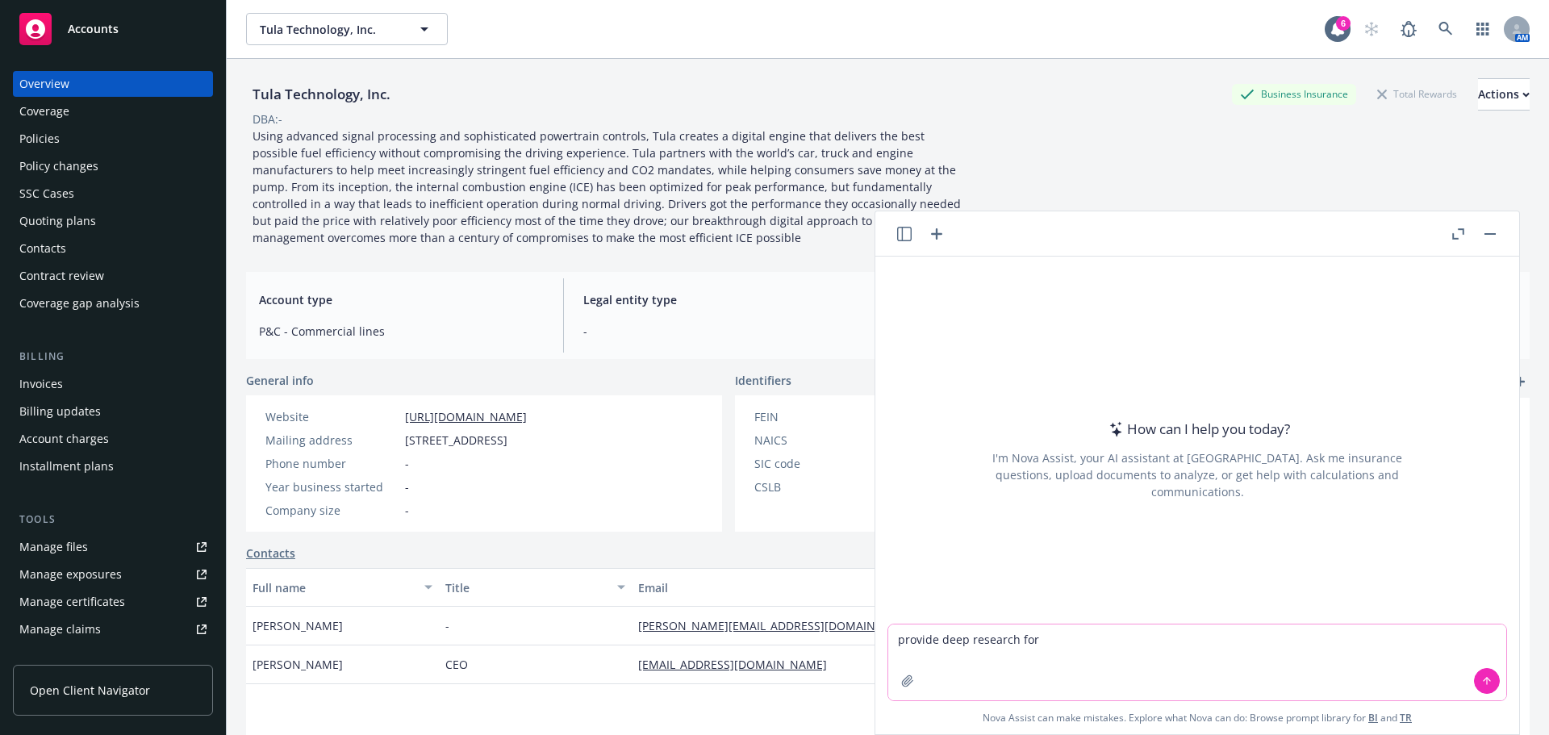
type textarea "provide deep research for http://tula-tech.com/"
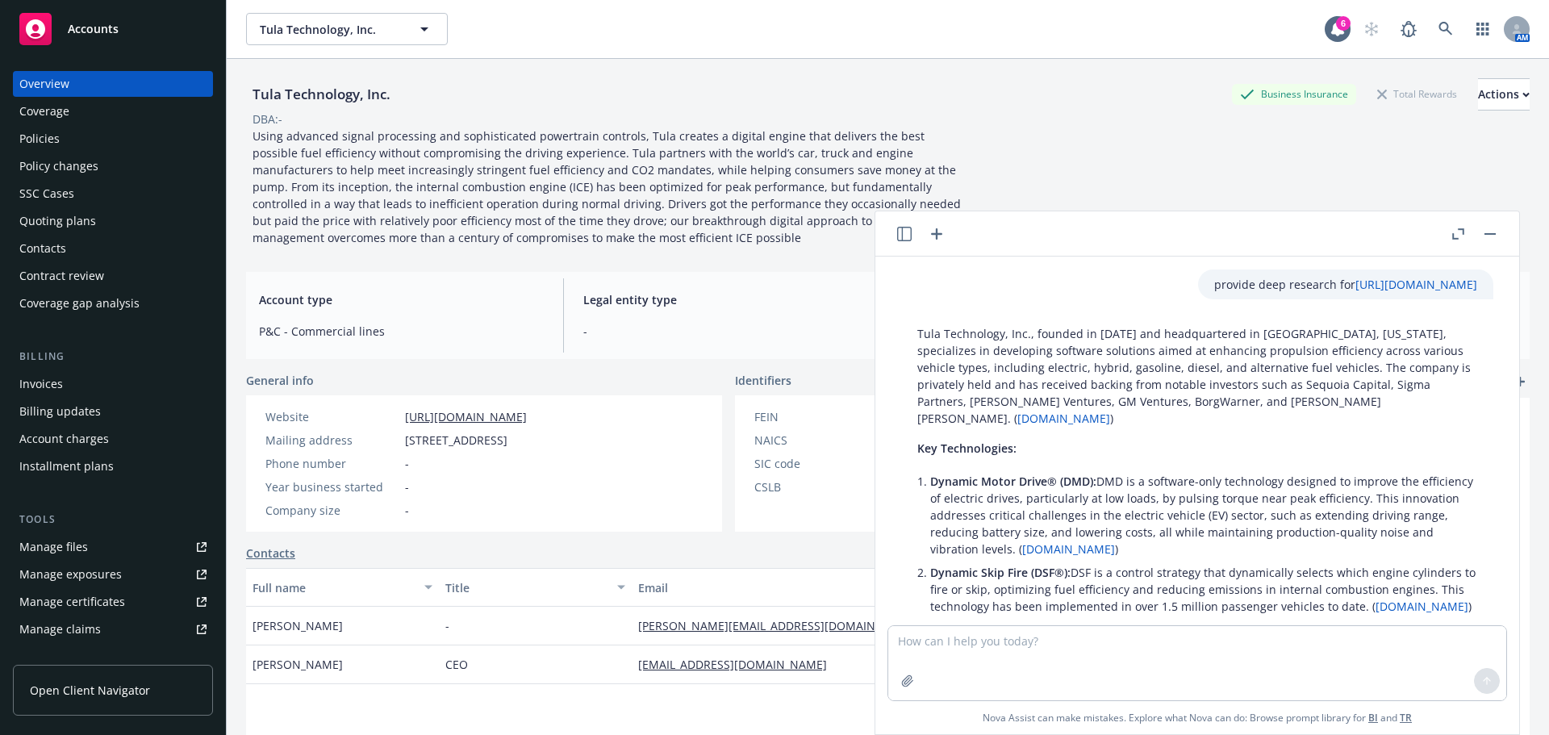
drag, startPoint x: 979, startPoint y: 415, endPoint x: 925, endPoint y: 384, distance: 62.5
click at [925, 384] on p "Tula Technology, Inc., founded in 2008 and headquartered in San Jose, Californi…" at bounding box center [1197, 376] width 560 height 102
click at [54, 144] on div "Policies" at bounding box center [39, 139] width 40 height 26
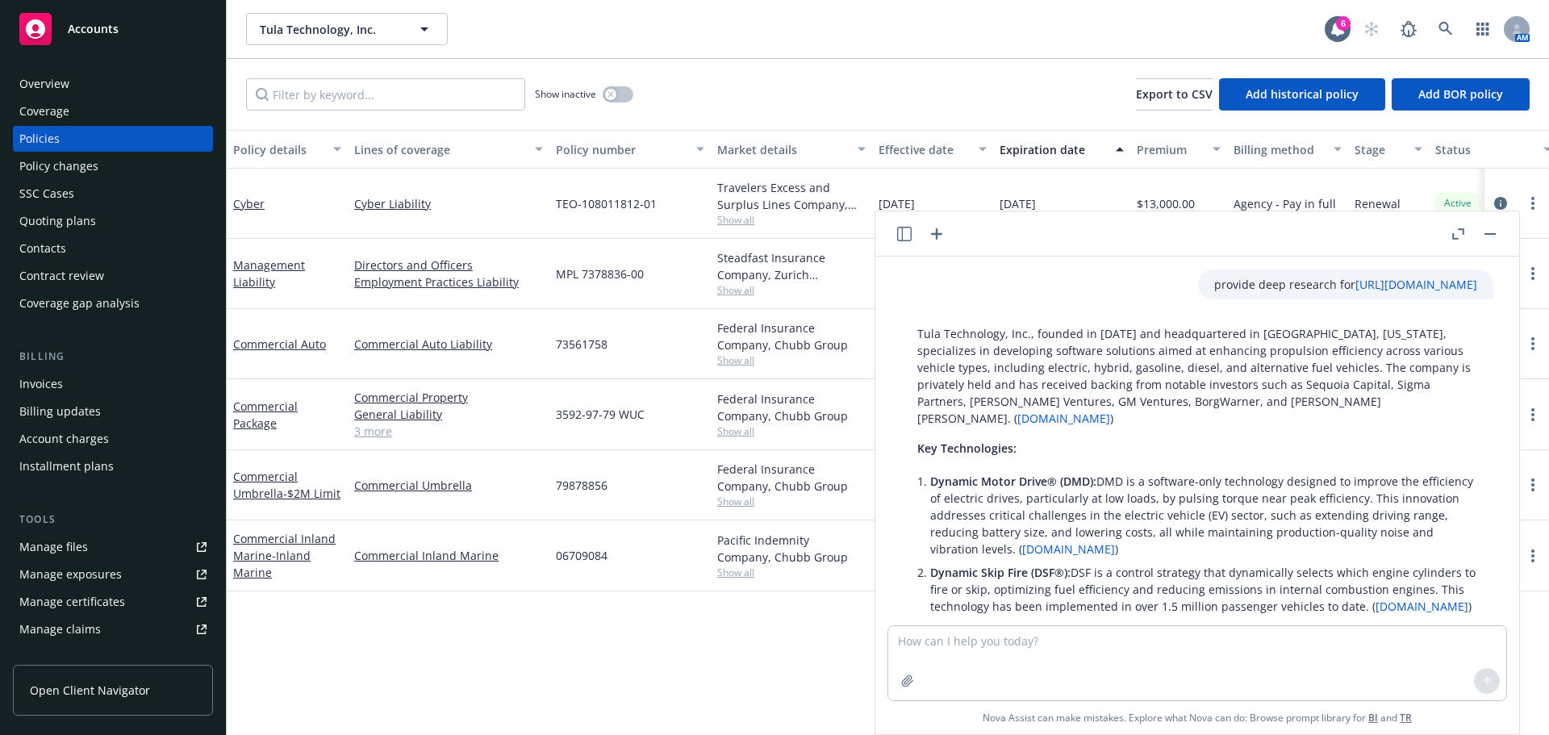
click at [1497, 234] on button "button" at bounding box center [1489, 233] width 19 height 19
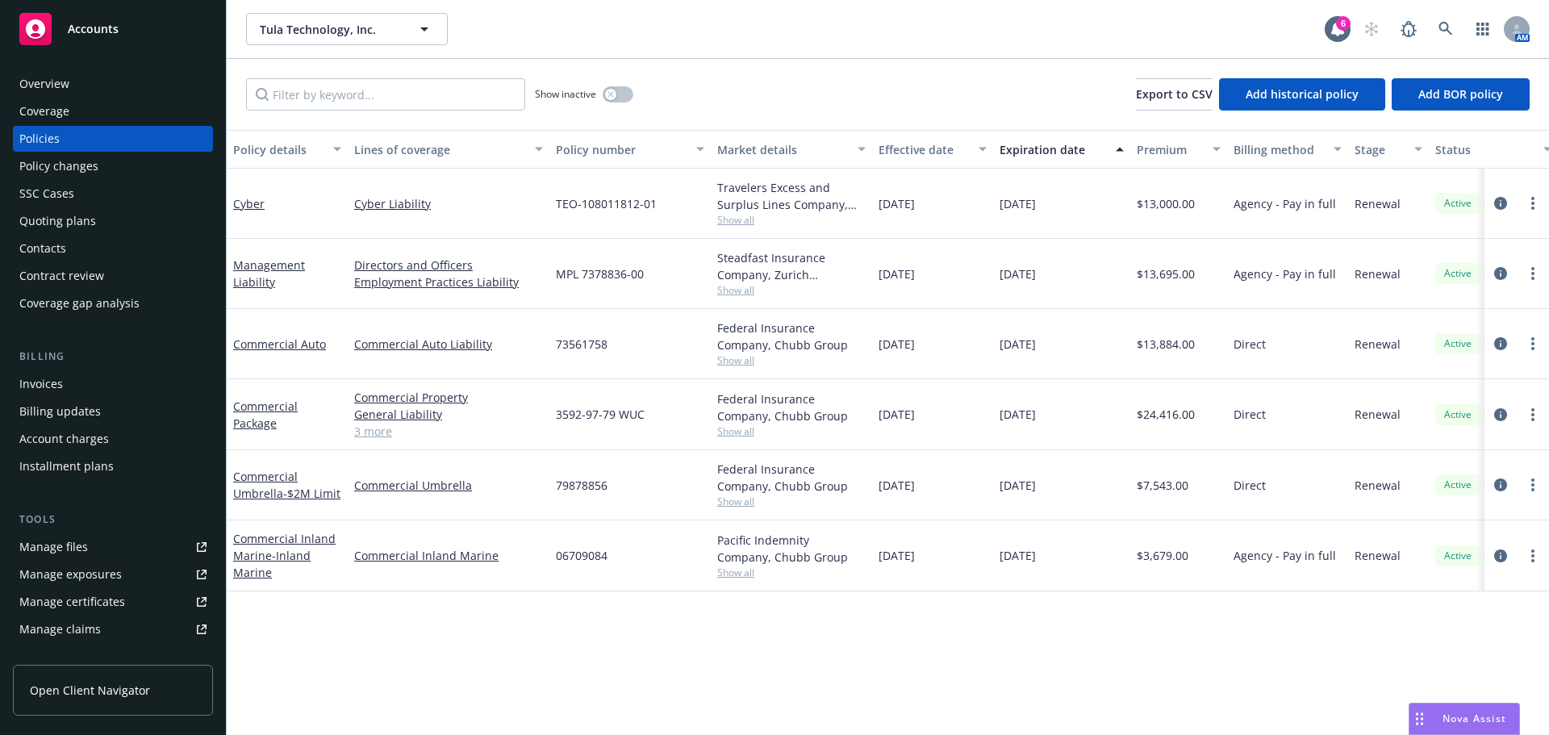
drag, startPoint x: 1027, startPoint y: 194, endPoint x: 1049, endPoint y: 562, distance: 369.3
click at [1048, 556] on div "Cyber Cyber Liability TEO-108011812-01 Travelers Excess and Surplus Lines Compa…" at bounding box center [1005, 362] width 1557 height 387
drag, startPoint x: 1092, startPoint y: 587, endPoint x: 1109, endPoint y: 588, distance: 16.2
click at [1093, 587] on div "06/01/2026" at bounding box center [1061, 555] width 137 height 71
click at [1451, 715] on span "Nova Assist" at bounding box center [1475, 719] width 64 height 14
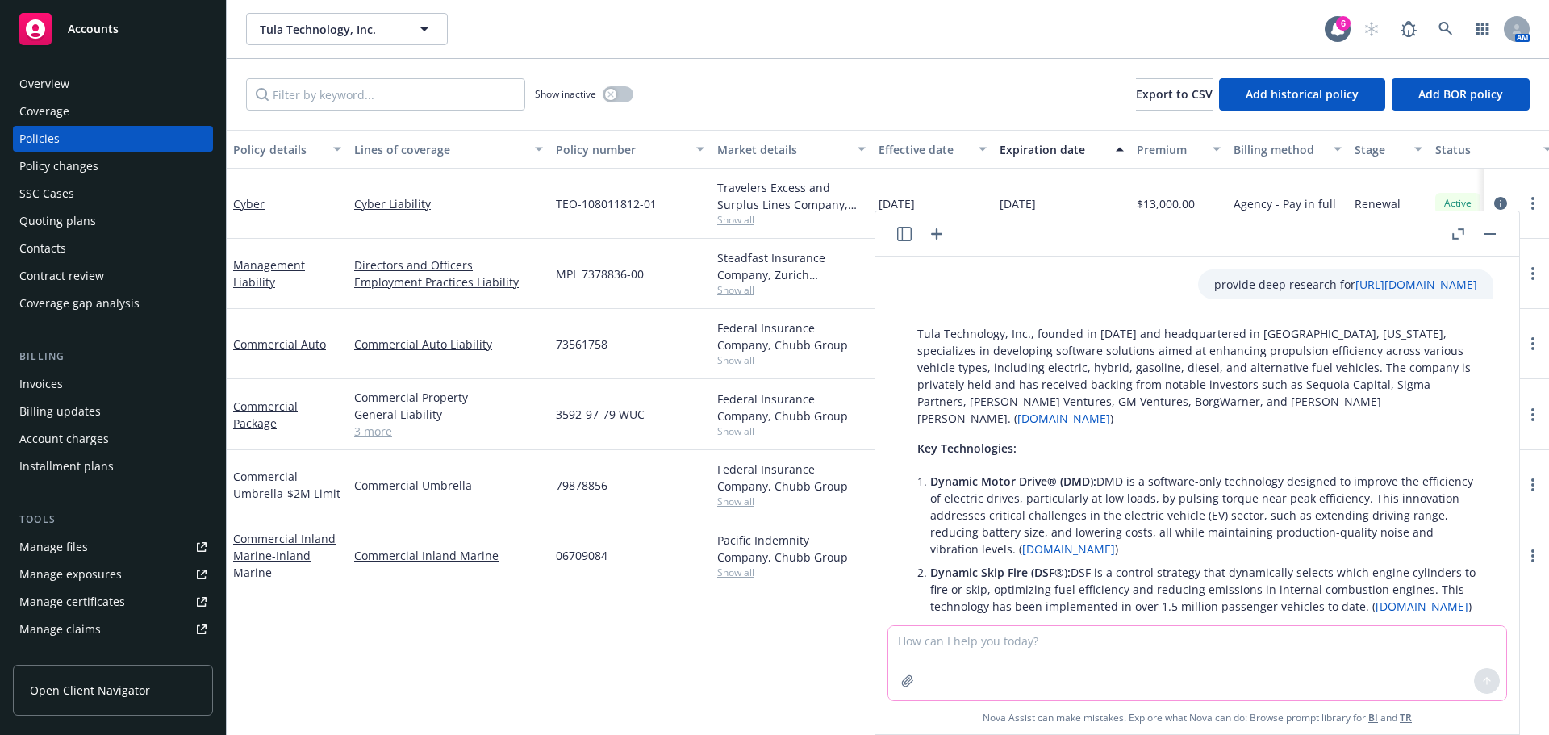
drag, startPoint x: 1018, startPoint y: 646, endPoint x: 1024, endPoint y: 639, distance: 9.2
click at [1019, 643] on textarea at bounding box center [1197, 663] width 618 height 74
type textarea "side a b c"
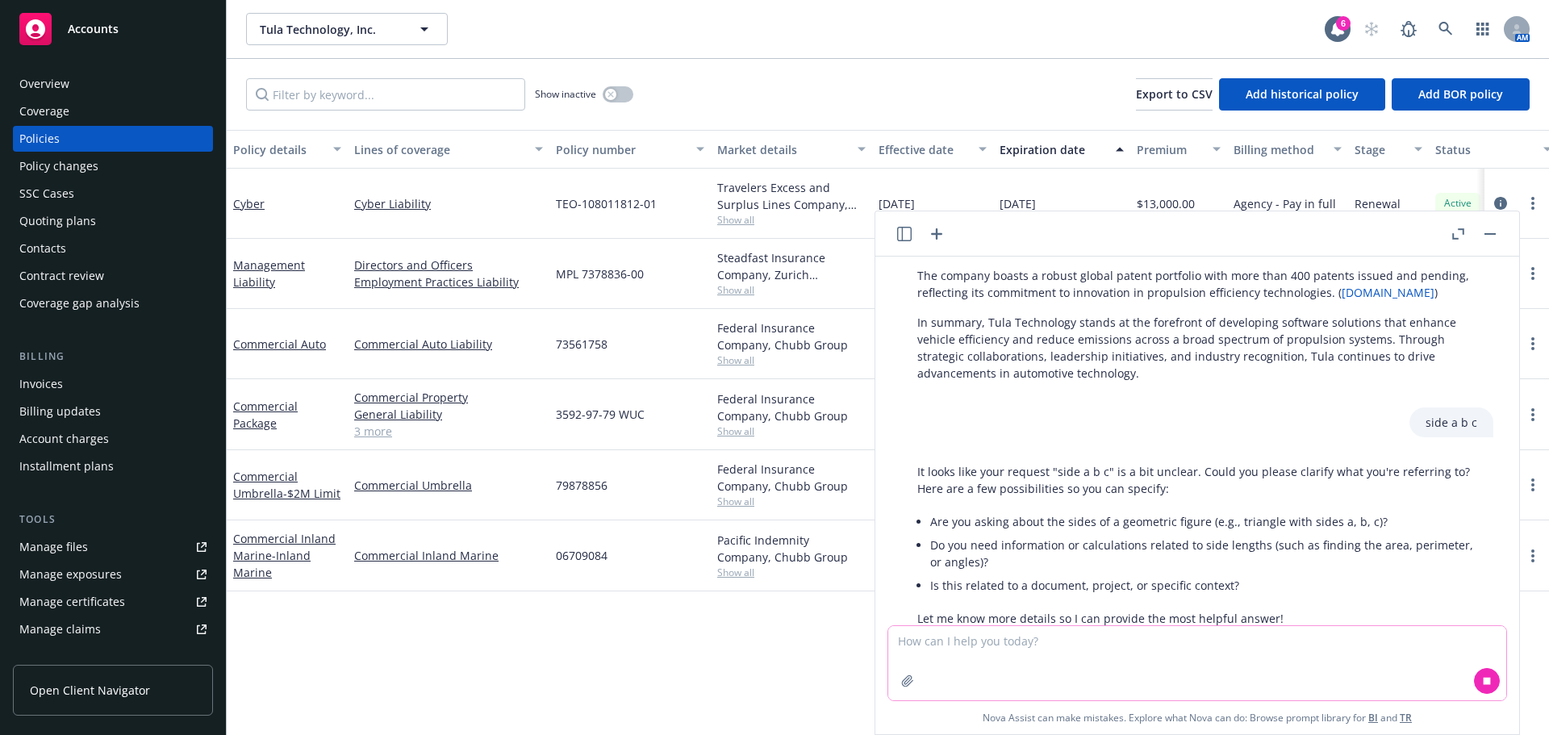
scroll to position [982, 0]
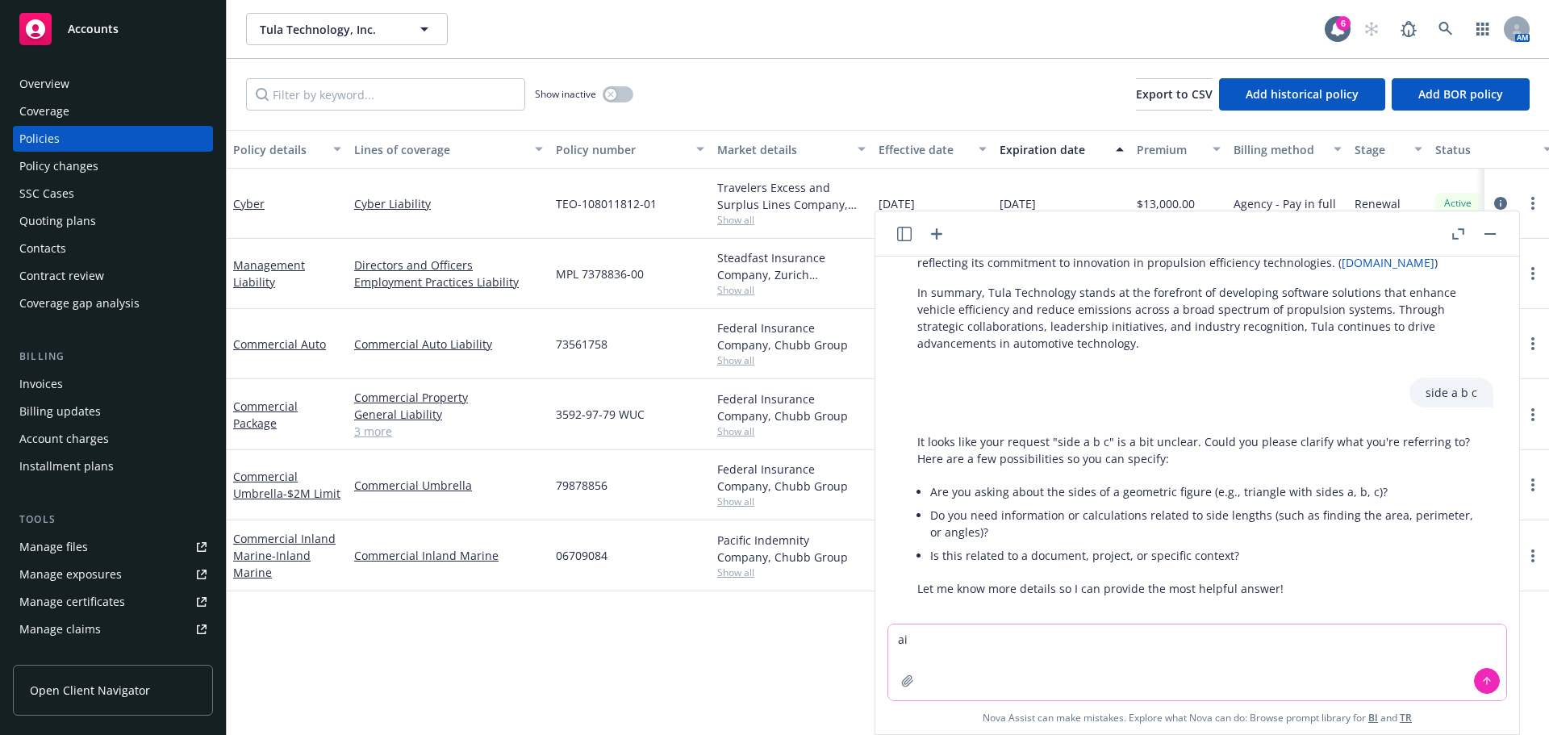
type textarea "a"
type textarea "side a b and c D&O"
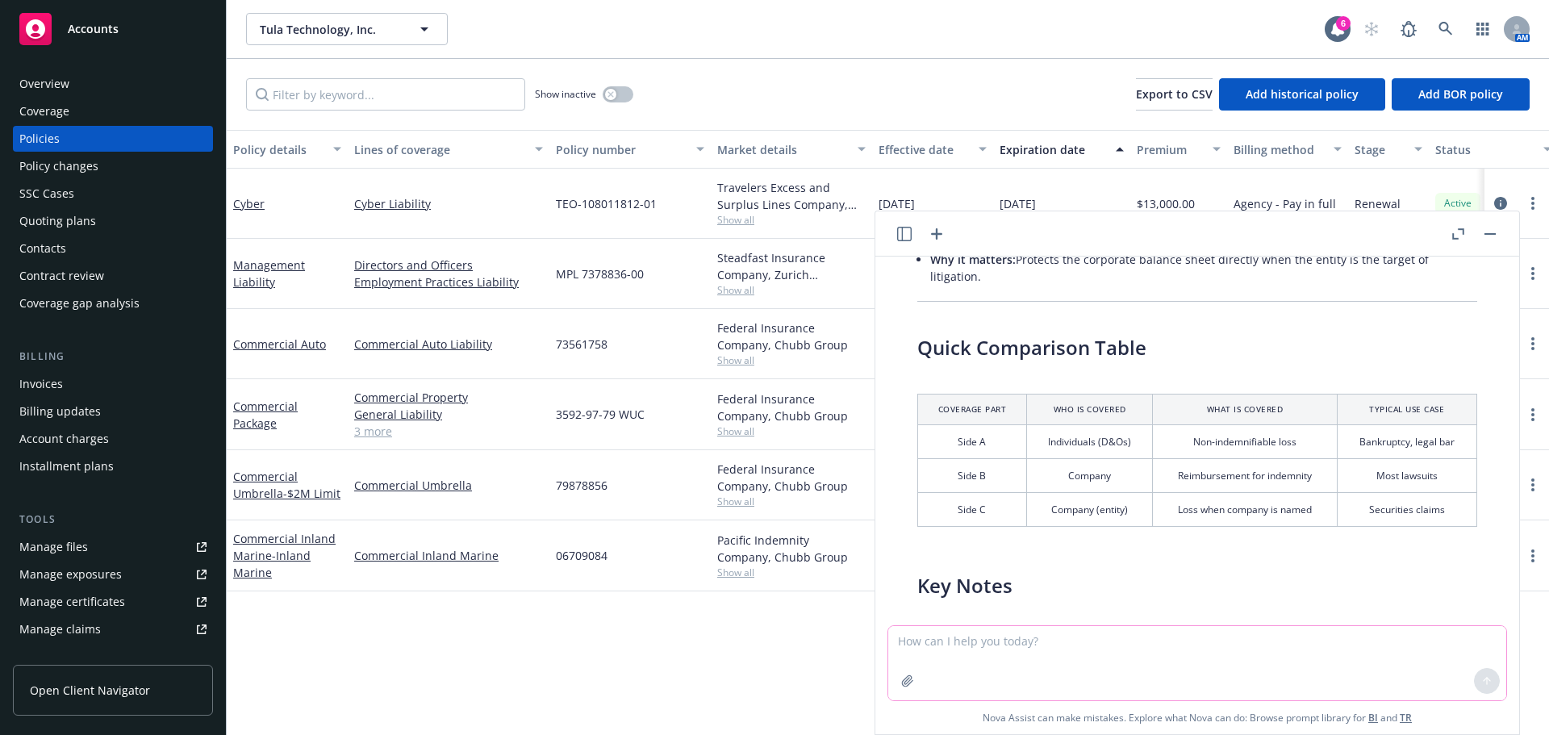
scroll to position [1902, 0]
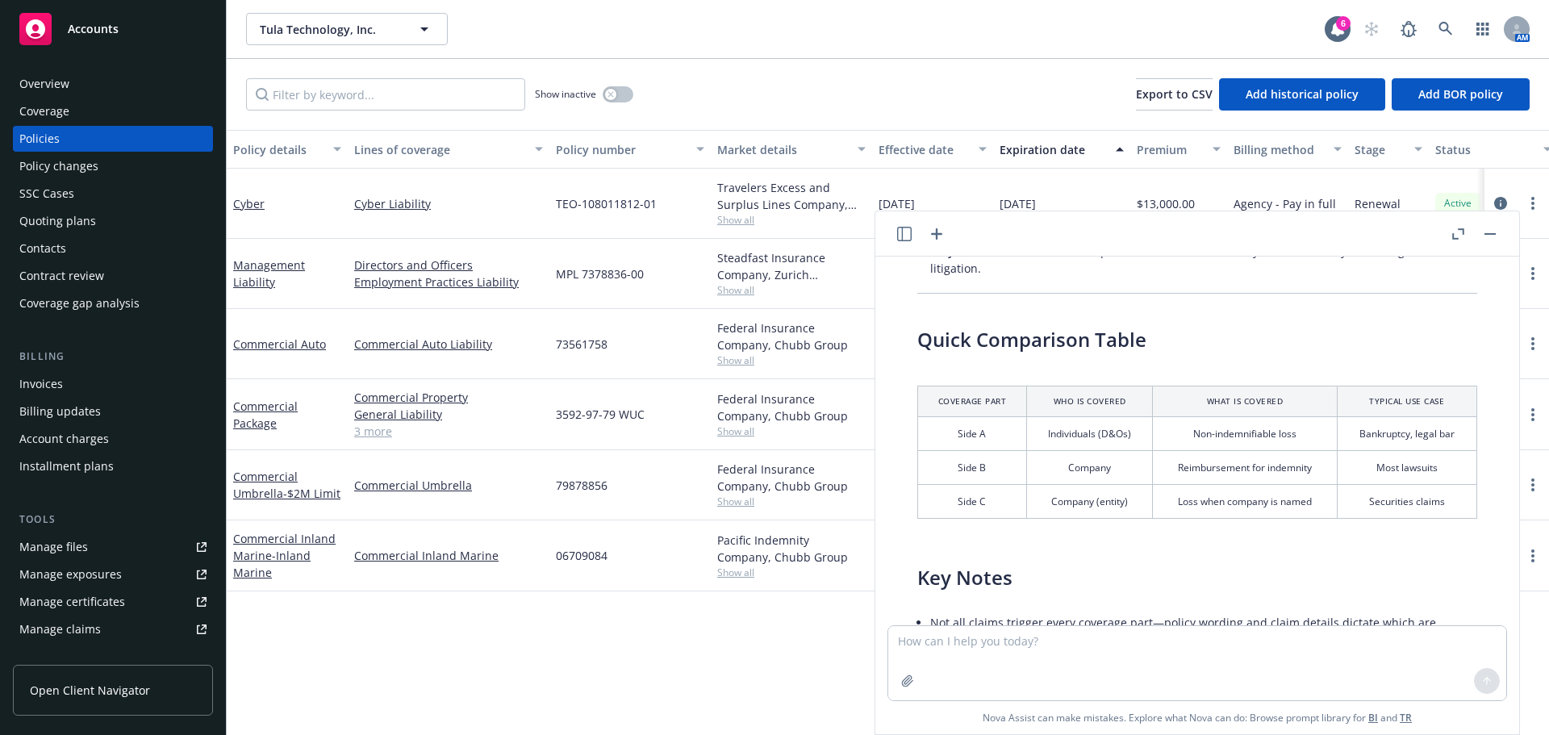
click at [1200, 531] on div "Thank you for clarifying. In the context of Directors & Officers (D&O) Liabilit…" at bounding box center [1197, 299] width 592 height 1094
click at [1263, 653] on textarea at bounding box center [1197, 663] width 618 height 74
click at [992, 655] on textarea at bounding box center [1197, 663] width 618 height 74
click at [1100, 655] on textarea at bounding box center [1197, 663] width 618 height 74
click at [1121, 647] on textarea at bounding box center [1197, 663] width 618 height 74
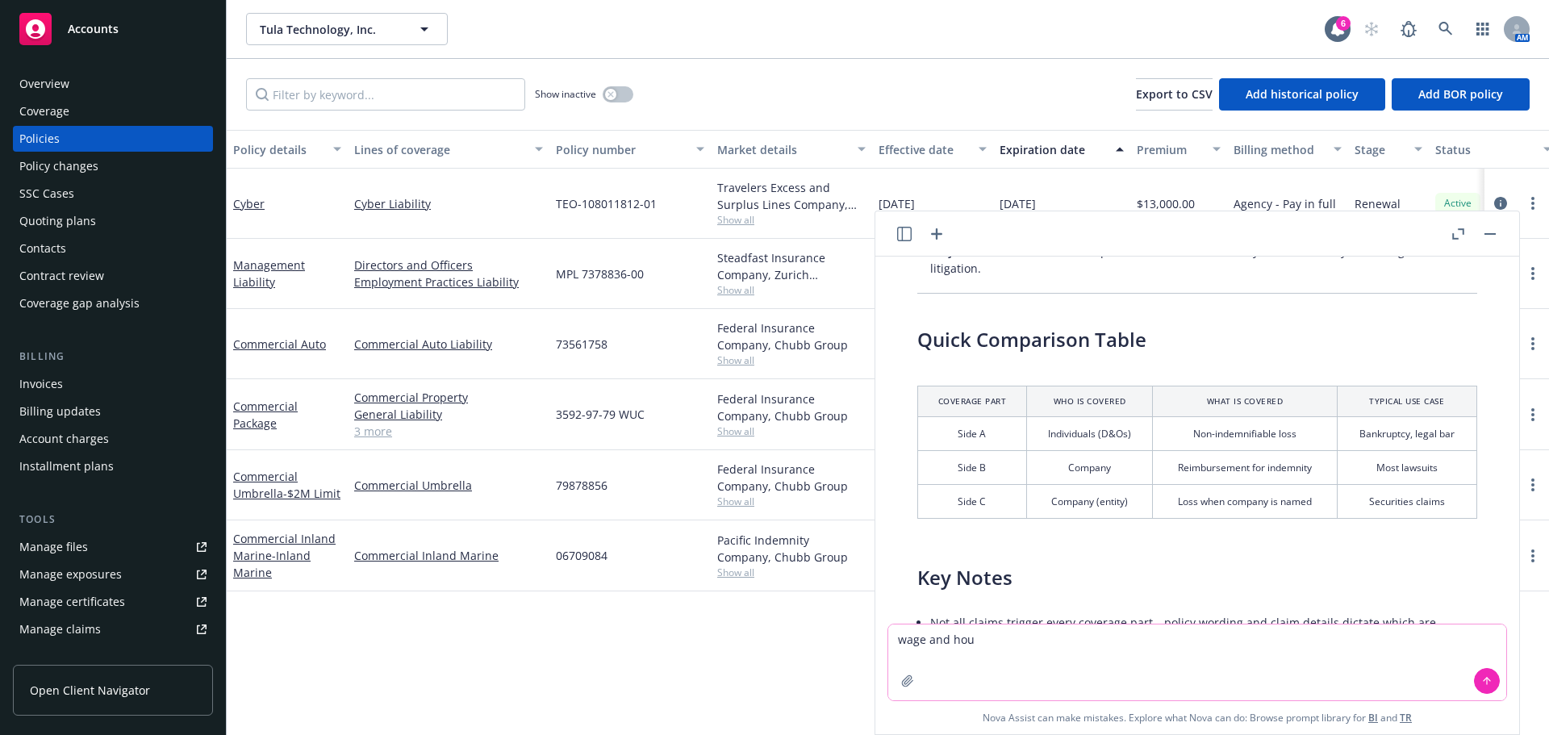
type textarea "wage and hour"
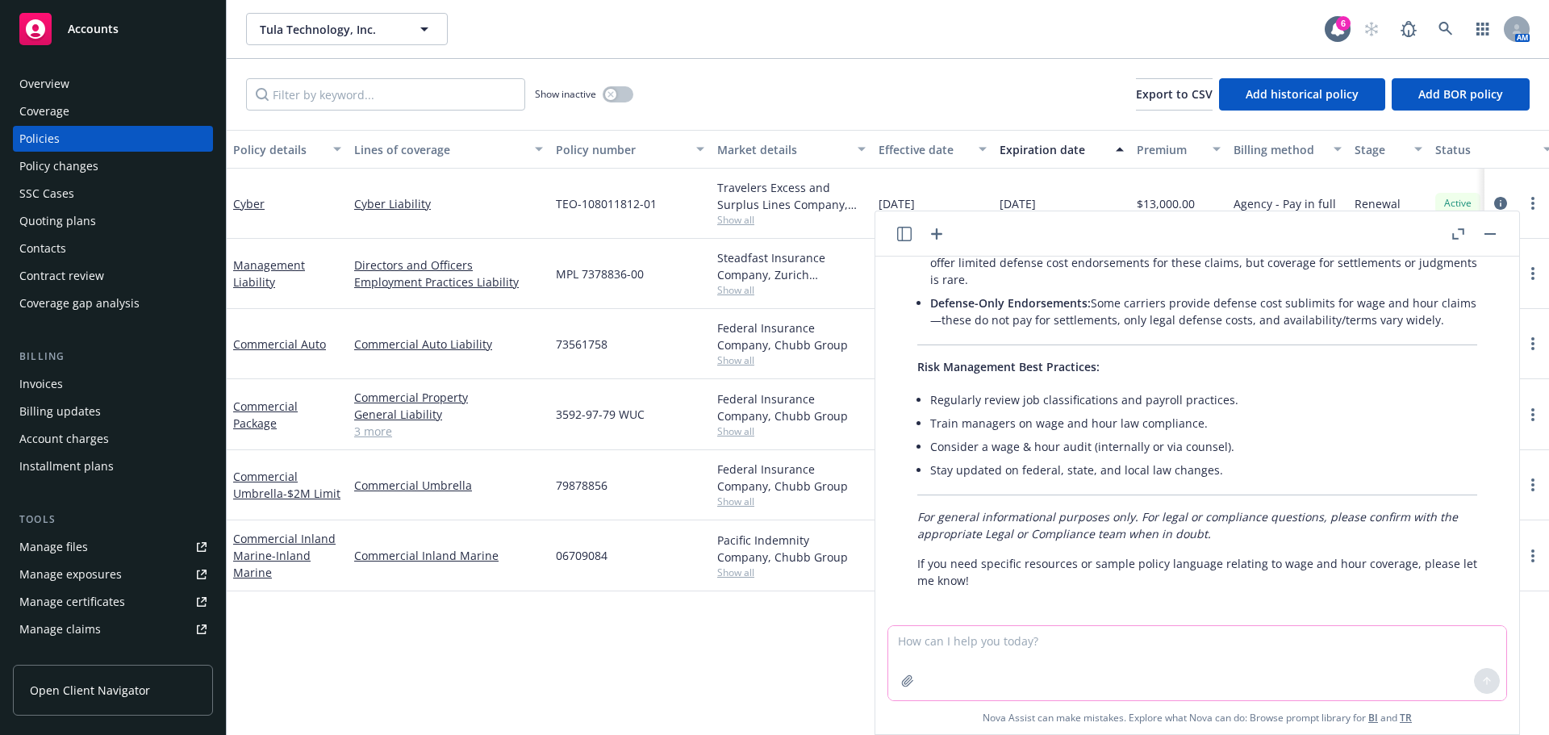
scroll to position [3215, 0]
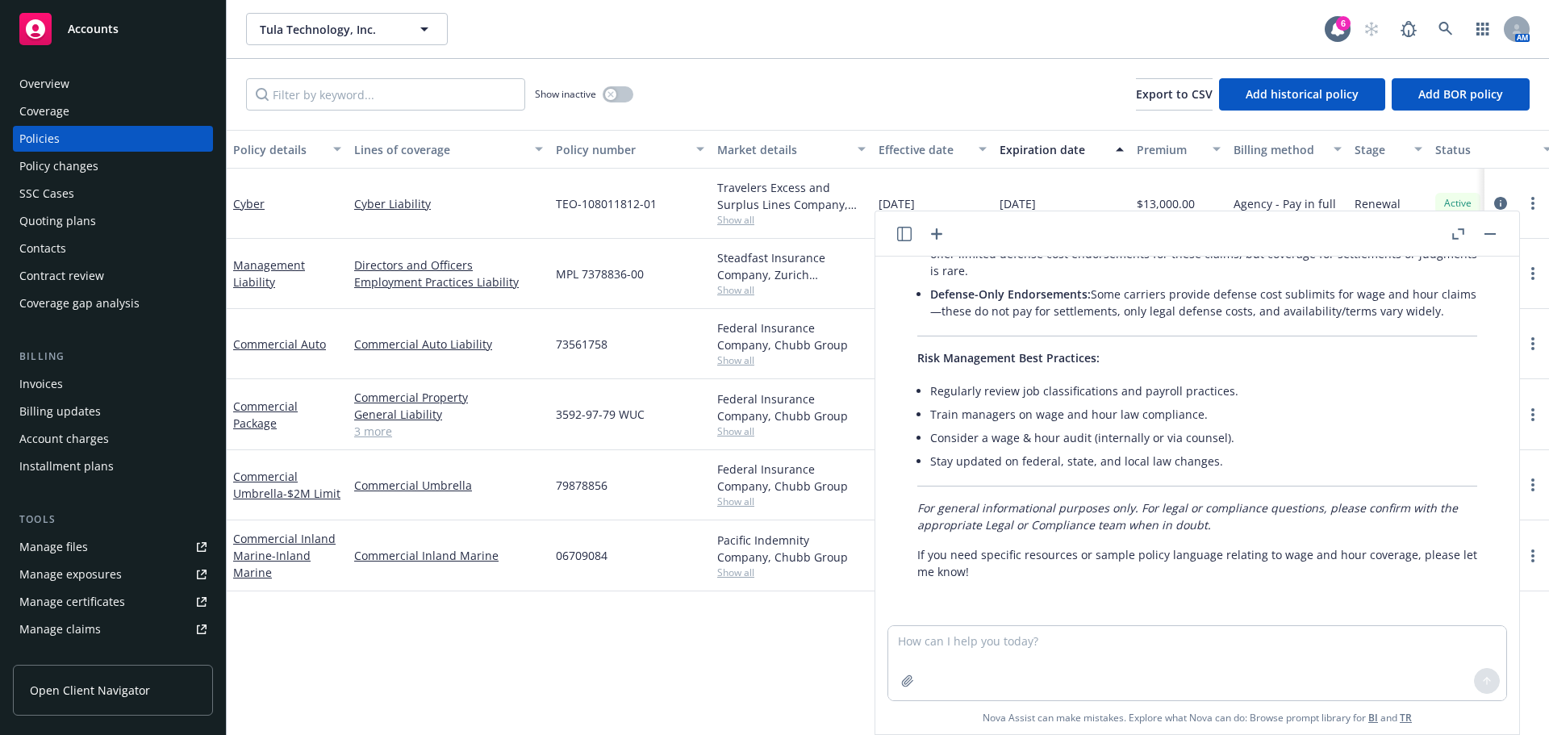
drag, startPoint x: 667, startPoint y: 582, endPoint x: 687, endPoint y: 500, distance: 83.8
click at [667, 582] on div "06709084" at bounding box center [629, 555] width 161 height 71
click at [1492, 240] on button "button" at bounding box center [1489, 233] width 19 height 19
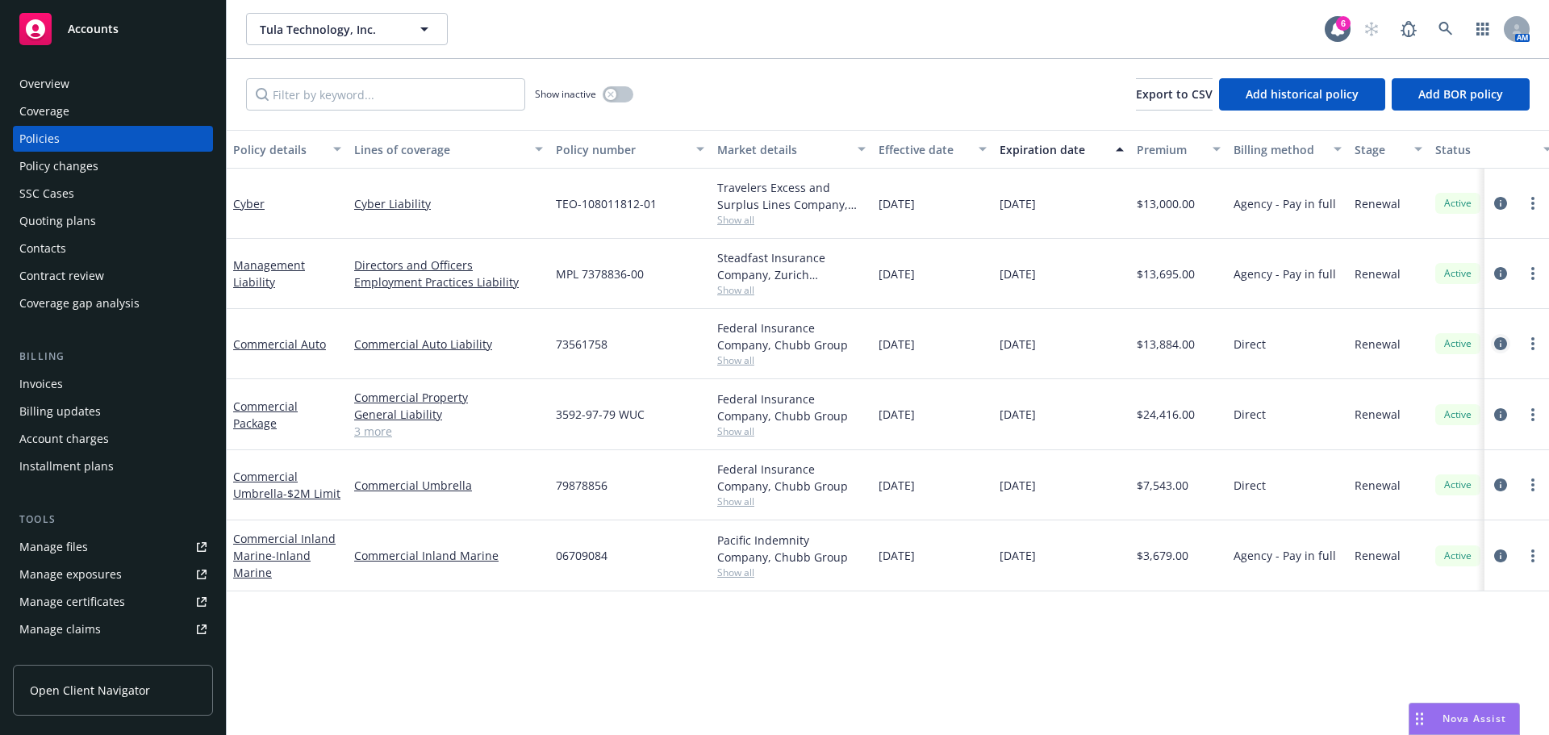
click at [1494, 343] on link "circleInformation" at bounding box center [1500, 343] width 19 height 19
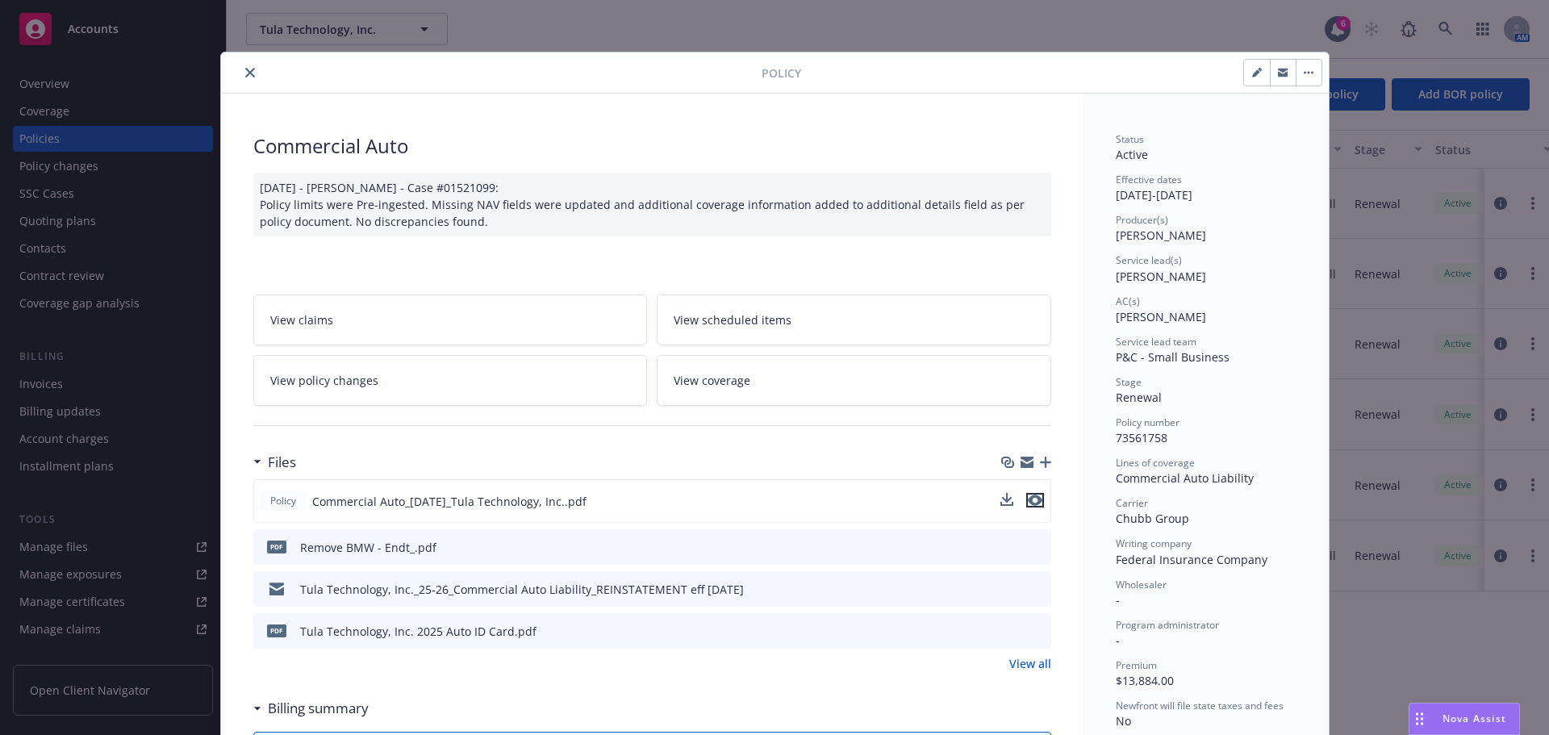
click at [1029, 504] on icon "preview file" at bounding box center [1035, 500] width 15 height 11
click at [1466, 714] on span "Nova Assist" at bounding box center [1475, 719] width 64 height 14
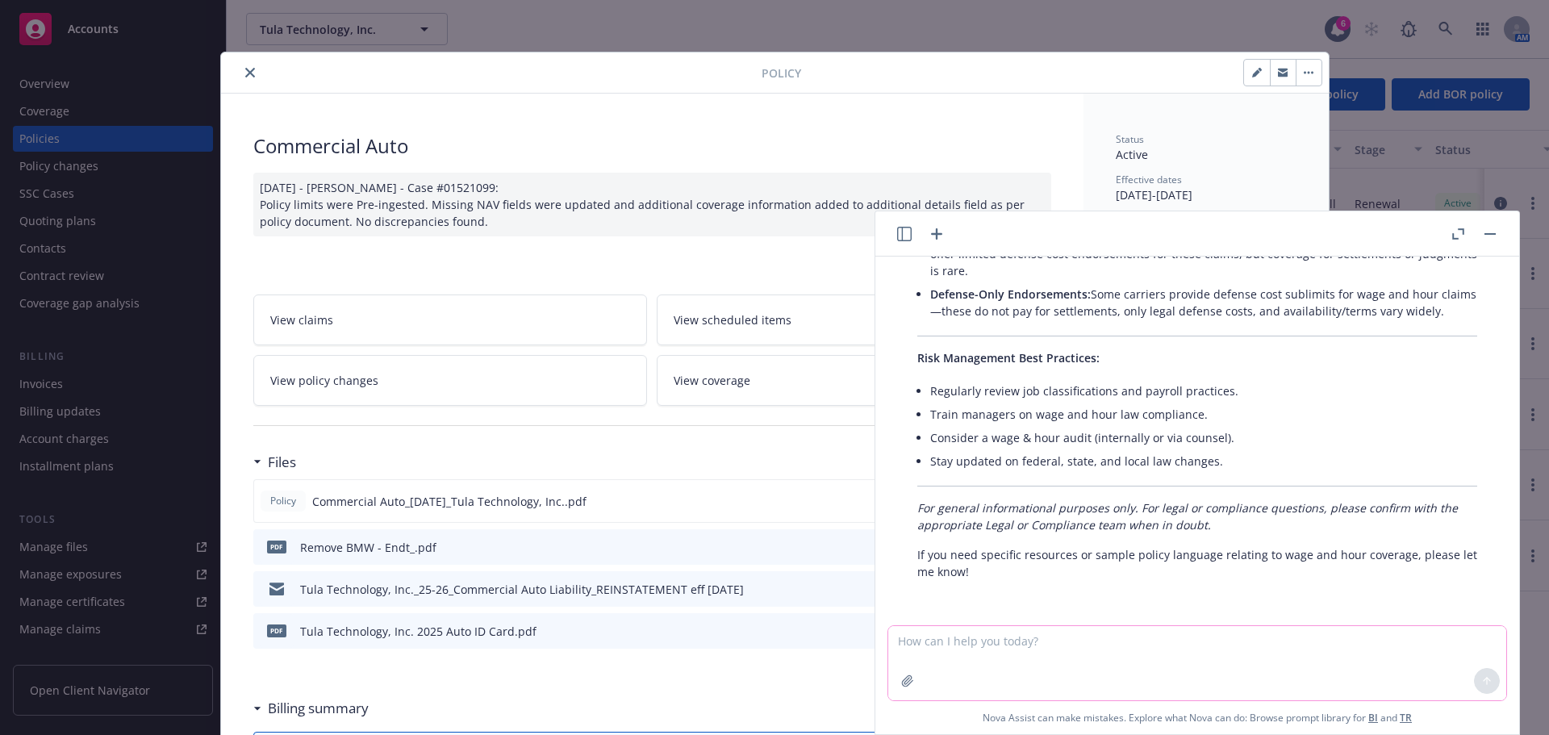
drag, startPoint x: 1108, startPoint y: 640, endPoint x: 1100, endPoint y: 641, distance: 8.2
click at [1105, 640] on textarea at bounding box center [1197, 663] width 618 height 74
type textarea "auto symbol 2 8"
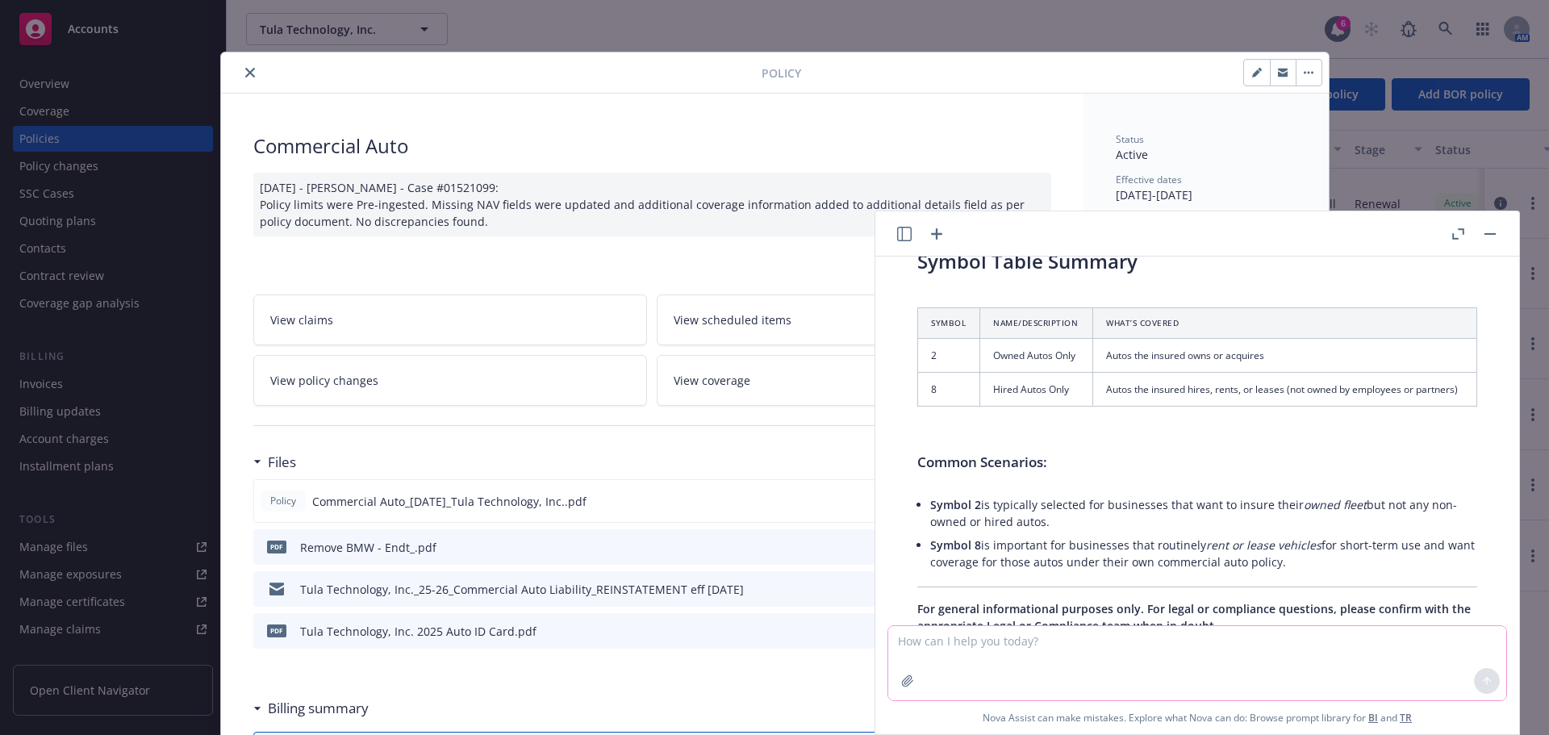
scroll to position [4135, 0]
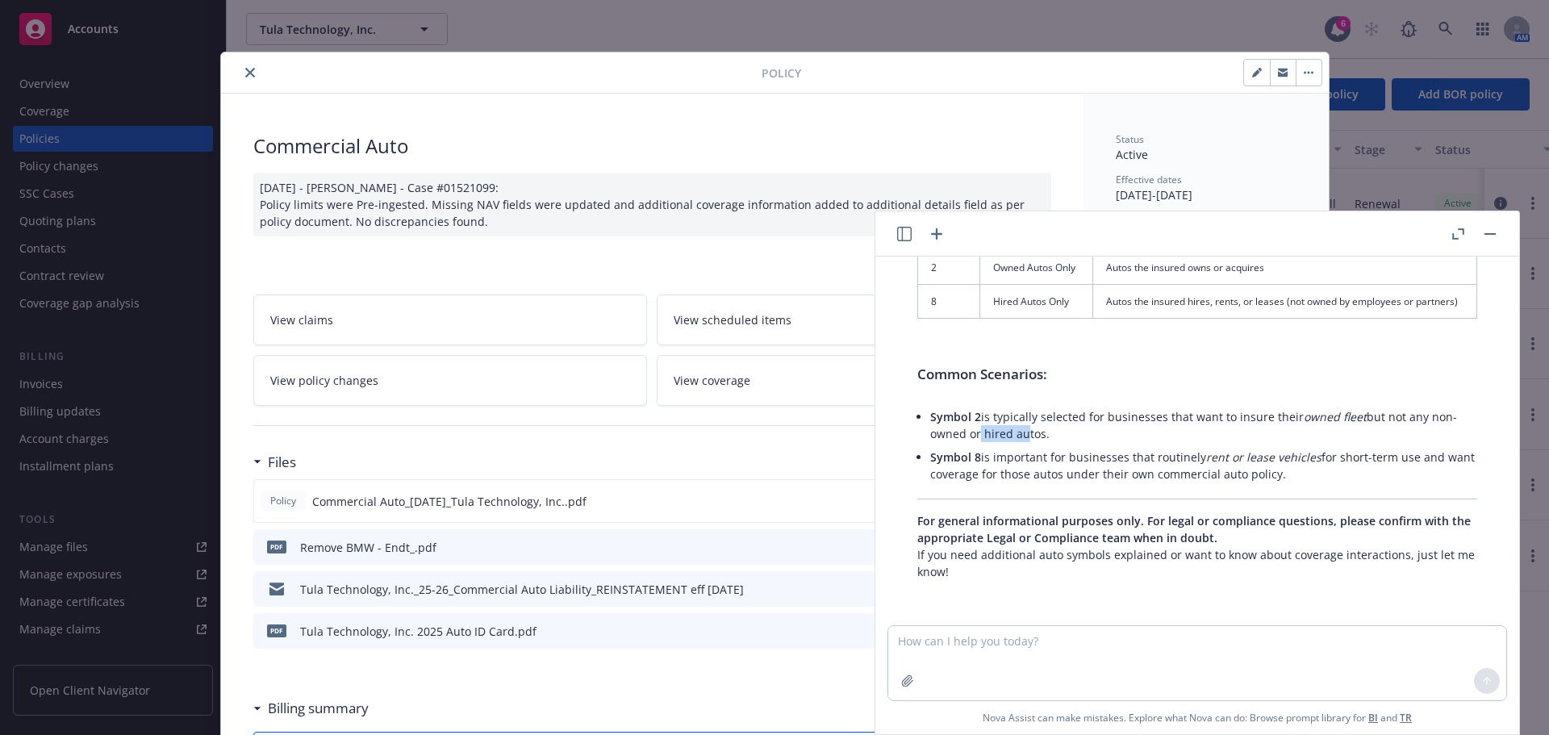
drag, startPoint x: 978, startPoint y: 432, endPoint x: 1023, endPoint y: 432, distance: 45.2
click at [1023, 432] on li "Symbol 2 is typically selected for businesses that want to insure their owned f…" at bounding box center [1203, 425] width 547 height 40
click at [1088, 645] on textarea at bounding box center [1197, 663] width 618 height 74
type textarea "symbol 3 auto"
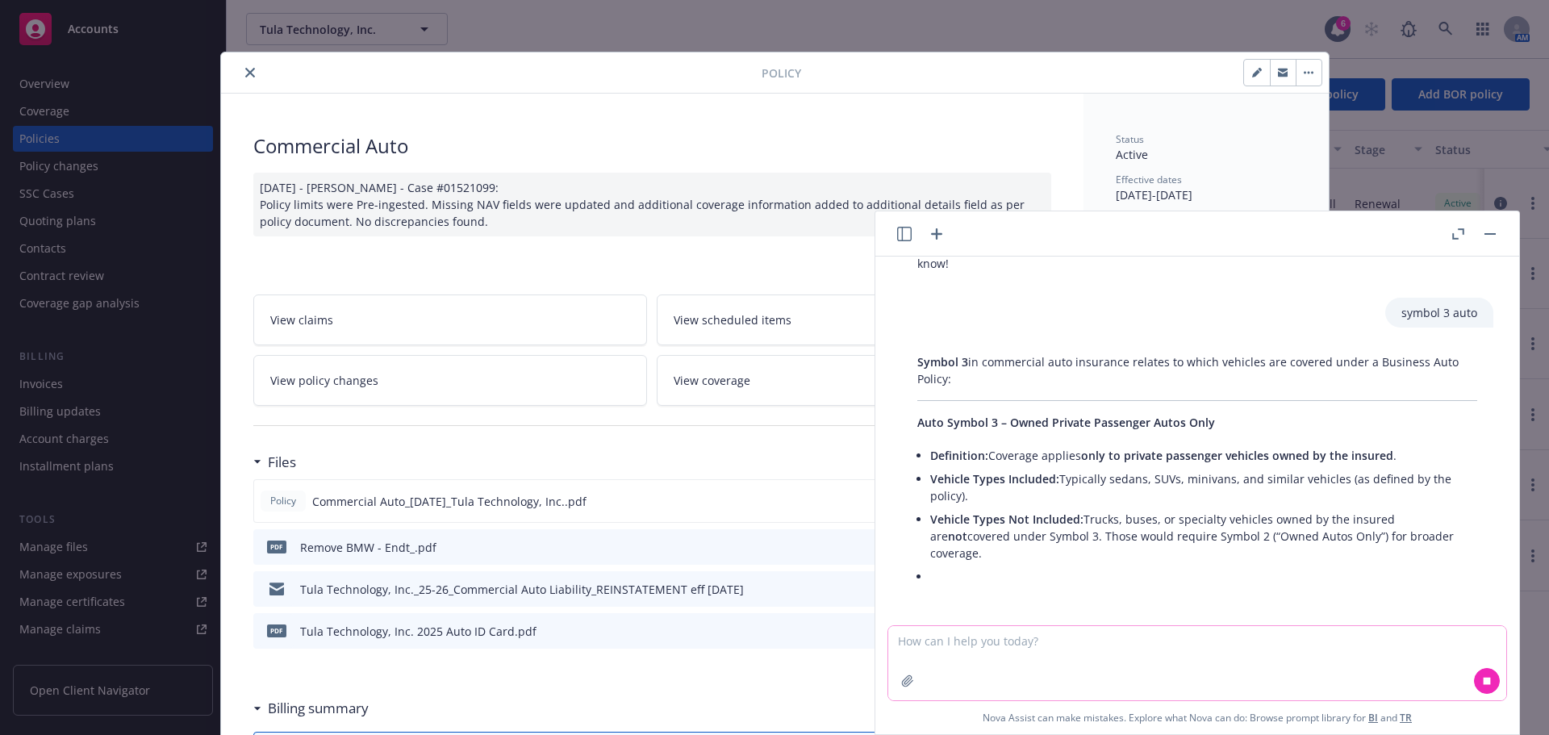
scroll to position [4451, 0]
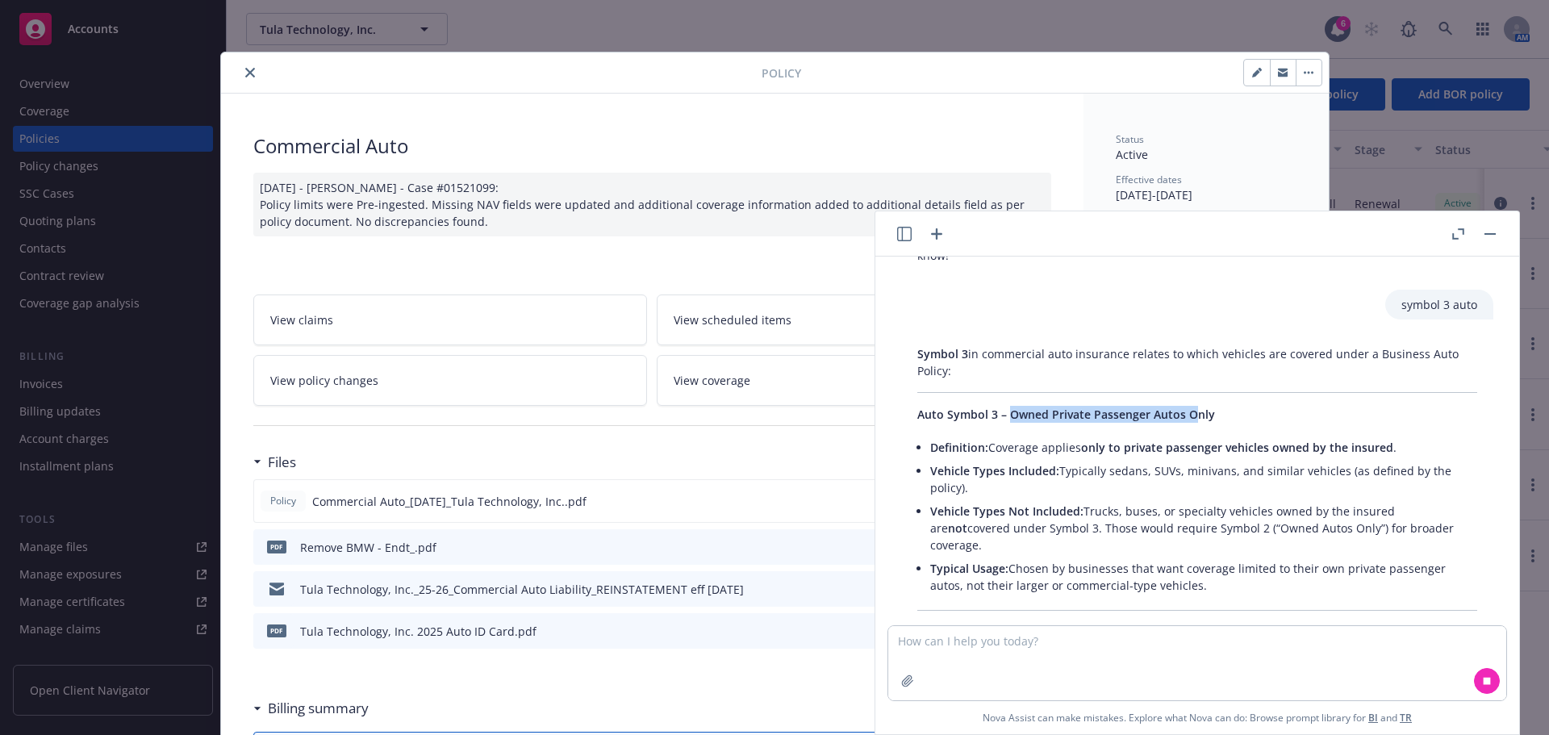
drag, startPoint x: 1007, startPoint y: 420, endPoint x: 1217, endPoint y: 414, distance: 210.6
click at [1192, 415] on span "Auto Symbol 3 – Owned Private Passenger Autos Only" at bounding box center [1066, 414] width 298 height 15
click at [1217, 414] on p "Auto Symbol 3 – Owned Private Passenger Autos Only" at bounding box center [1197, 414] width 560 height 17
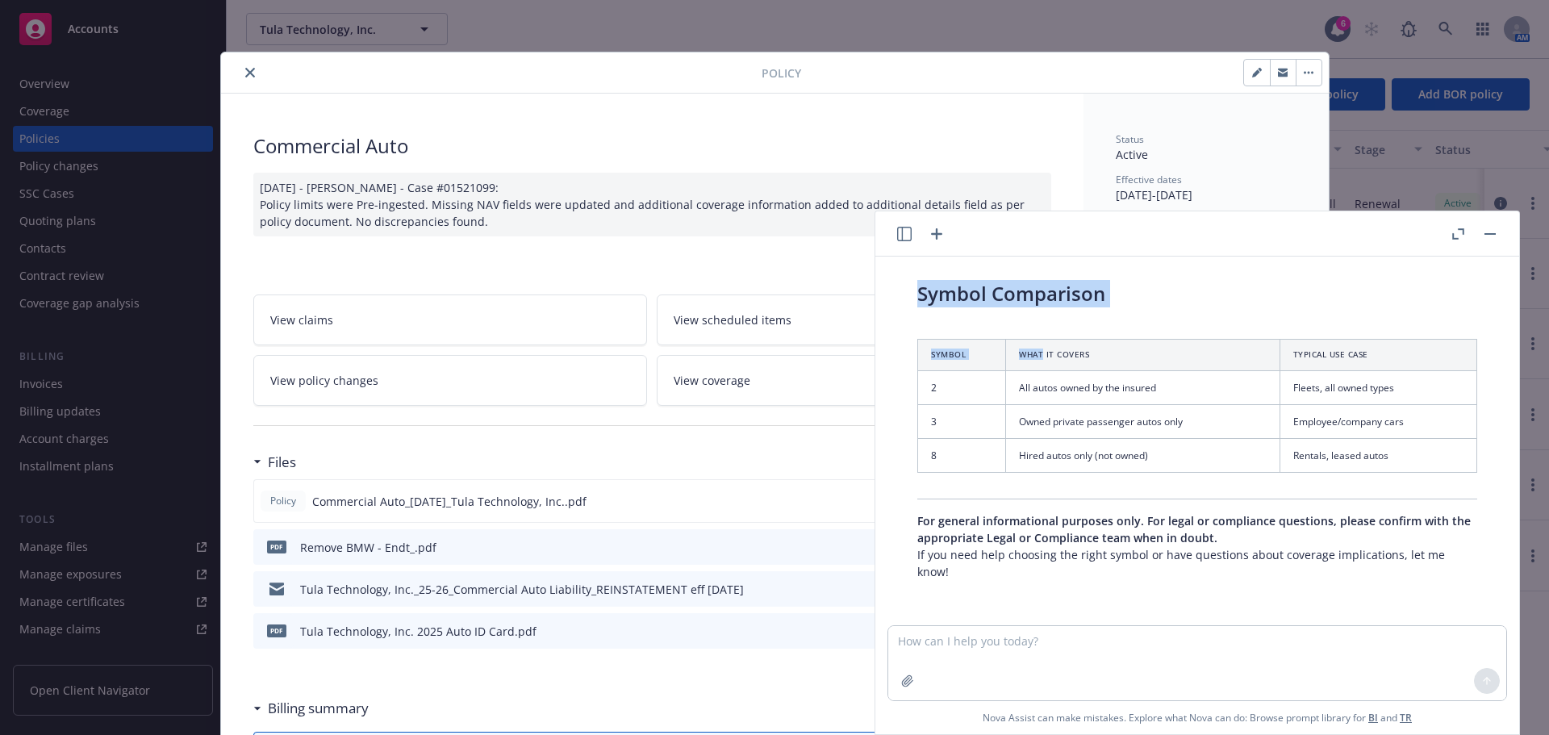
drag, startPoint x: 1217, startPoint y: 414, endPoint x: 1014, endPoint y: 395, distance: 204.2
click at [1007, 365] on div "Symbol 3 in commercial auto insurance relates to which vehicles are covered und…" at bounding box center [1197, 281] width 592 height 611
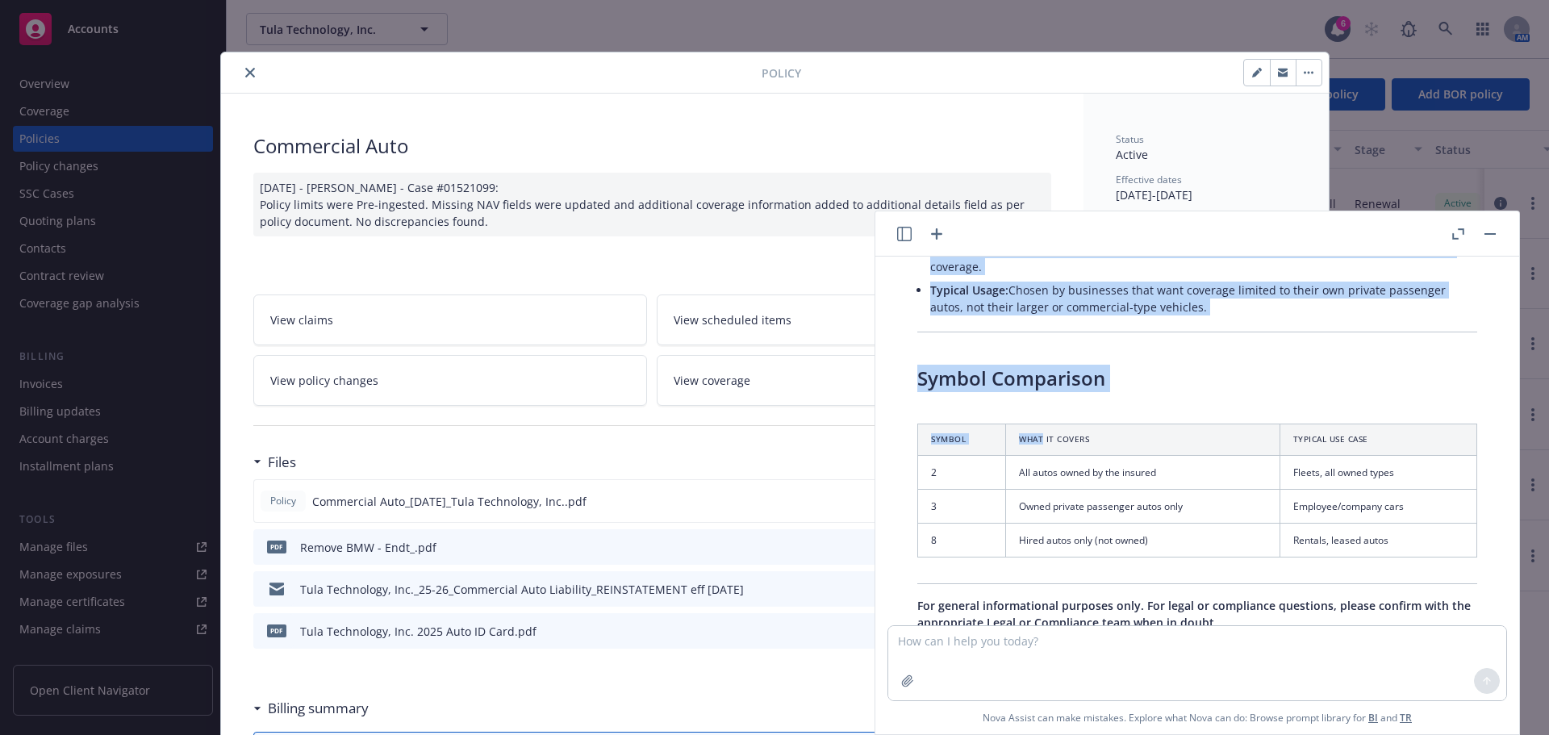
scroll to position [4491, 0]
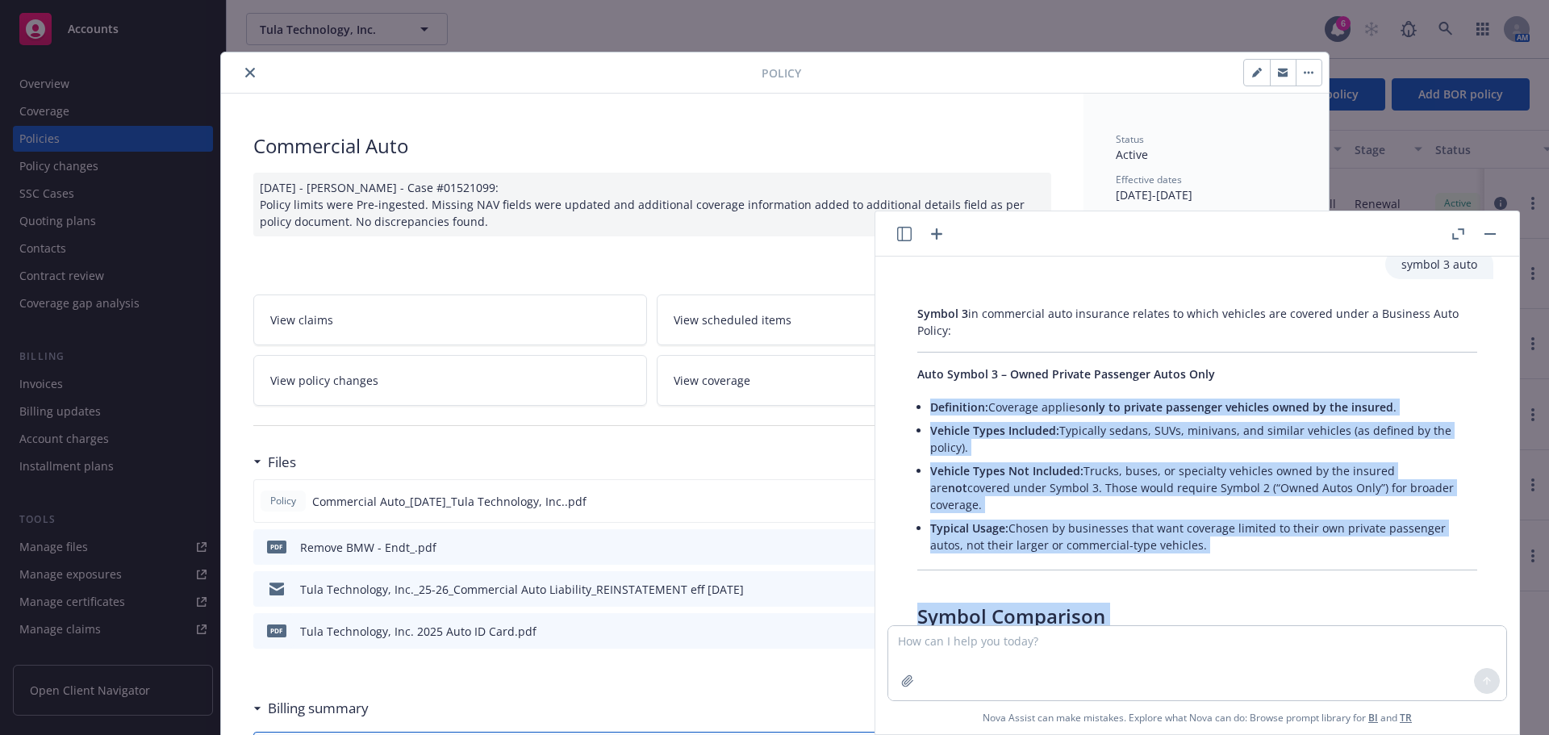
click at [1090, 436] on li "Vehicle Types Included: Typically sedans, SUVs, minivans, and similar vehicles …" at bounding box center [1203, 439] width 547 height 40
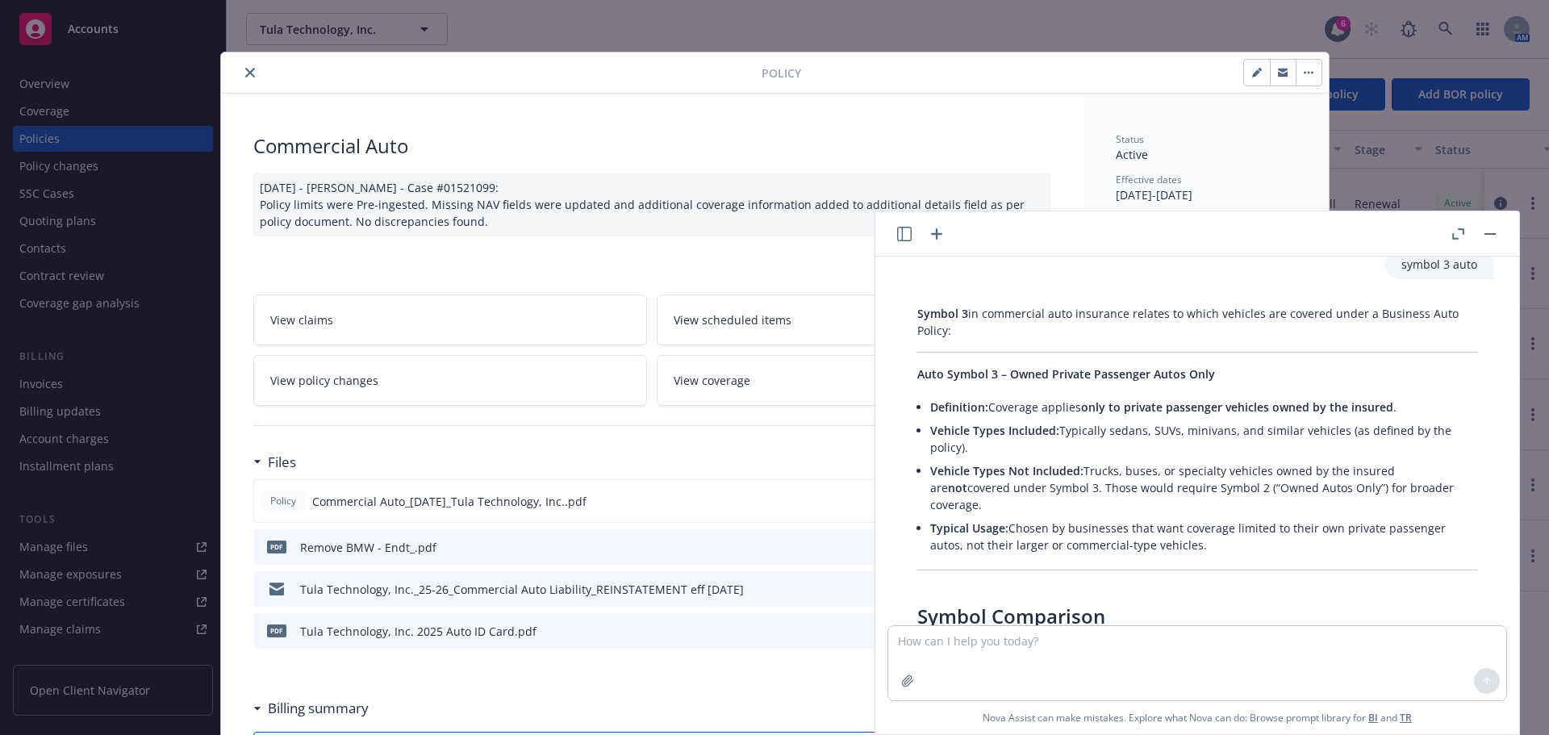
click at [245, 74] on icon "close" at bounding box center [250, 73] width 10 height 10
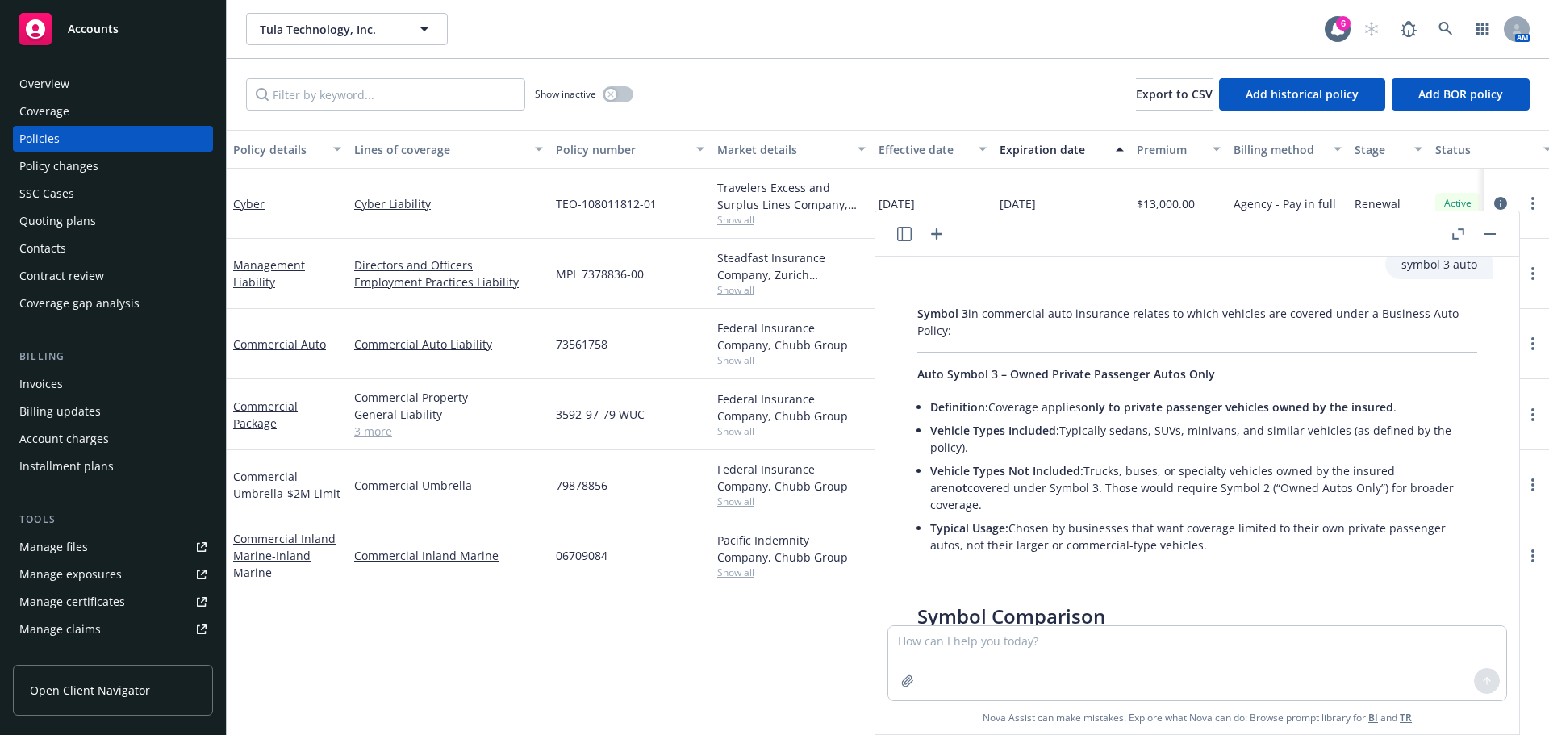
click at [1482, 233] on button "button" at bounding box center [1489, 233] width 19 height 19
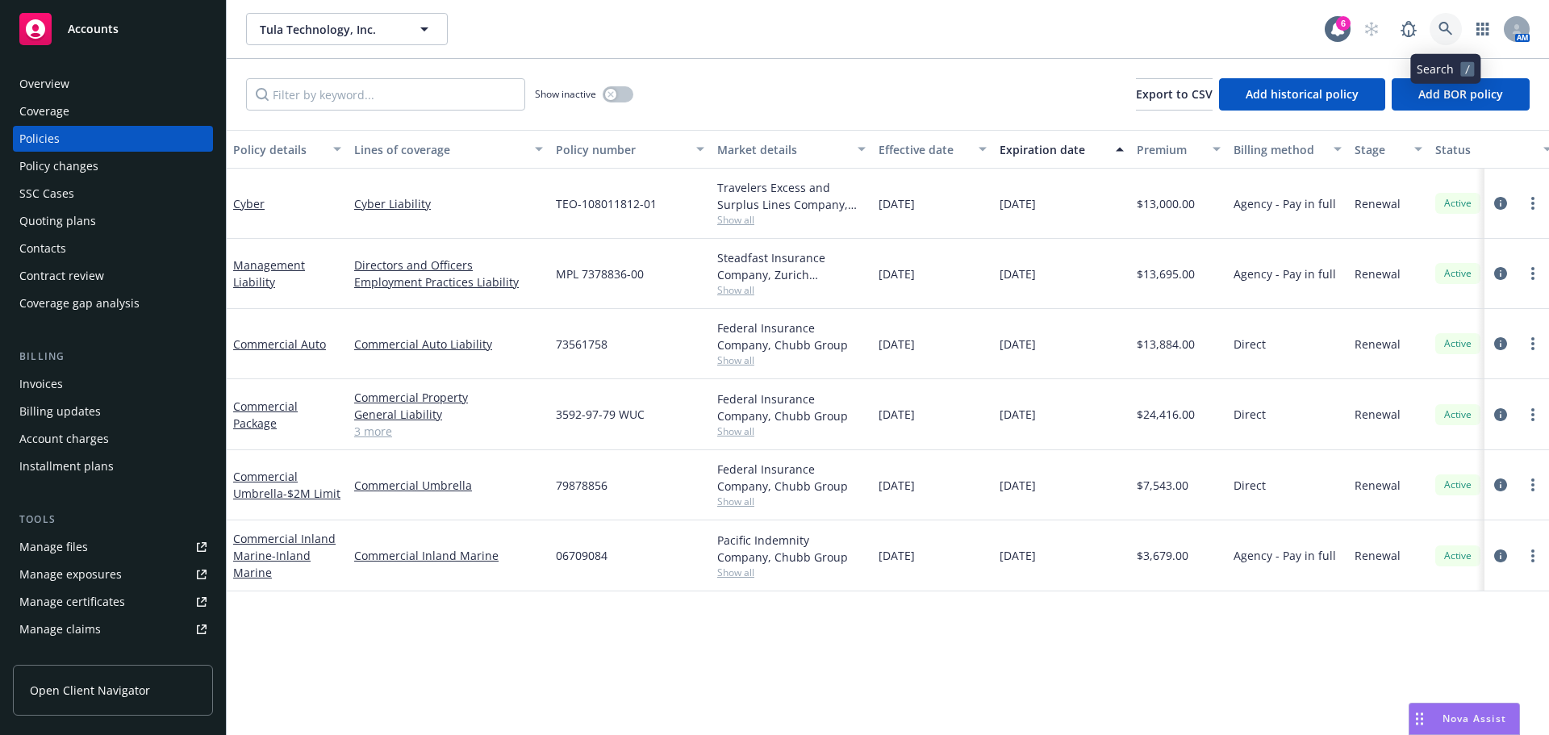
click at [1438, 33] on link at bounding box center [1446, 29] width 32 height 32
click at [1499, 554] on icon "circleInformation" at bounding box center [1500, 555] width 13 height 13
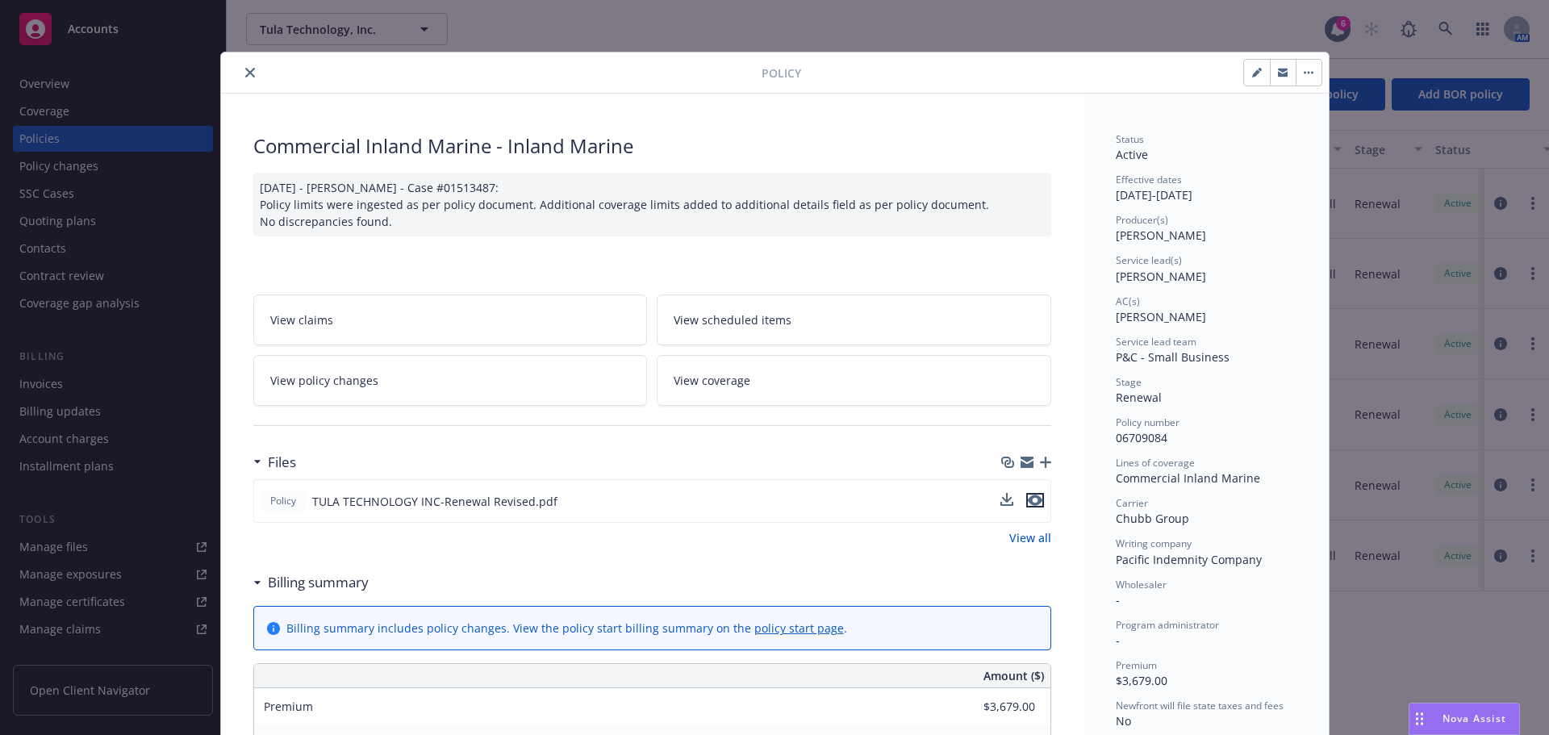
click at [1028, 500] on icon "preview file" at bounding box center [1035, 500] width 15 height 11
click at [245, 70] on icon "close" at bounding box center [250, 73] width 10 height 10
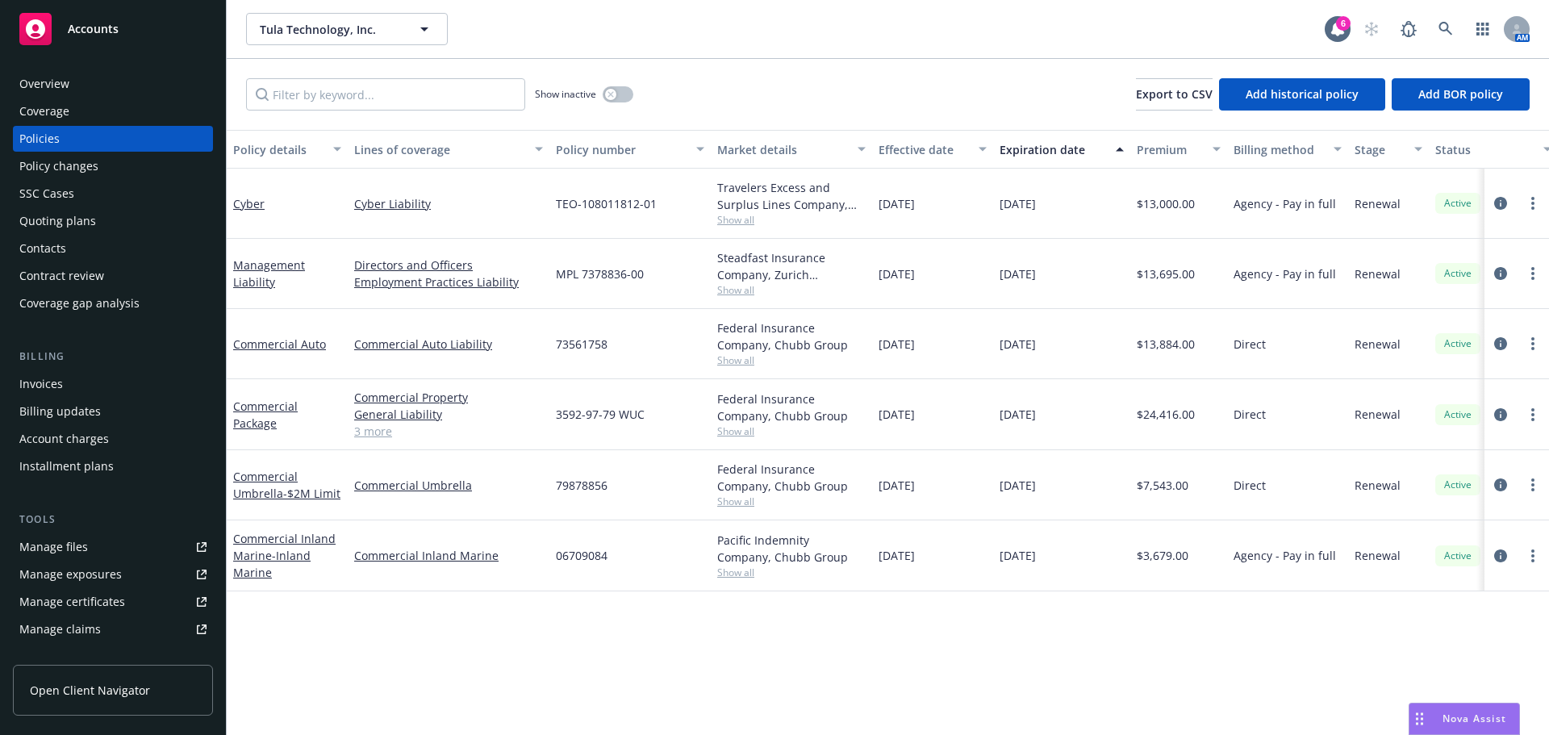
click at [1490, 710] on div "Nova Assist" at bounding box center [1464, 719] width 110 height 31
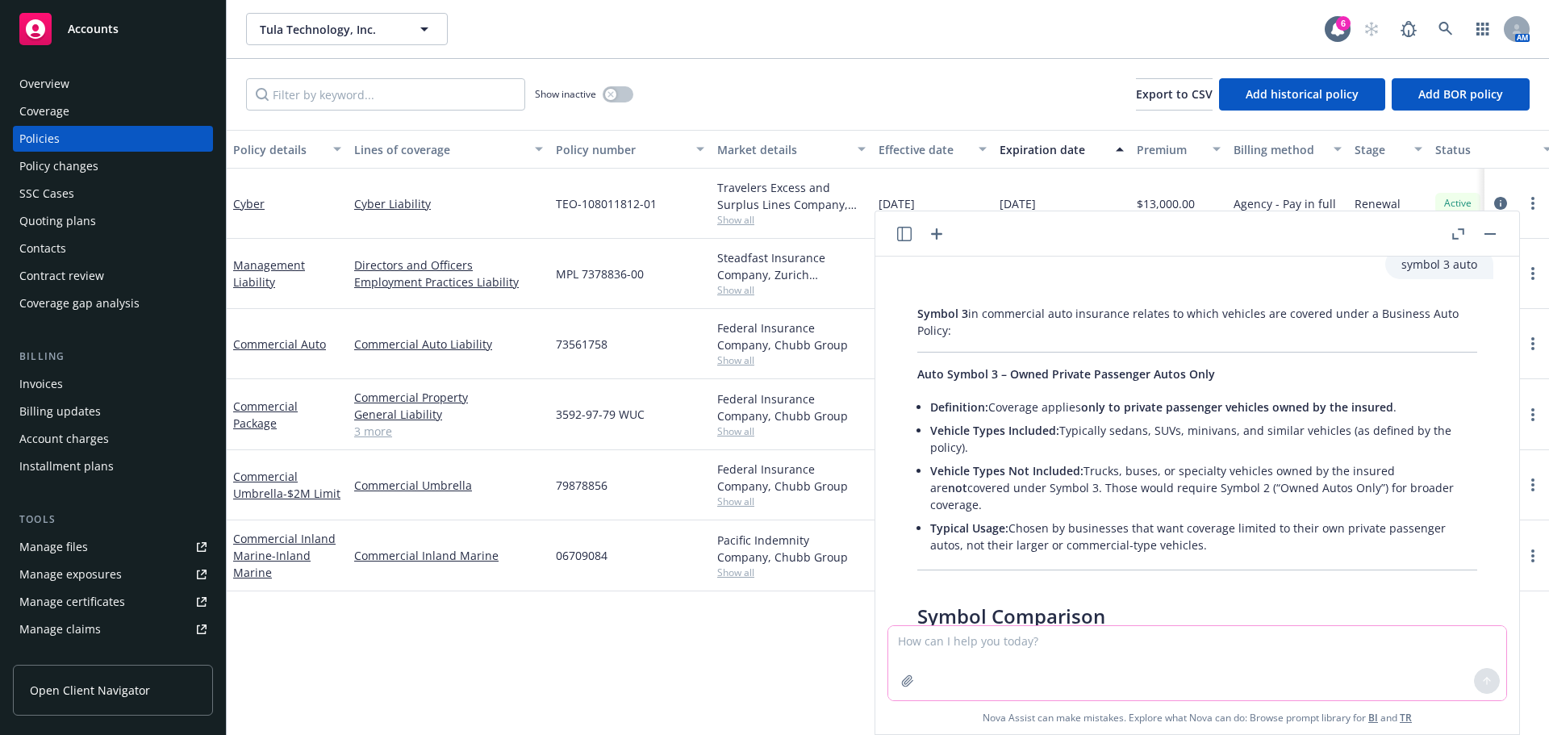
click at [1230, 646] on textarea at bounding box center [1197, 663] width 618 height 74
type textarea "what endorsement form should I use for additional insured landlord / property m…"
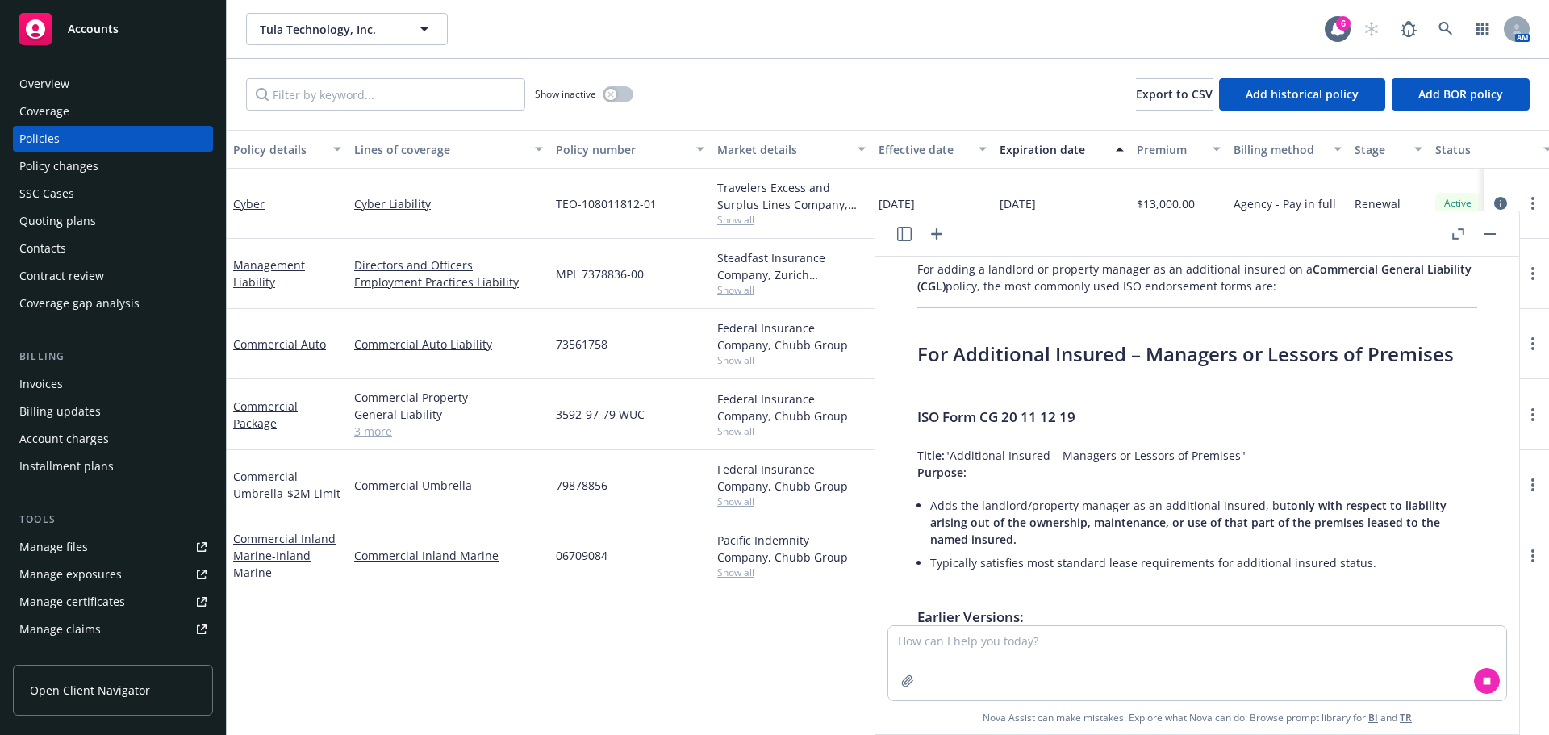
scroll to position [5131, 0]
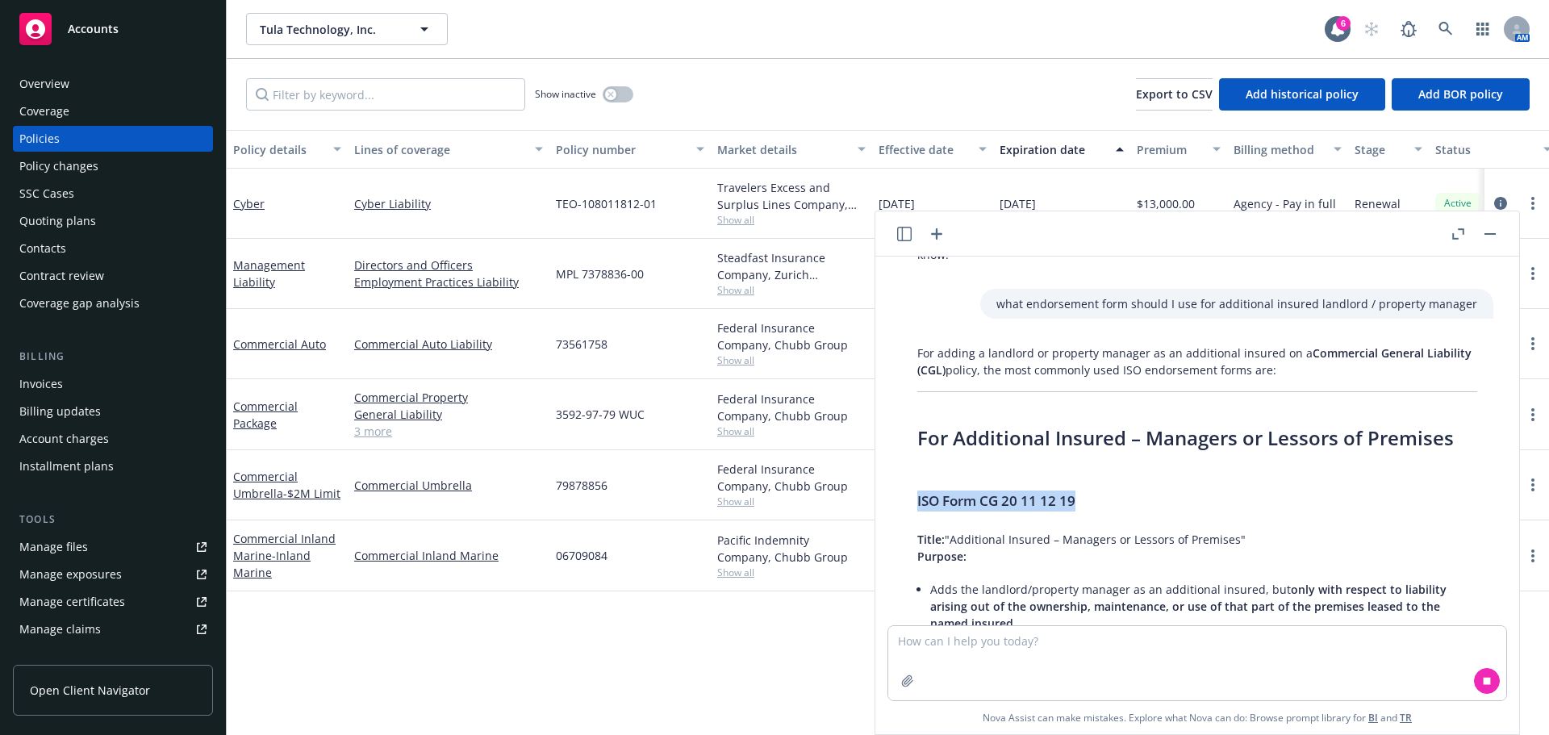
drag, startPoint x: 1096, startPoint y: 501, endPoint x: 908, endPoint y: 503, distance: 187.2
click at [908, 503] on div "For adding a landlord or property manager as an additional insured on a Commerc…" at bounding box center [1197, 664] width 592 height 653
click at [1098, 480] on div "For adding a landlord or property manager as an additional insured on a Commerc…" at bounding box center [1197, 719] width 592 height 763
drag, startPoint x: 1087, startPoint y: 490, endPoint x: 984, endPoint y: 497, distance: 102.7
click at [984, 495] on h4 "ISO Form CG 20 11 12 19" at bounding box center [1197, 501] width 560 height 21
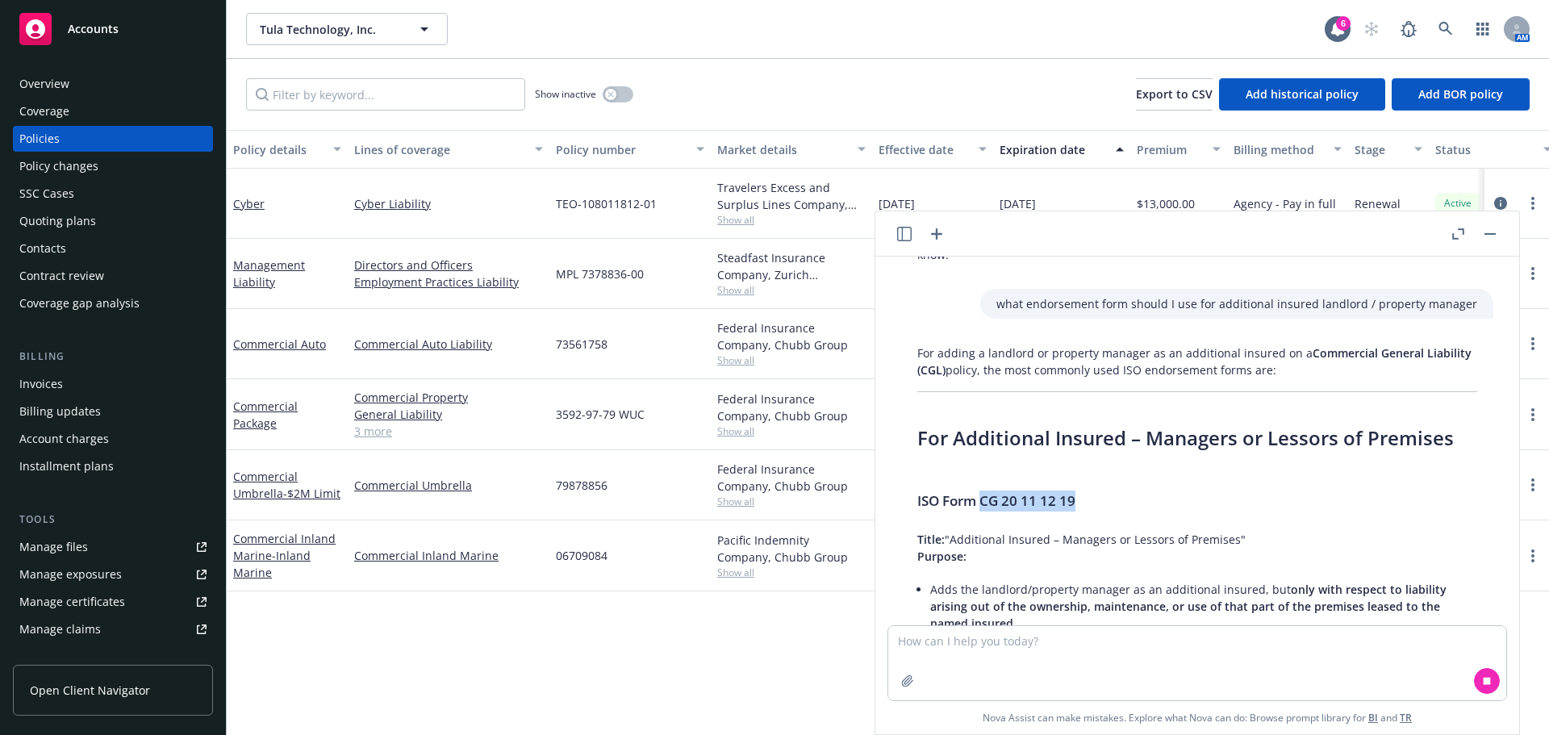
copy span "CG 20 11 12 19"
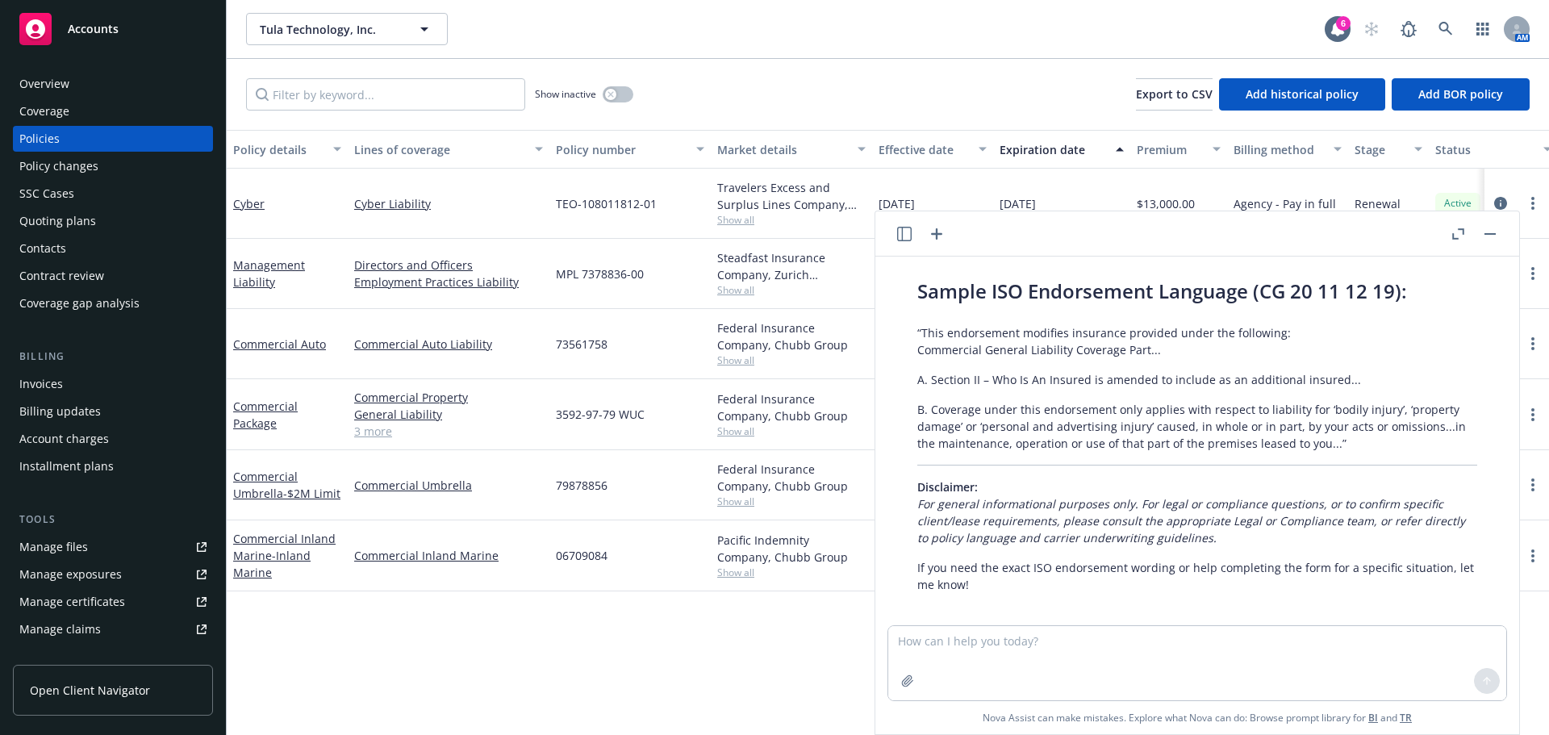
scroll to position [5898, 0]
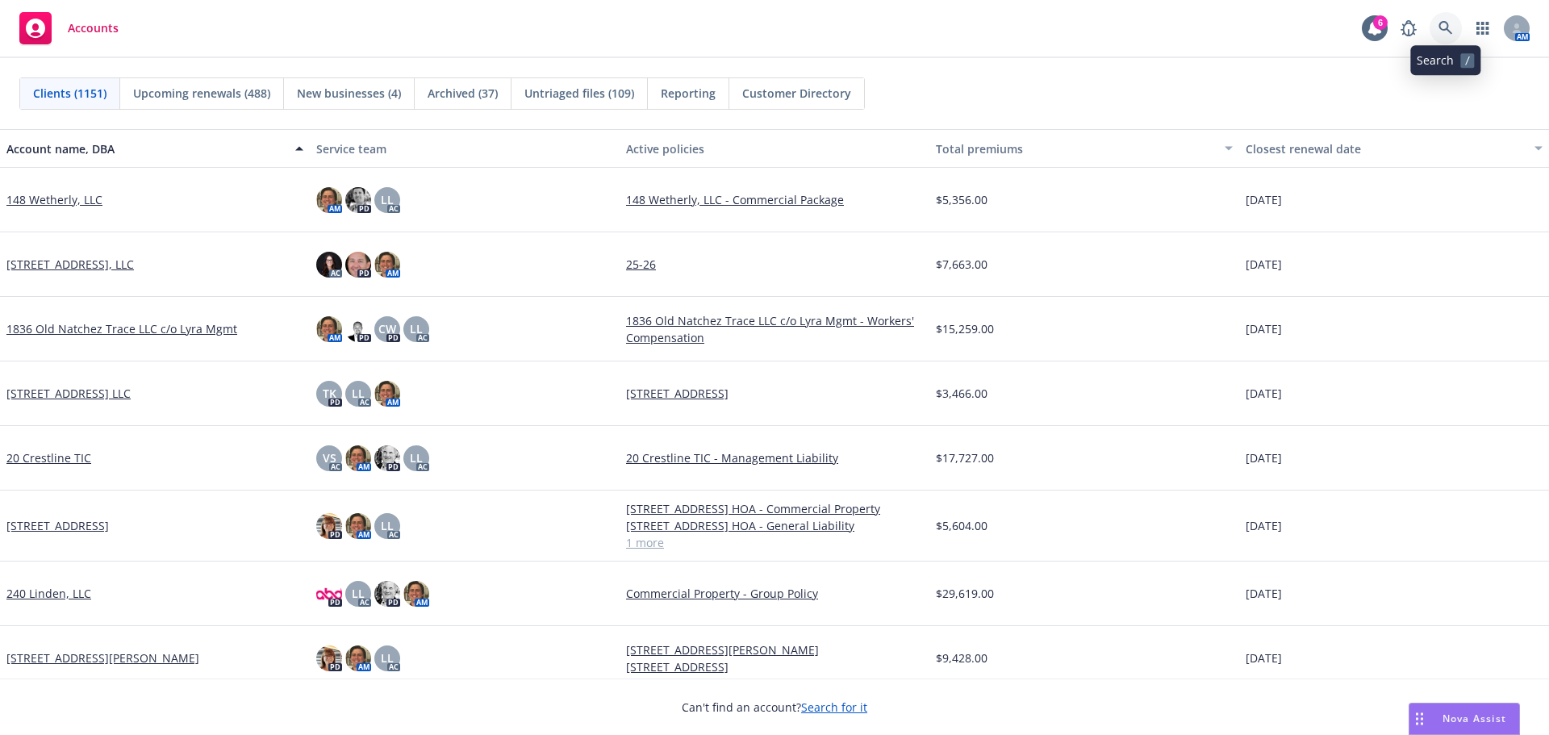
click at [1447, 35] on link at bounding box center [1446, 28] width 32 height 32
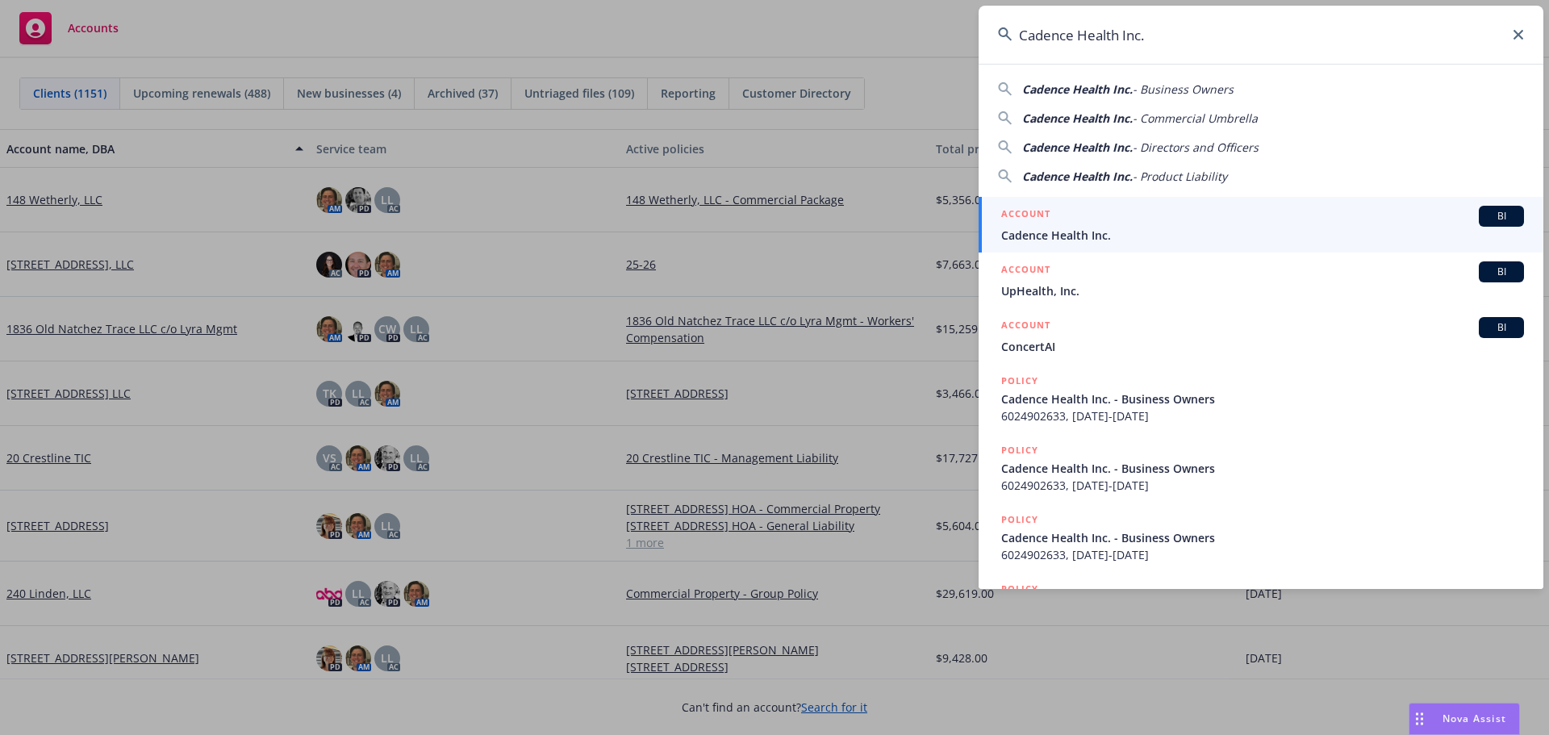
type input "Cadence Health Inc."
click at [1039, 237] on span "Cadence Health Inc." at bounding box center [1262, 235] width 523 height 17
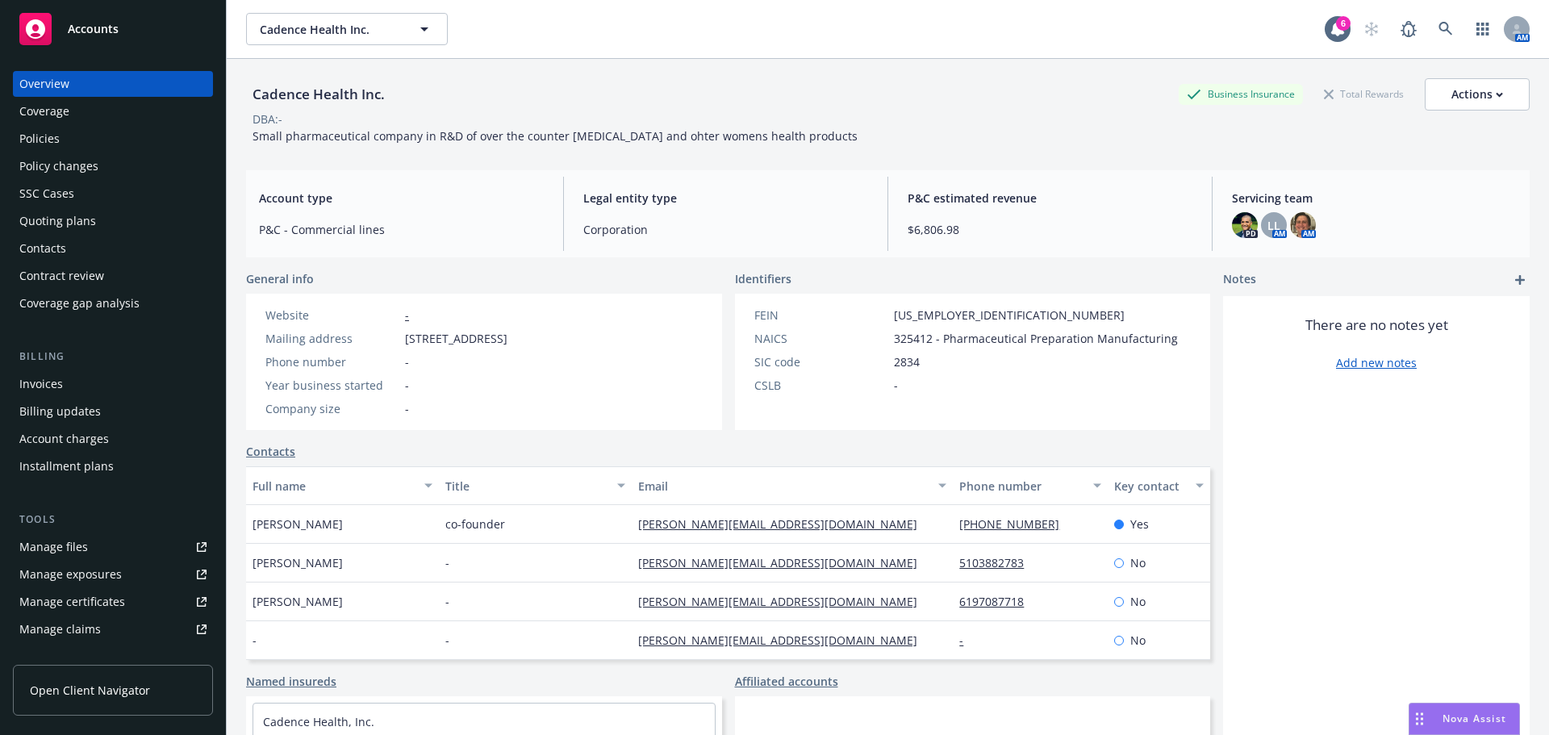
click at [65, 148] on div "Policies" at bounding box center [112, 139] width 187 height 26
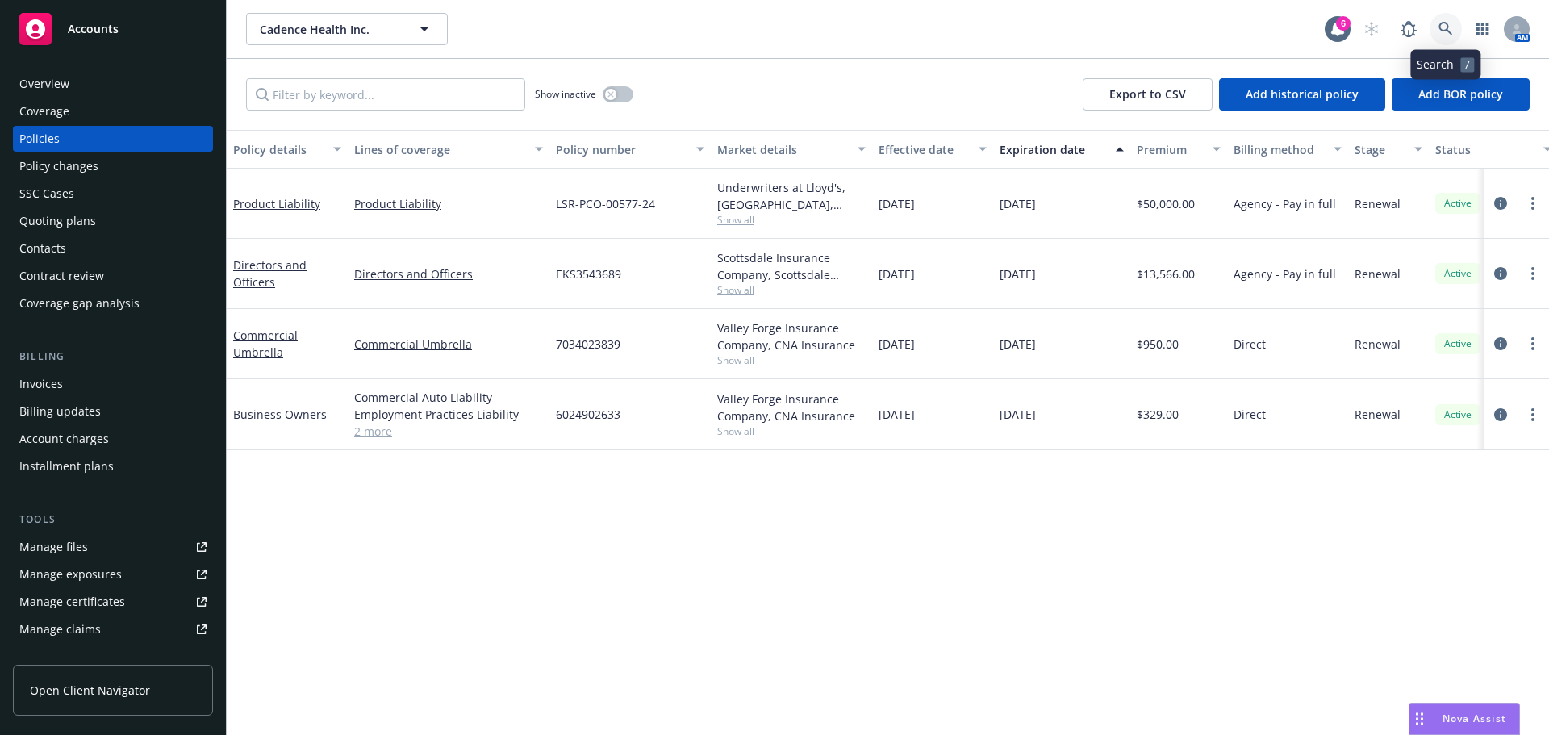
click at [1447, 28] on icon at bounding box center [1445, 29] width 15 height 15
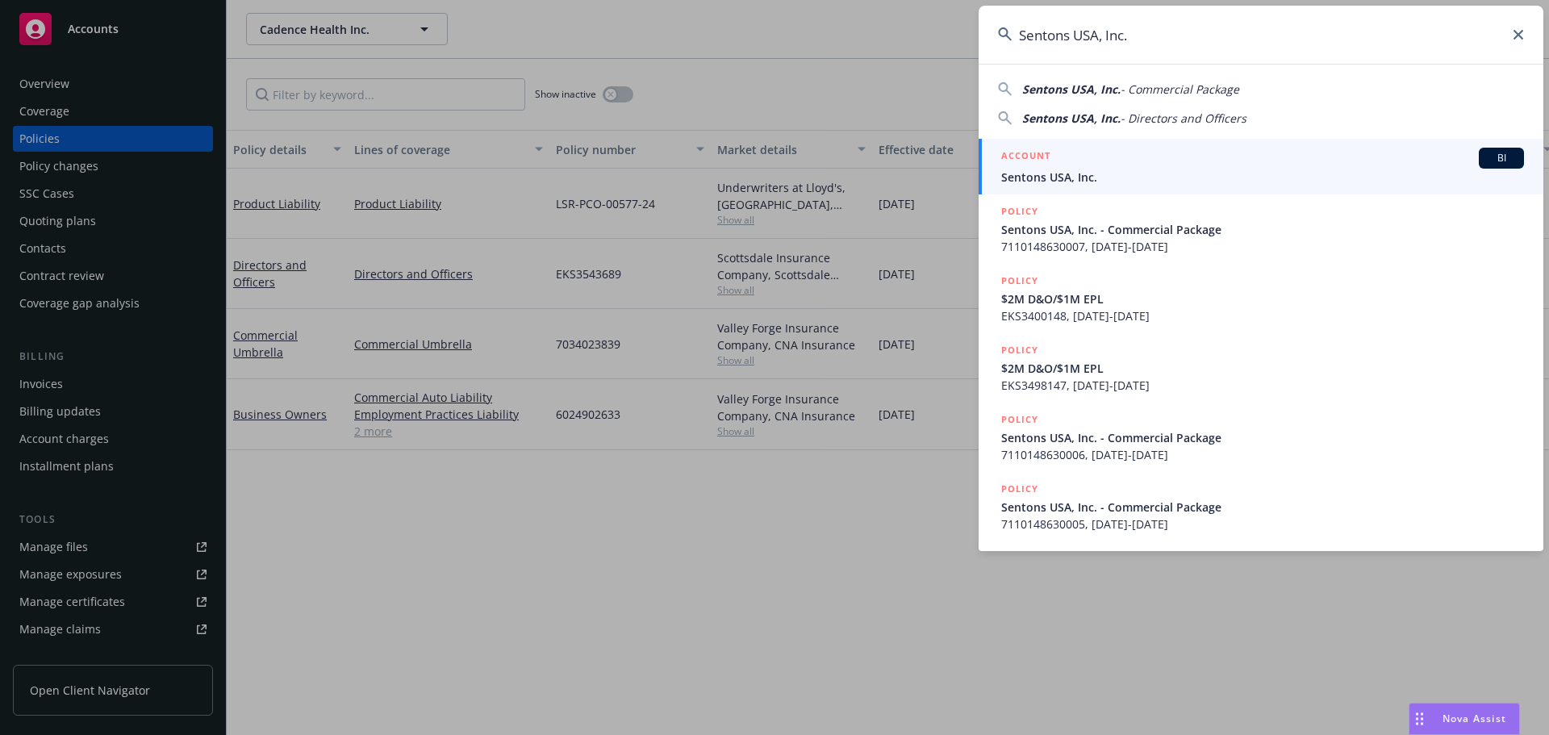
type input "Sentons USA, Inc."
click at [1061, 192] on link "ACCOUNT BI Sentons USA, Inc." at bounding box center [1261, 167] width 565 height 56
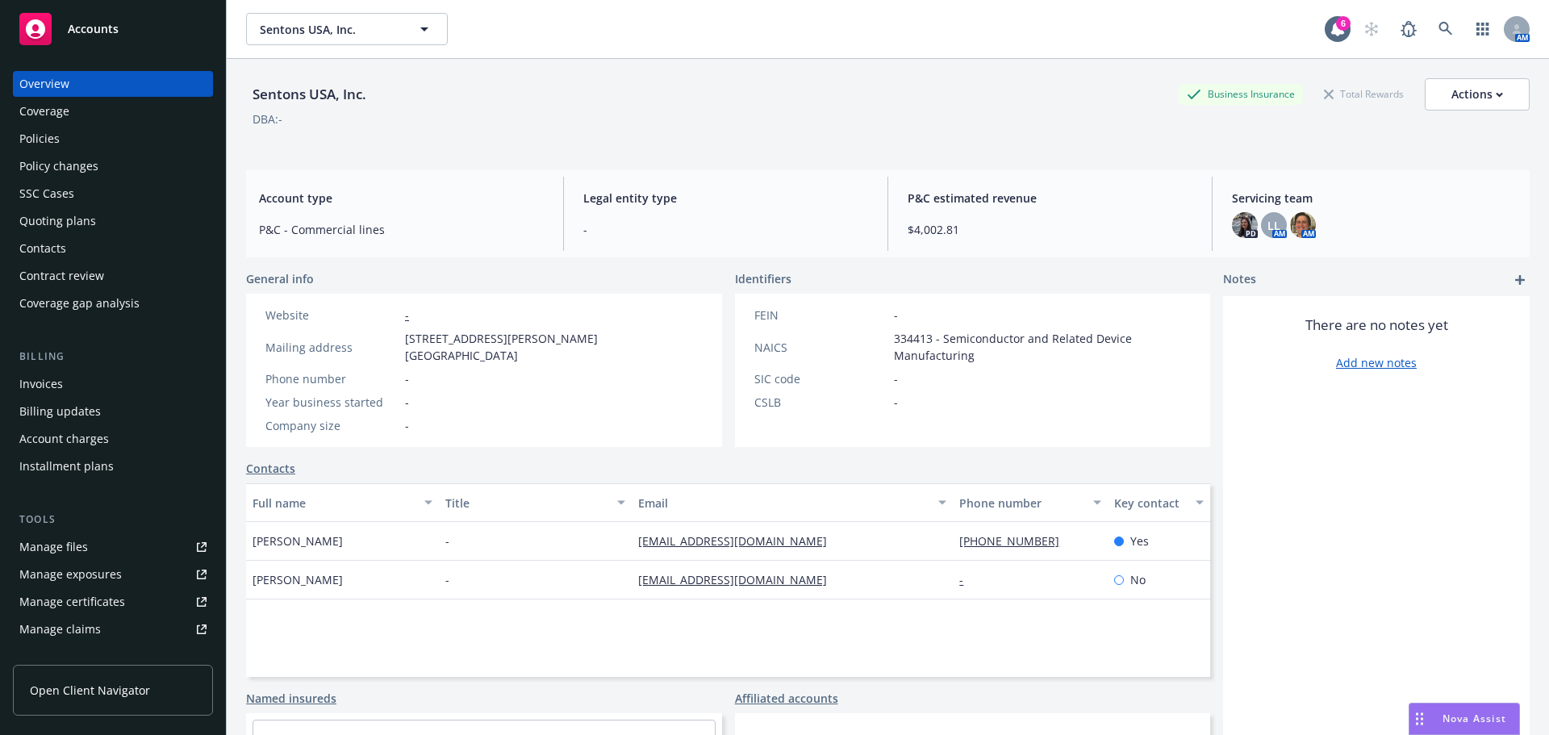
click at [103, 137] on div "Policies" at bounding box center [112, 139] width 187 height 26
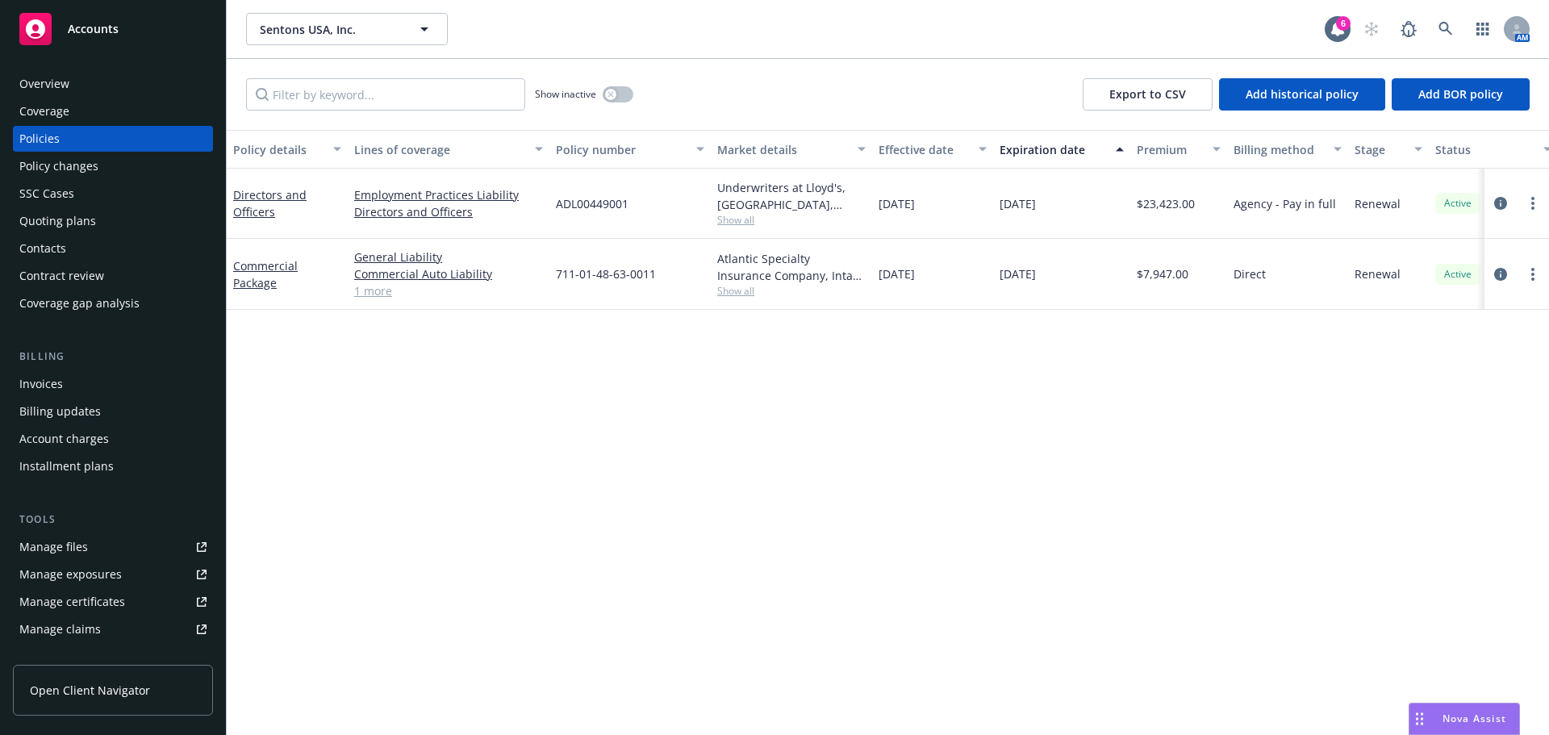
click at [729, 290] on span "Show all" at bounding box center [791, 291] width 148 height 14
click at [1017, 449] on div "Policy details Lines of coverage Policy number Market details Effective date Ex…" at bounding box center [888, 432] width 1322 height 605
click at [1451, 31] on link at bounding box center [1446, 29] width 32 height 32
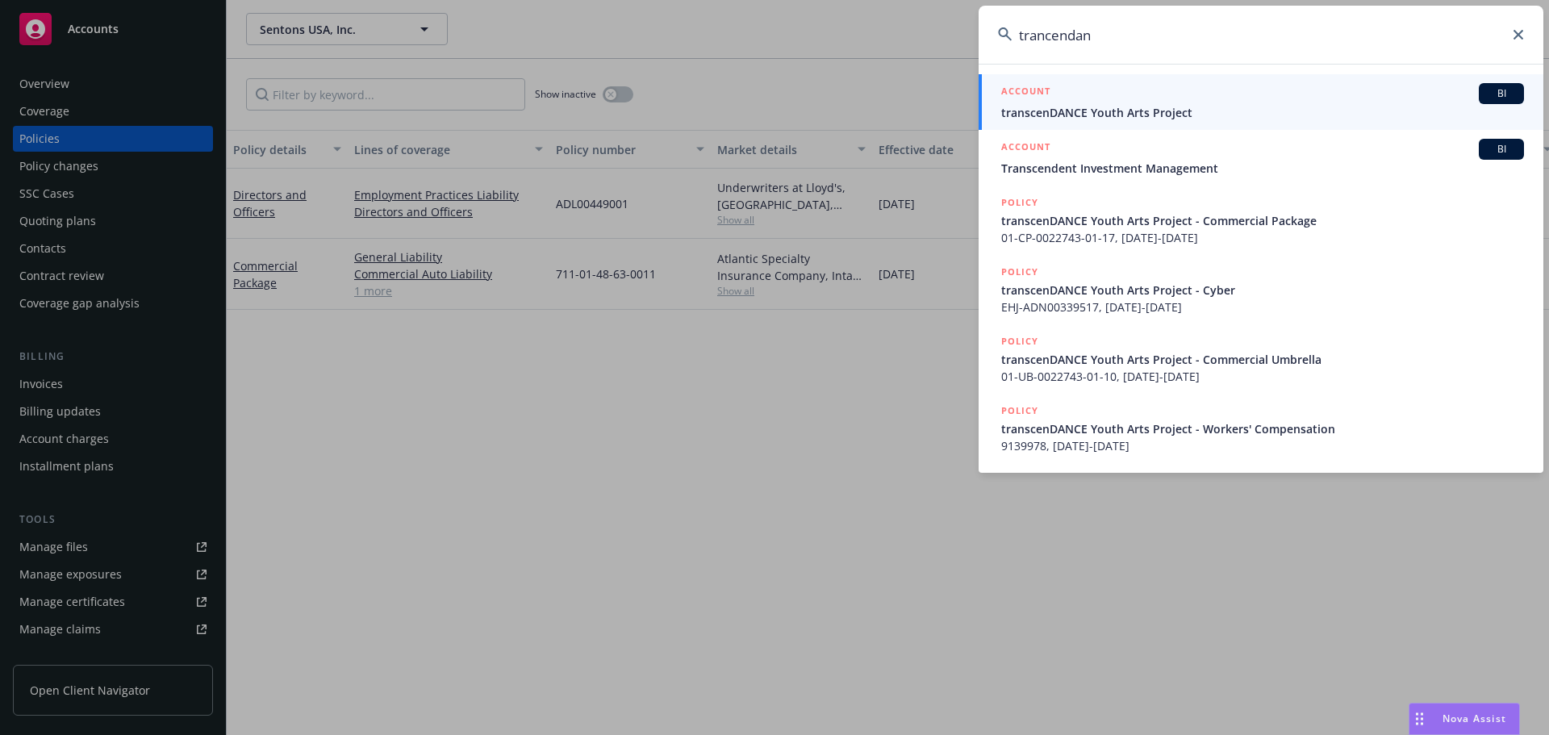
type input "trancendan"
click at [1061, 111] on span "transcenDANCE Youth Arts Project" at bounding box center [1262, 112] width 523 height 17
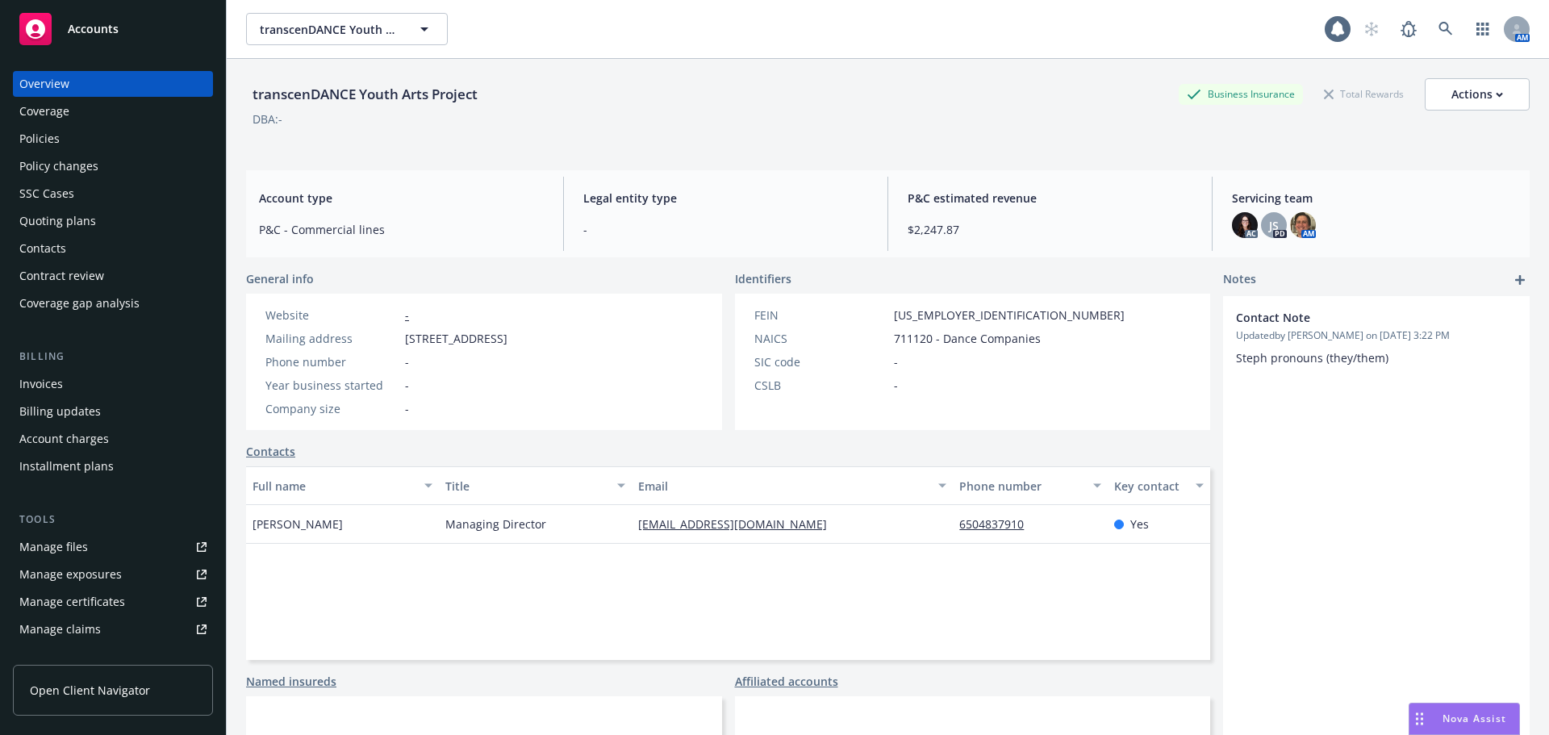
click at [58, 151] on div "Policies" at bounding box center [39, 139] width 40 height 26
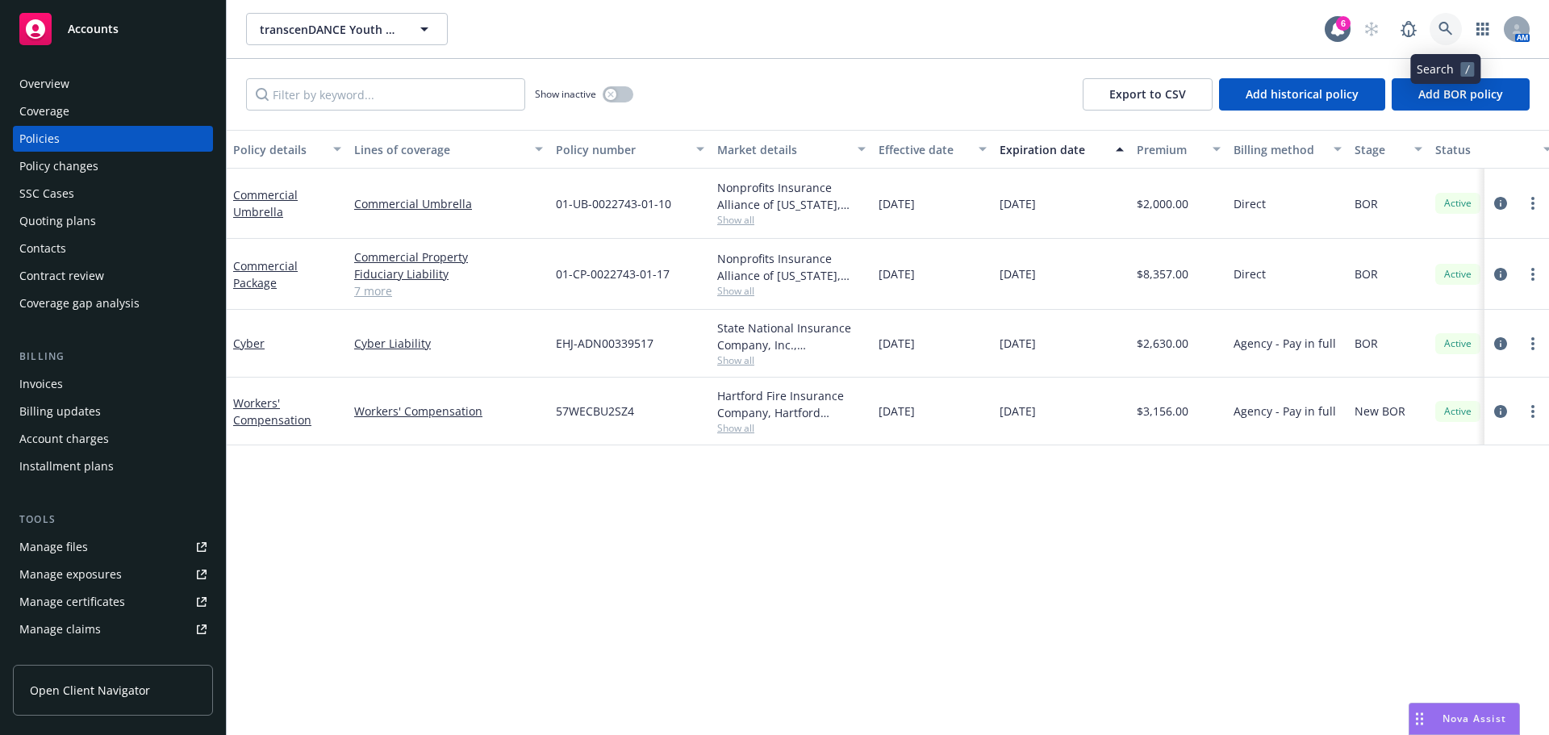
click at [1451, 15] on link at bounding box center [1446, 29] width 32 height 32
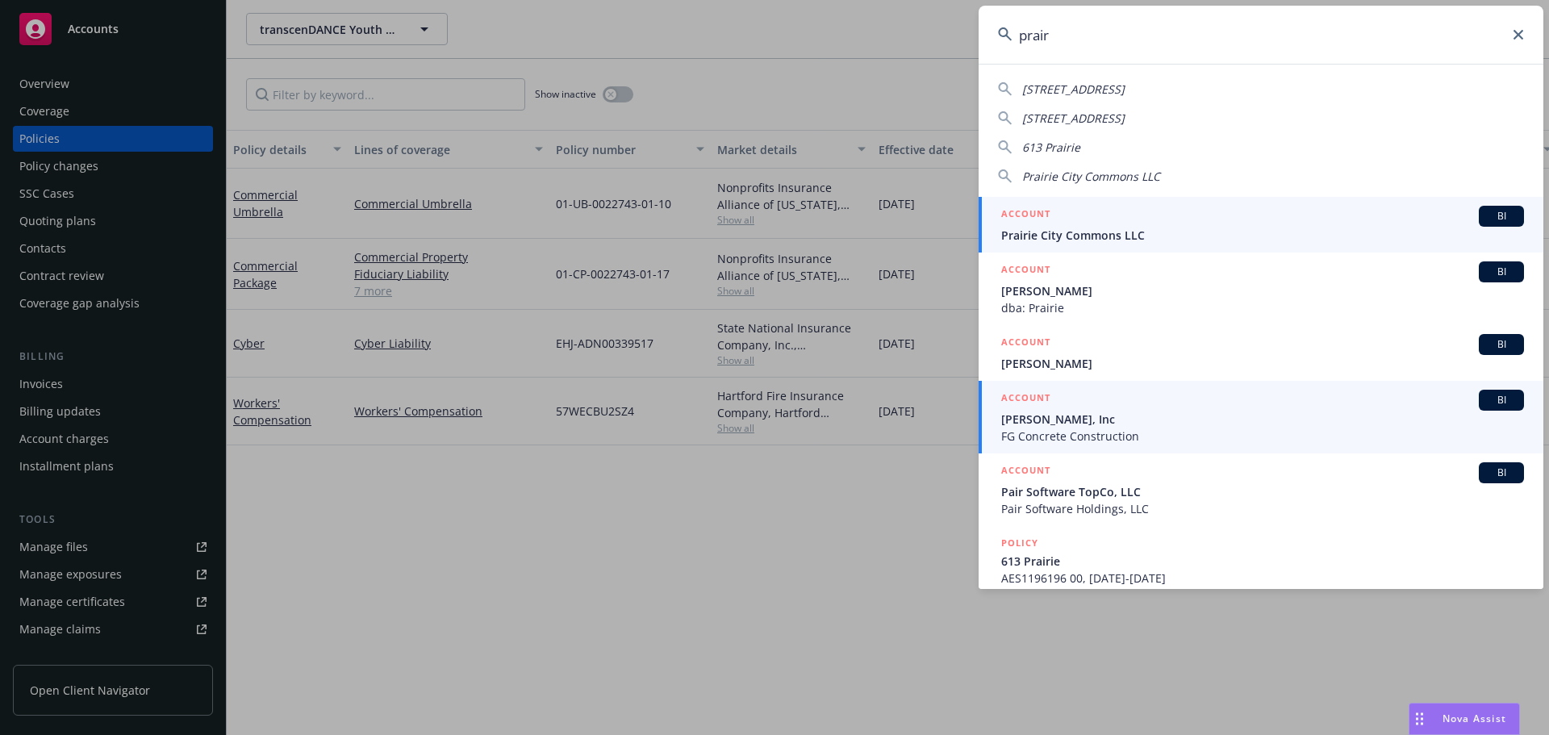
type input "prair"
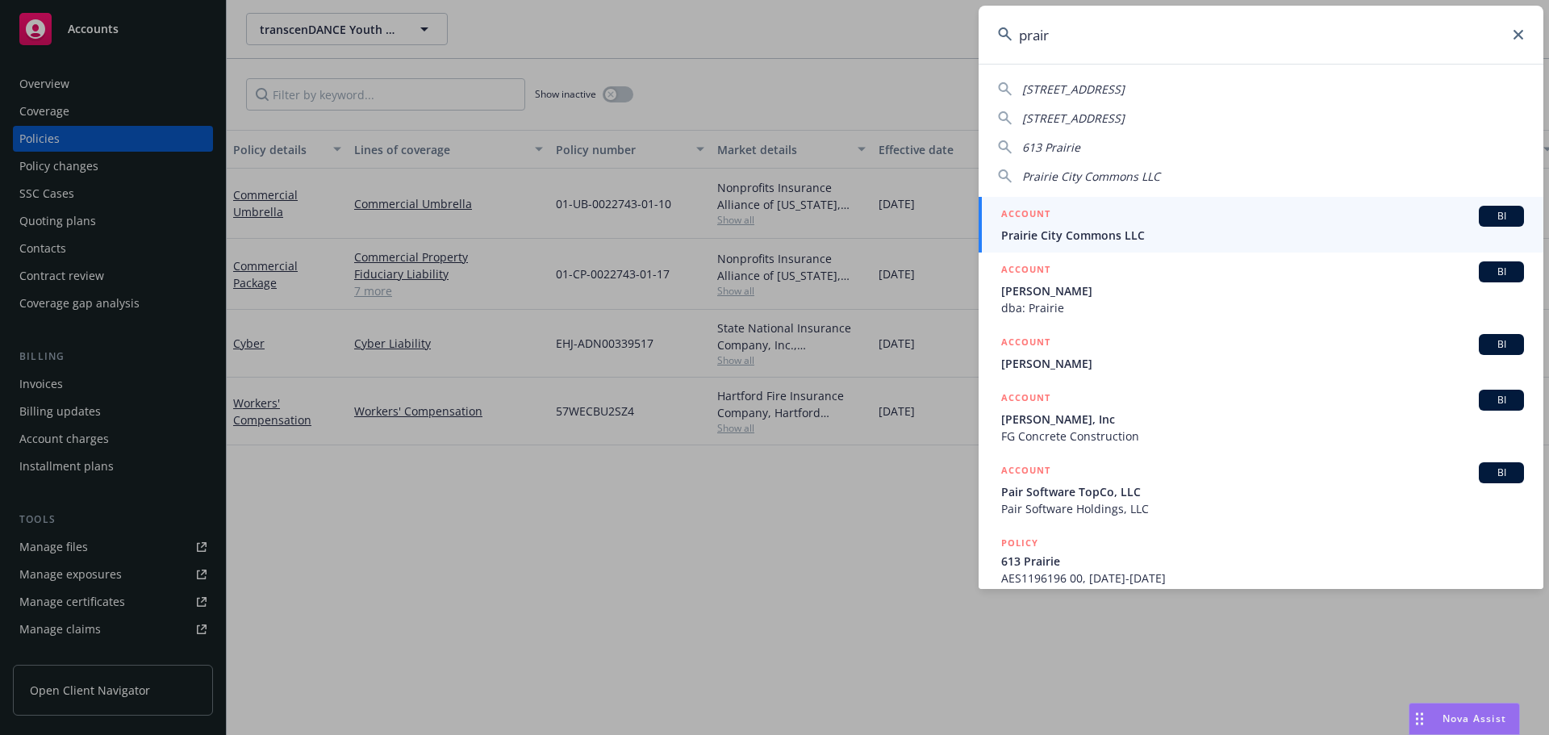
click at [1129, 232] on span "Prairie City Commons LLC" at bounding box center [1262, 235] width 523 height 17
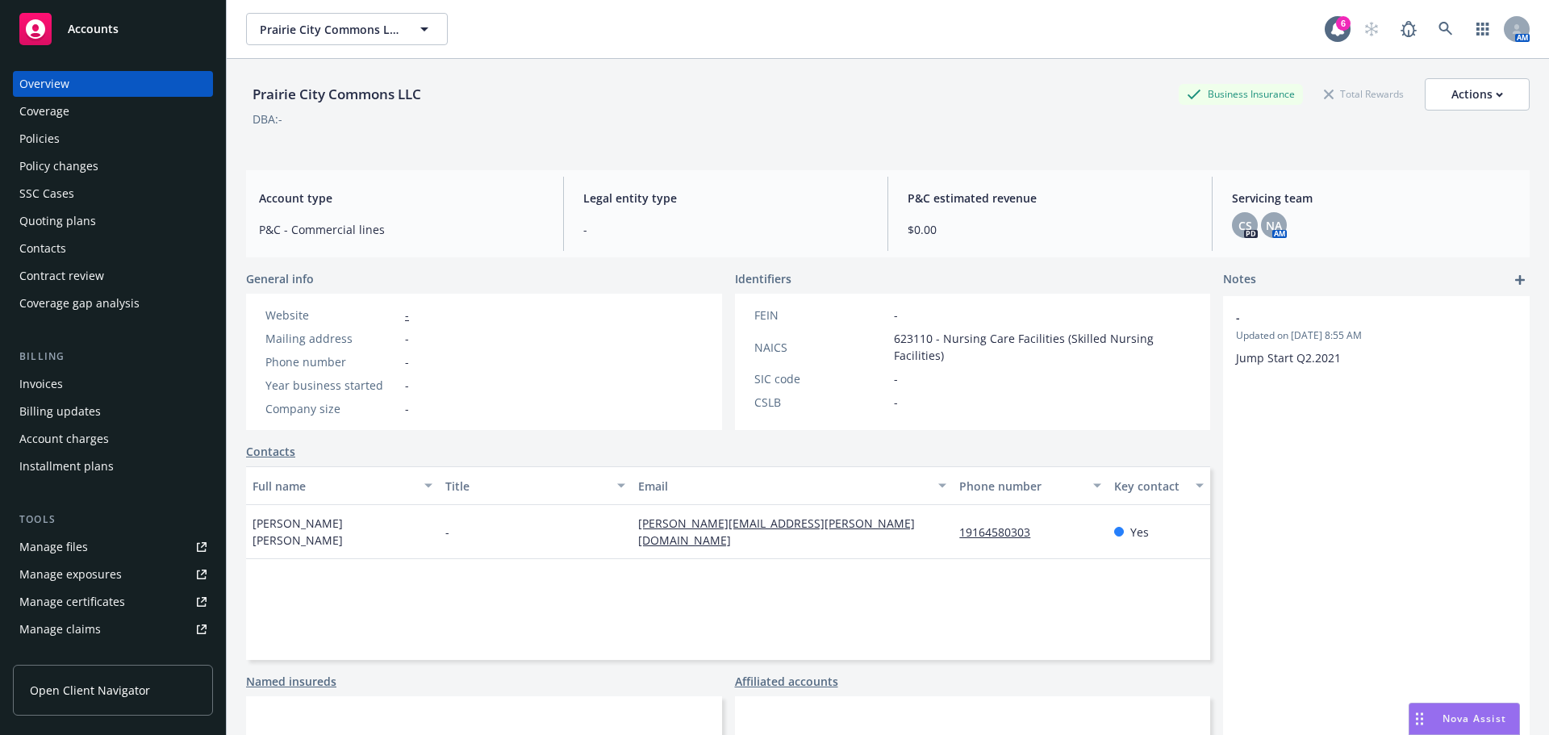
click at [65, 138] on div "Policies" at bounding box center [112, 139] width 187 height 26
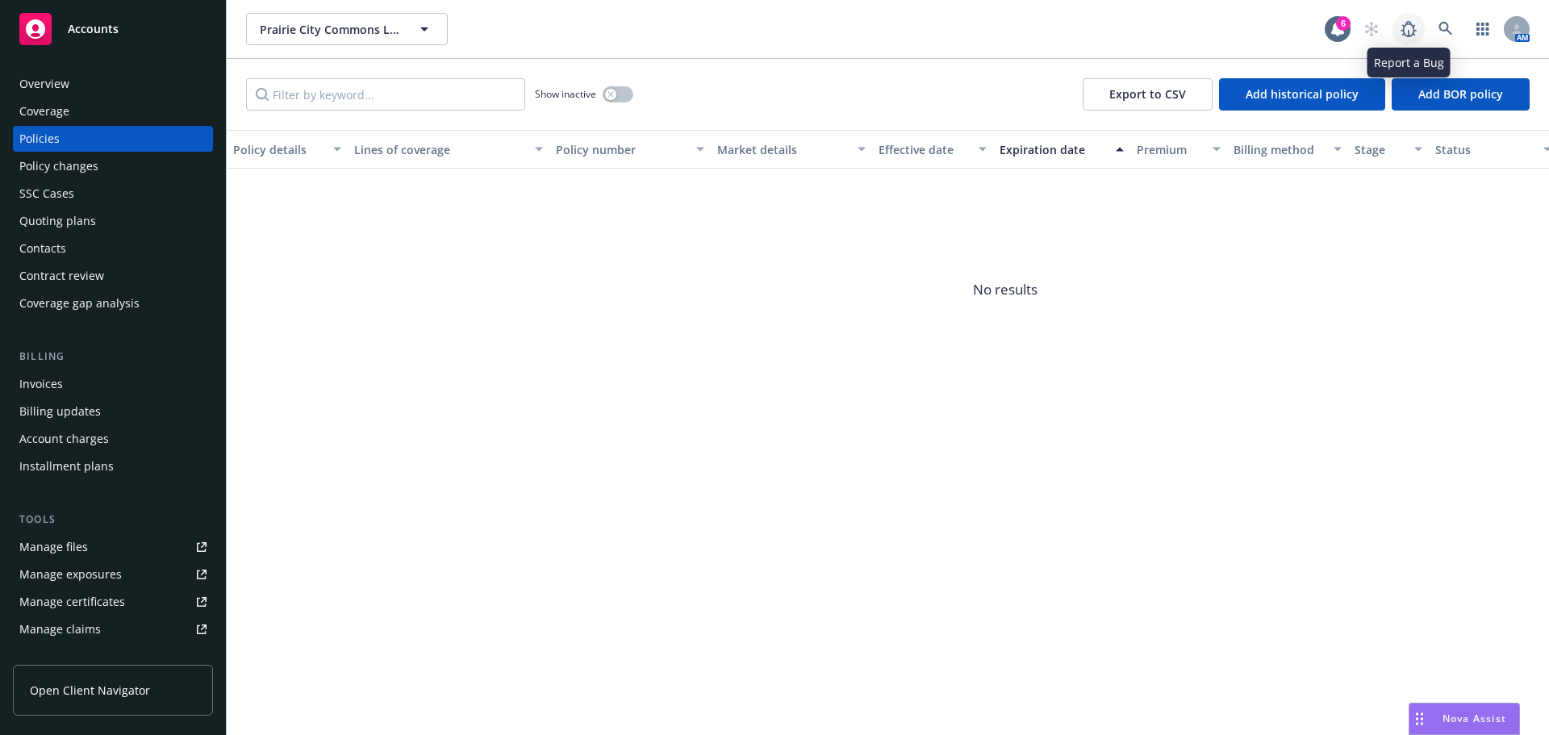
click at [1423, 29] on link at bounding box center [1409, 29] width 32 height 32
click at [1451, 23] on link at bounding box center [1446, 29] width 32 height 32
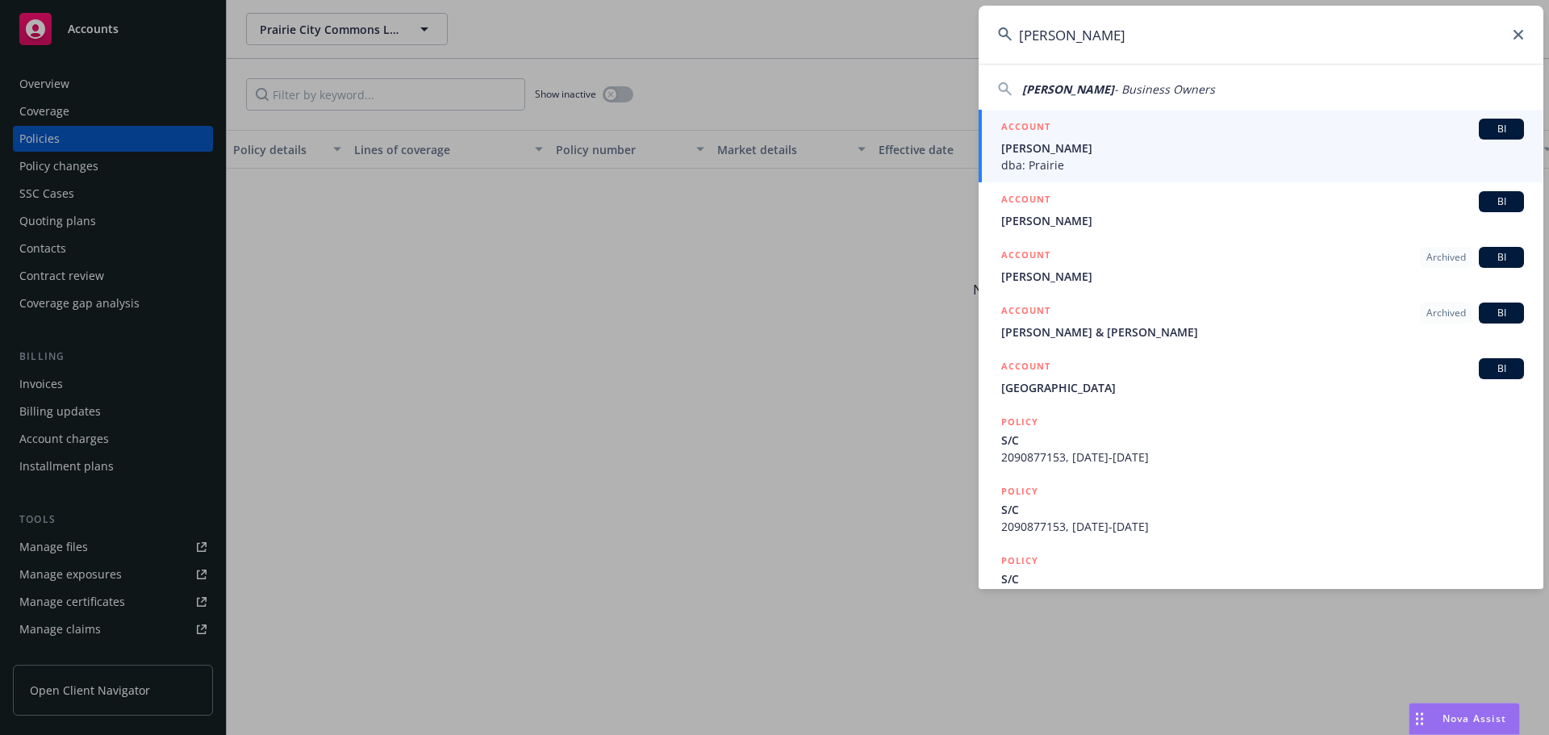
type input "[PERSON_NAME]"
click at [1086, 152] on span "[PERSON_NAME]" at bounding box center [1262, 148] width 523 height 17
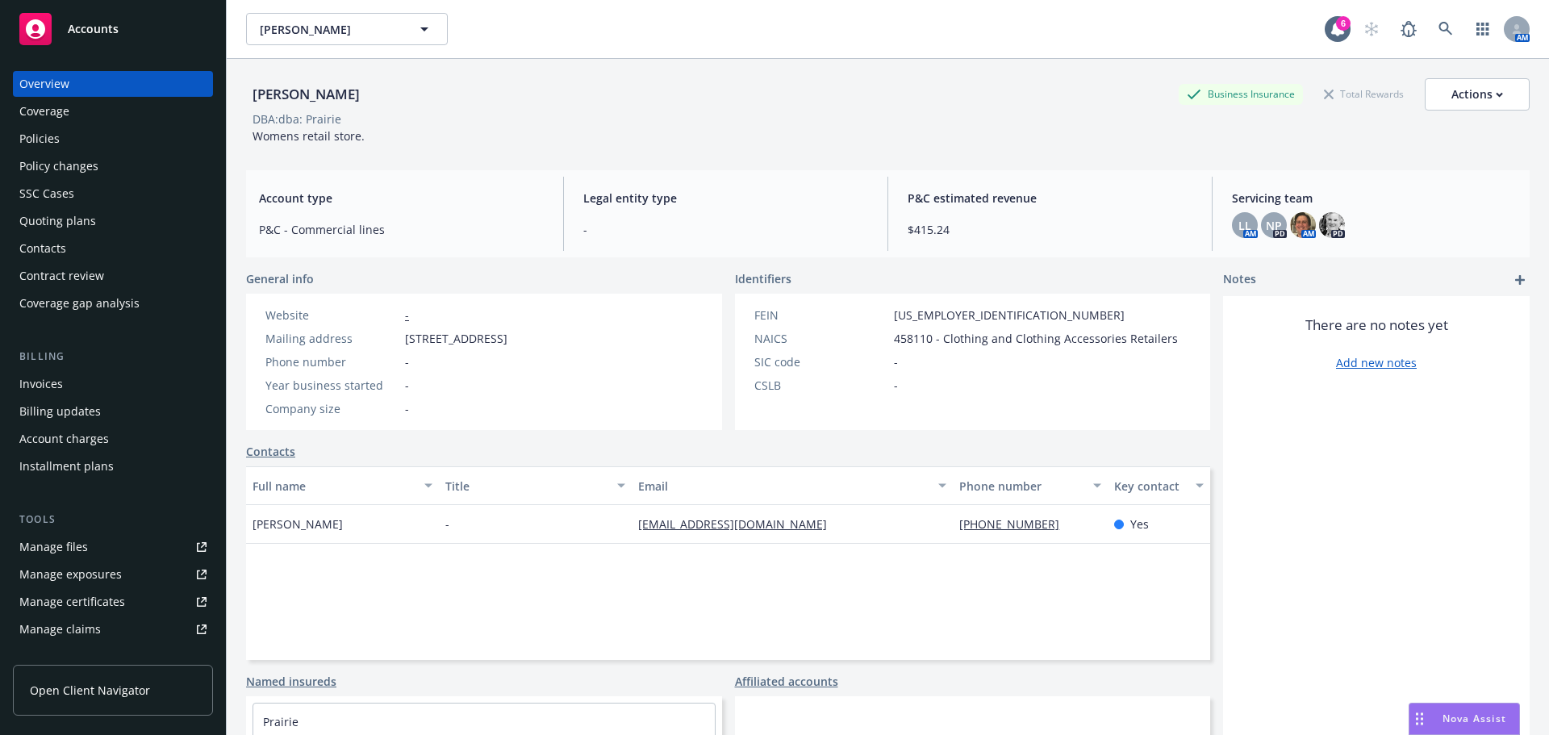
click at [54, 149] on div "Policies" at bounding box center [39, 139] width 40 height 26
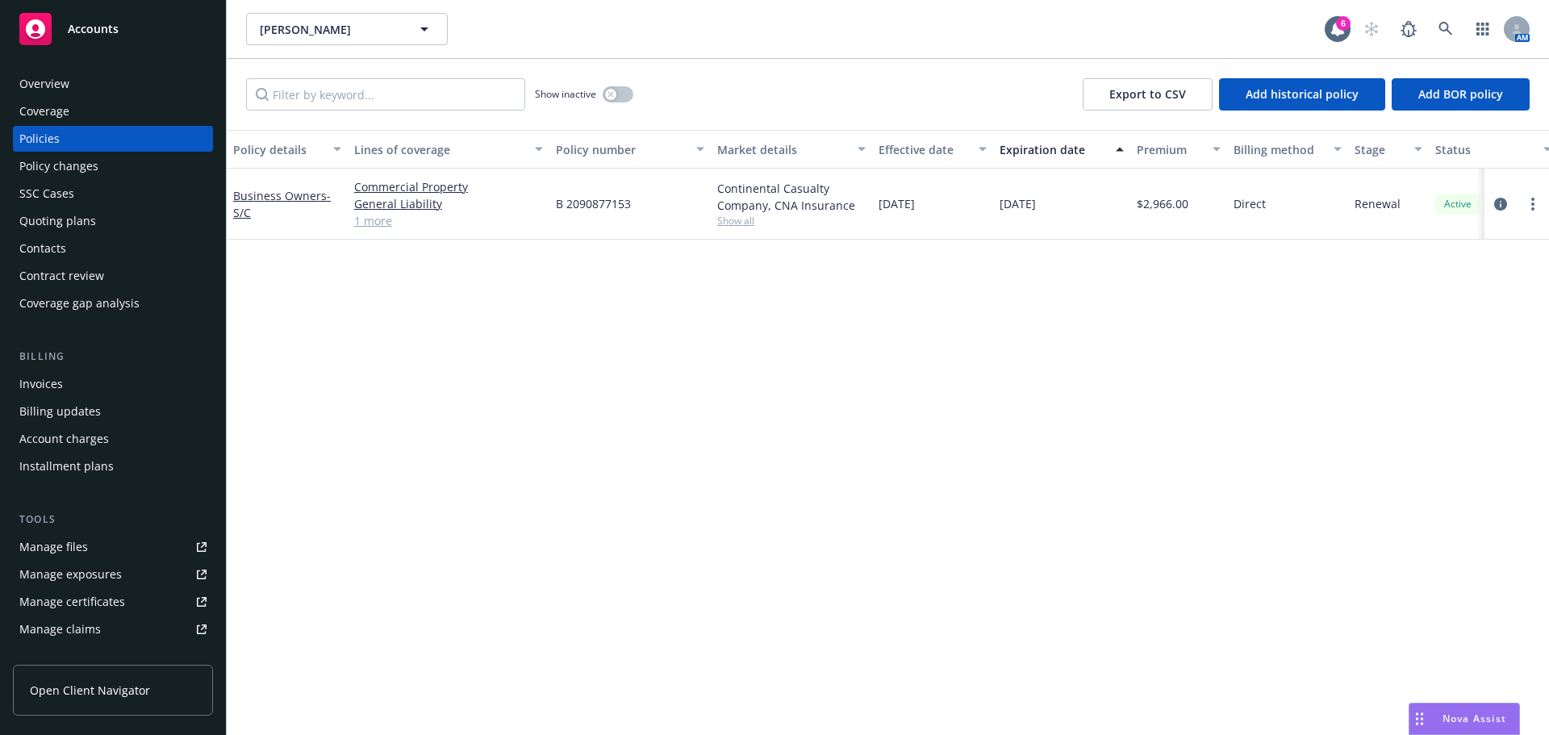
click at [86, 78] on div "Overview" at bounding box center [112, 84] width 187 height 26
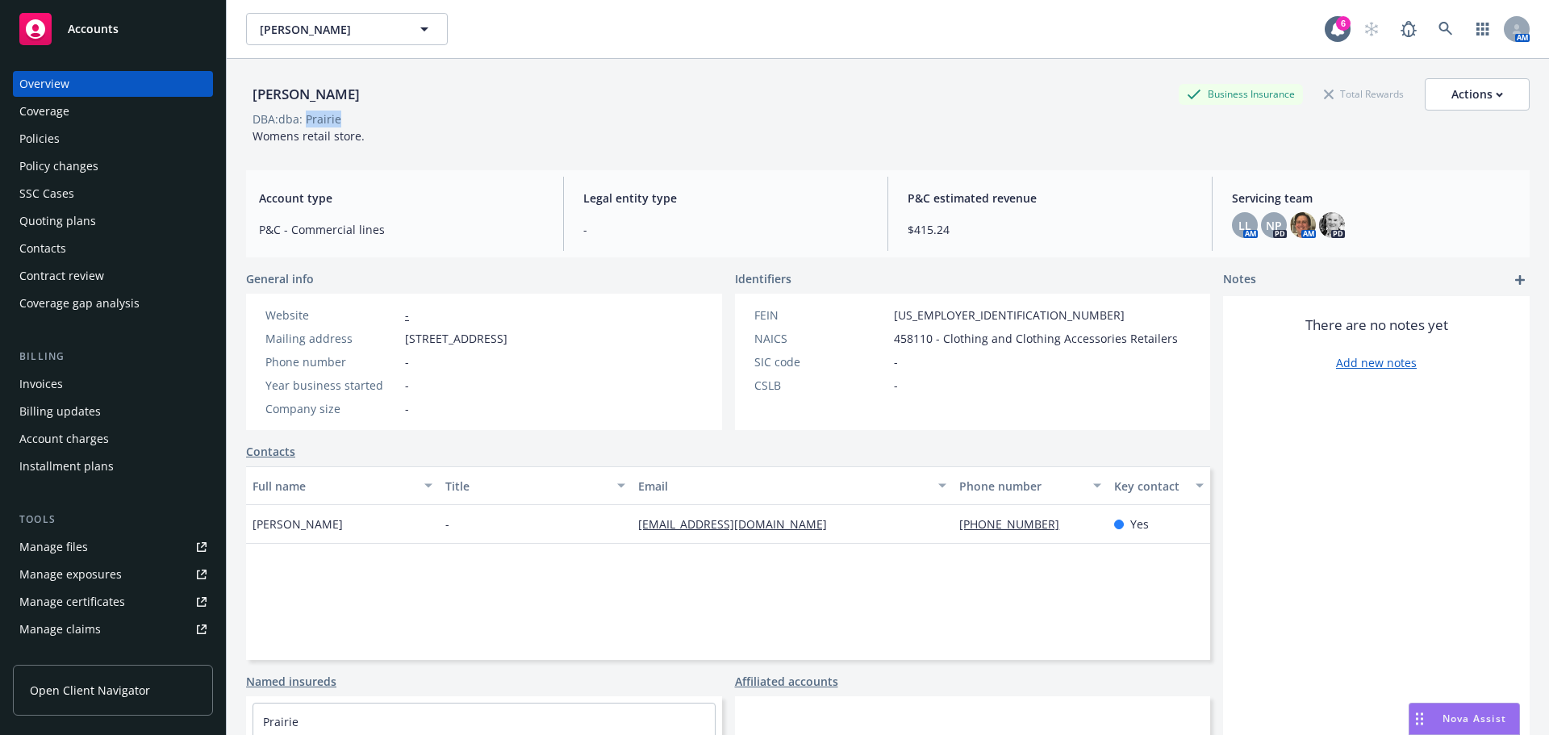
drag, startPoint x: 359, startPoint y: 125, endPoint x: 307, endPoint y: 116, distance: 53.2
click at [307, 116] on div "DBA: dba: Prairie" at bounding box center [888, 119] width 1284 height 17
copy div "Prairie"
